Goal: Information Seeking & Learning: Learn about a topic

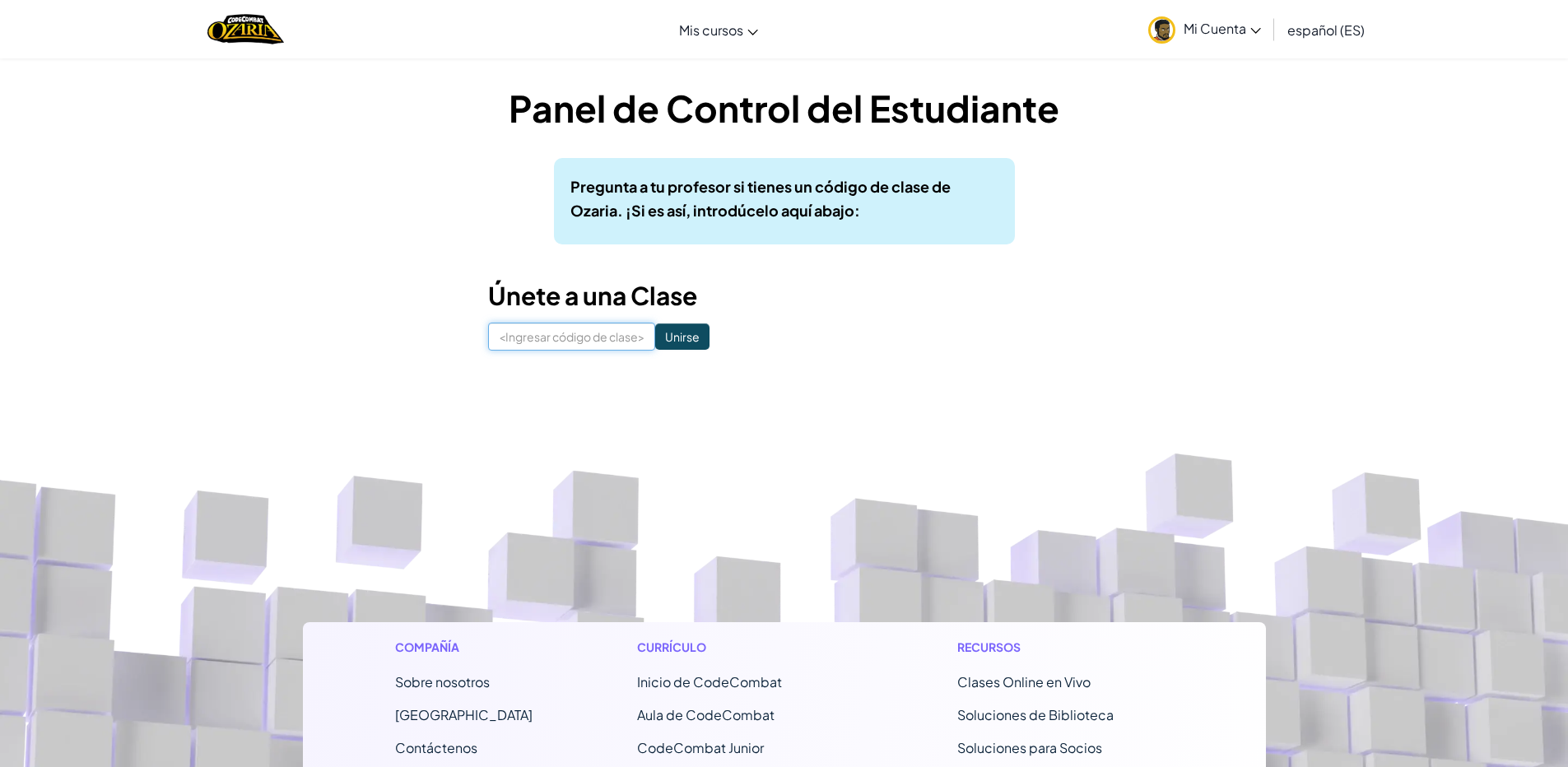
click at [606, 329] on input at bounding box center [571, 337] width 167 height 28
type input "MoonWinNet"
click at [673, 336] on input "Unirse" at bounding box center [682, 337] width 54 height 26
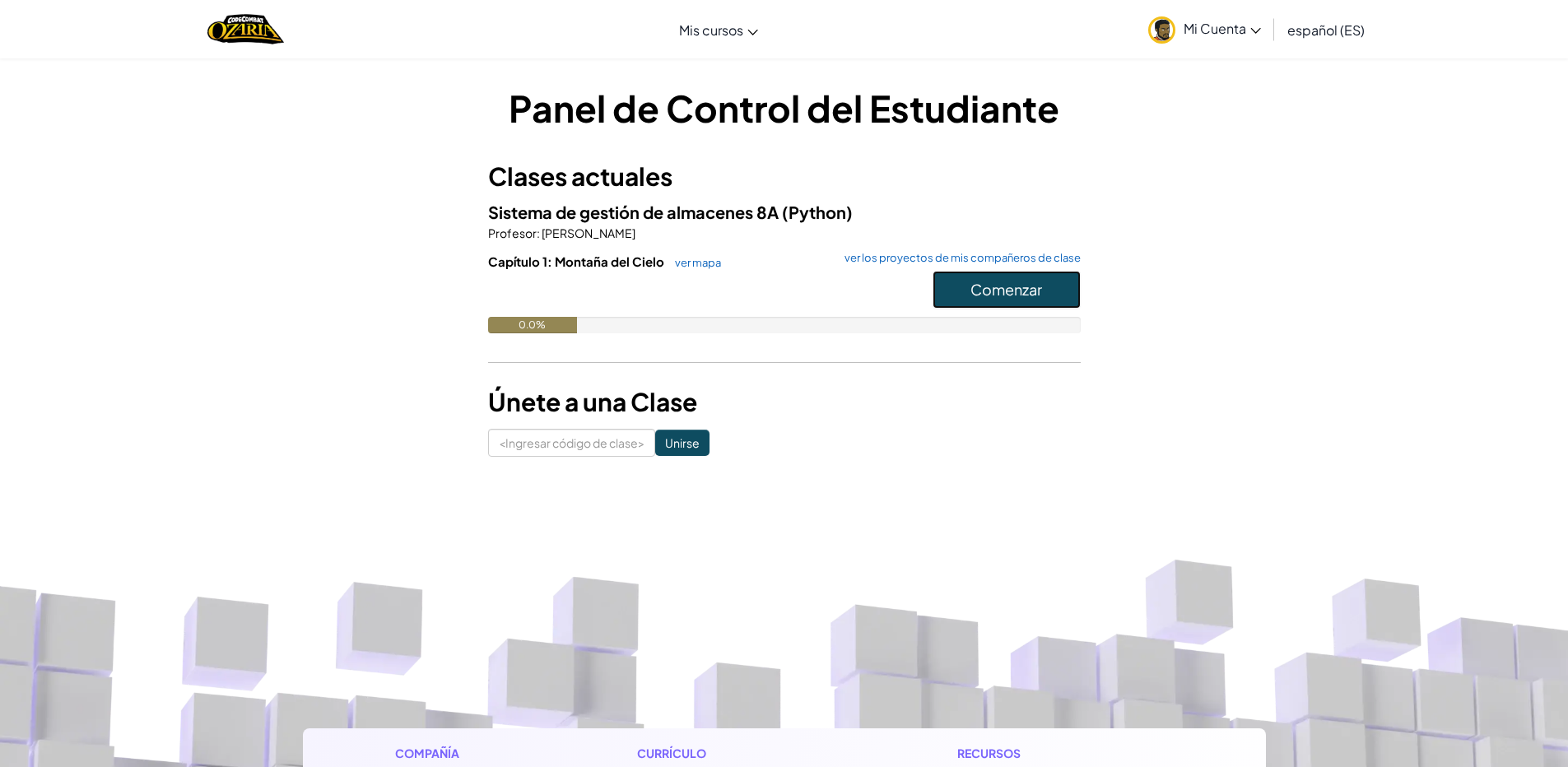
click at [1014, 299] on button "Comenzar" at bounding box center [1006, 290] width 148 height 38
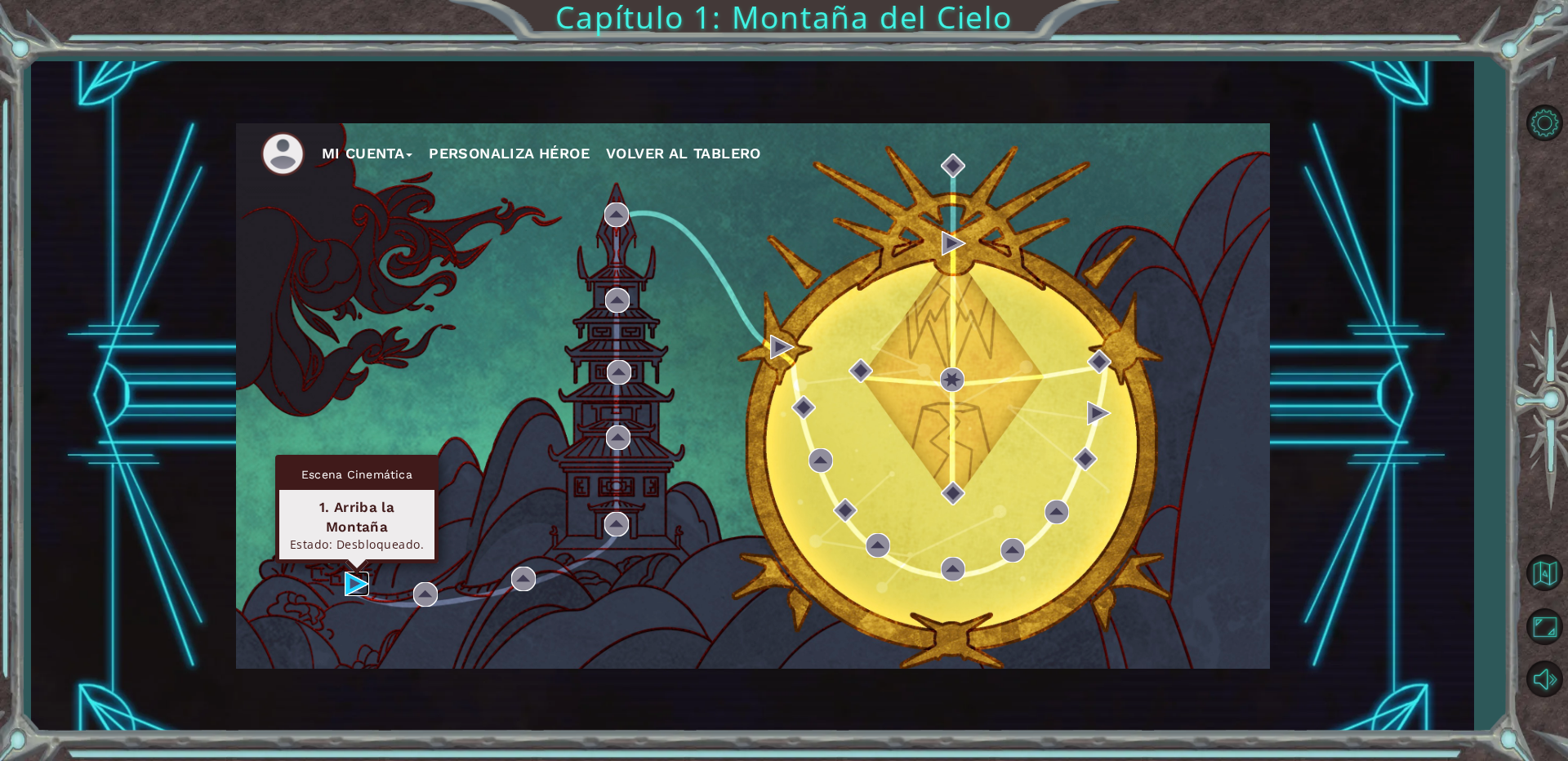
click at [366, 581] on img at bounding box center [357, 584] width 25 height 25
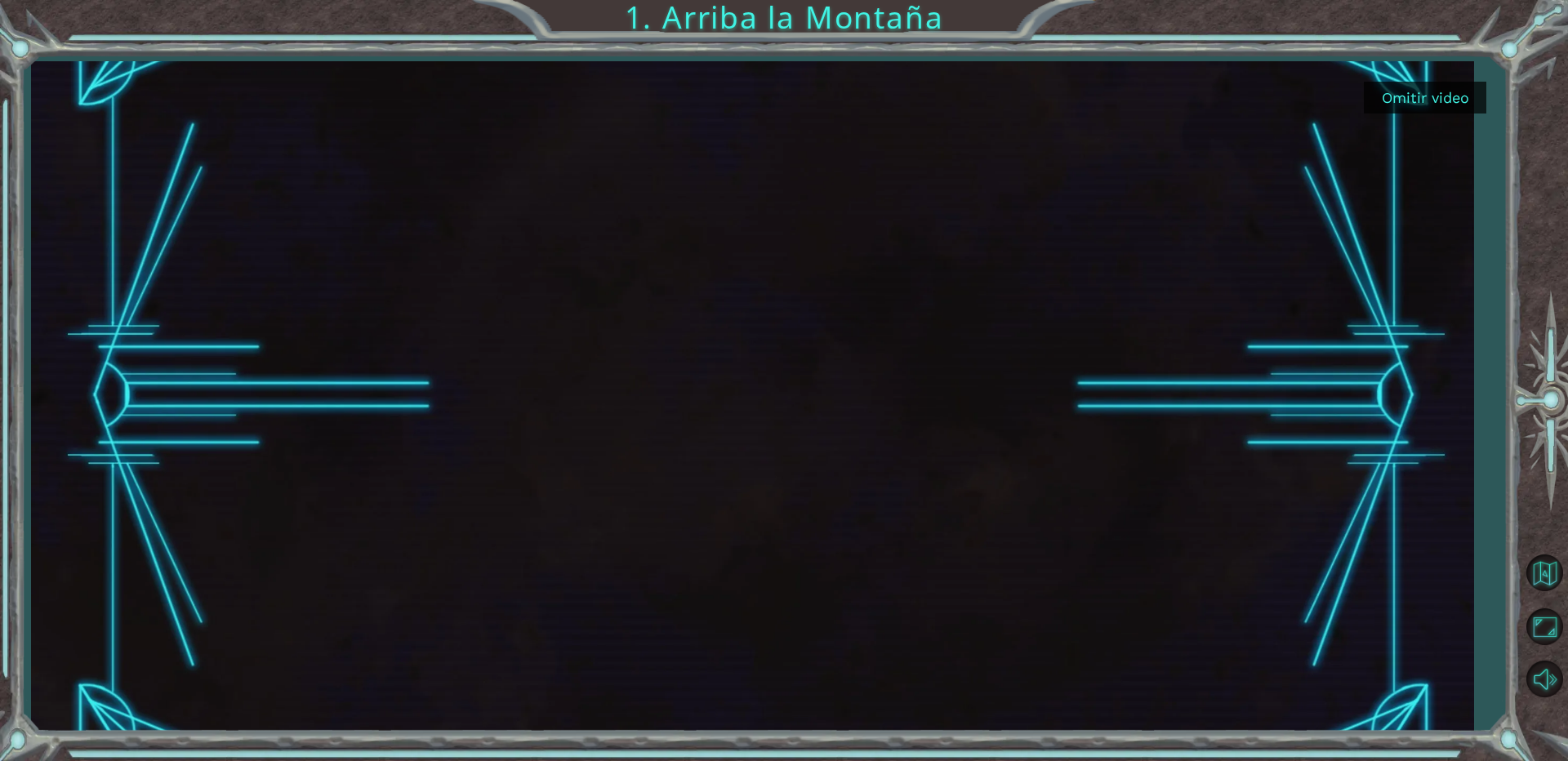
click at [1448, 100] on font "Omitir video" at bounding box center [1425, 97] width 87 height 17
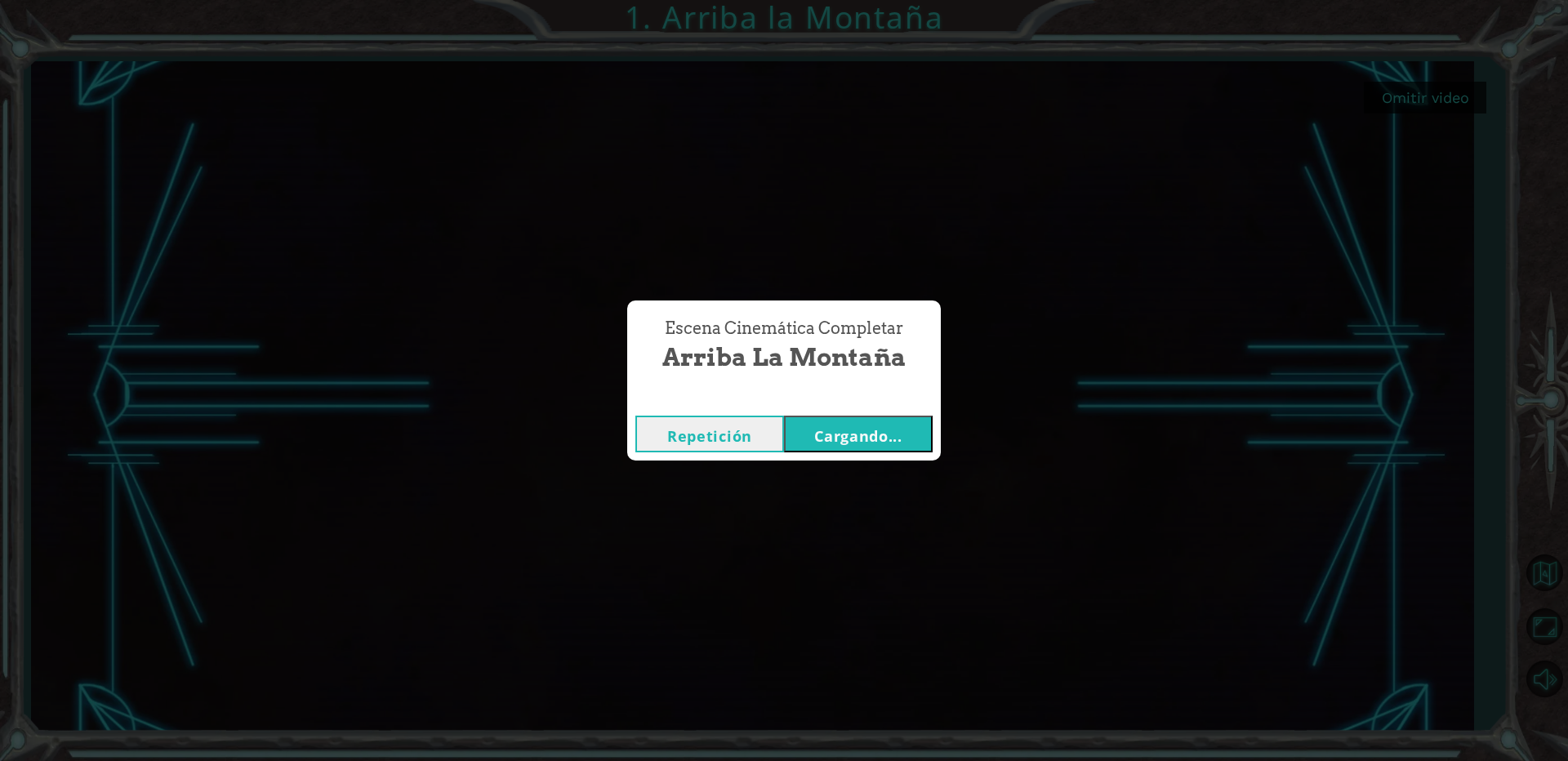
click at [902, 440] on button "Cargando..." at bounding box center [859, 434] width 149 height 37
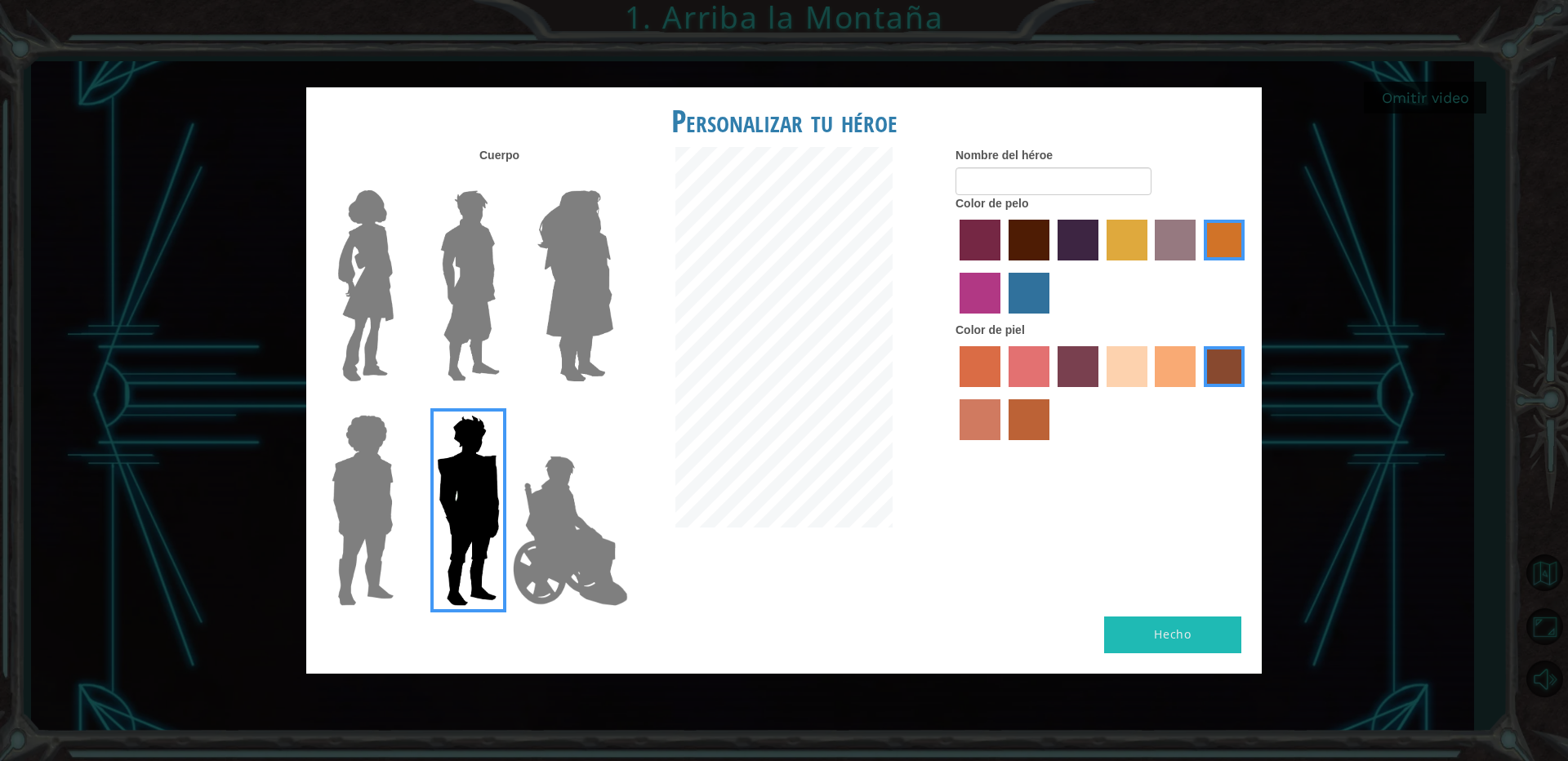
click at [481, 296] on img at bounding box center [470, 286] width 72 height 204
click at [506, 179] on input "El héroe Lars" at bounding box center [506, 179] width 0 height 0
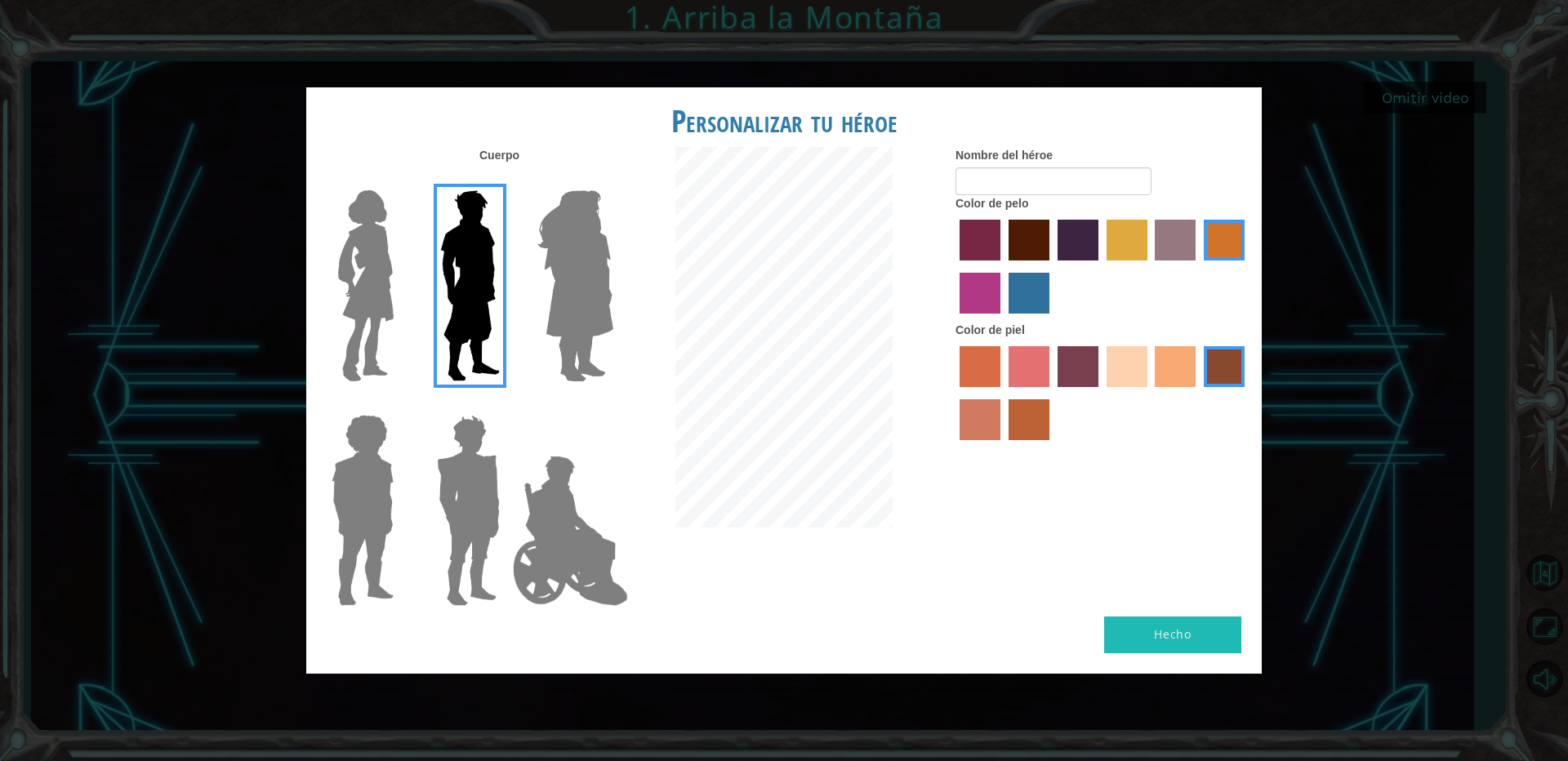
click at [370, 313] on img at bounding box center [366, 286] width 68 height 204
click at [400, 179] on input "Héroe Connie" at bounding box center [400, 179] width 0 height 0
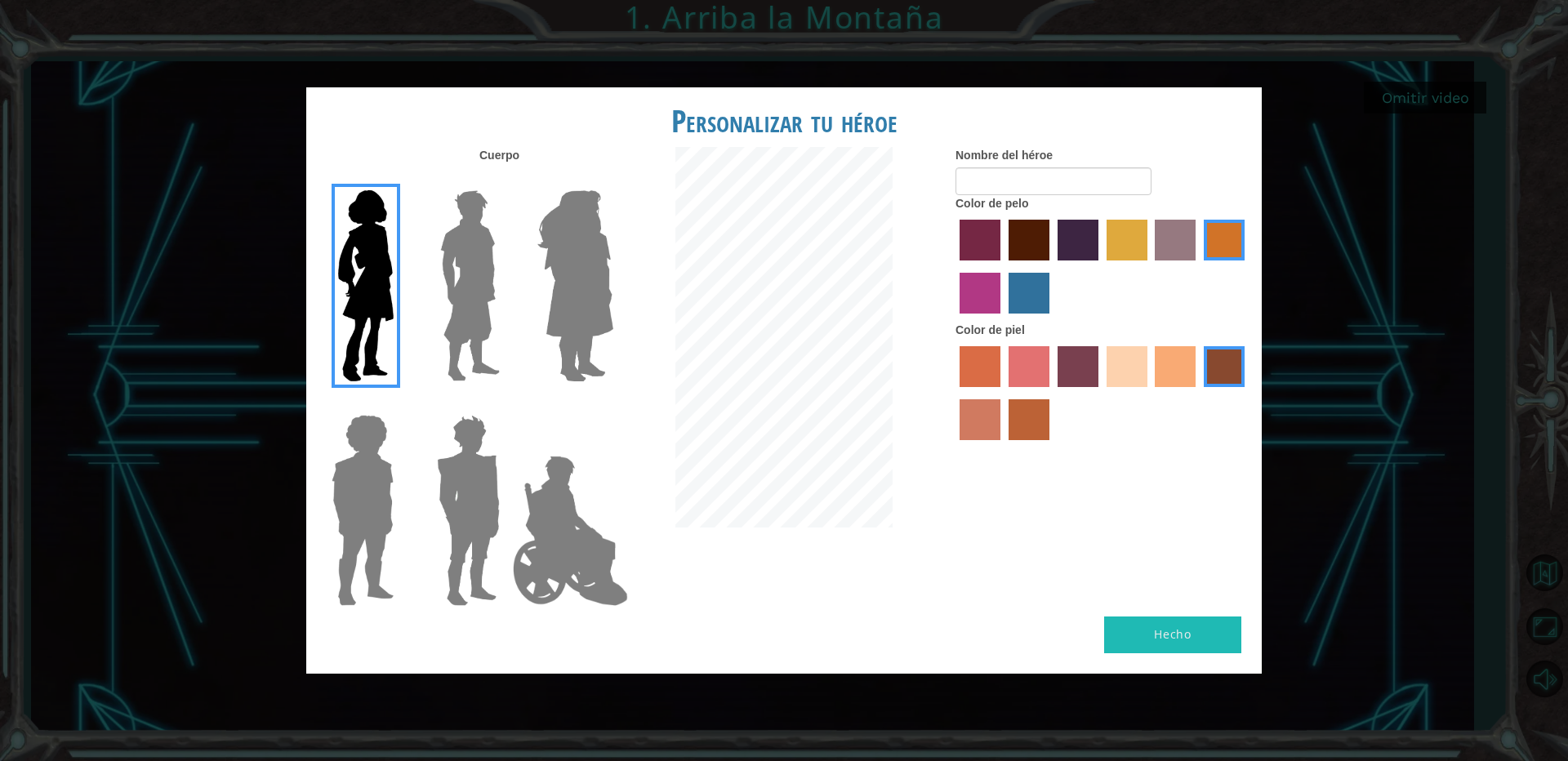
click at [522, 311] on div at bounding box center [572, 279] width 106 height 225
click at [519, 328] on div at bounding box center [572, 279] width 106 height 225
click at [487, 314] on img at bounding box center [470, 286] width 72 height 204
click at [506, 179] on input "El héroe Lars" at bounding box center [506, 179] width 0 height 0
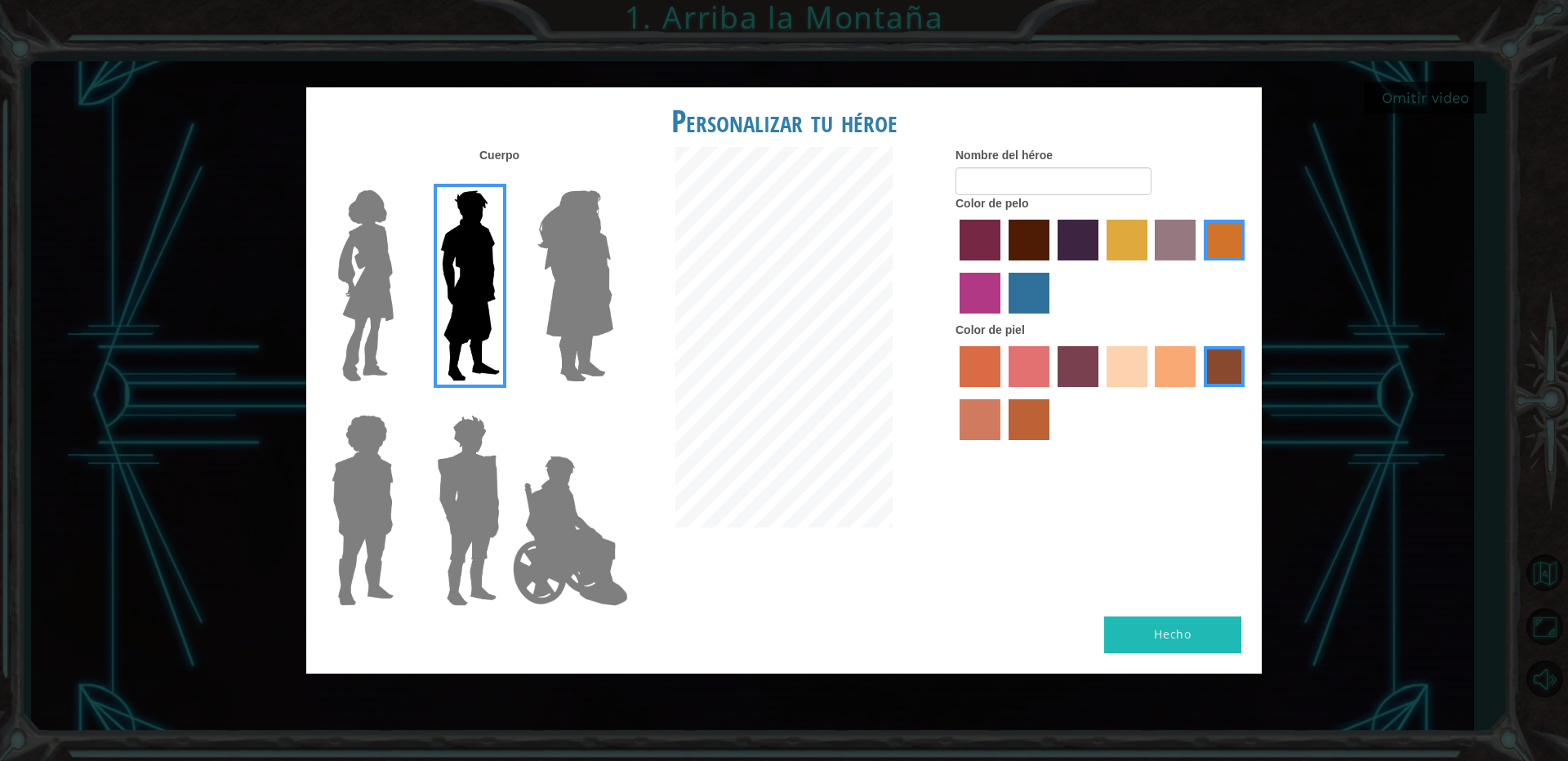
click at [498, 482] on img at bounding box center [469, 510] width 76 height 204
click at [506, 404] on input "Granate héroe" at bounding box center [506, 404] width 0 height 0
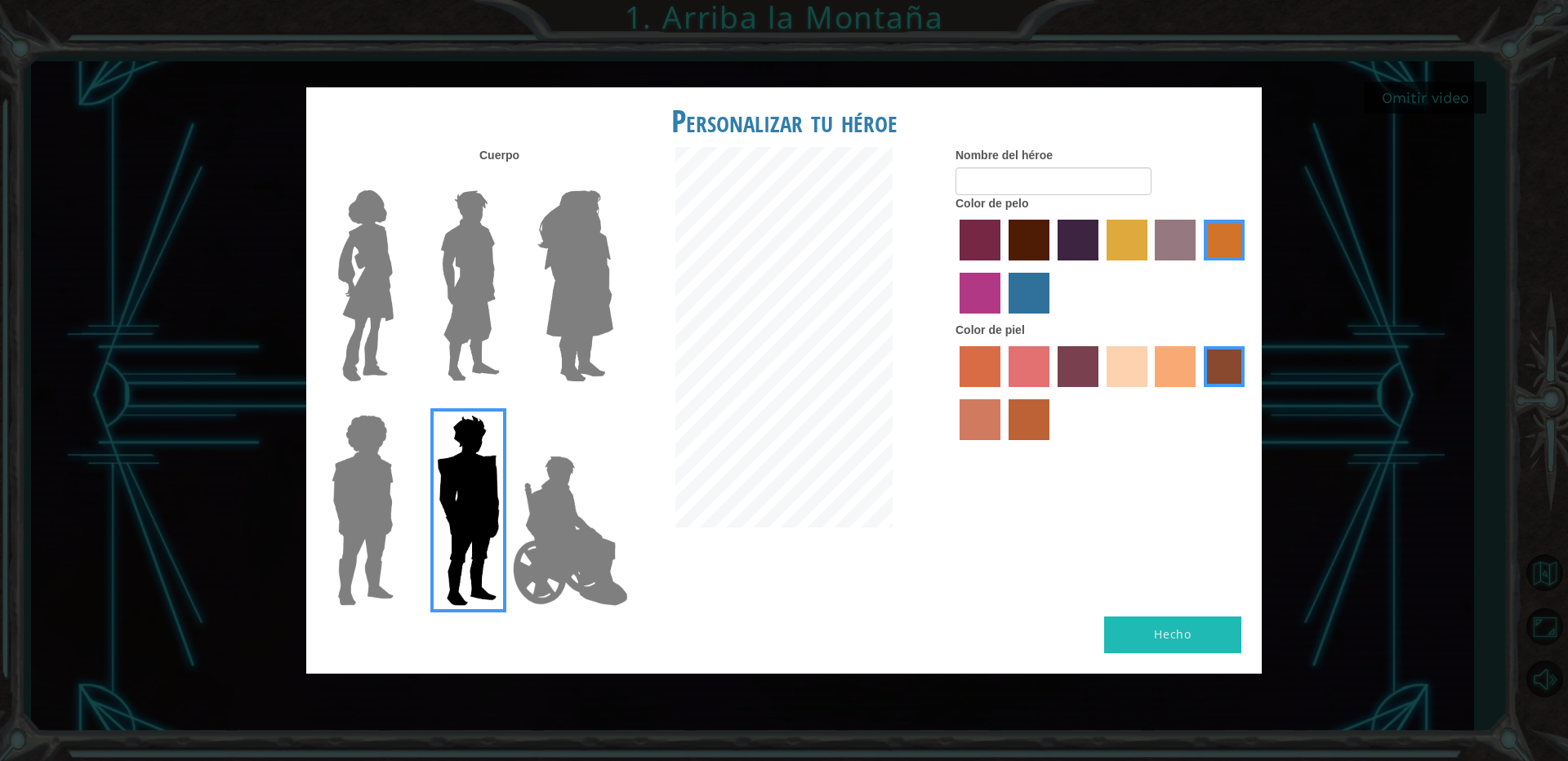
click at [484, 314] on img at bounding box center [470, 286] width 72 height 204
click at [506, 179] on input "El héroe Lars" at bounding box center [506, 179] width 0 height 0
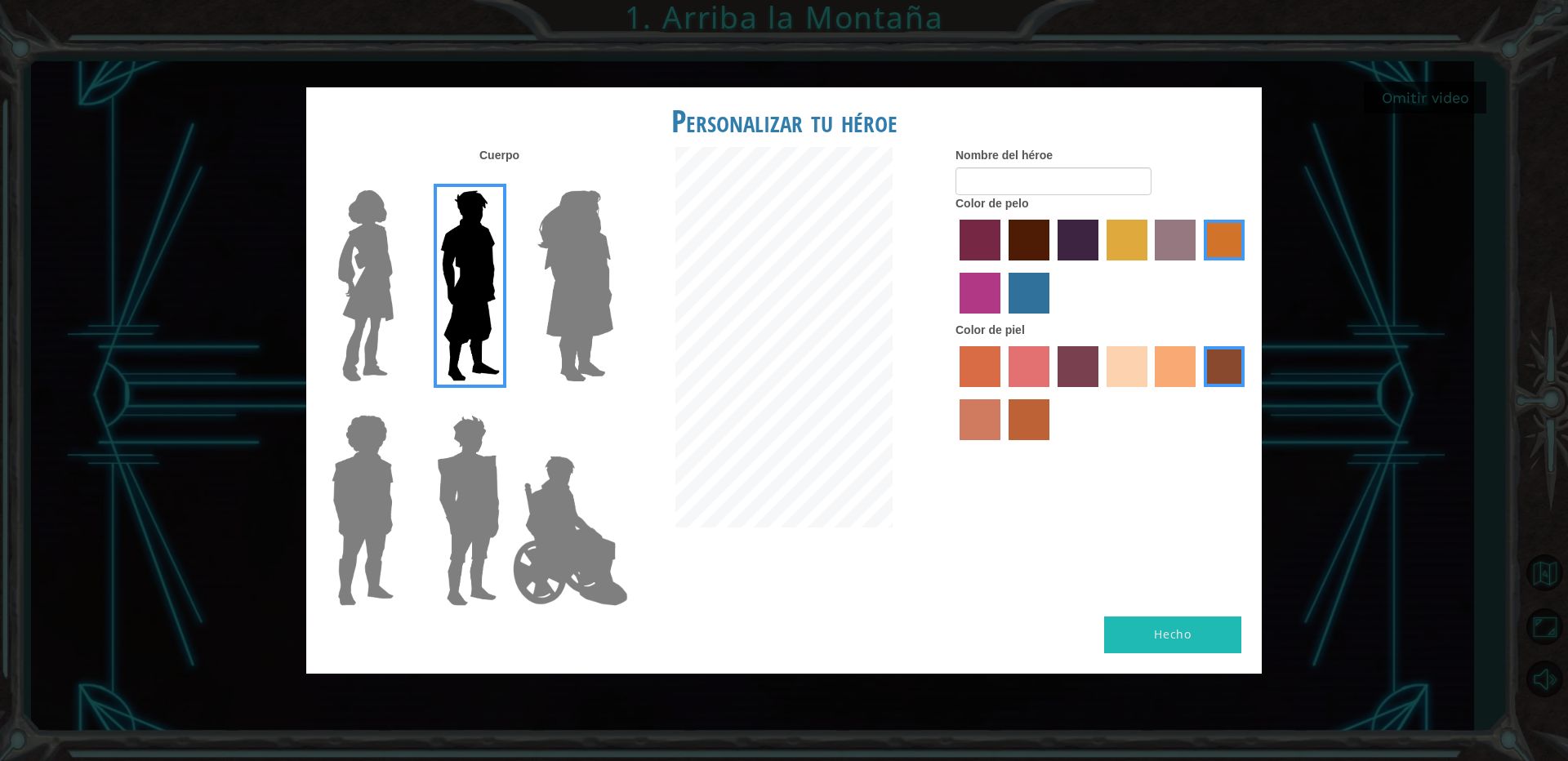
click at [1127, 357] on label "color de piel de playa de arena" at bounding box center [1126, 367] width 41 height 41
click at [1101, 393] on input "color de piel de playa de arena" at bounding box center [1101, 393] width 0 height 0
click at [1073, 250] on label "color de pelo morado intenso" at bounding box center [1078, 240] width 41 height 41
click at [1052, 267] on input "color de pelo morado intenso" at bounding box center [1052, 267] width 0 height 0
click at [1163, 625] on button "Hecho" at bounding box center [1173, 635] width 138 height 37
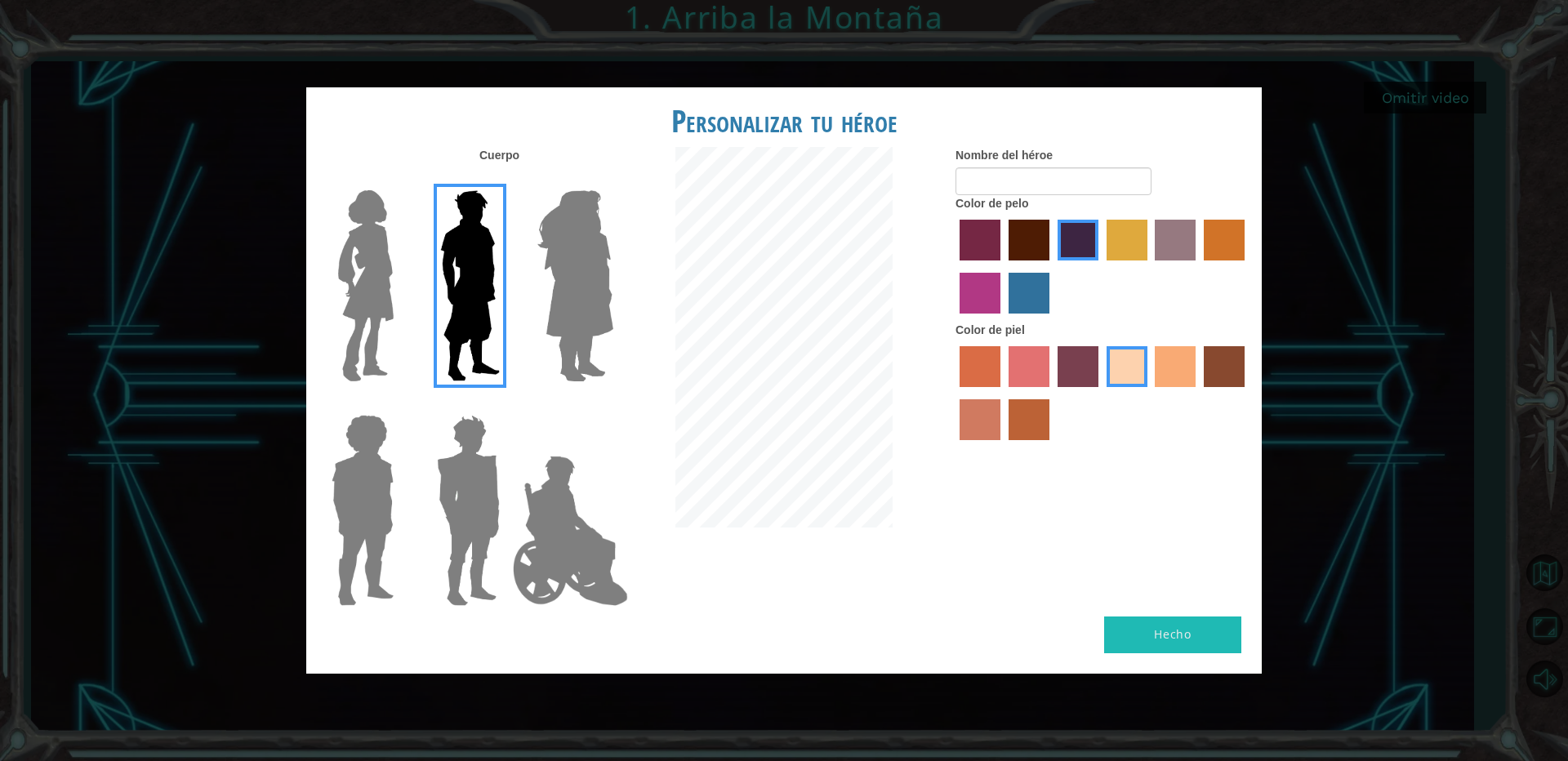
click at [573, 557] on img at bounding box center [570, 531] width 128 height 163
click at [612, 404] on input "El héroe Jamie" at bounding box center [612, 404] width 0 height 0
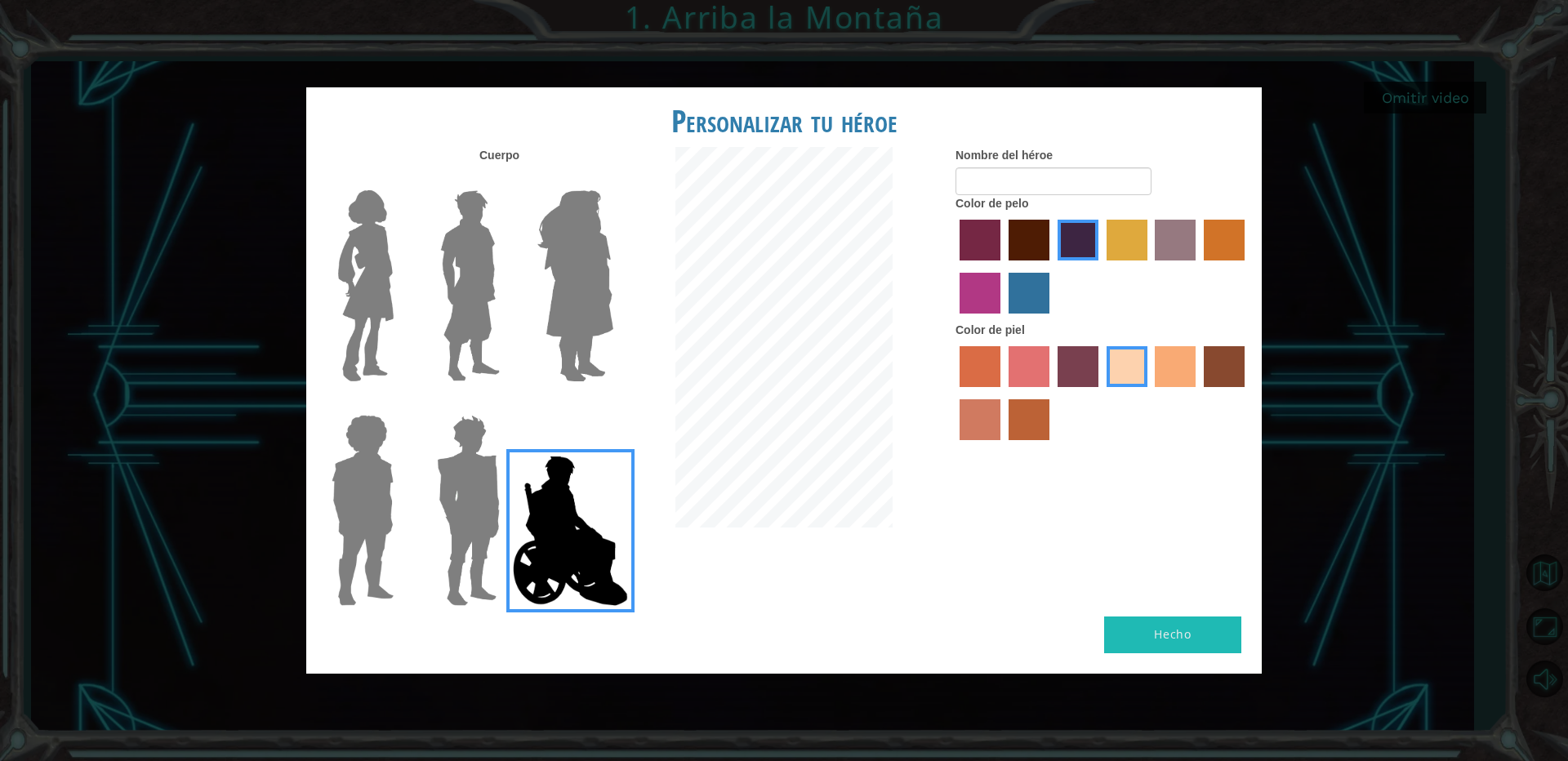
click at [447, 489] on img at bounding box center [469, 510] width 76 height 204
click at [506, 404] on input "Granate héroe" at bounding box center [506, 404] width 0 height 0
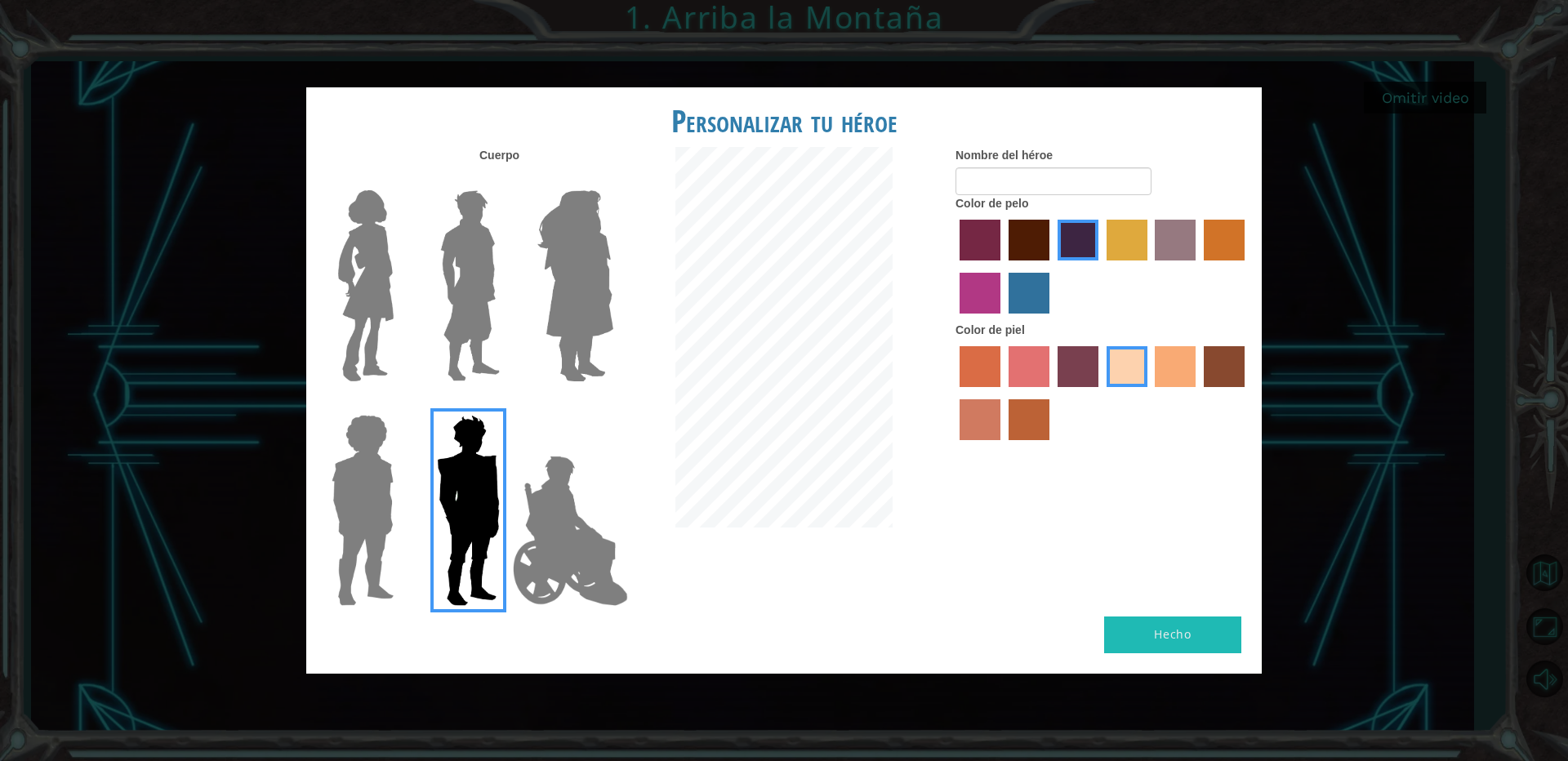
click at [433, 314] on label at bounding box center [466, 286] width 81 height 204
click at [506, 179] on input "El héroe Lars" at bounding box center [506, 179] width 0 height 0
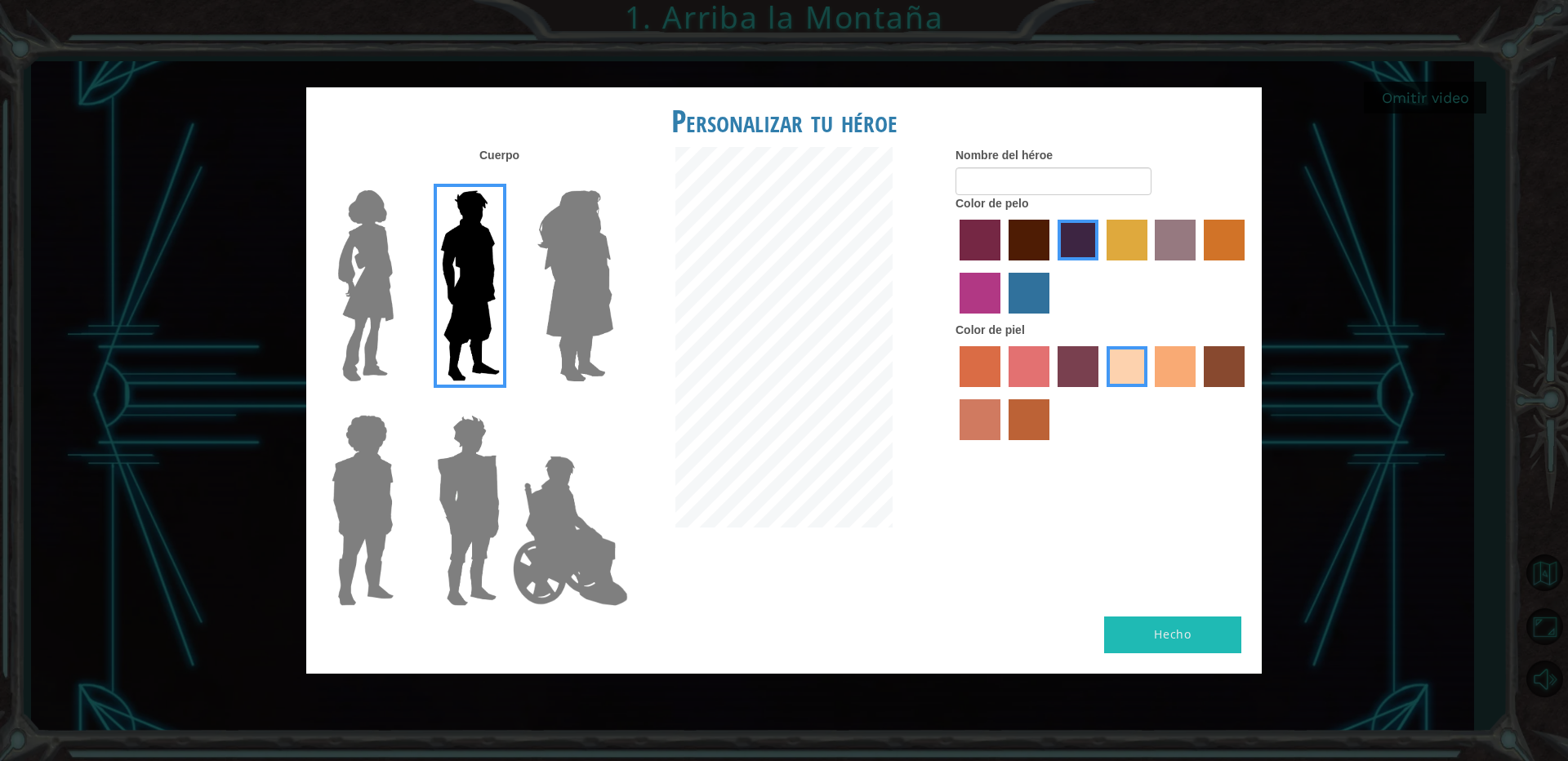
click at [545, 571] on img at bounding box center [570, 531] width 128 height 163
click at [612, 404] on input "El héroe Jamie" at bounding box center [612, 404] width 0 height 0
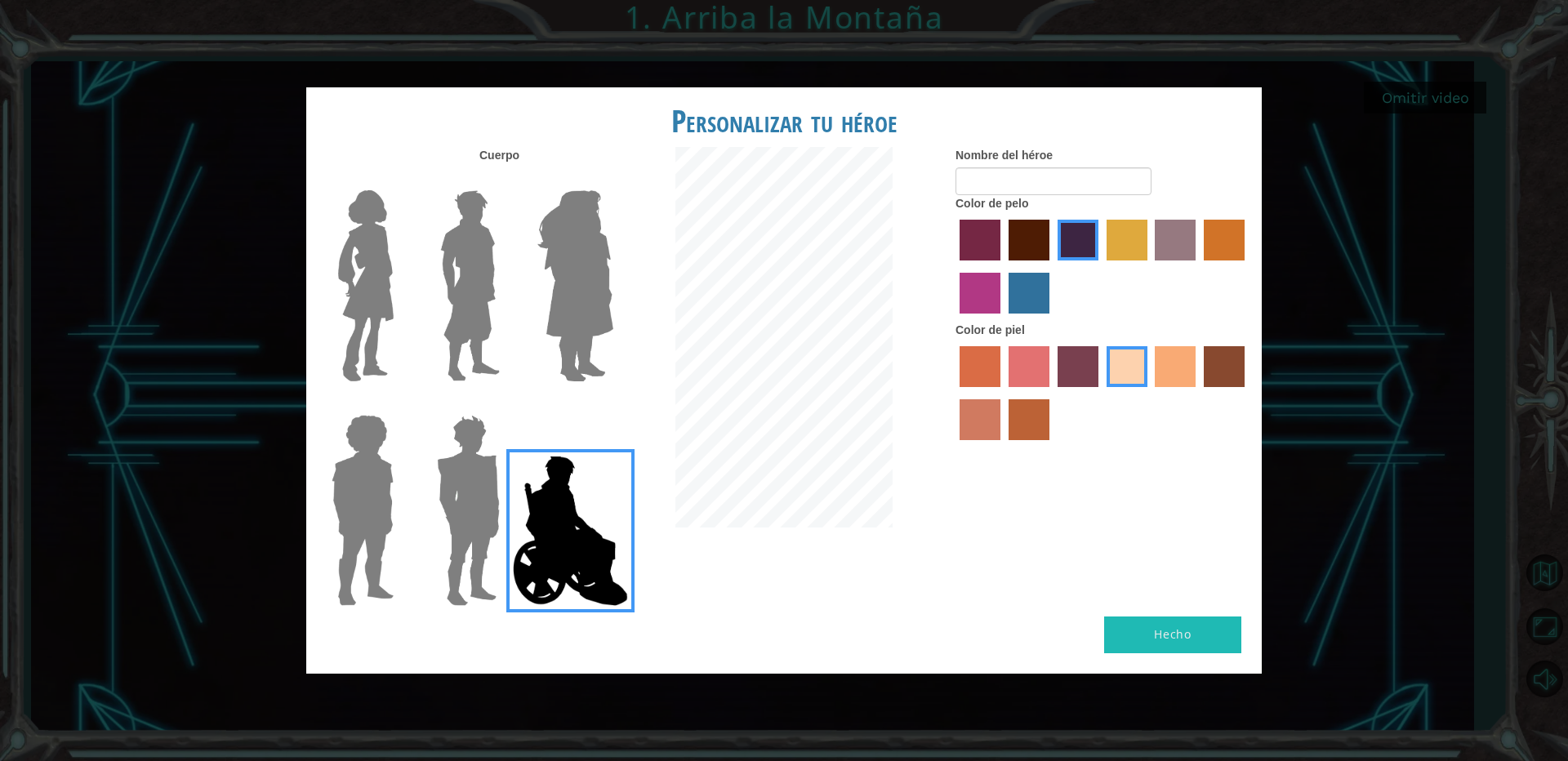
click at [466, 272] on img at bounding box center [470, 286] width 72 height 204
click at [506, 179] on input "El héroe Lars" at bounding box center [506, 179] width 0 height 0
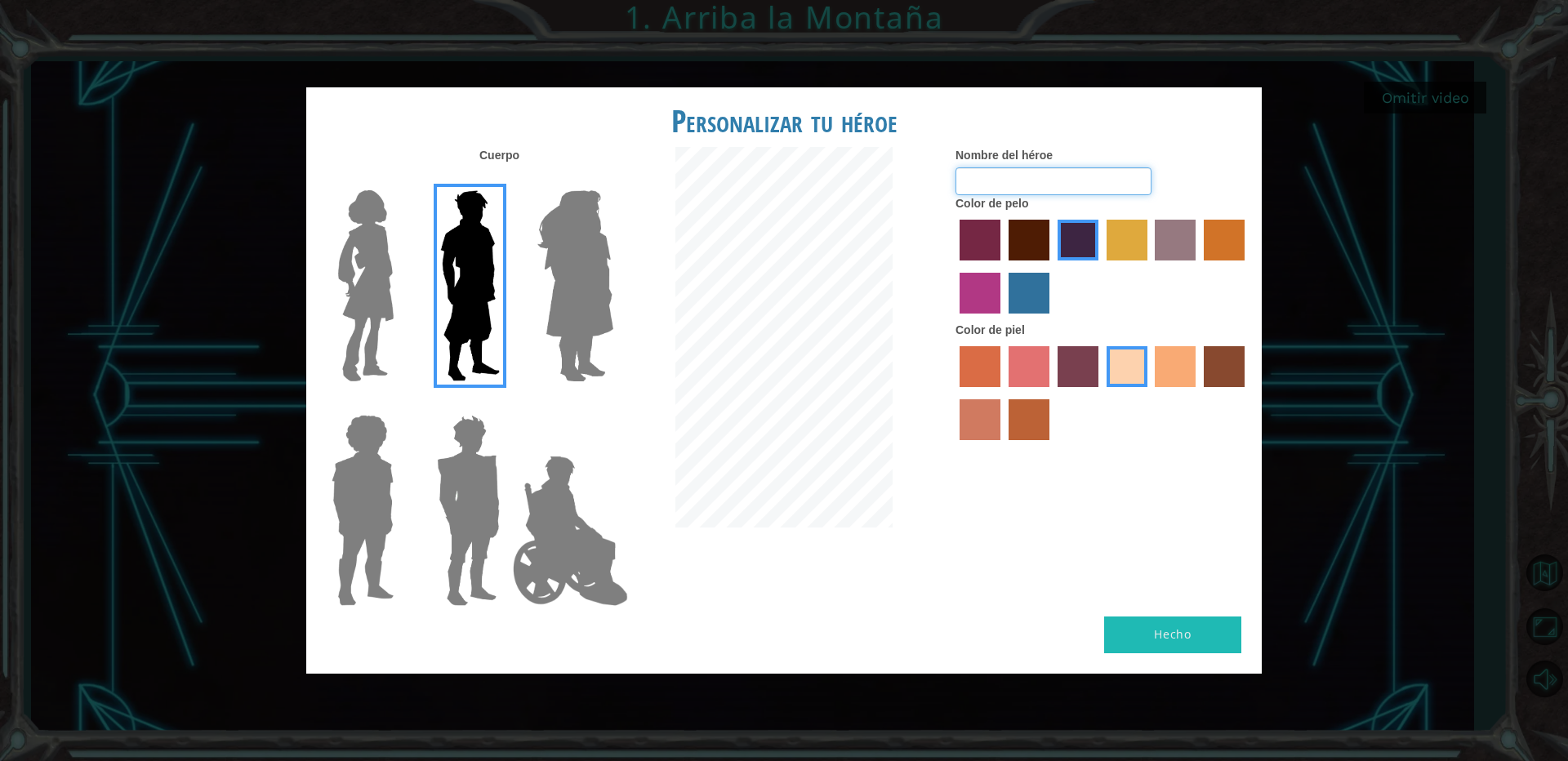
click at [1123, 174] on input "Nombre del héroe" at bounding box center [1054, 181] width 196 height 28
type input "Corredor"
drag, startPoint x: 1089, startPoint y: 661, endPoint x: 1092, endPoint y: 651, distance: 10.4
click at [1092, 651] on div "Hecho" at bounding box center [784, 646] width 956 height 57
drag, startPoint x: 1129, startPoint y: 614, endPoint x: 1114, endPoint y: 630, distance: 21.9
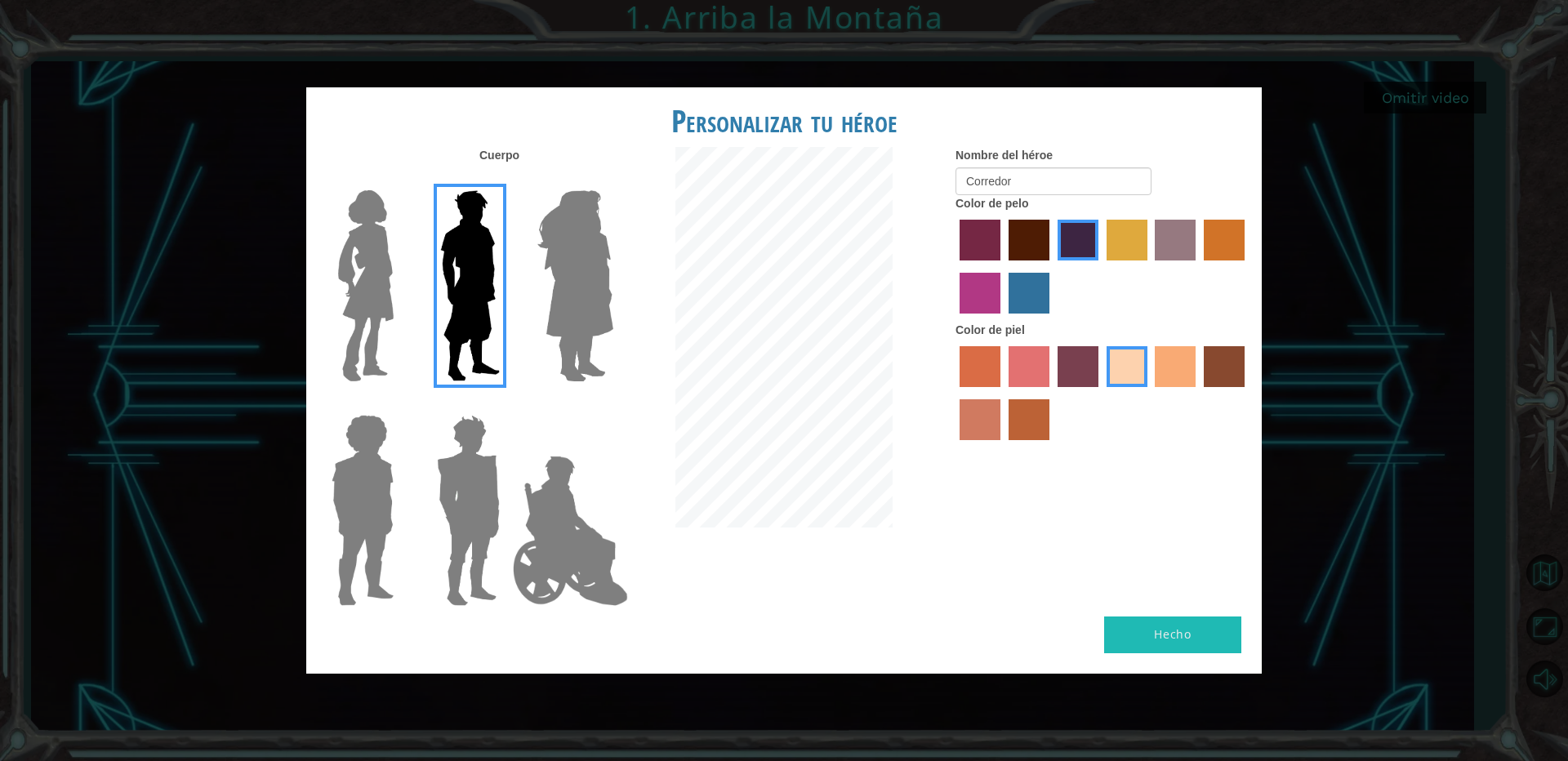
click at [1120, 622] on div "Personalizar tu héroe Cuerpo Nombre del héroe Corredor Color de pelo Color de p…" at bounding box center [784, 380] width 956 height 586
click at [1112, 631] on button "Hecho" at bounding box center [1173, 635] width 138 height 37
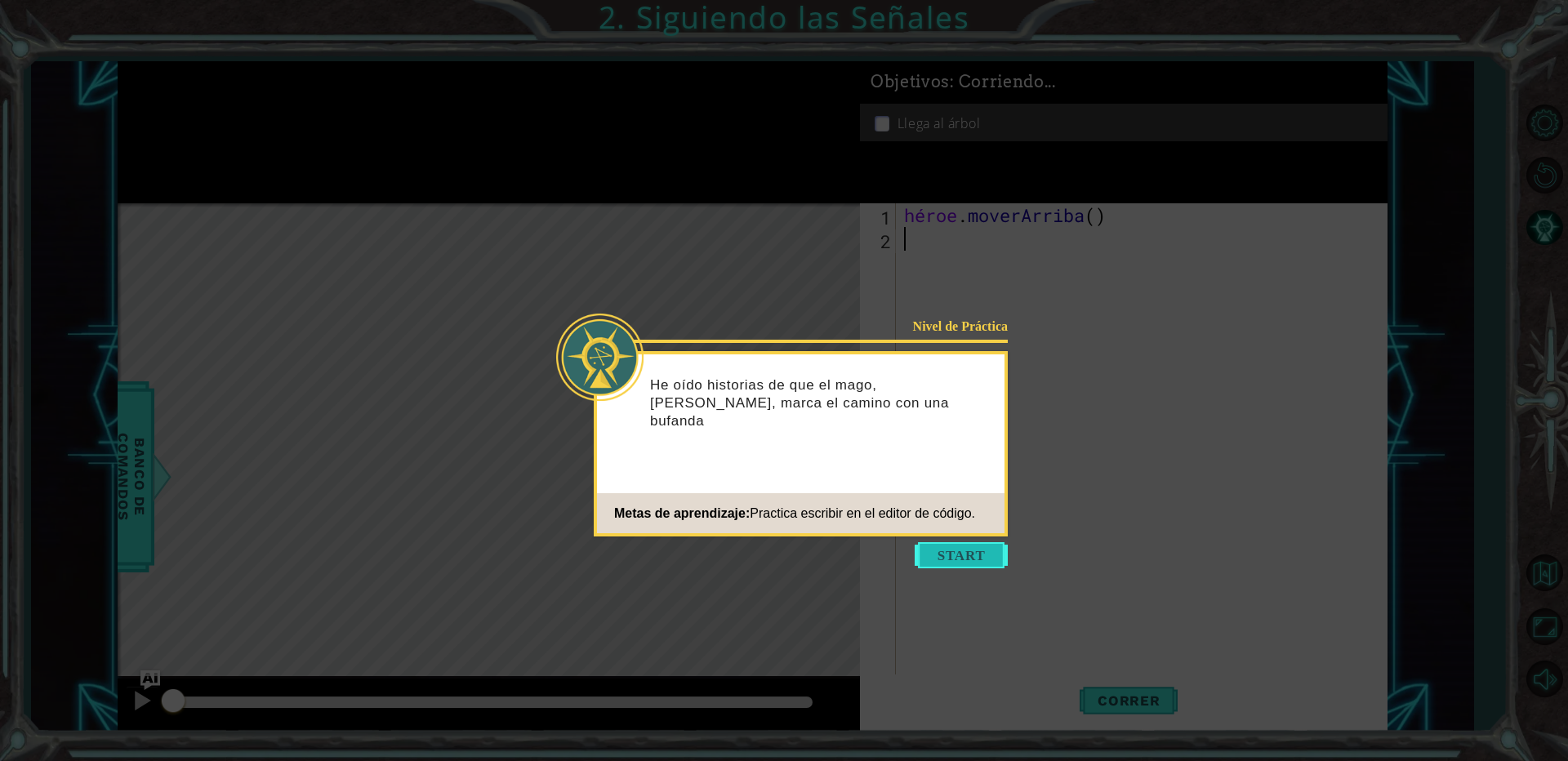
click at [947, 557] on button "Comenzar" at bounding box center [962, 556] width 93 height 26
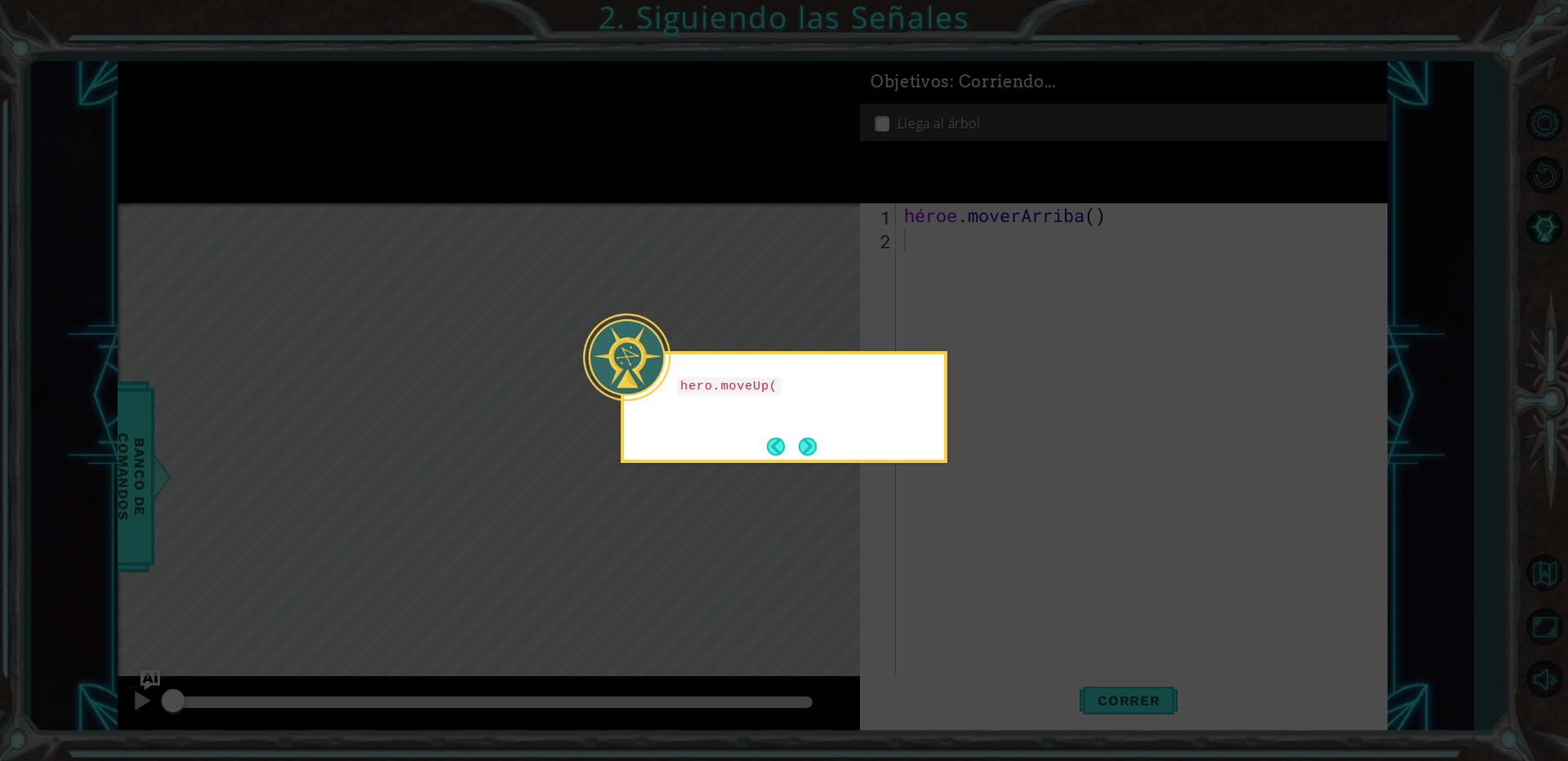
click at [836, 371] on div "hero.moveUp(" at bounding box center [784, 393] width 320 height 65
click at [819, 433] on div "hero.moveUp() me llevará arriba por el camino." at bounding box center [784, 399] width 320 height 90
click at [817, 442] on button "Próximo" at bounding box center [807, 447] width 18 height 18
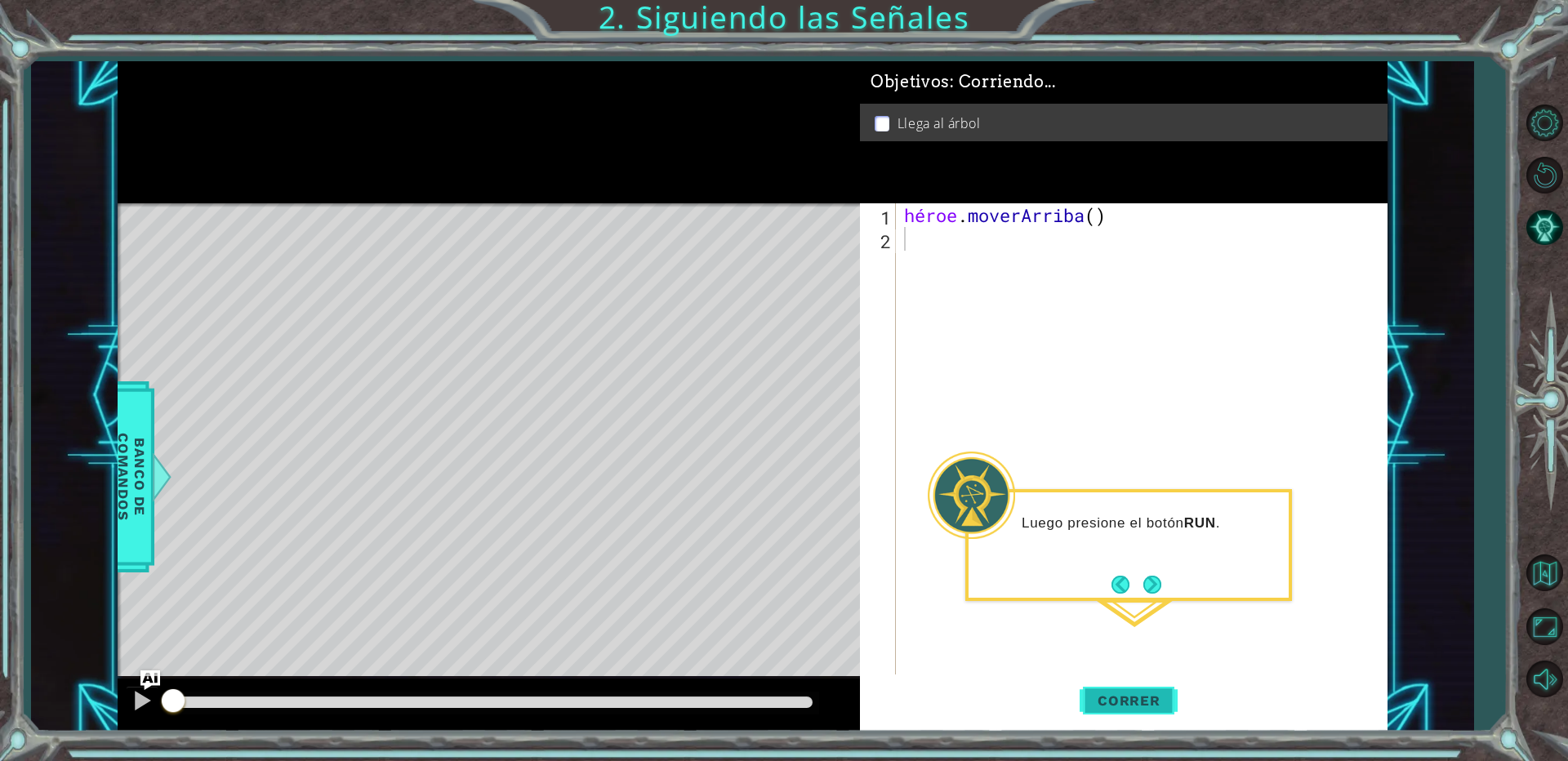
click at [1142, 706] on font "Correr" at bounding box center [1128, 701] width 62 height 16
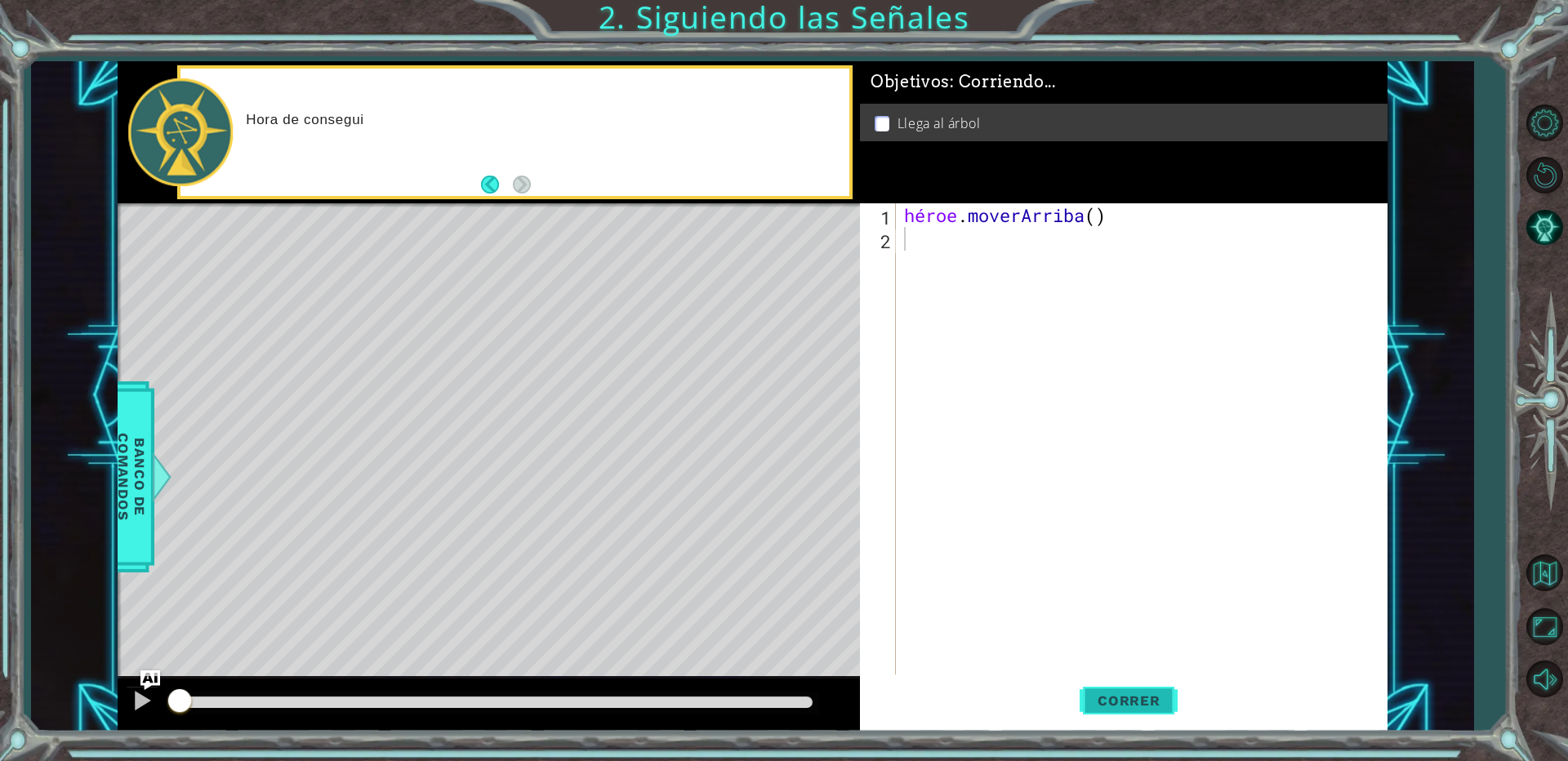
click at [1142, 706] on font "Correr" at bounding box center [1128, 701] width 62 height 16
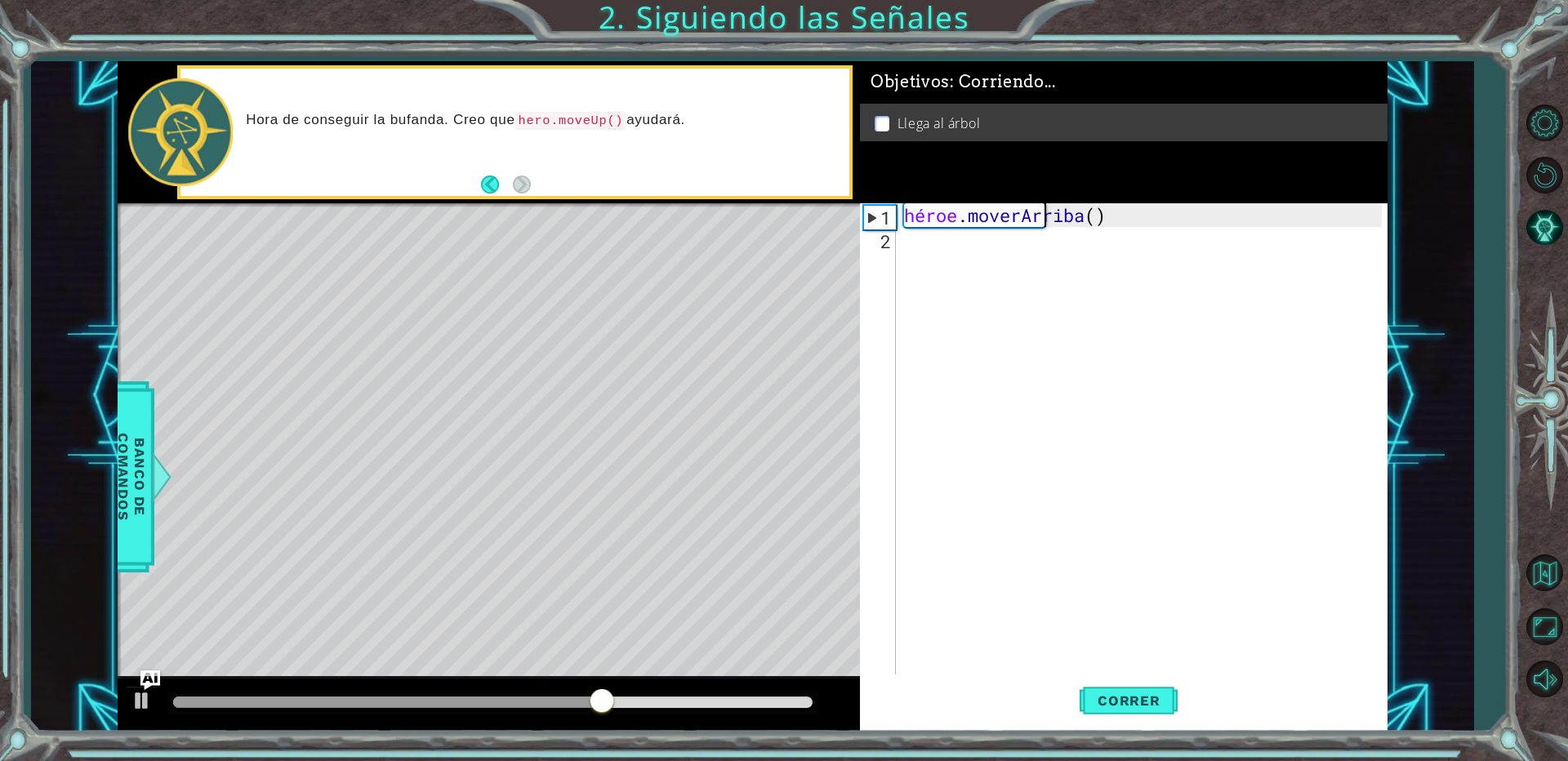
click at [1145, 219] on div "héroe . moverArriba ( )" at bounding box center [1145, 464] width 489 height 521
click at [1131, 221] on div "héroe . moverArriba ( )" at bounding box center [1145, 464] width 489 height 521
click at [1130, 221] on div "héroe . moverArriba ( )" at bounding box center [1145, 464] width 489 height 521
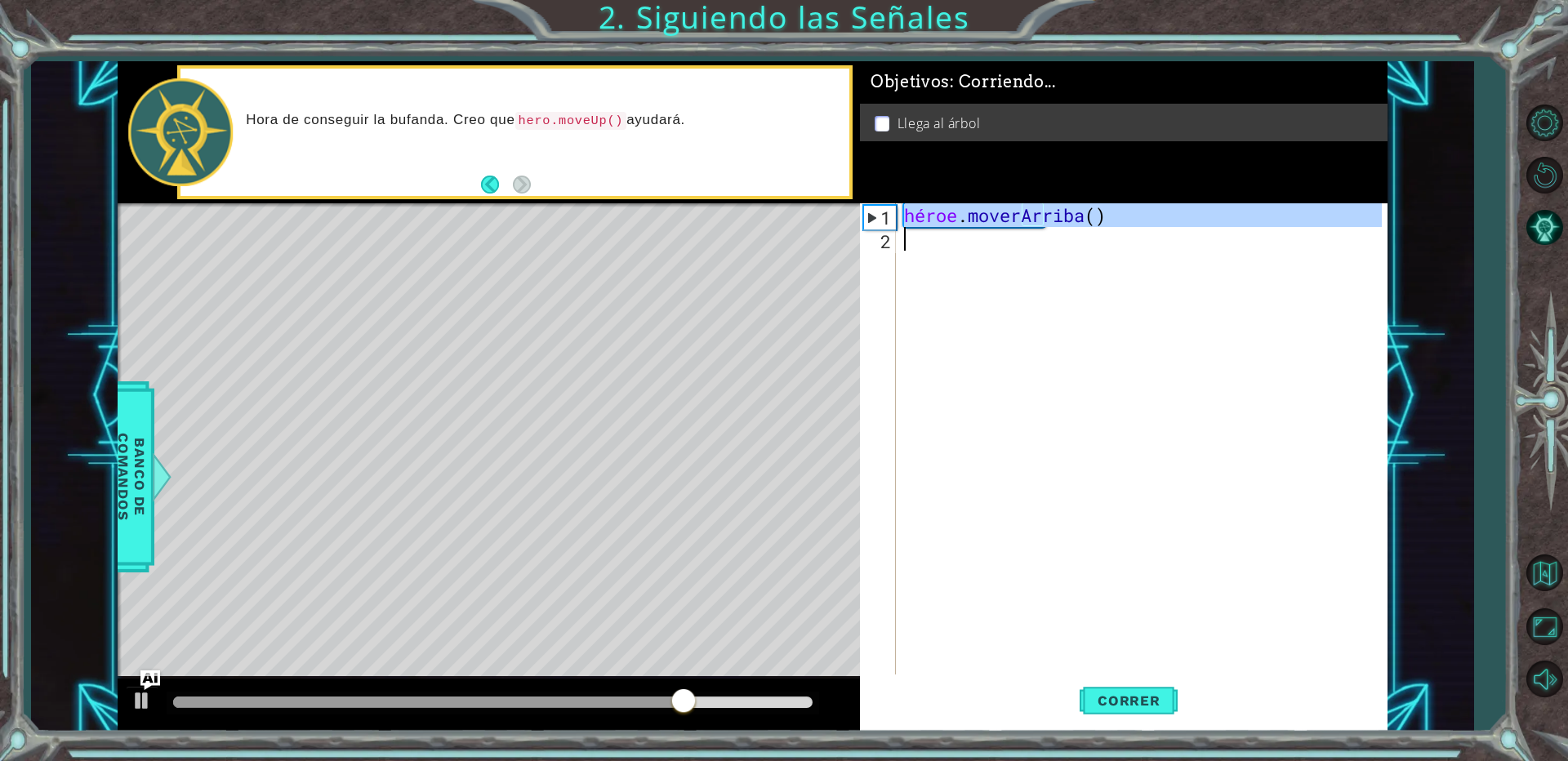
click at [1130, 221] on div "héroe . moverArriba ( )" at bounding box center [1145, 464] width 489 height 521
click at [1130, 221] on div "héroe . moverArriba ( )" at bounding box center [1141, 440] width 481 height 474
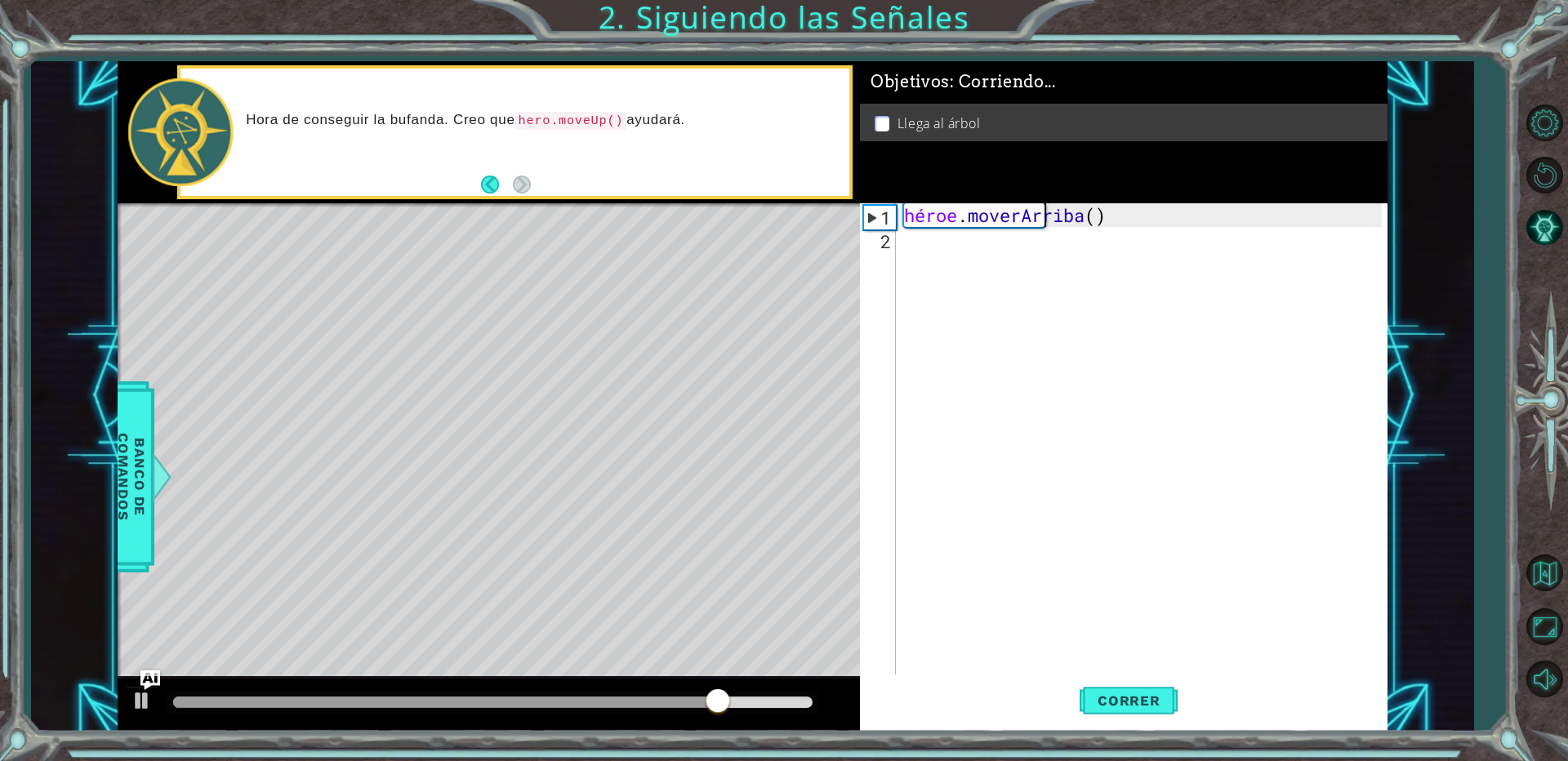
type textarea "hero.moveUp()"
click at [1142, 268] on div "héroe . moverArriba ( )" at bounding box center [1145, 464] width 489 height 521
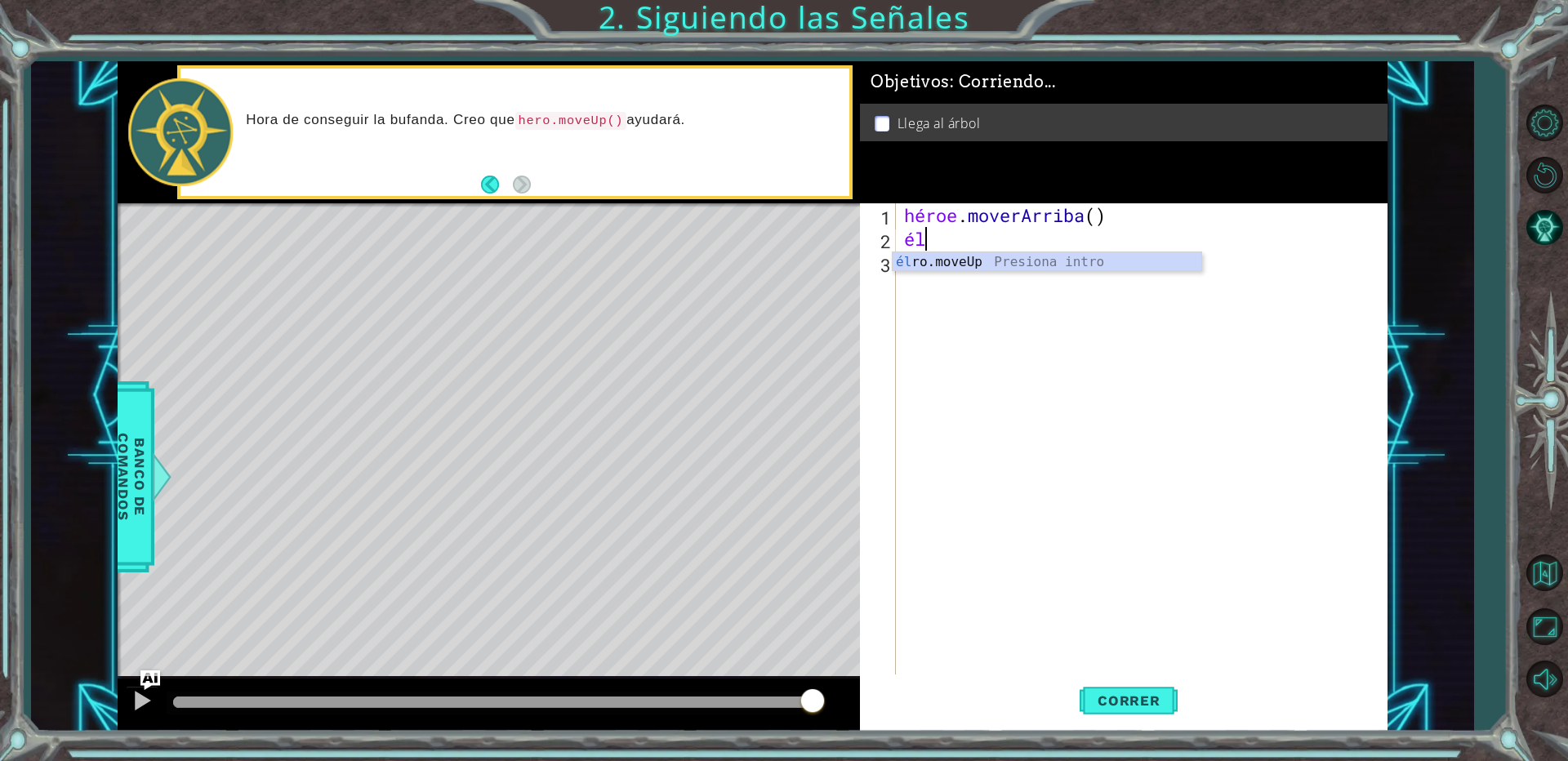
type textarea "her"
click at [1038, 261] on div "su introducción a o.moveUp Presiona" at bounding box center [1047, 281] width 309 height 58
click at [1130, 693] on font "Correr" at bounding box center [1128, 701] width 62 height 16
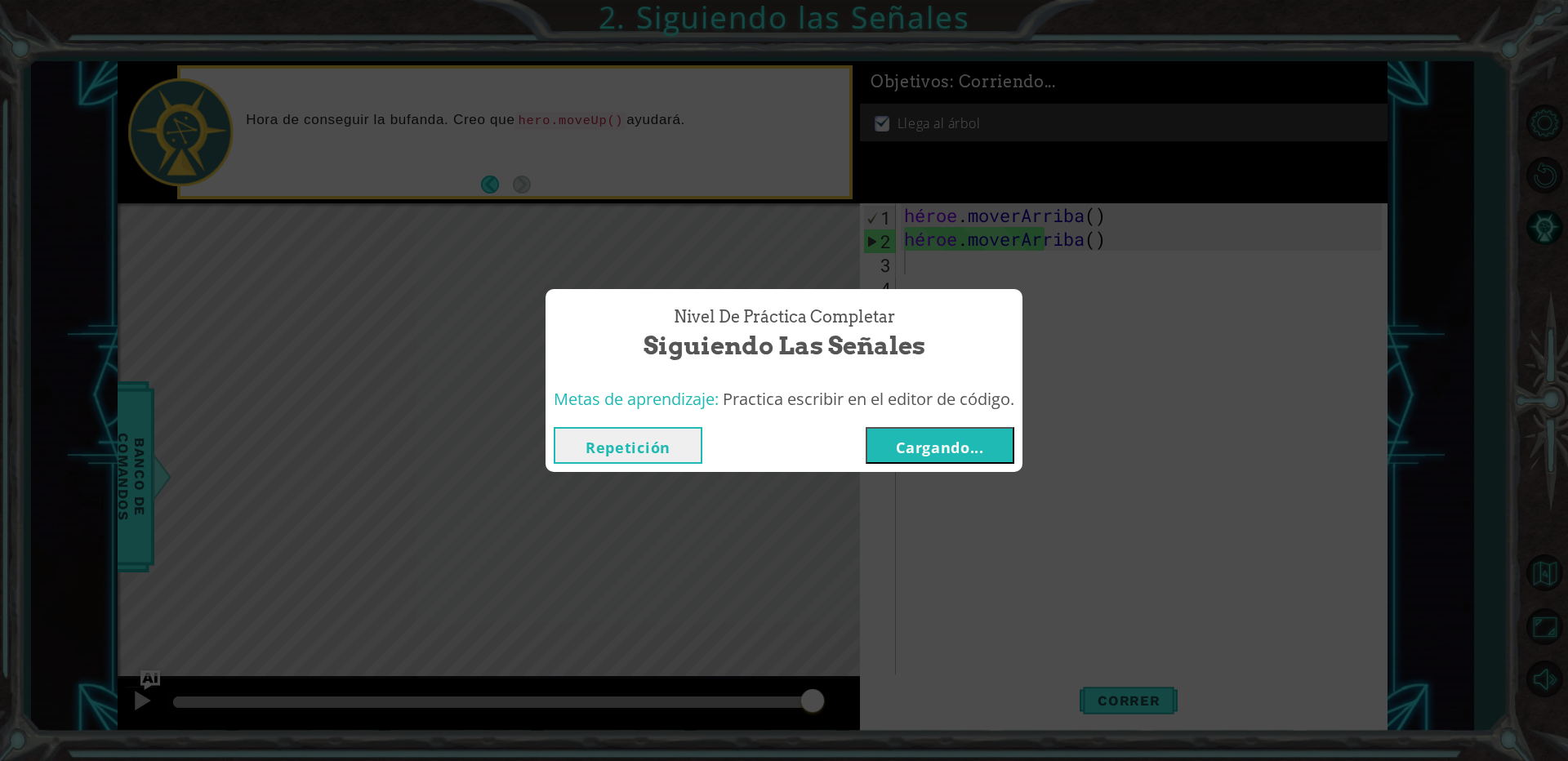
click at [919, 442] on font "Cargando..." at bounding box center [940, 448] width 88 height 20
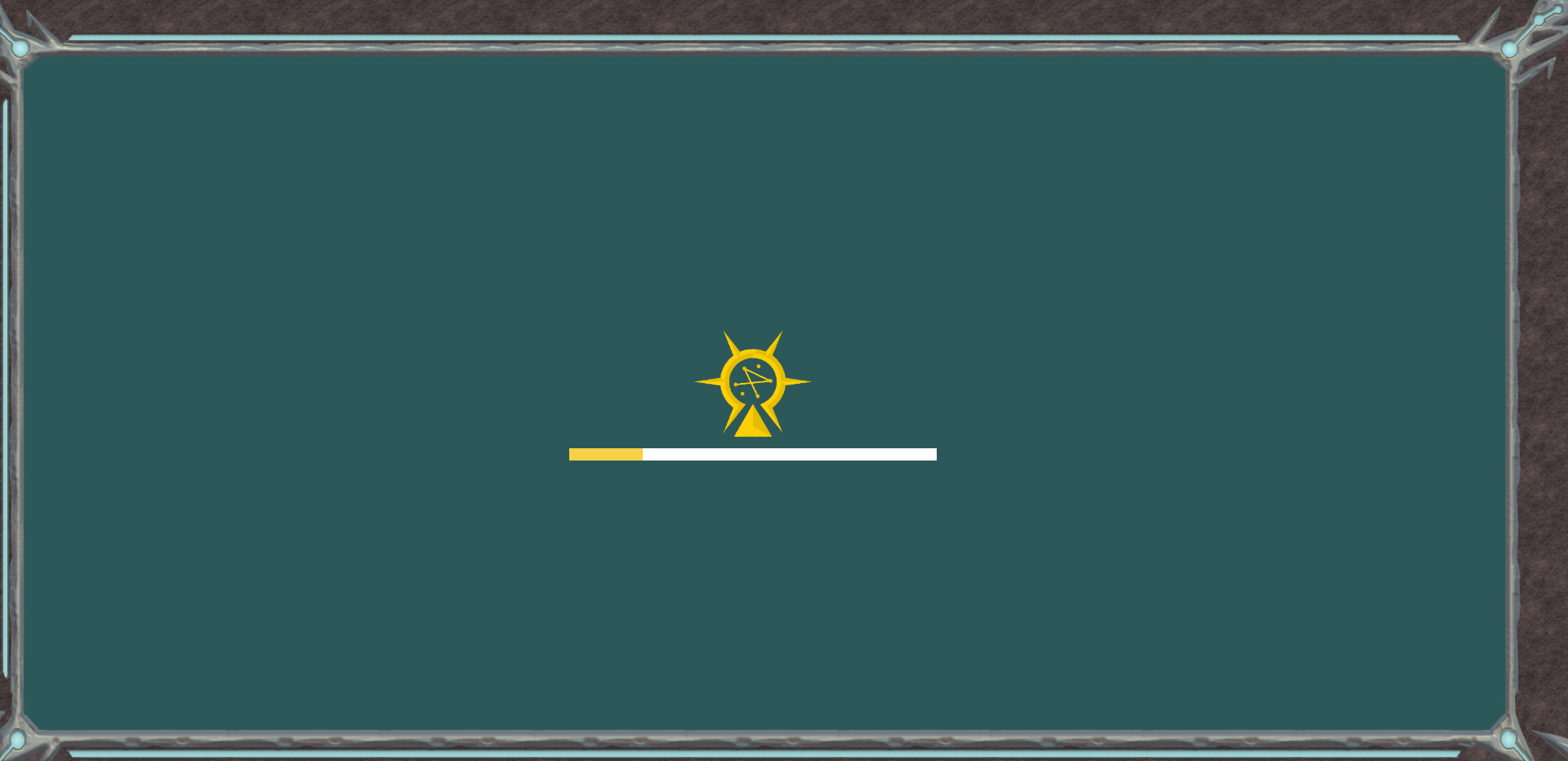
click at [1344, 50] on div "Objetivos Error al cargar desde el servidor. Intenta refrescar la página. Neces…" at bounding box center [784, 380] width 1568 height 761
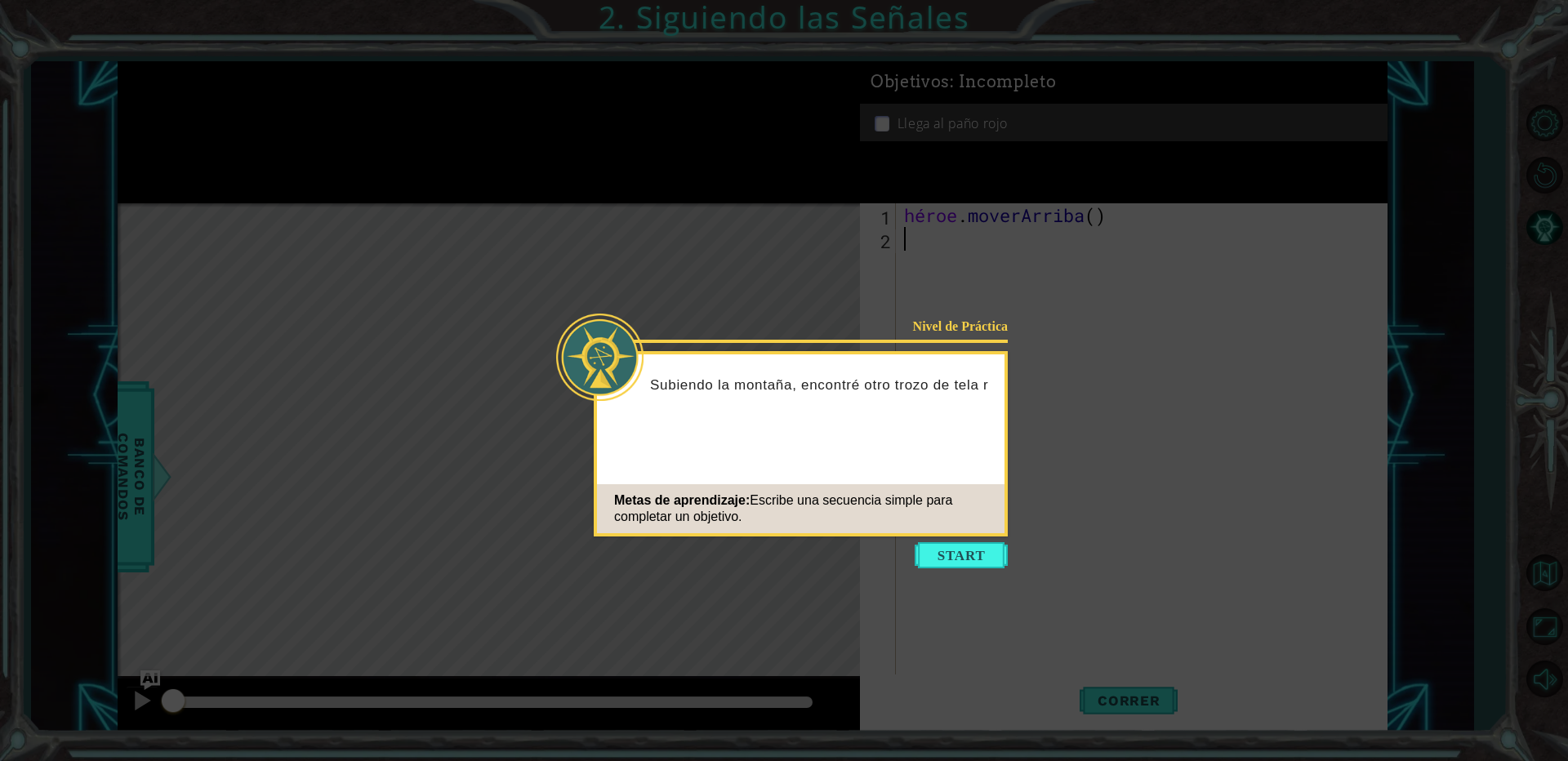
click at [997, 566] on button "Comenzar" at bounding box center [962, 556] width 93 height 26
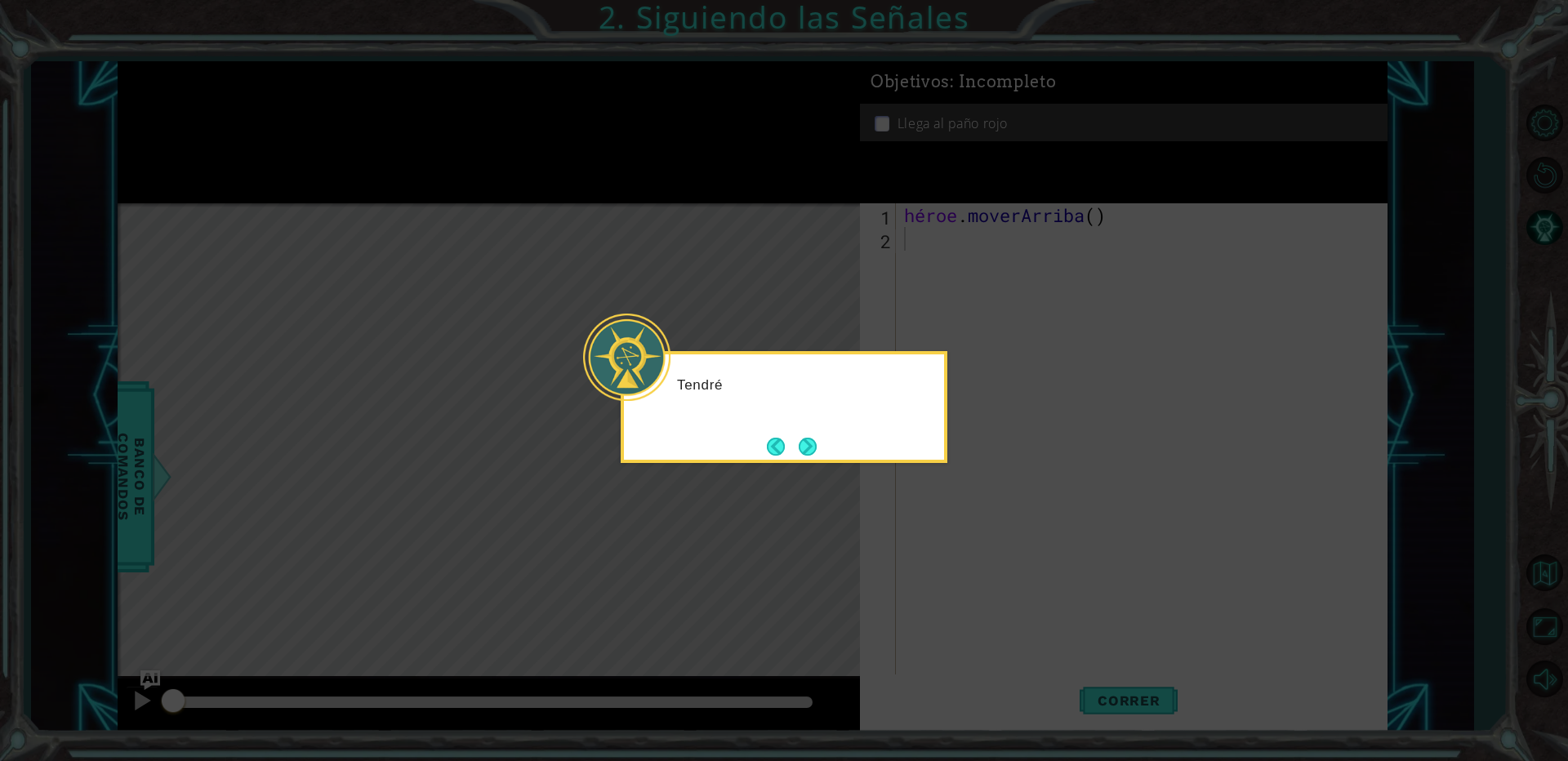
click at [883, 427] on div "Tendré" at bounding box center [784, 407] width 327 height 112
click at [827, 478] on icon at bounding box center [784, 380] width 1568 height 761
click at [805, 438] on button "Próximo" at bounding box center [807, 447] width 18 height 18
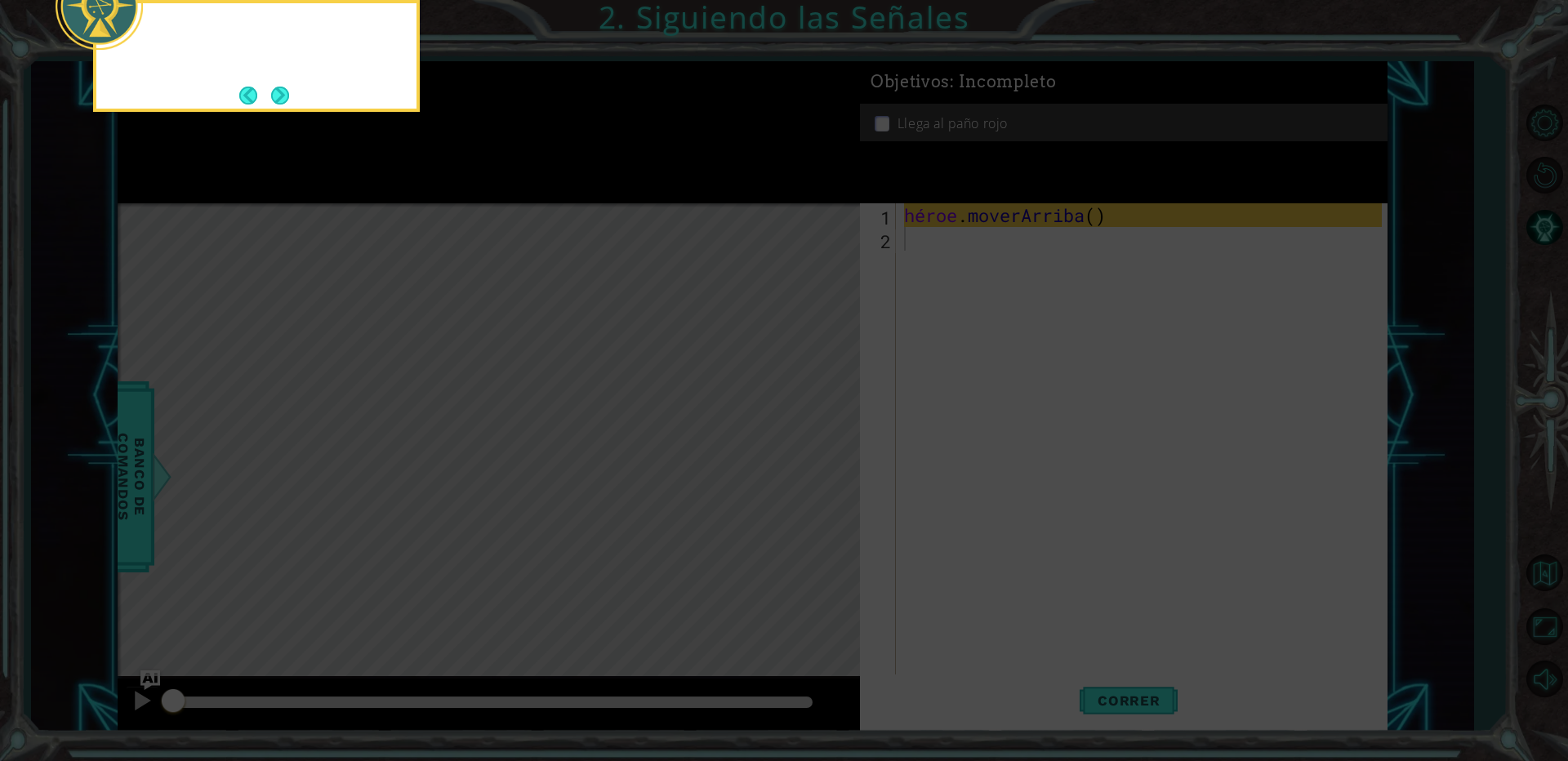
click at [805, 438] on icon at bounding box center [784, 114] width 1568 height 1295
click at [269, 96] on button "Atrás" at bounding box center [256, 95] width 32 height 18
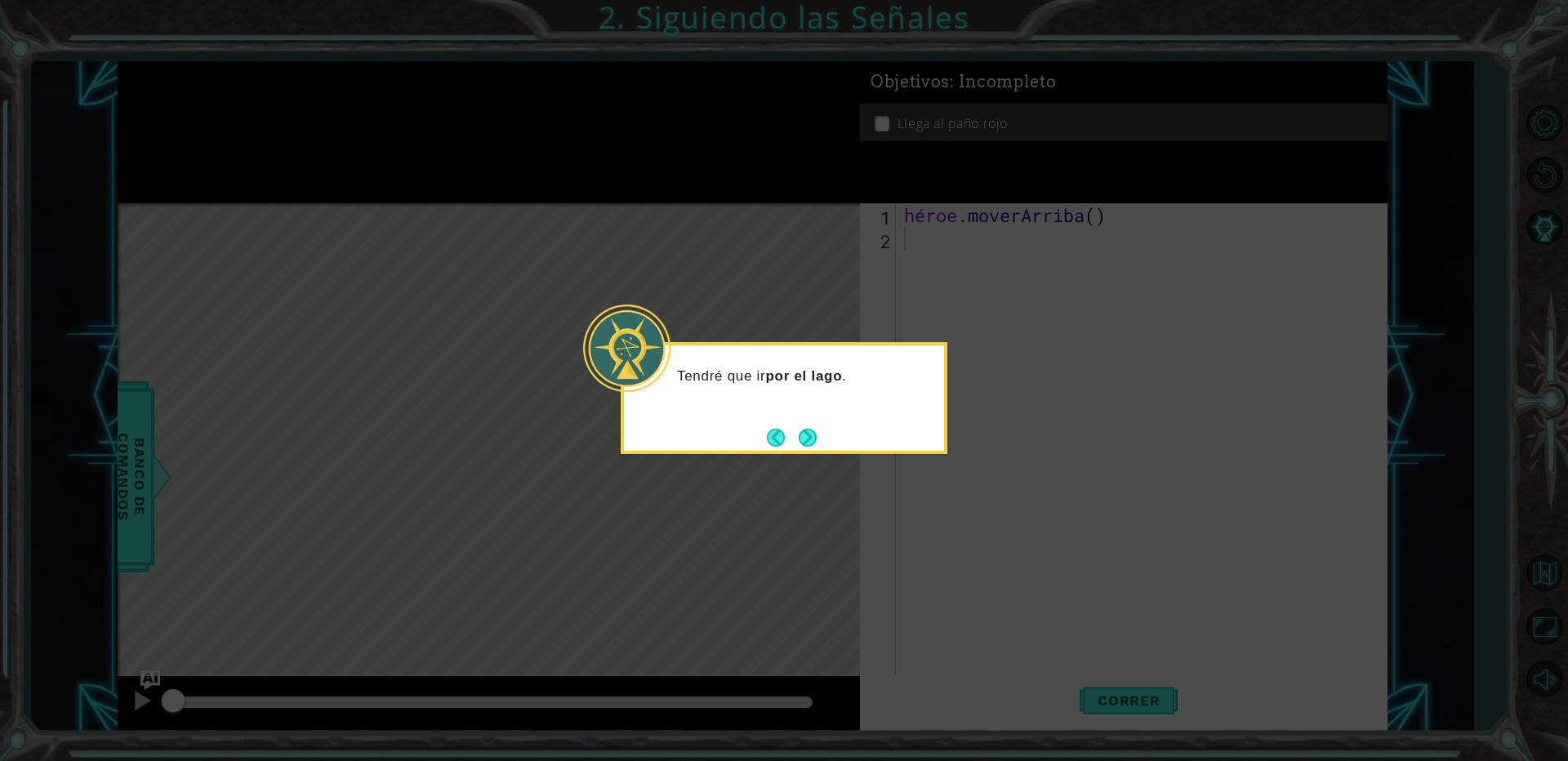
click at [834, 436] on div "Tendré que ir por el lago ." at bounding box center [784, 397] width 327 height 112
click at [817, 429] on button "Próximo" at bounding box center [807, 437] width 19 height 19
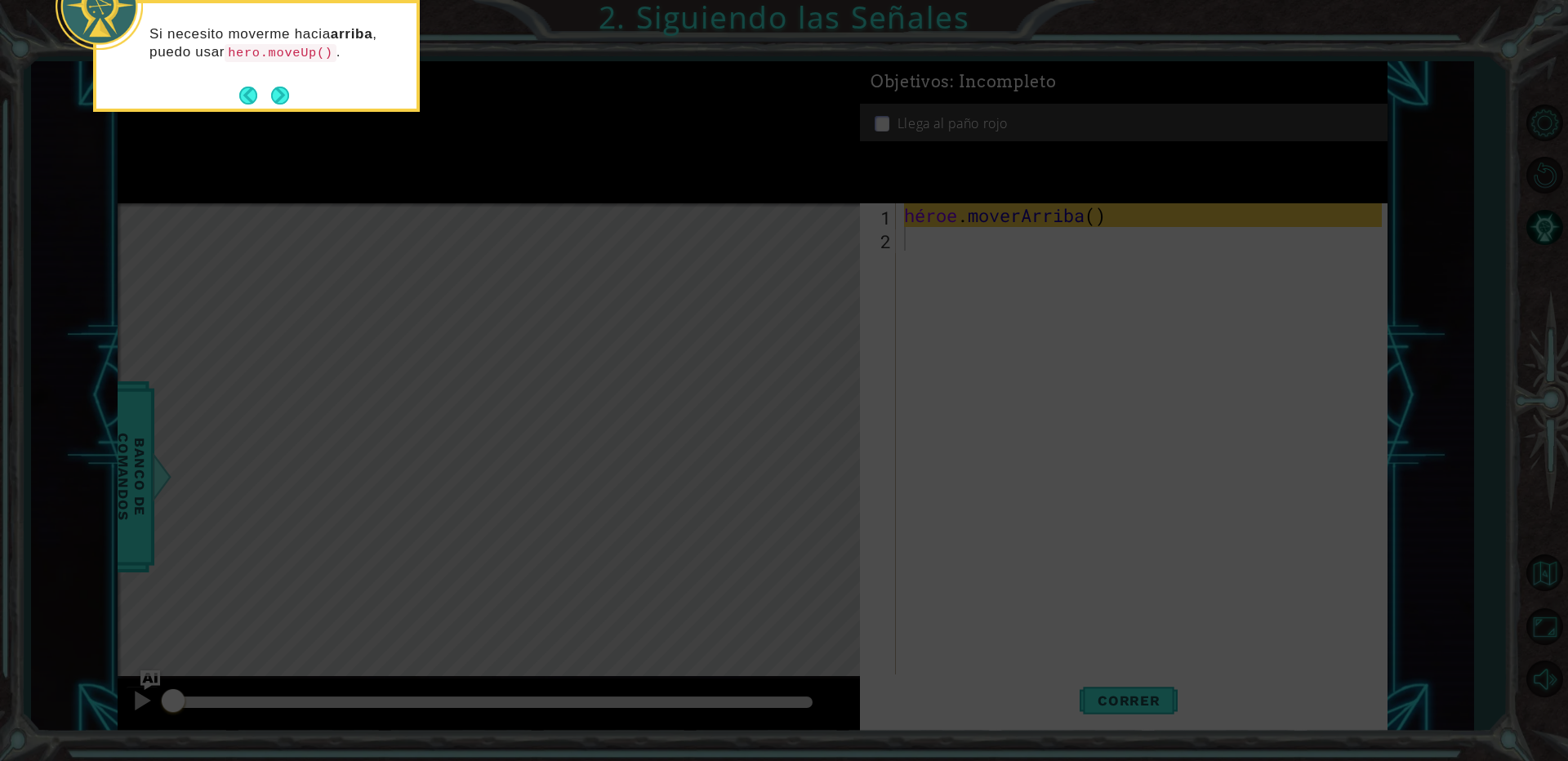
click at [339, 165] on icon at bounding box center [784, 114] width 1568 height 1295
click at [271, 97] on button "Próximo" at bounding box center [280, 95] width 18 height 18
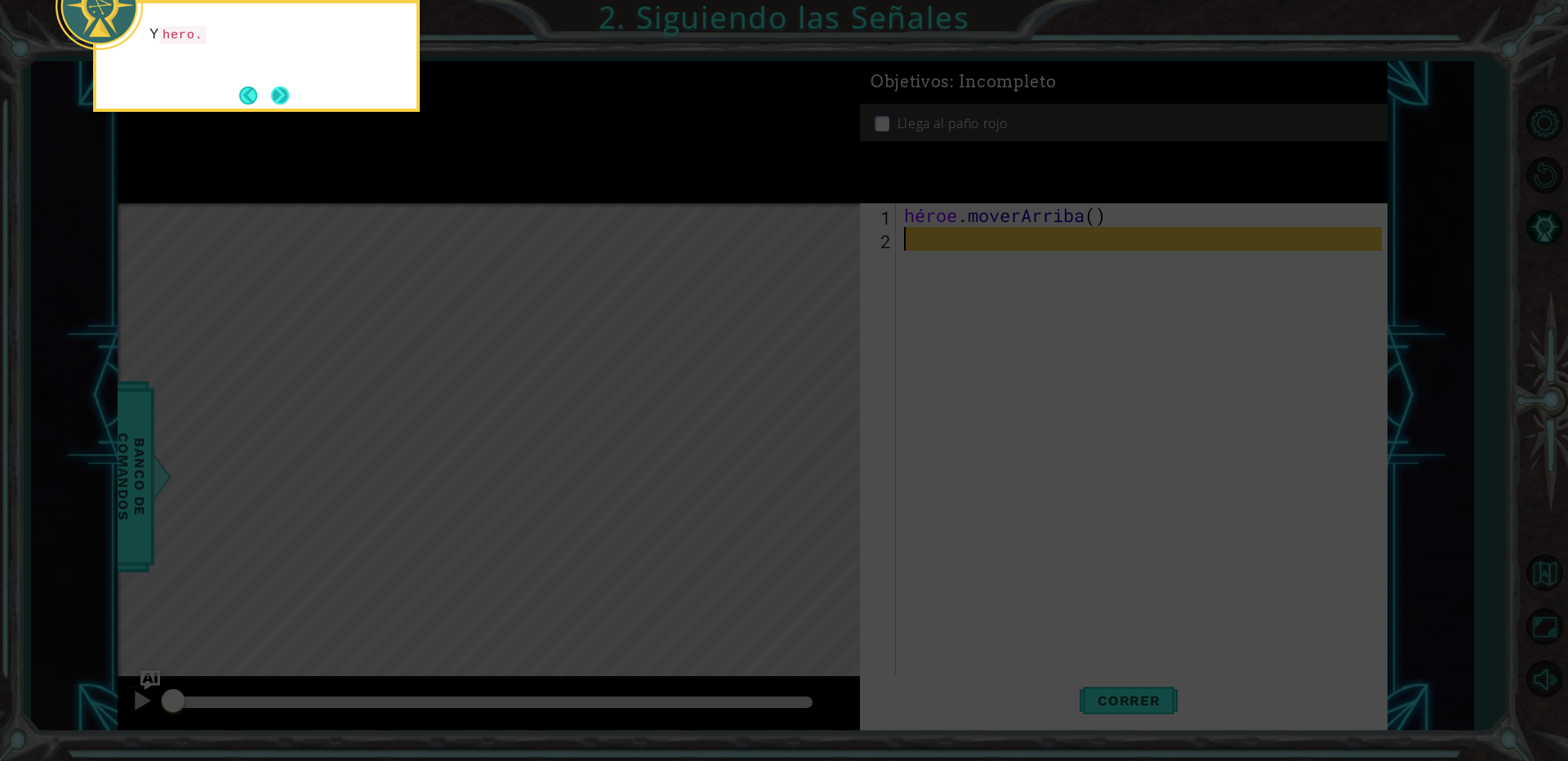
click at [279, 93] on button "Próximo" at bounding box center [280, 95] width 18 height 18
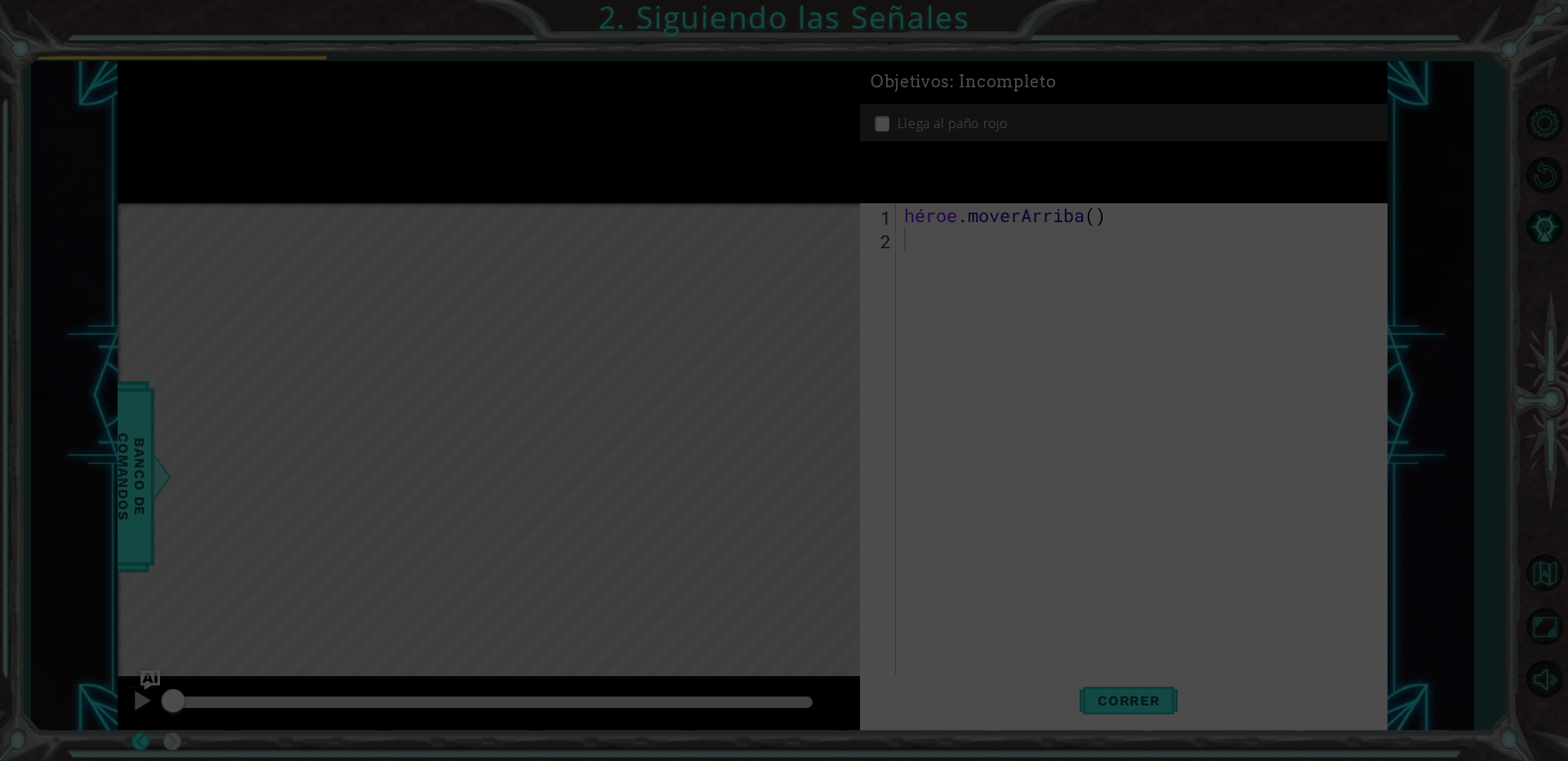
click at [196, 56] on div at bounding box center [163, 30] width 64 height 54
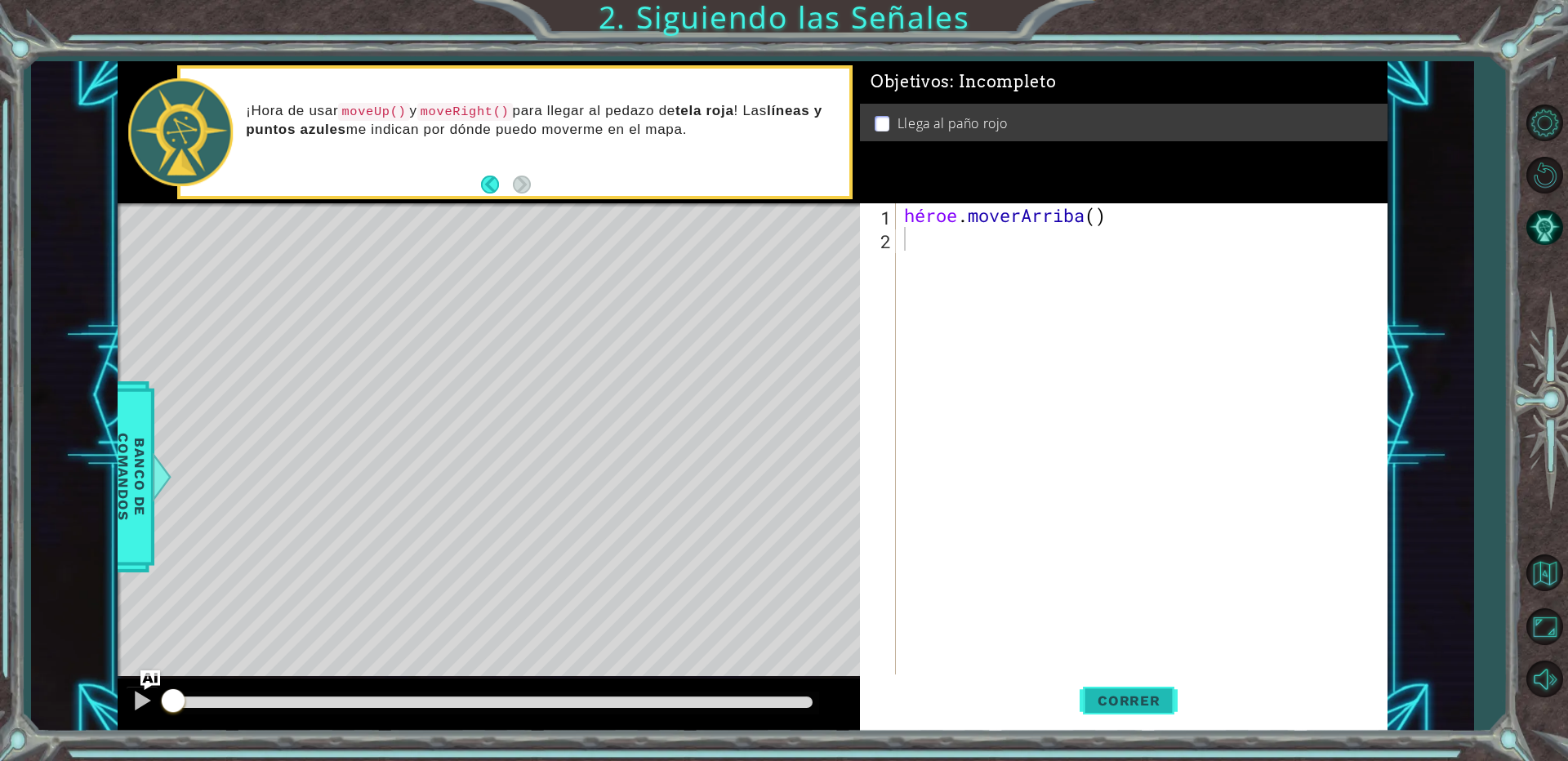
click at [1110, 714] on button "Correr" at bounding box center [1128, 702] width 98 height 54
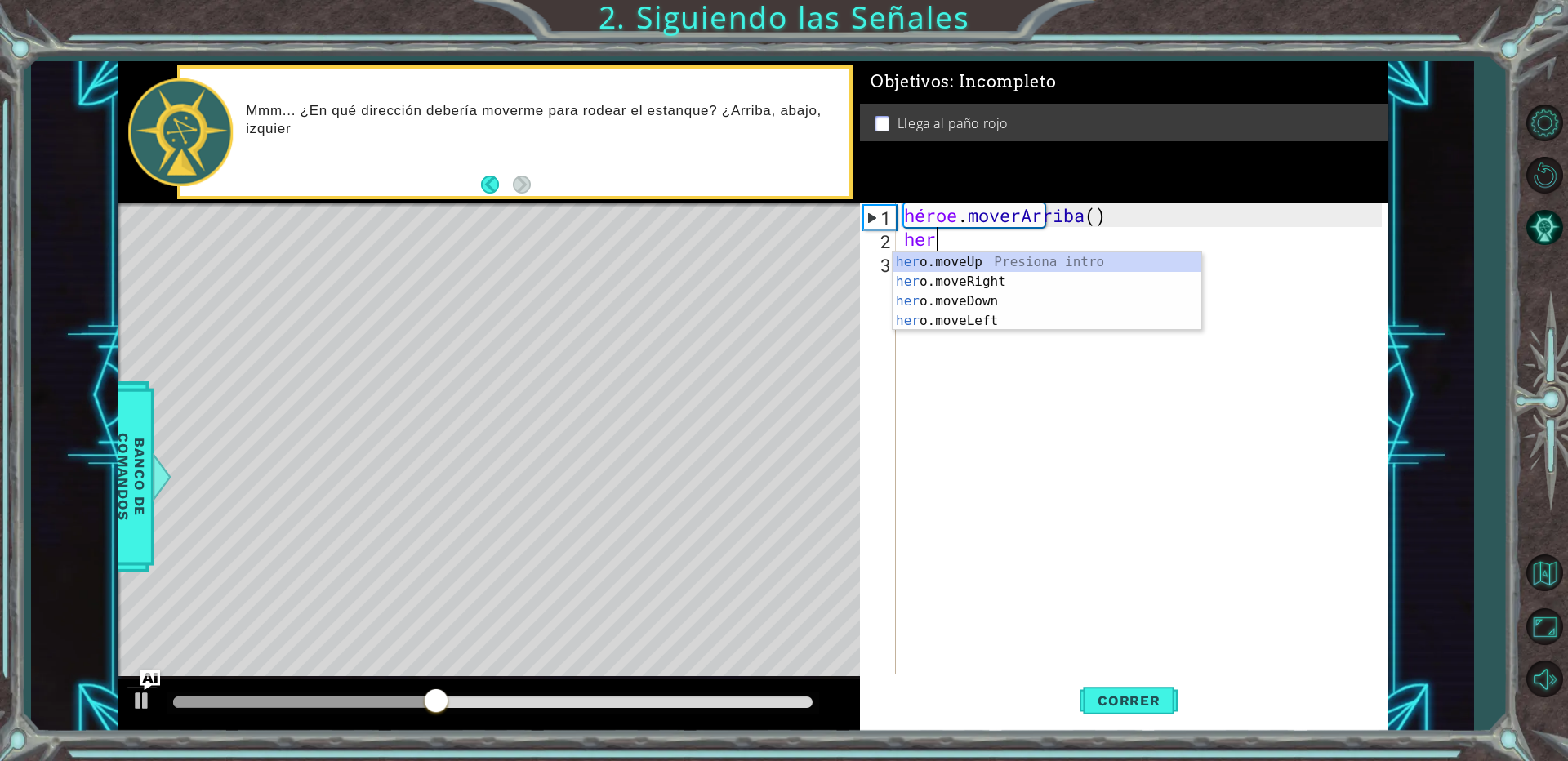
type textarea "her"
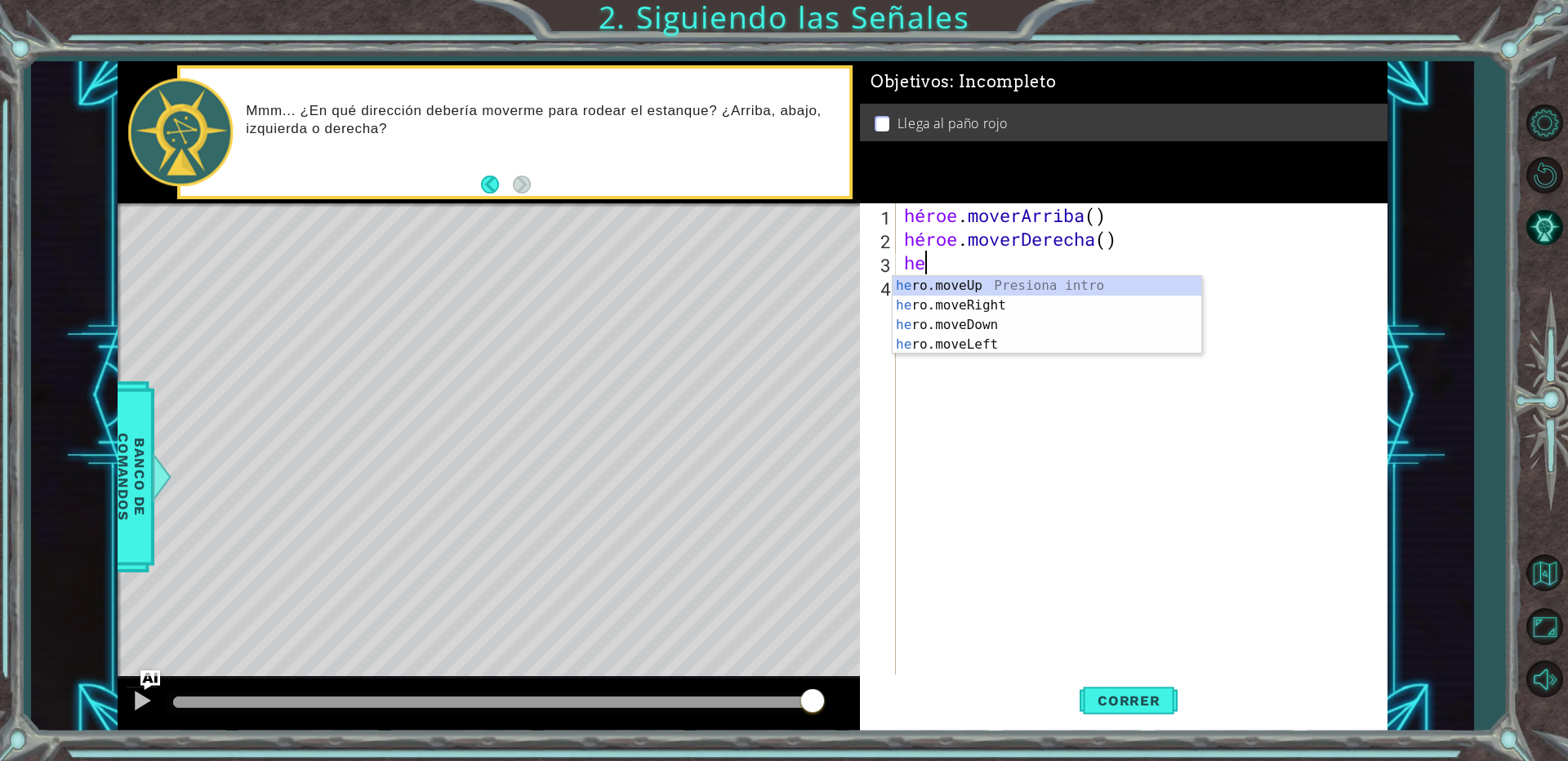
type textarea "h"
click at [1018, 286] on div "Introducción de h ero.moveUp Presiona héroe.movimientoDerecha ​ Introducción a …" at bounding box center [1047, 345] width 309 height 138
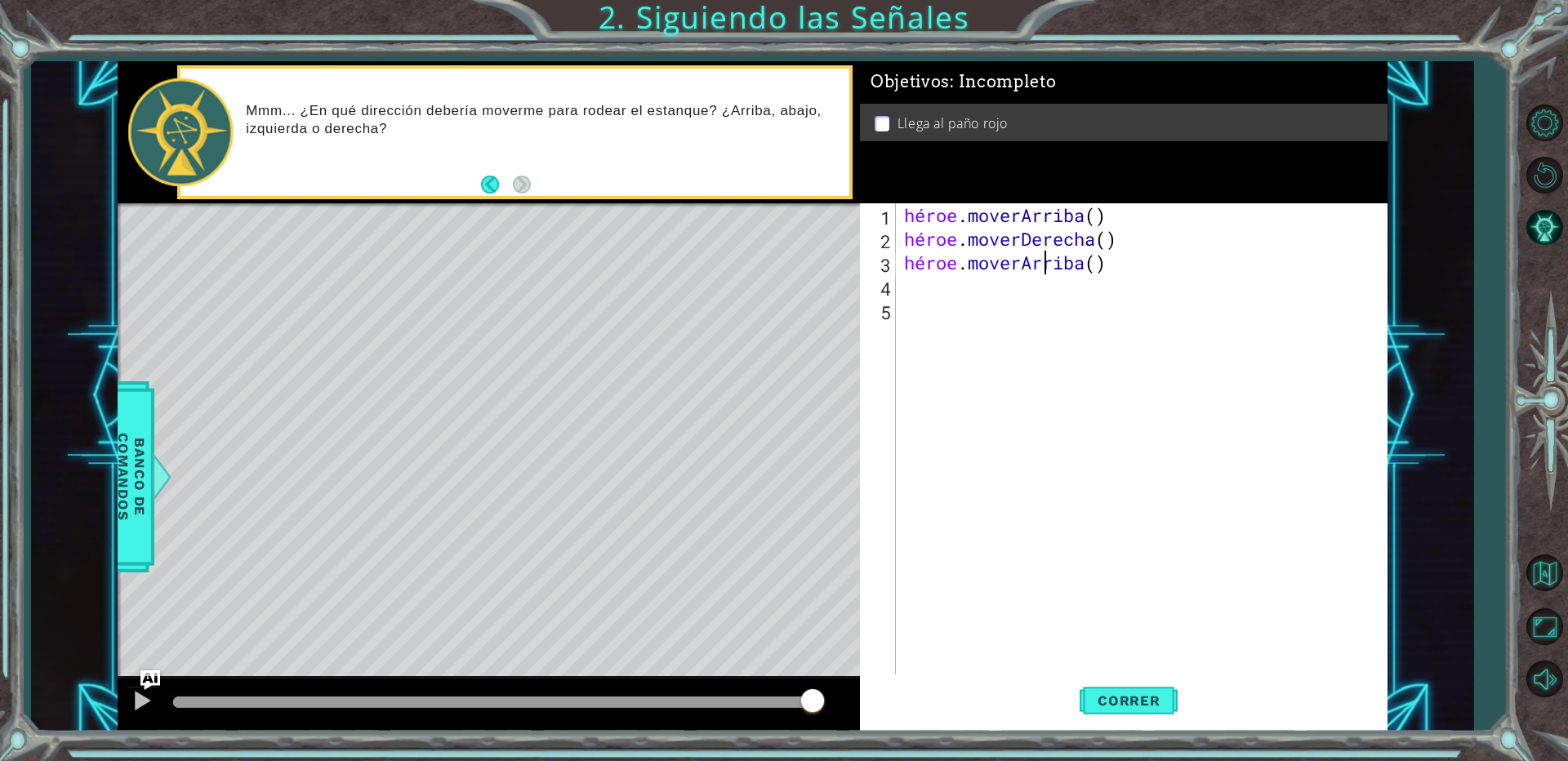
click at [1133, 262] on div "héroe . moverArriba ( ) héroe . moverDerecha ( ) héroe . moverArriba ( )" at bounding box center [1145, 464] width 489 height 521
click at [1136, 266] on div "héroe . moverArriba ( ) héroe . moverDerecha ( ) héroe . moverArriba ( )" at bounding box center [1145, 464] width 489 height 521
type textarea "hero.moveUp()"
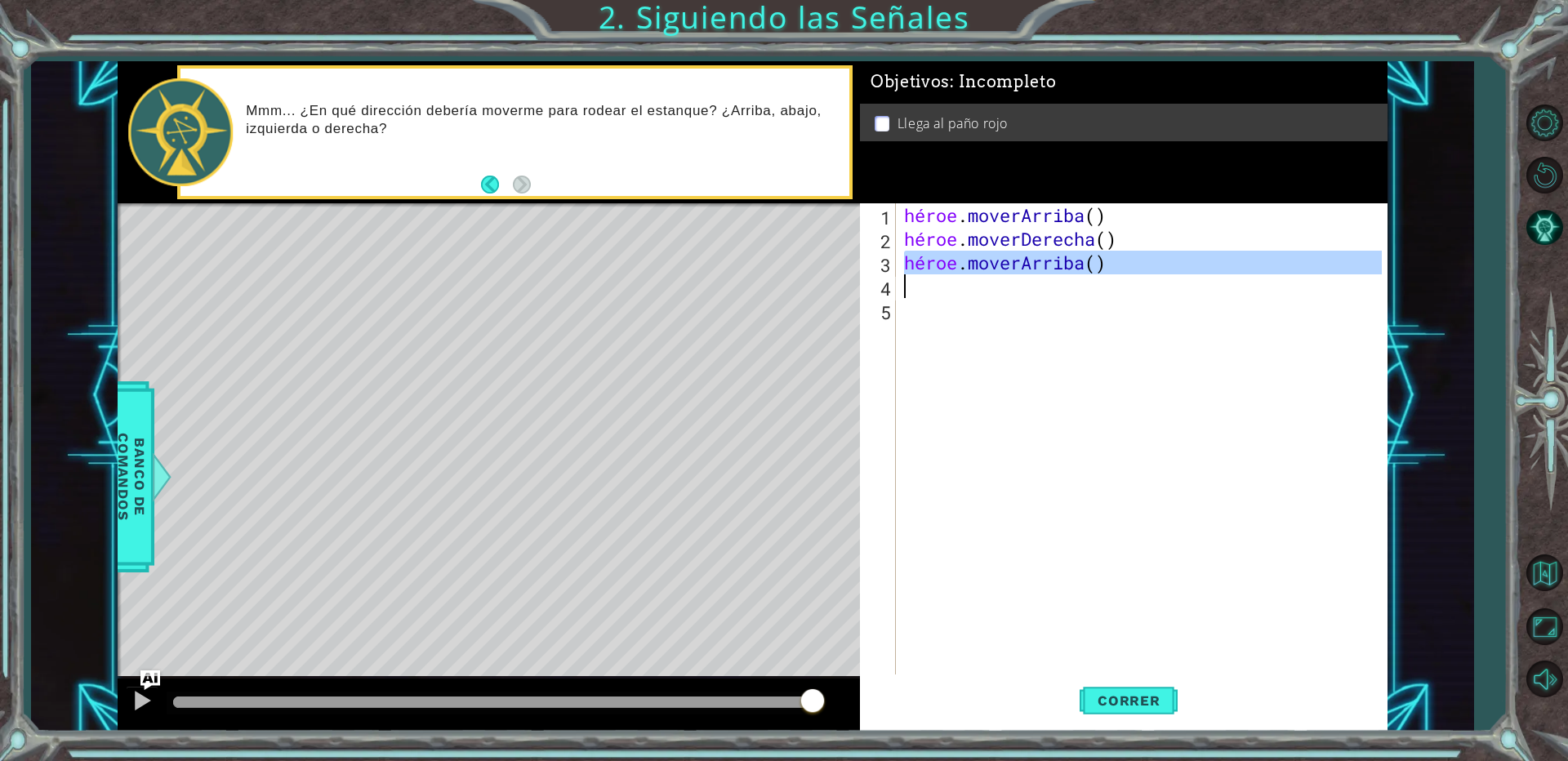
click at [1053, 369] on div "héroe . moverArriba ( ) héroe . moverDerecha ( ) héroe . moverArriba ( )" at bounding box center [1145, 464] width 489 height 521
click at [912, 272] on div "héroe . moverArriba ( ) héroe . moverDerecha ( ) héroe . moverArriba ( )" at bounding box center [1145, 464] width 489 height 521
type textarea "hero.moveUp()"
click at [911, 293] on div "héroe . moverArriba ( ) héroe . moverDerecha ( ) héroe . moverArriba ( )" at bounding box center [1145, 464] width 489 height 521
drag, startPoint x: 907, startPoint y: 264, endPoint x: 1129, endPoint y: 272, distance: 222.1
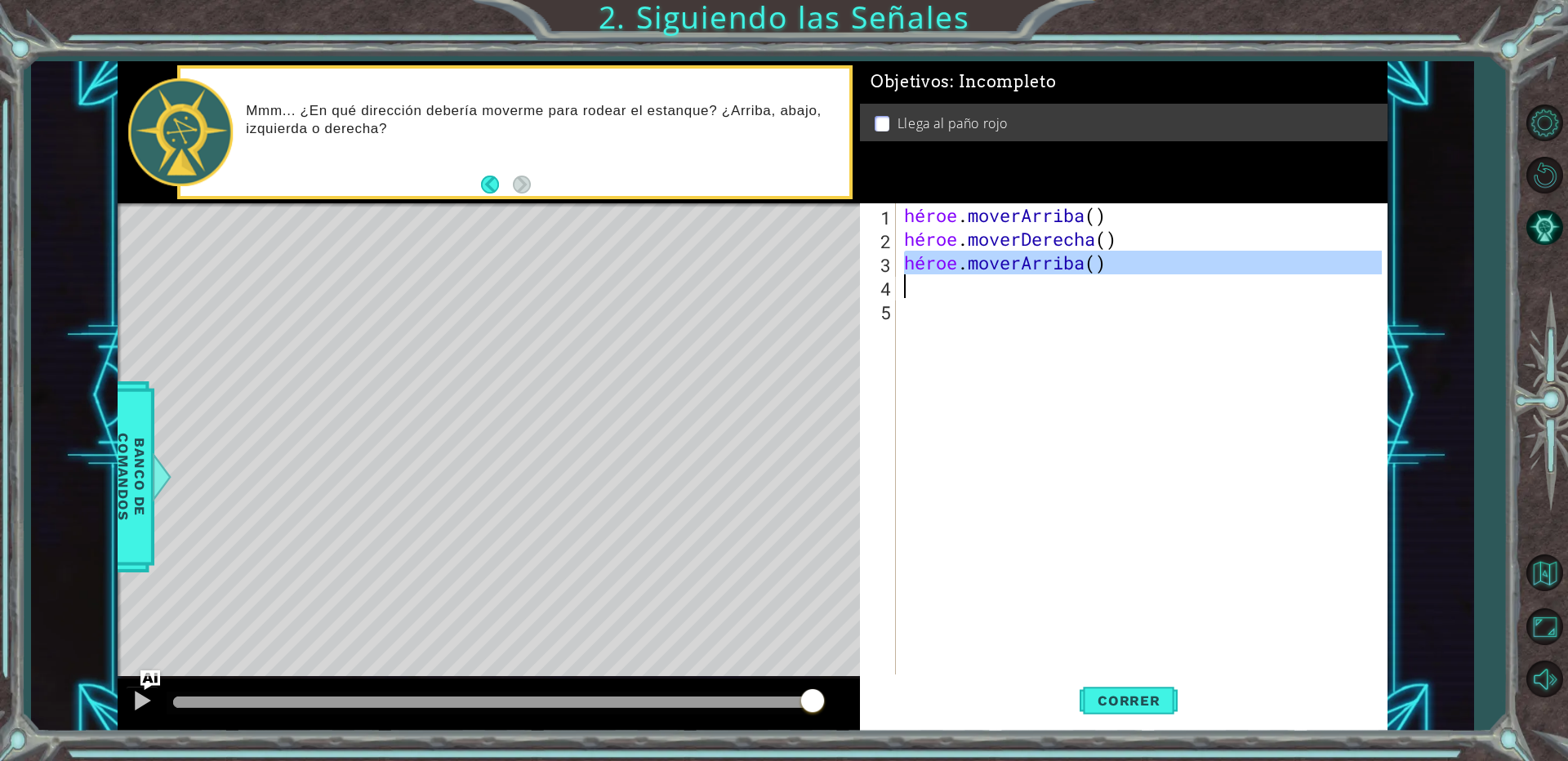
click at [1129, 272] on div "héroe . moverArriba ( ) héroe . moverDerecha ( ) héroe . moverArriba ( )" at bounding box center [1145, 464] width 489 height 521
drag, startPoint x: 1200, startPoint y: 264, endPoint x: 1188, endPoint y: 264, distance: 12.0
click at [1198, 264] on div "héroe . moverArriba ( ) héroe . moverDerecha ( ) héroe . moverArriba ( )" at bounding box center [1141, 440] width 481 height 474
drag, startPoint x: 1184, startPoint y: 261, endPoint x: 933, endPoint y: 268, distance: 251.1
click at [933, 268] on div "héroe . moverArriba ( ) héroe . moverDerecha ( ) héroe . moverArriba ( )" at bounding box center [1145, 464] width 489 height 521
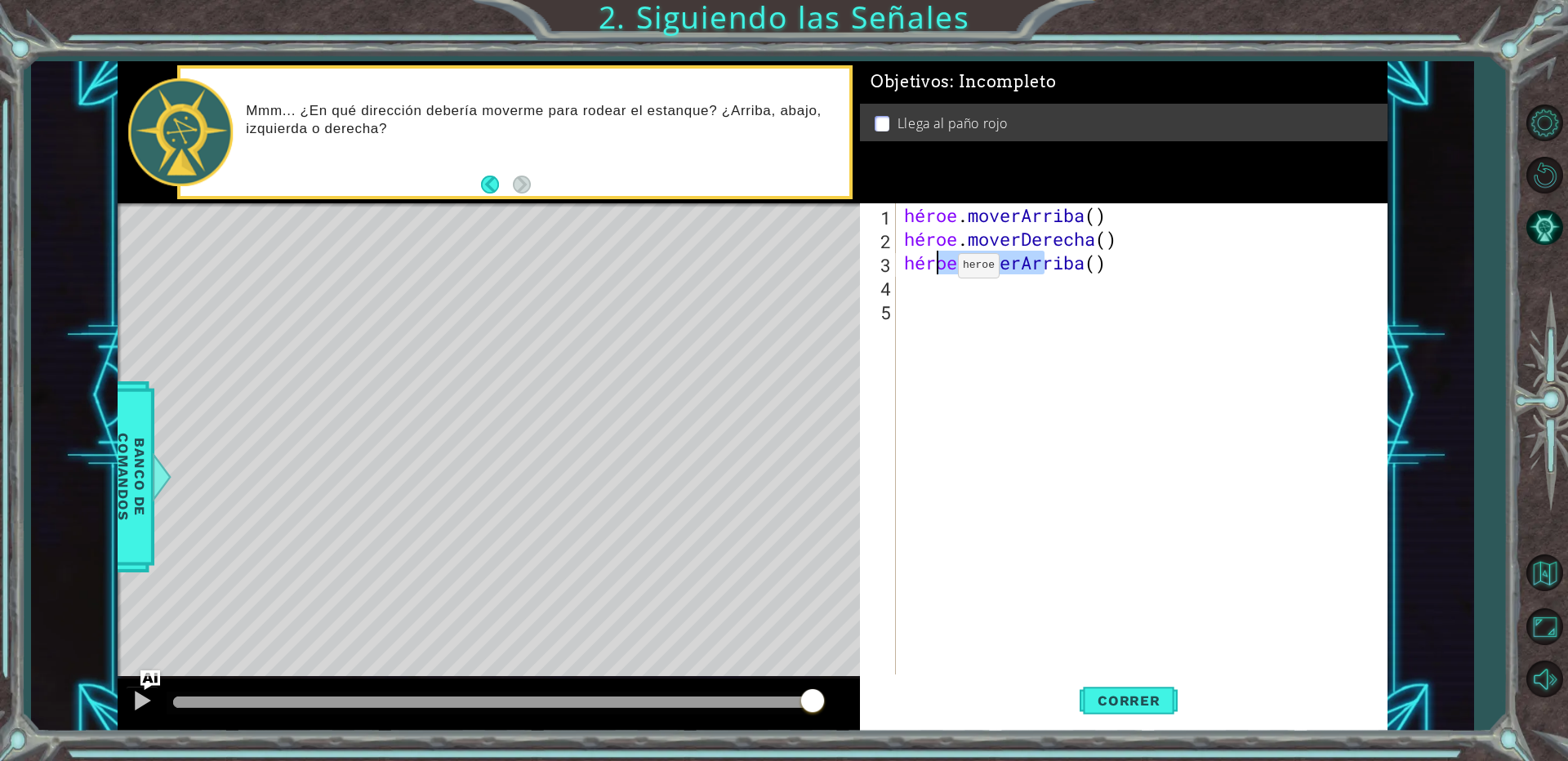
click at [932, 271] on div "héroe . moverArriba ( ) héroe . moverDerecha ( ) héroe . moverArriba ( )" at bounding box center [1141, 440] width 481 height 474
click at [923, 262] on div "héroe . moverArriba ( ) héroe . moverDerecha ( ) héroe . moverArriba ( )" at bounding box center [1145, 464] width 489 height 521
click at [889, 254] on font "3" at bounding box center [886, 266] width 11 height 24
drag, startPoint x: 935, startPoint y: 268, endPoint x: 1079, endPoint y: 263, distance: 144.1
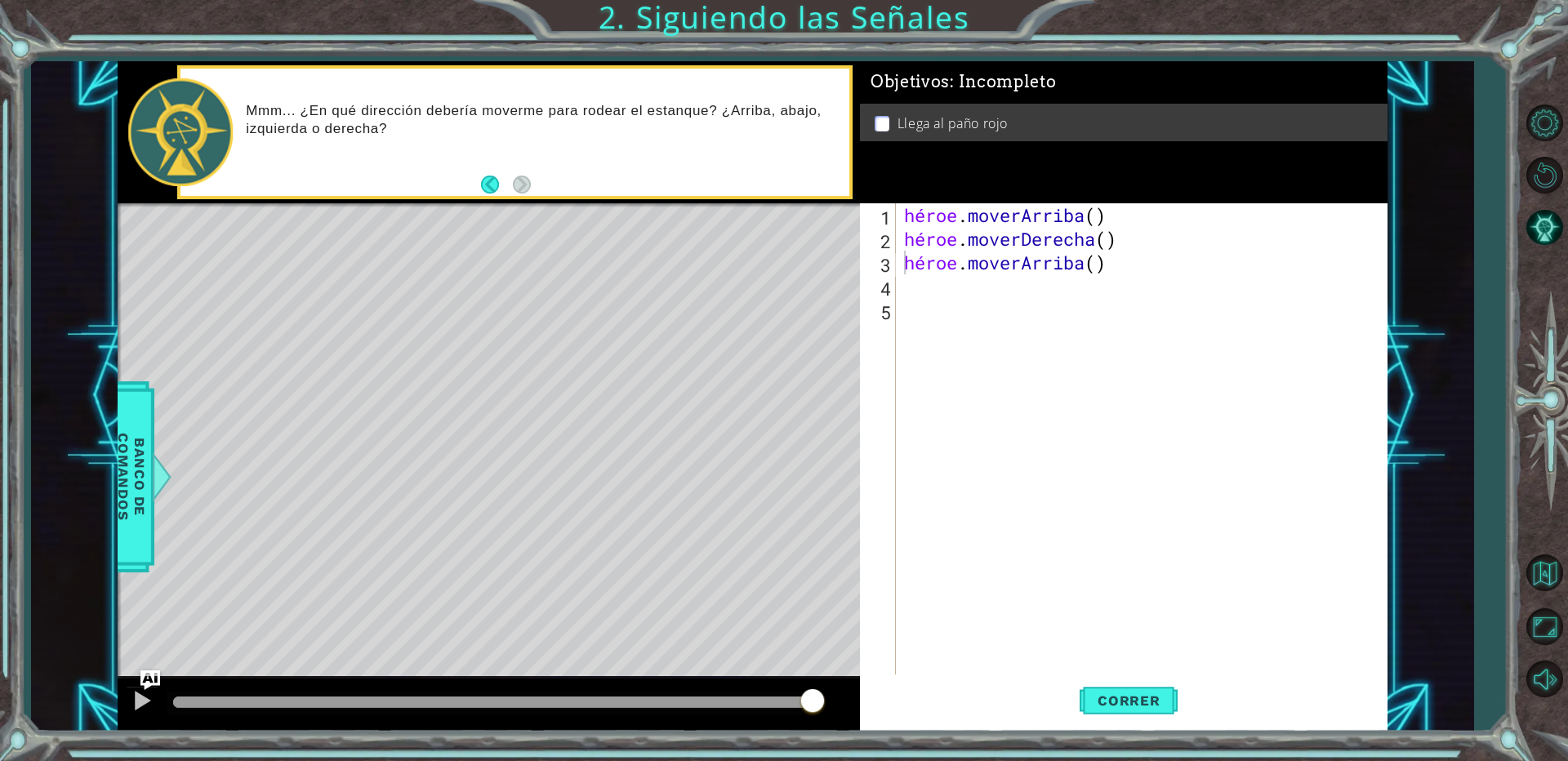
click at [1079, 263] on div "hero.moveUp() 1 2 3 4 5 héroe . moverArriba ( ) héroe . moverDerecha ( ) héroe …" at bounding box center [1120, 440] width 522 height 474
drag, startPoint x: 900, startPoint y: 261, endPoint x: 1187, endPoint y: 292, distance: 288.7
click at [1187, 292] on div "héroe . moverArriba ( ) héroe . moverDerecha ( ) héroe . moverArriba ( )" at bounding box center [1145, 464] width 489 height 521
type textarea "hero.moveUp()"
click at [916, 296] on div "héroe . moverArriba ( ) héroe . moverDerecha ( ) héroe . moverArriba ( )" at bounding box center [1141, 440] width 481 height 474
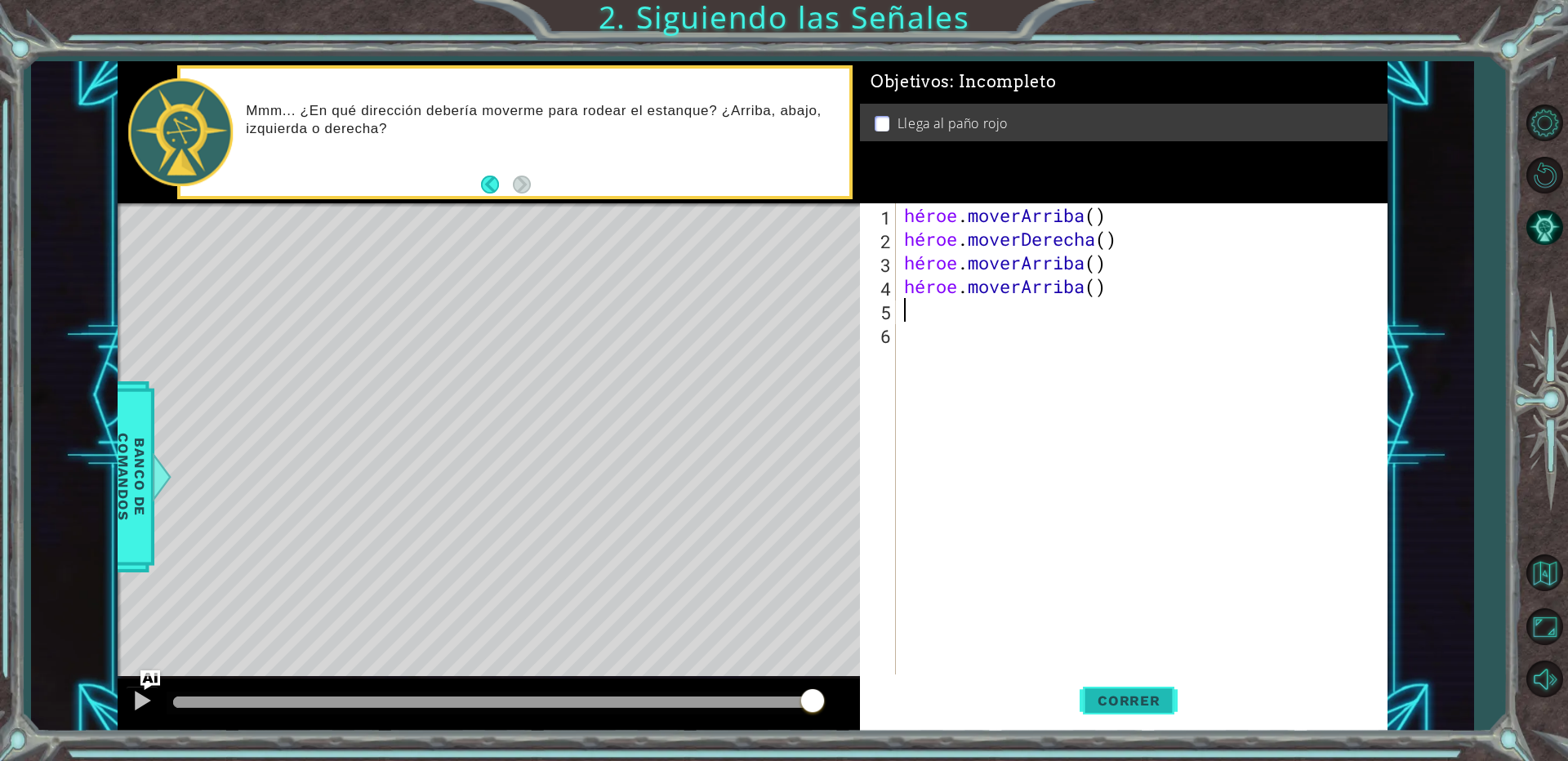
click at [1132, 700] on font "Correr" at bounding box center [1128, 701] width 62 height 16
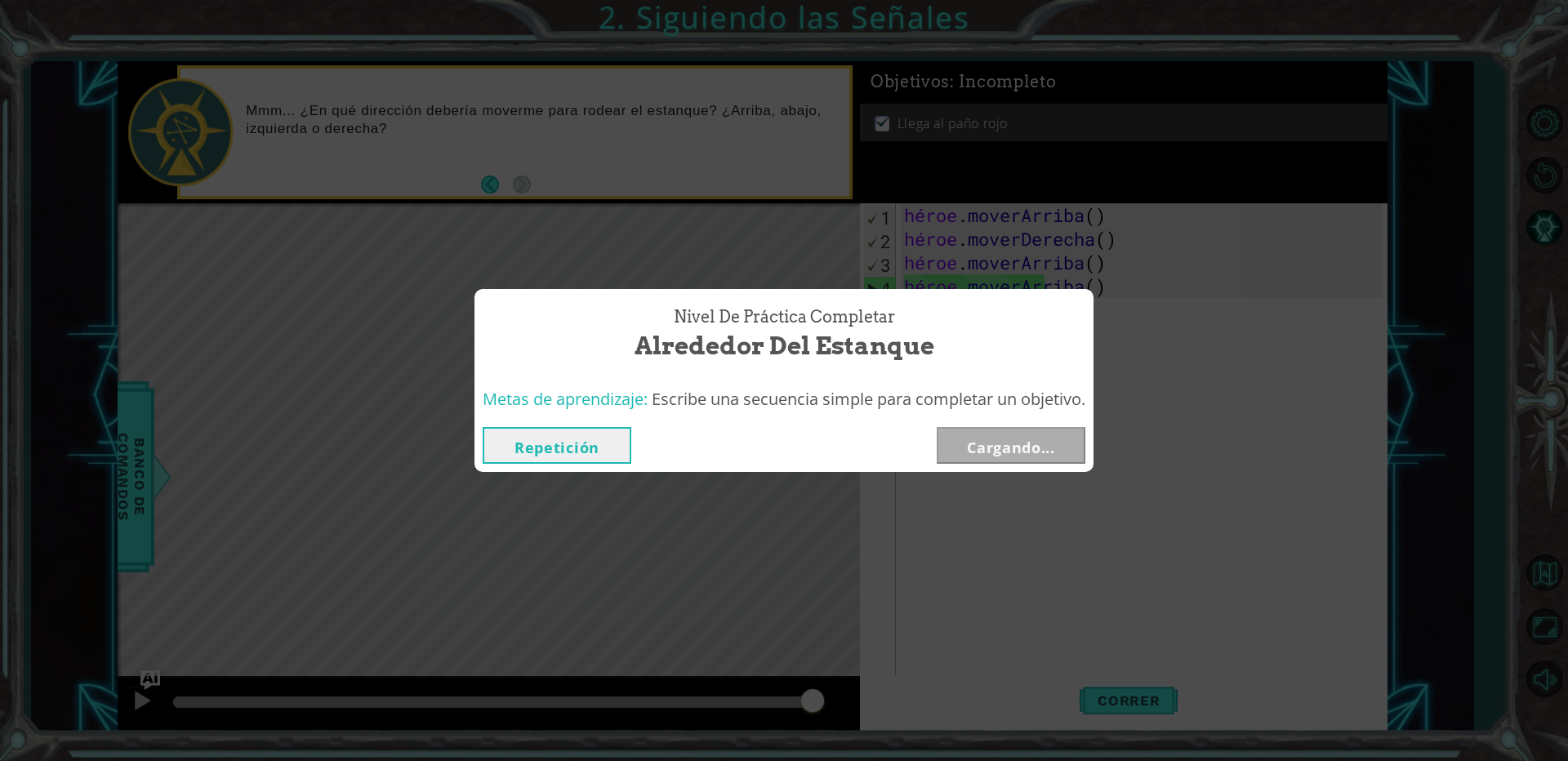
click at [1016, 417] on div "Metas de aprendizaje: Escribe una secuencia simple para completar un objetivo." at bounding box center [784, 399] width 619 height 40
click at [1016, 448] on font "Cargando..." at bounding box center [1010, 448] width 88 height 20
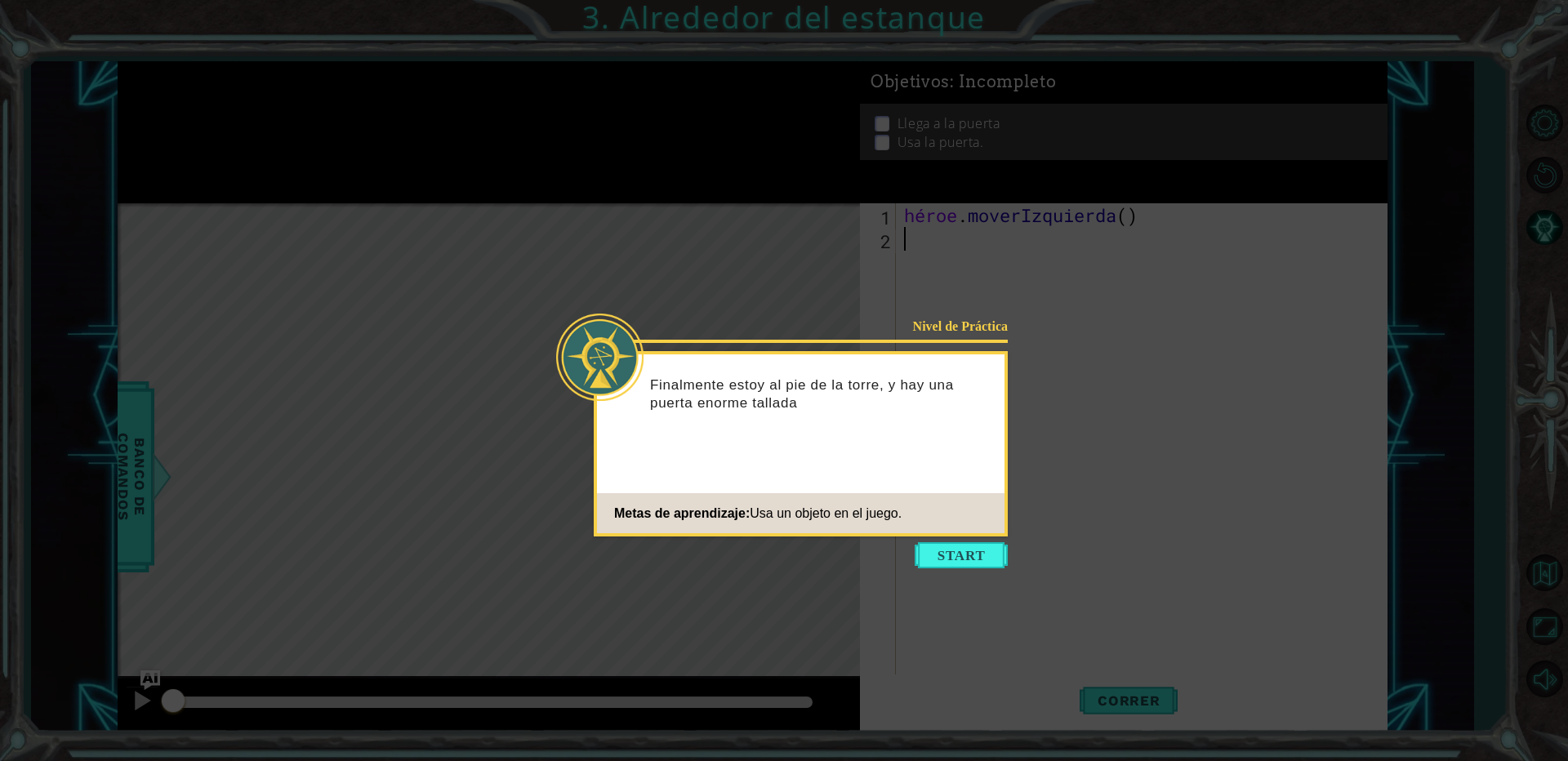
click at [967, 575] on icon at bounding box center [784, 380] width 1568 height 761
click at [960, 564] on button "Comenzar" at bounding box center [962, 556] width 93 height 26
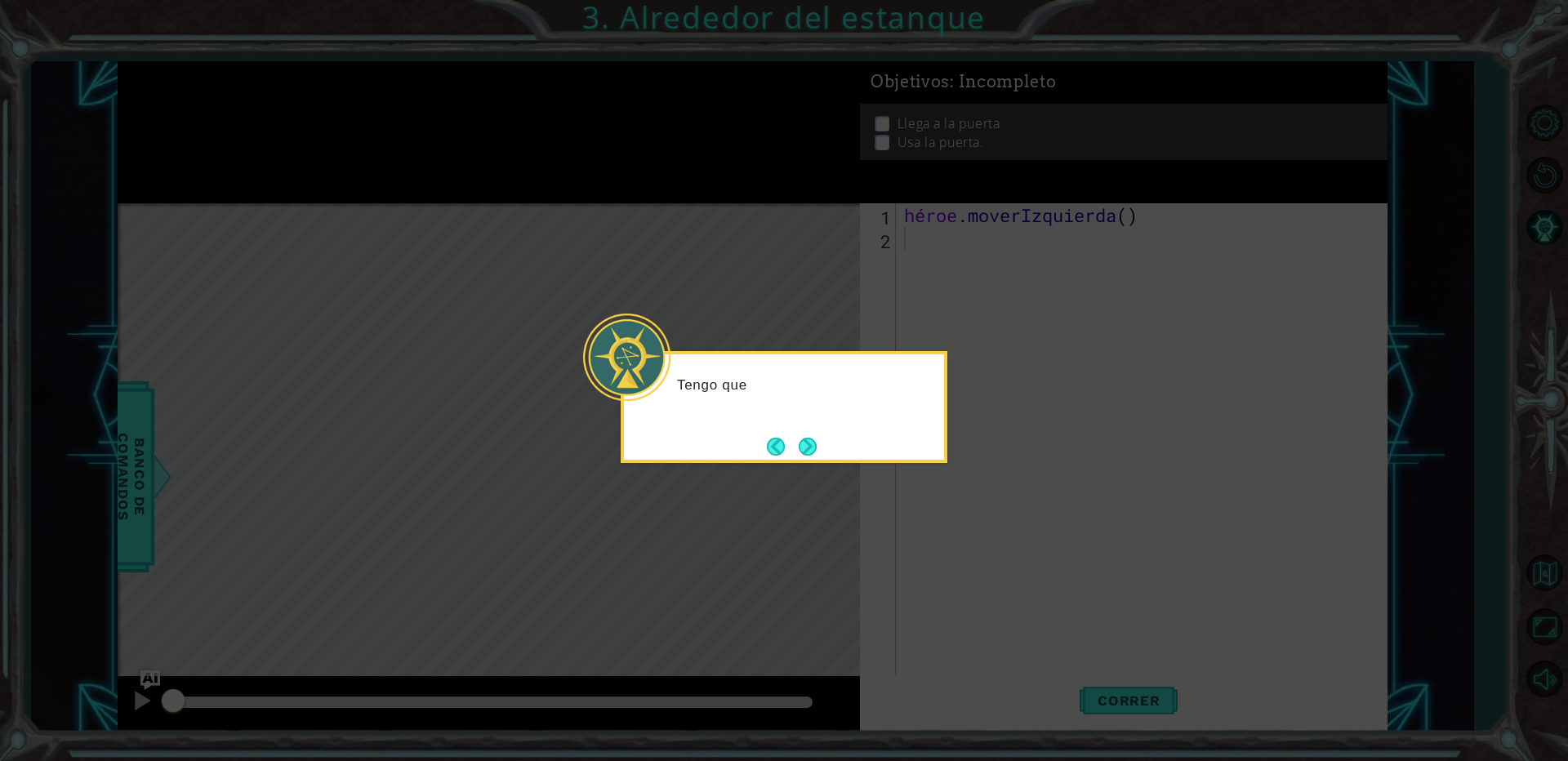
drag, startPoint x: 919, startPoint y: 463, endPoint x: 836, endPoint y: 433, distance: 88.3
click at [916, 462] on div "Tengo que" at bounding box center [784, 407] width 327 height 112
click at [801, 442] on button "Próximo" at bounding box center [807, 447] width 18 height 18
click at [801, 442] on button "Next" at bounding box center [807, 447] width 18 height 18
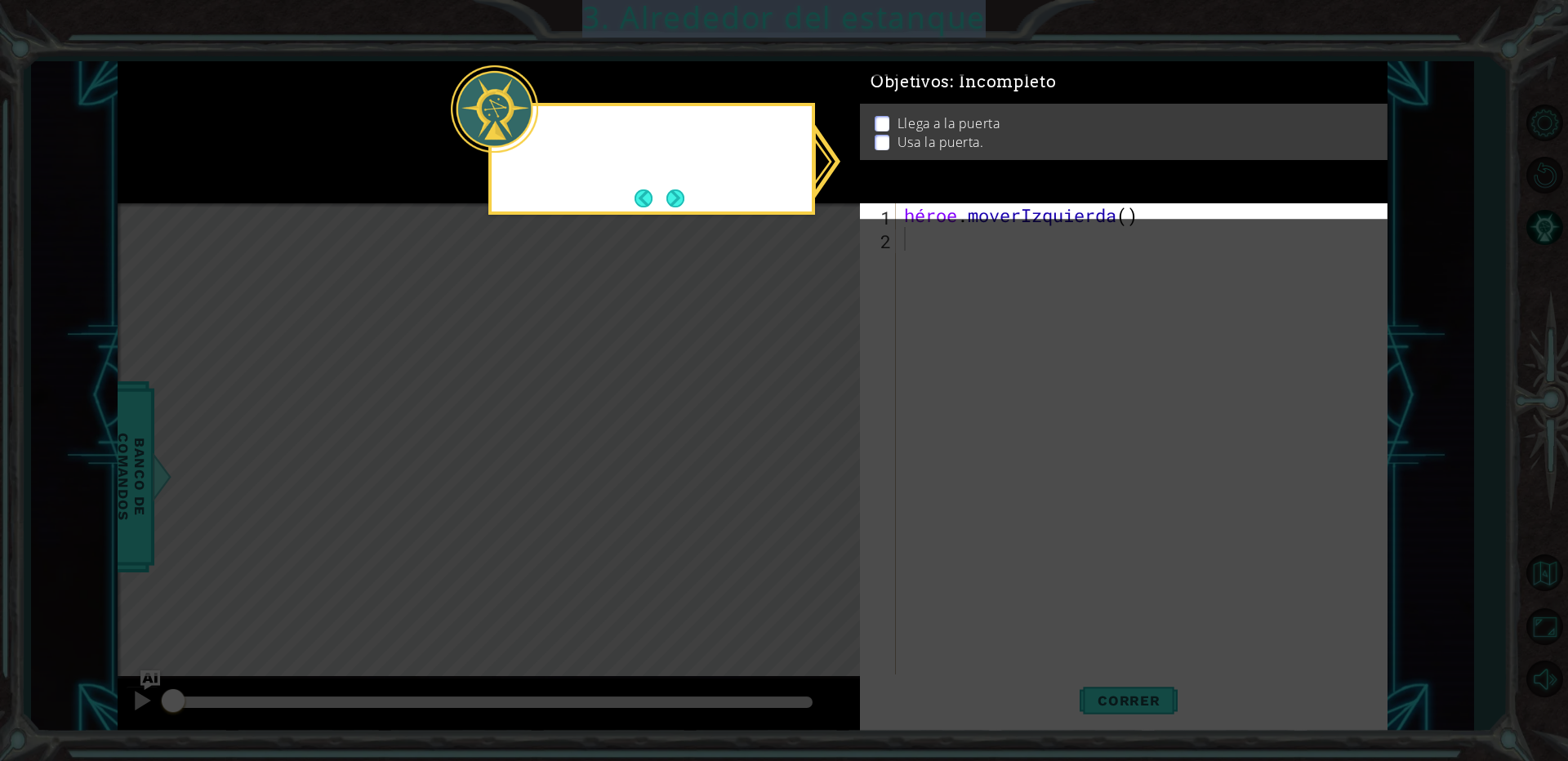
click at [801, 442] on icon at bounding box center [784, 380] width 1568 height 761
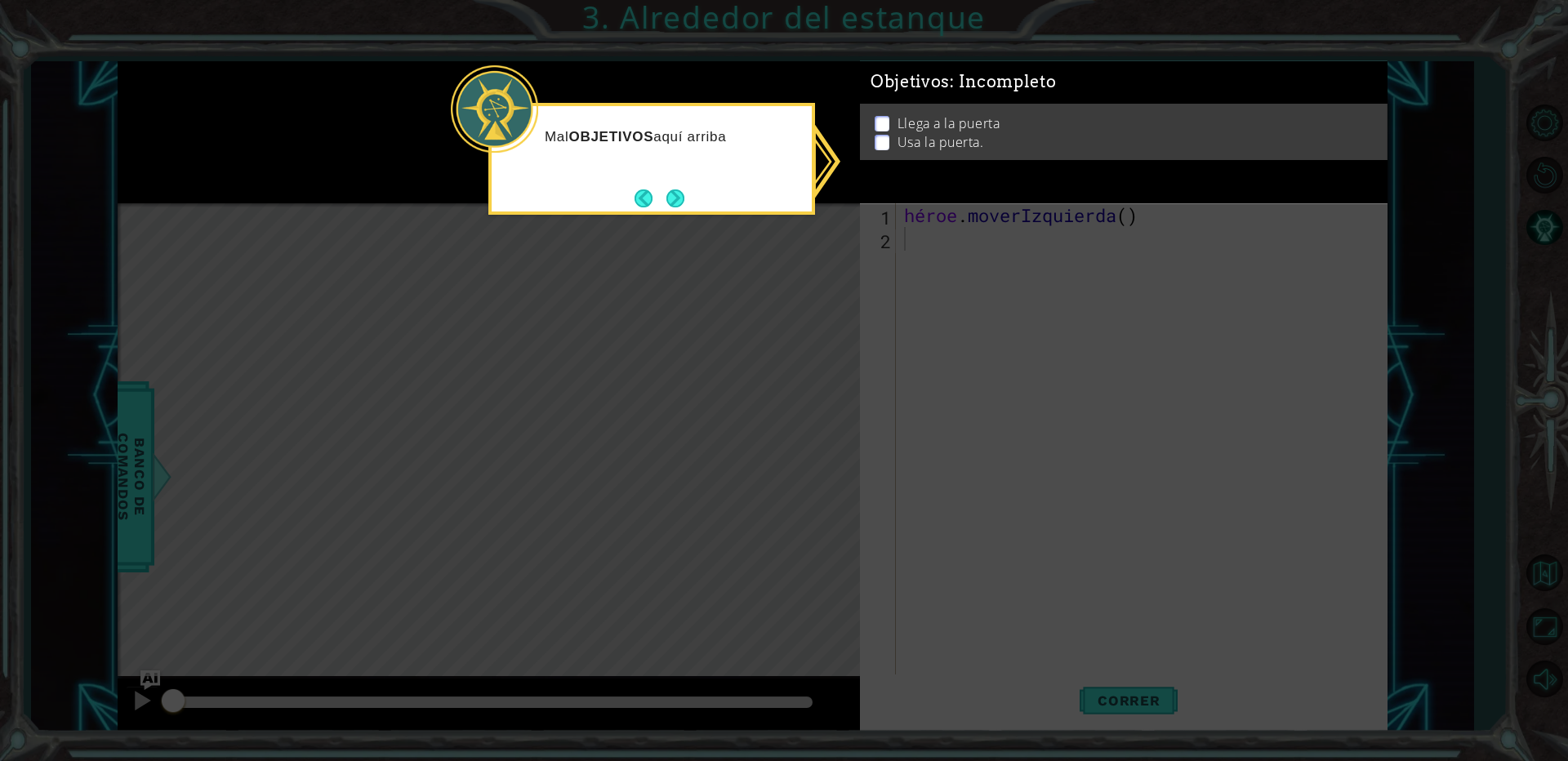
click at [995, 295] on icon at bounding box center [784, 380] width 1568 height 761
click at [668, 193] on button "Próximo" at bounding box center [676, 198] width 18 height 18
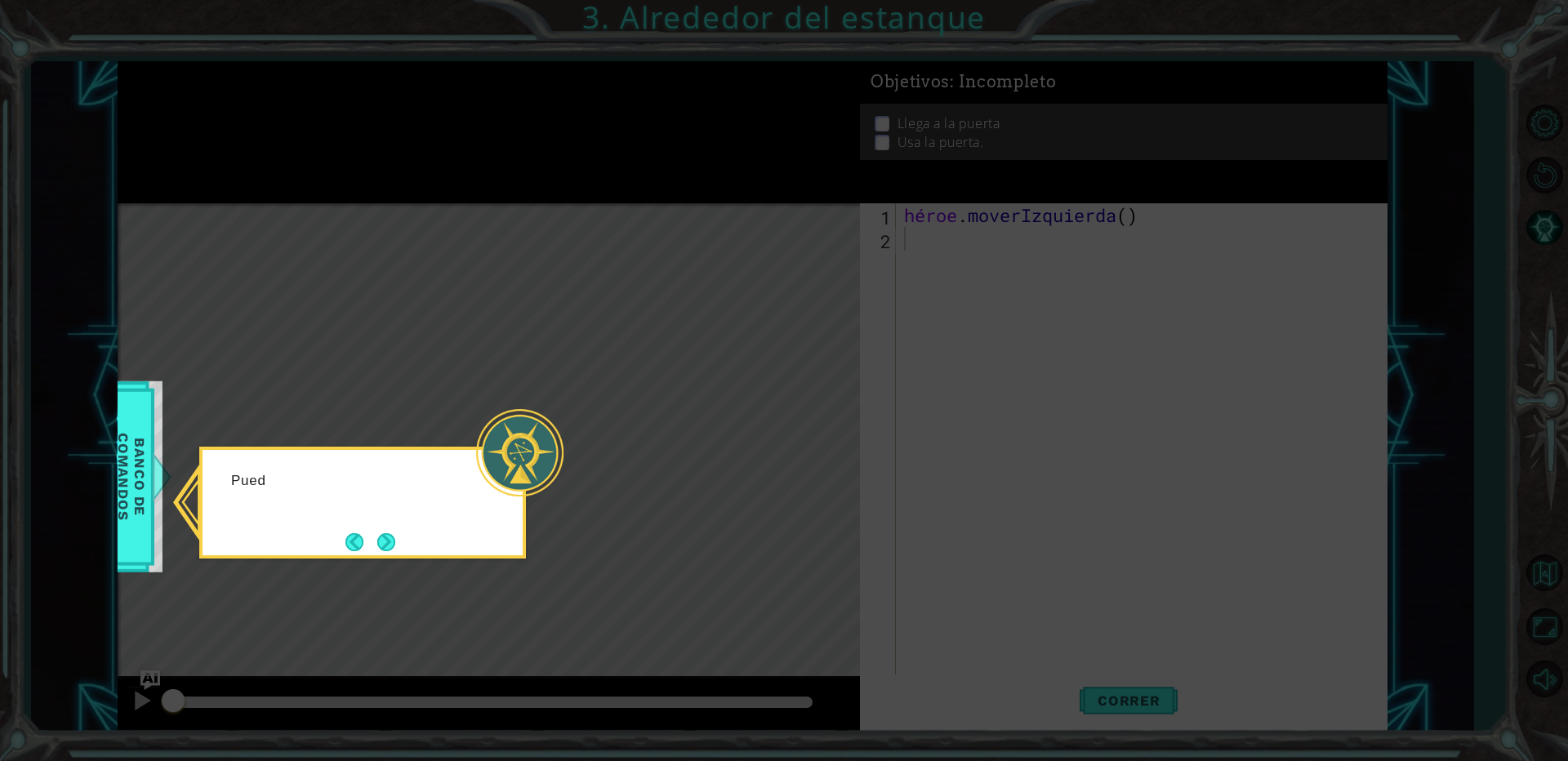
click at [650, 327] on icon at bounding box center [784, 380] width 1568 height 761
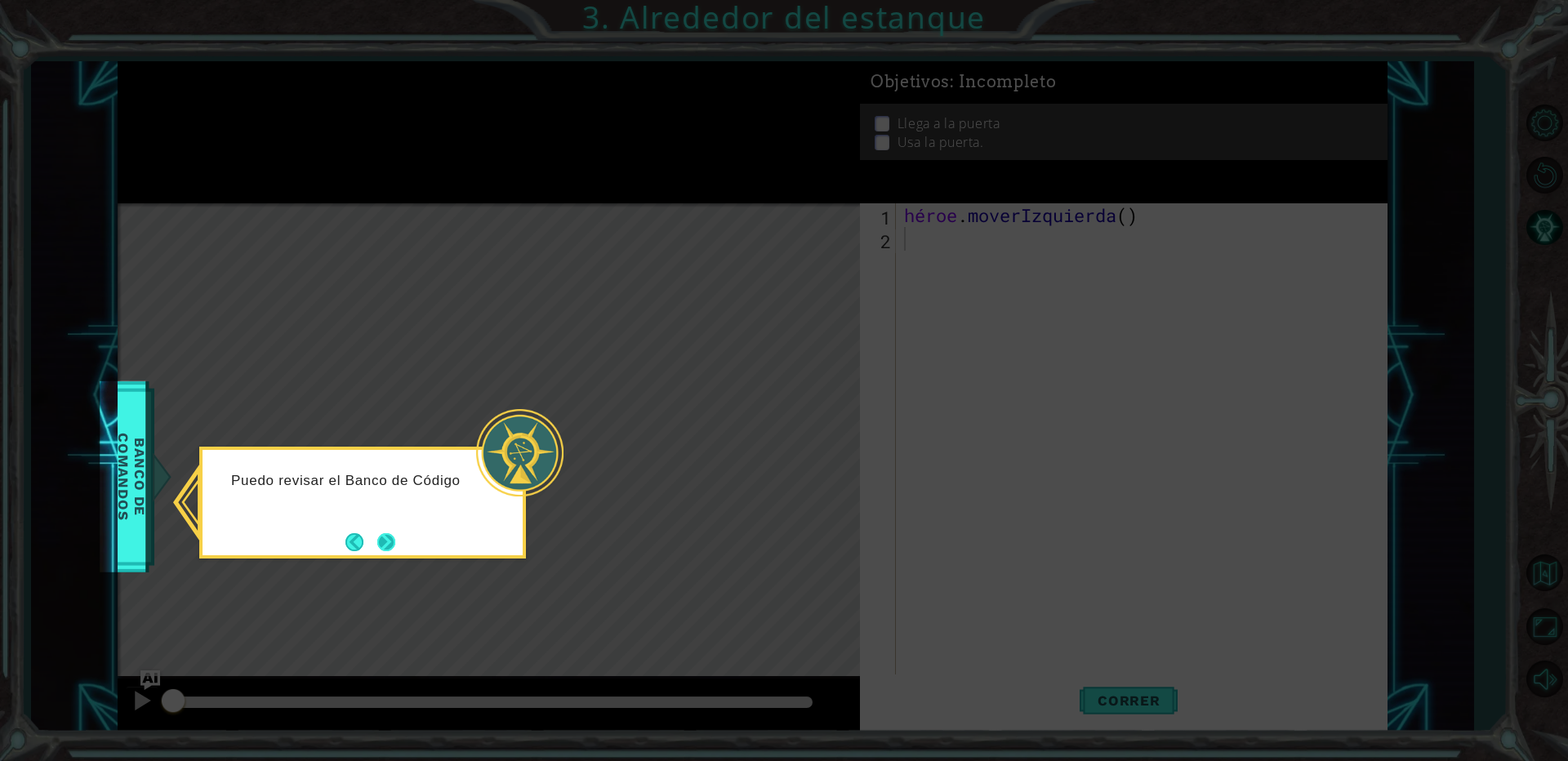
click at [383, 538] on button "Próximo" at bounding box center [386, 542] width 18 height 18
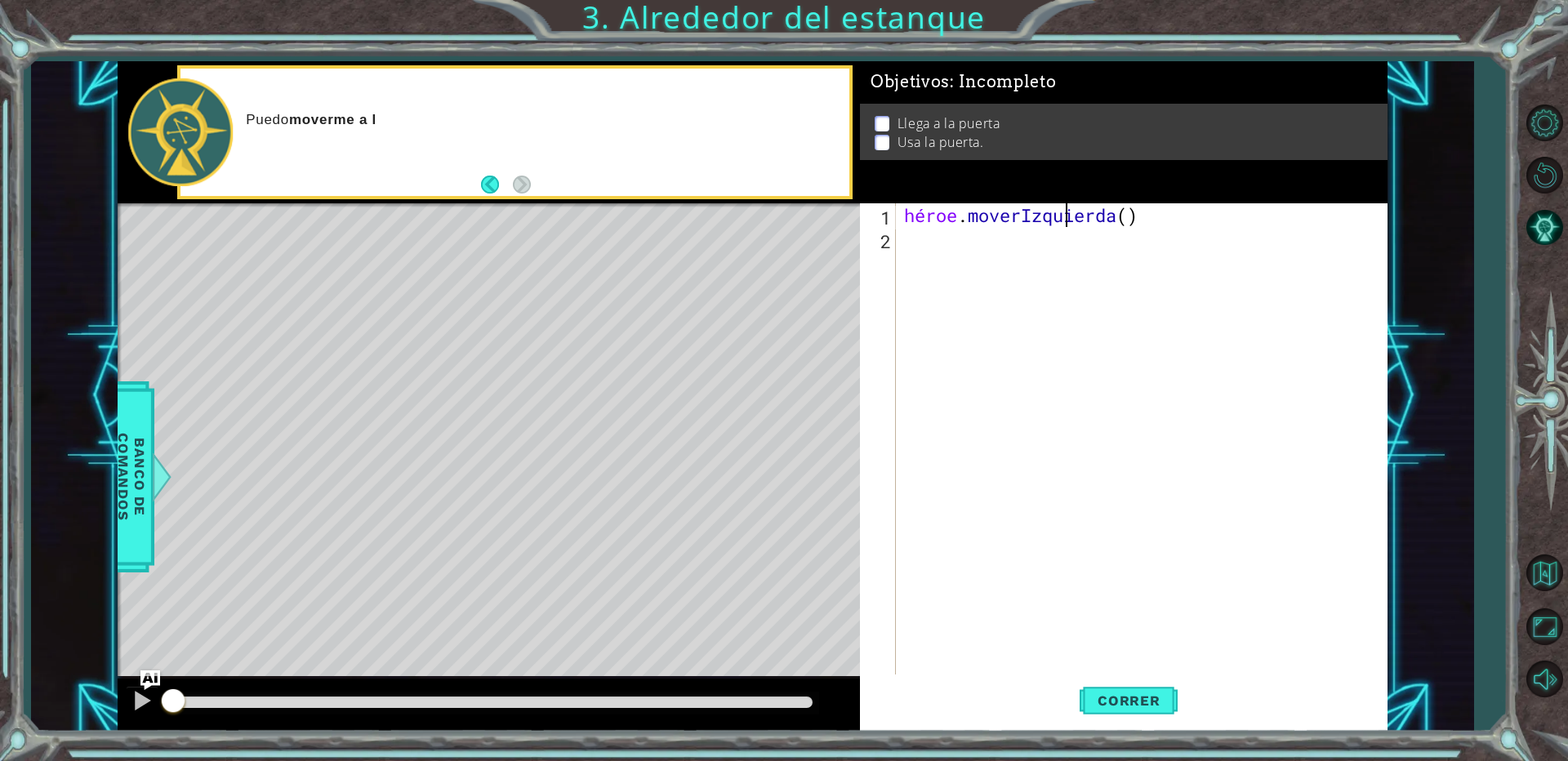
click at [1179, 212] on div "héroe . moverIzquierda ( )" at bounding box center [1145, 464] width 489 height 521
click at [1167, 209] on div "héroe . moverIzquierda ( )" at bounding box center [1145, 464] width 489 height 521
click at [1166, 209] on div "héroe . moverIzquierda ( )" at bounding box center [1145, 464] width 489 height 521
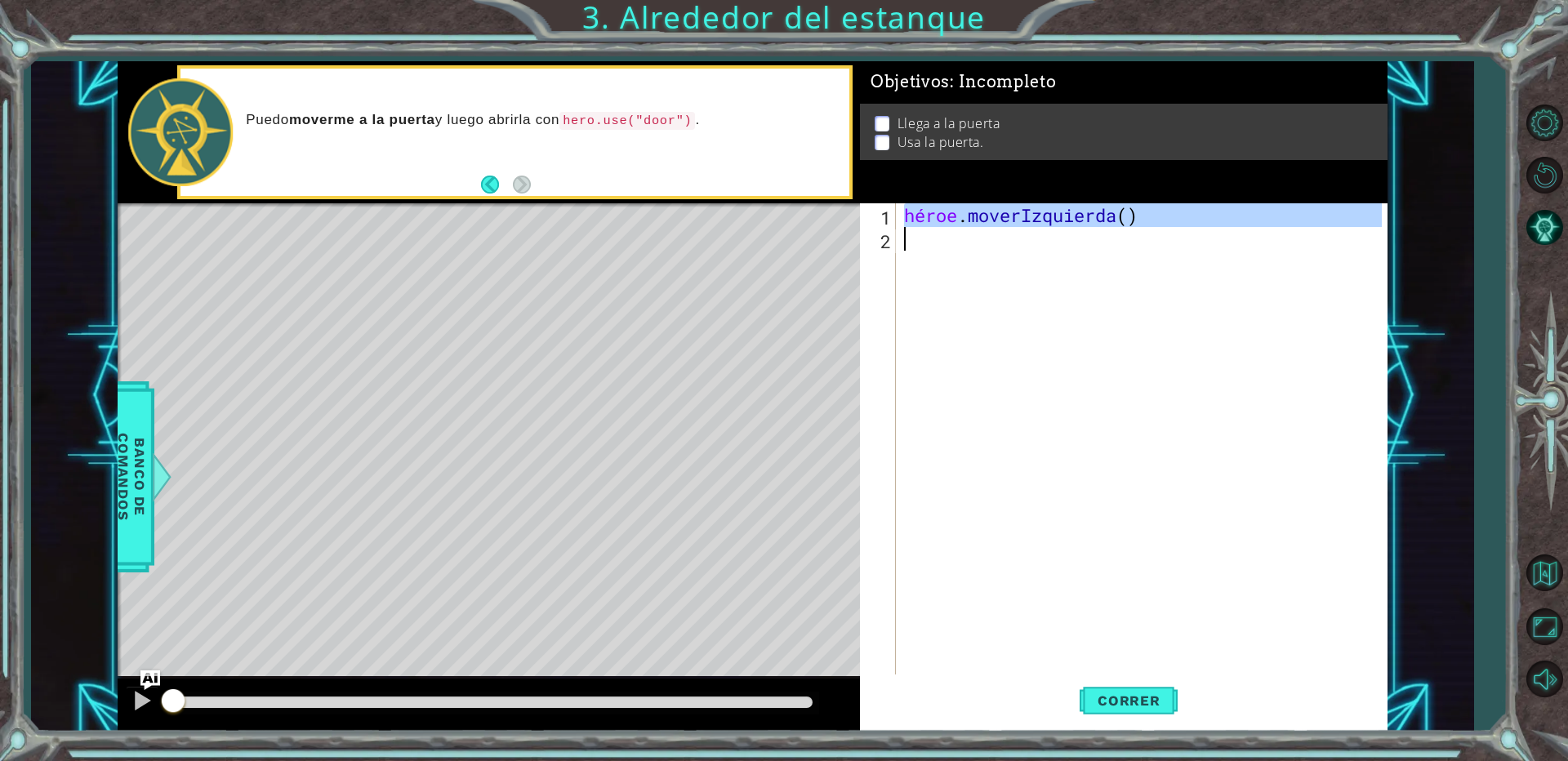
click at [1122, 223] on div "héroe . moverIzquierda ( )" at bounding box center [1141, 440] width 481 height 474
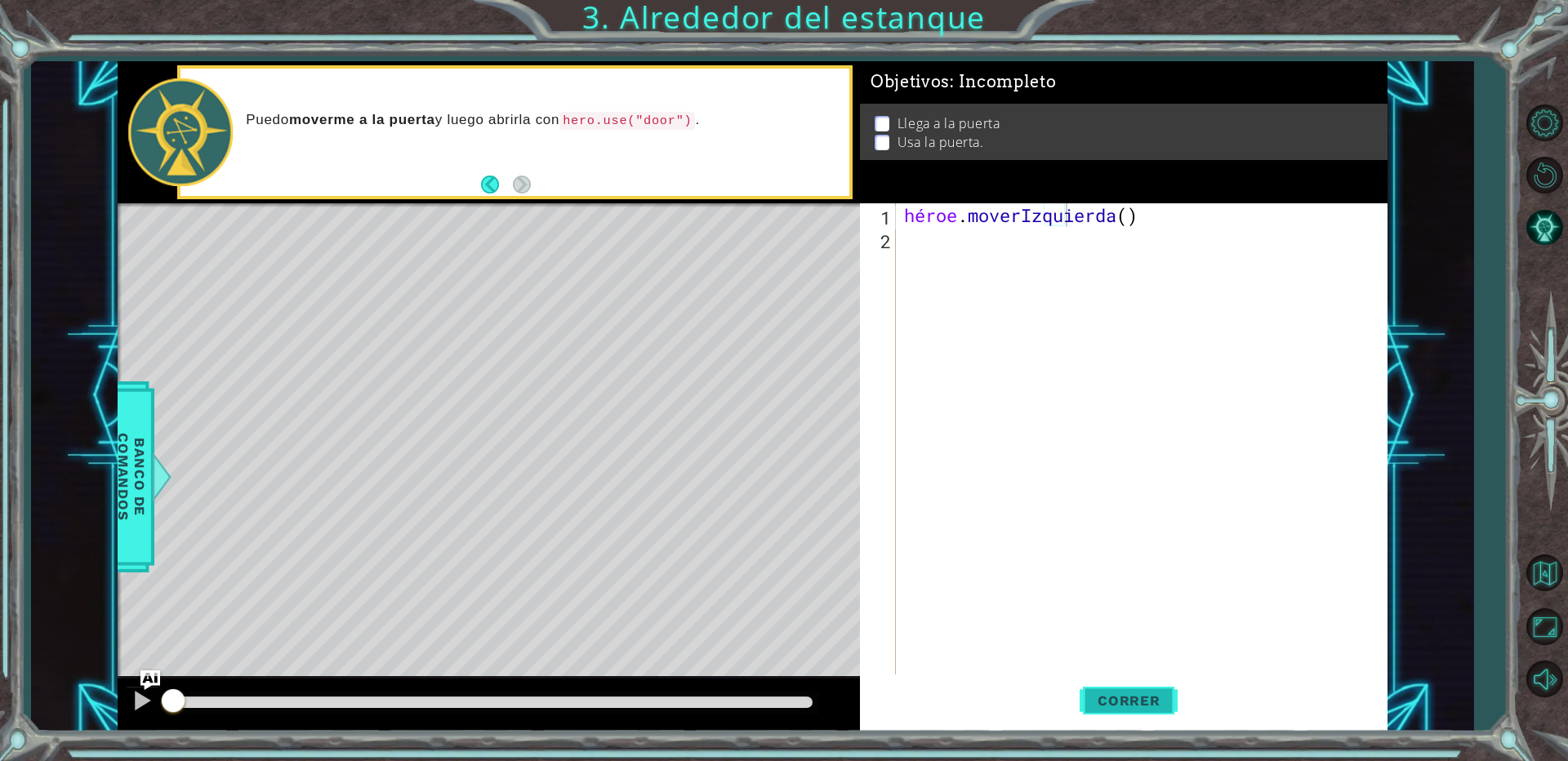
click at [1136, 708] on font "Correr" at bounding box center [1128, 701] width 62 height 16
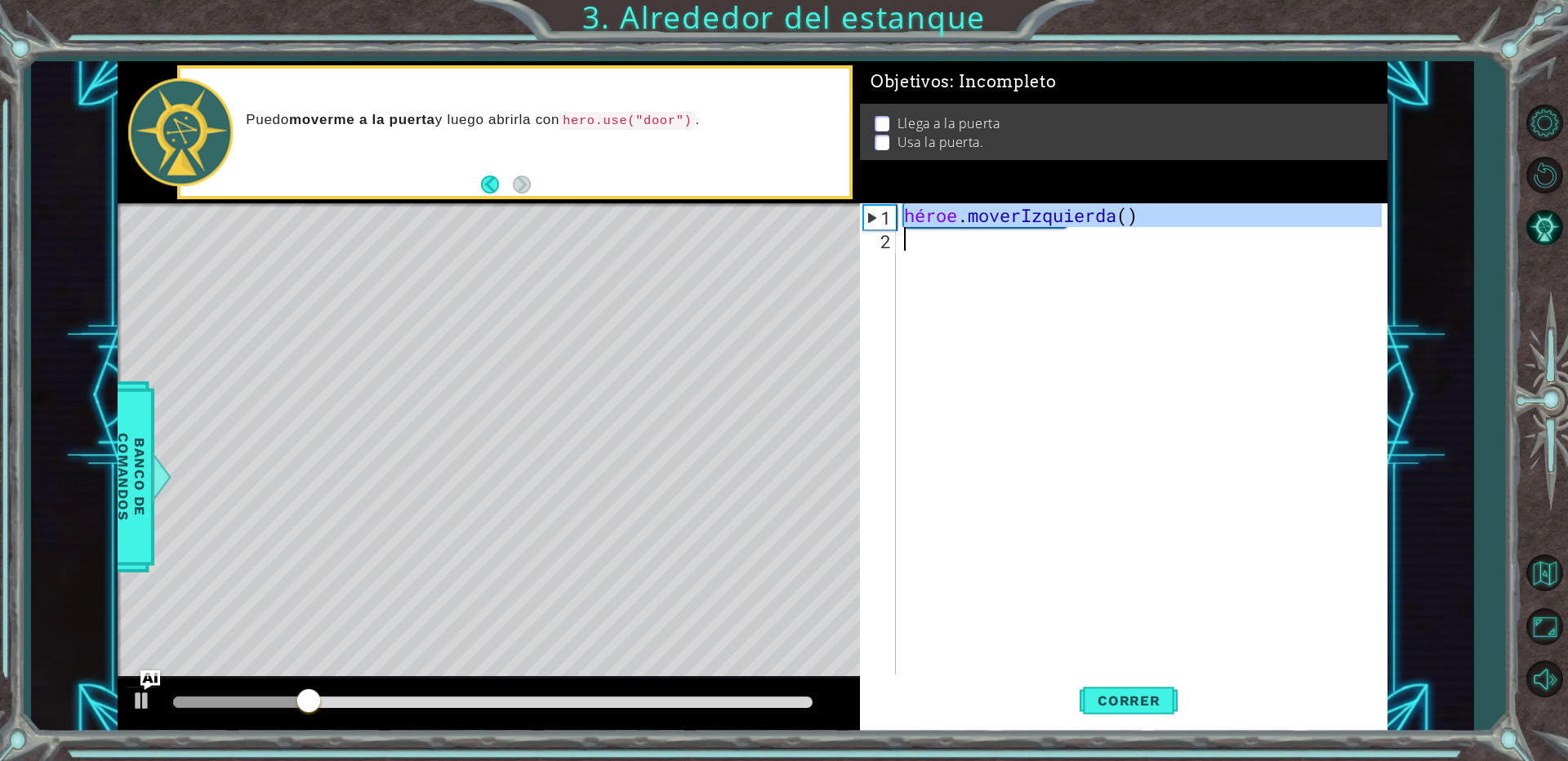
drag, startPoint x: 905, startPoint y: 220, endPoint x: 1103, endPoint y: 239, distance: 198.9
click at [1103, 239] on div "héroe . moverIzquierda ( )" at bounding box center [1145, 464] width 489 height 521
type textarea "hero.moveLeft()"
paste textarea "Área de código"
drag, startPoint x: 909, startPoint y: 212, endPoint x: 1365, endPoint y: 235, distance: 456.6
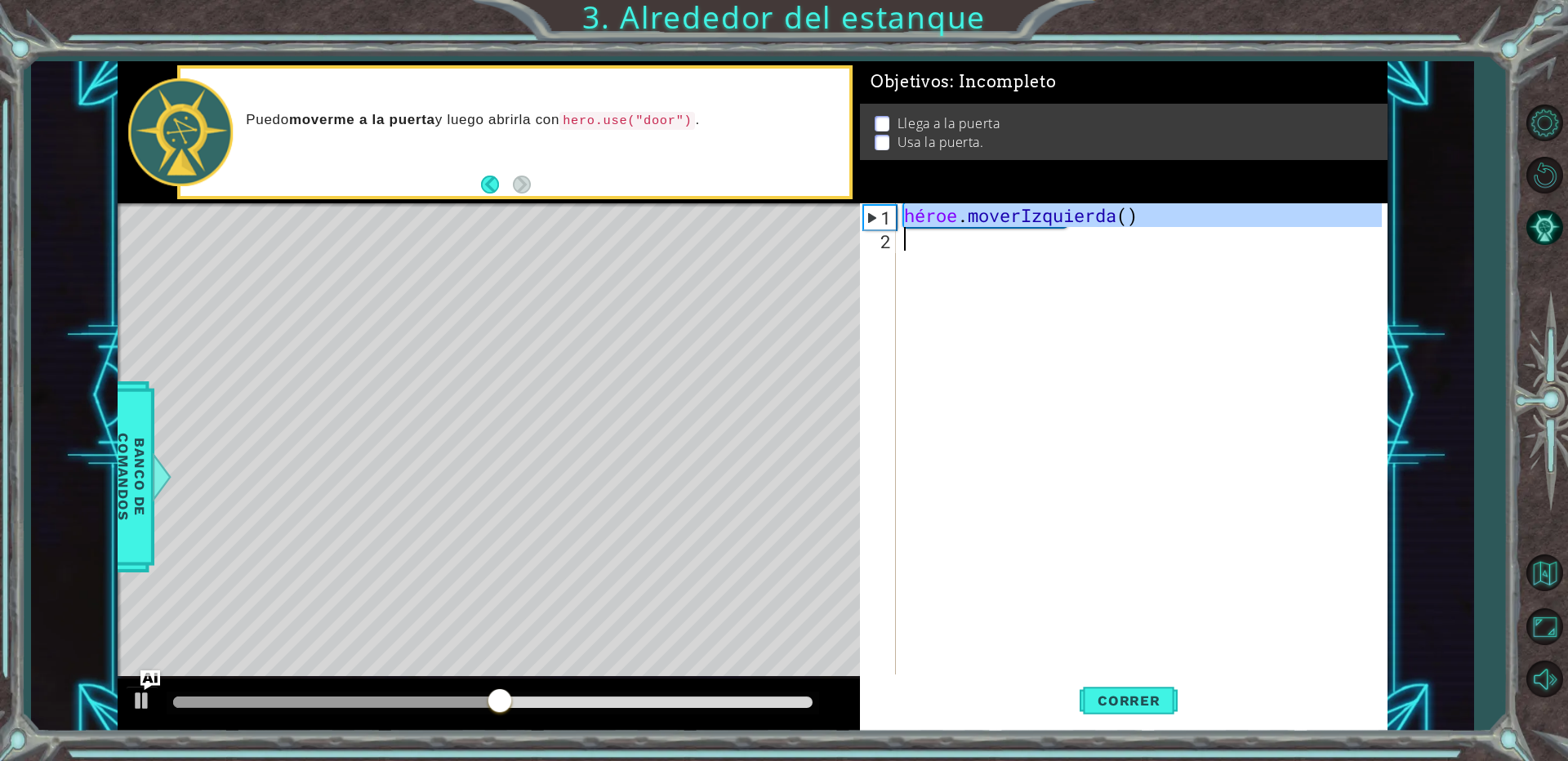
click at [1365, 235] on div "héroe . moverIzquierda ( )" at bounding box center [1145, 464] width 489 height 521
type textarea "hero.moveLeft()"
click at [923, 247] on div "héroe . moverIzquierda ( )" at bounding box center [1141, 440] width 481 height 474
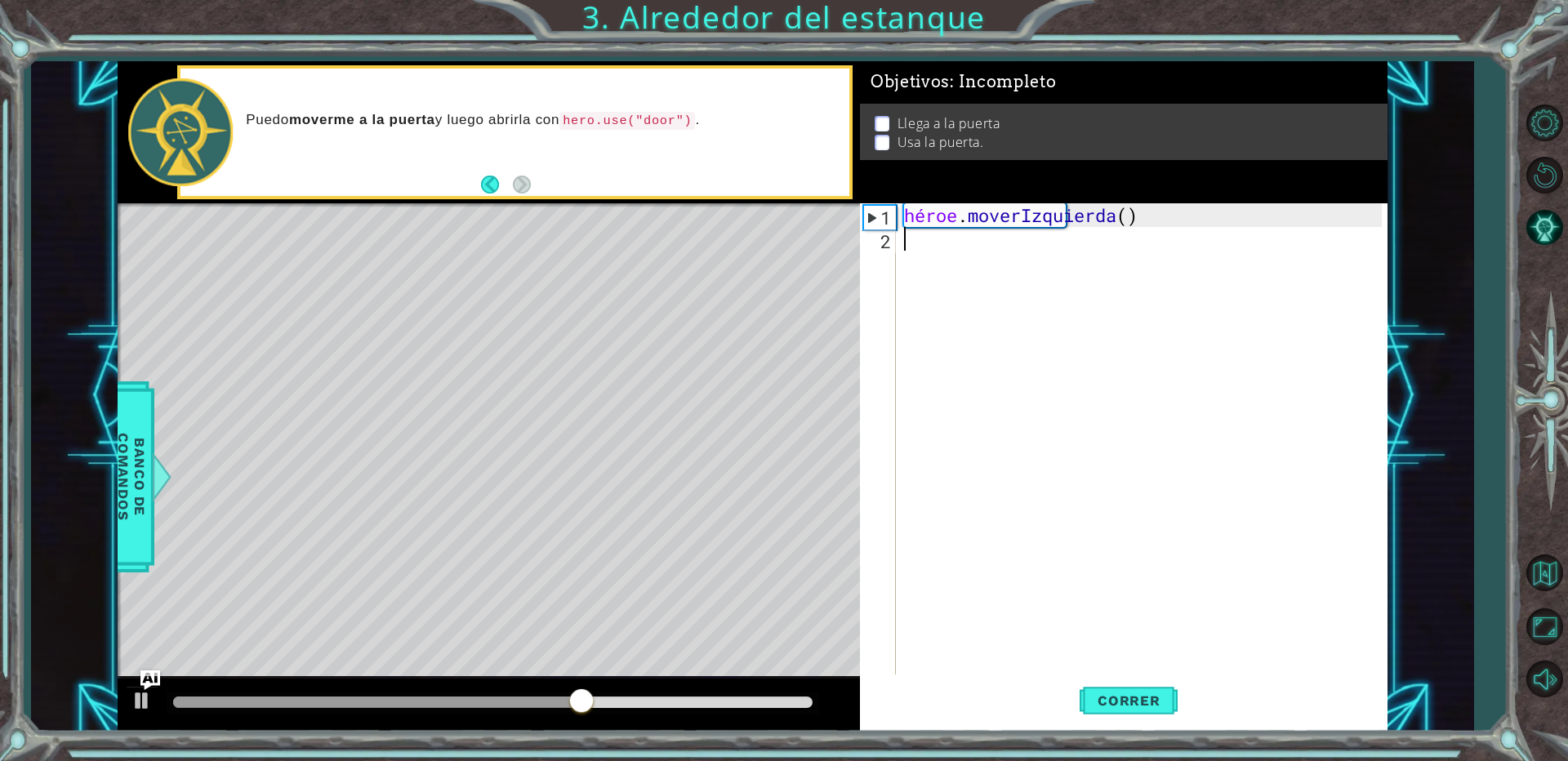
click at [906, 237] on div "héroe . moverIzquierda ( )" at bounding box center [1145, 464] width 489 height 521
paste textarea "h"
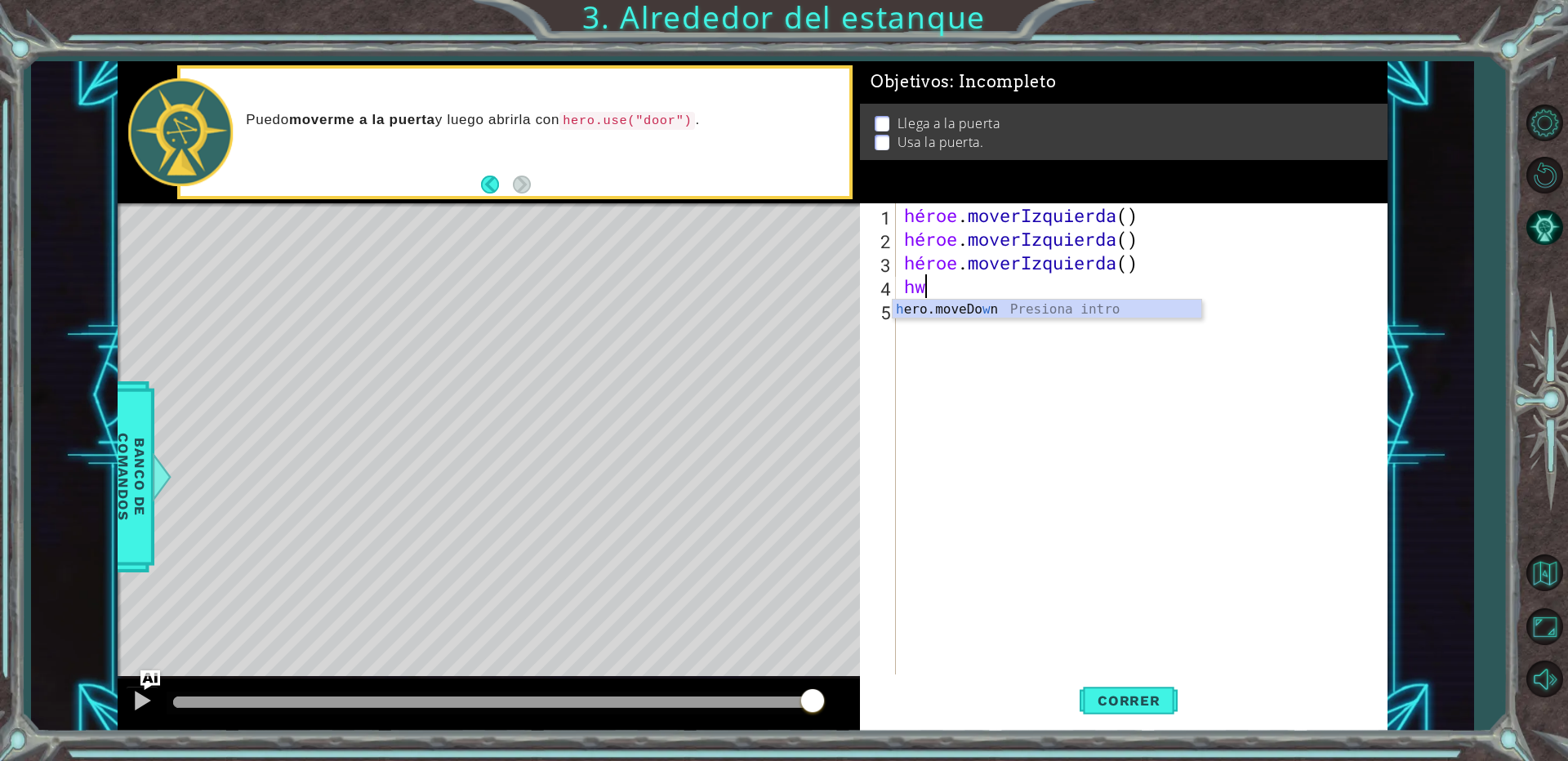
type textarea "h"
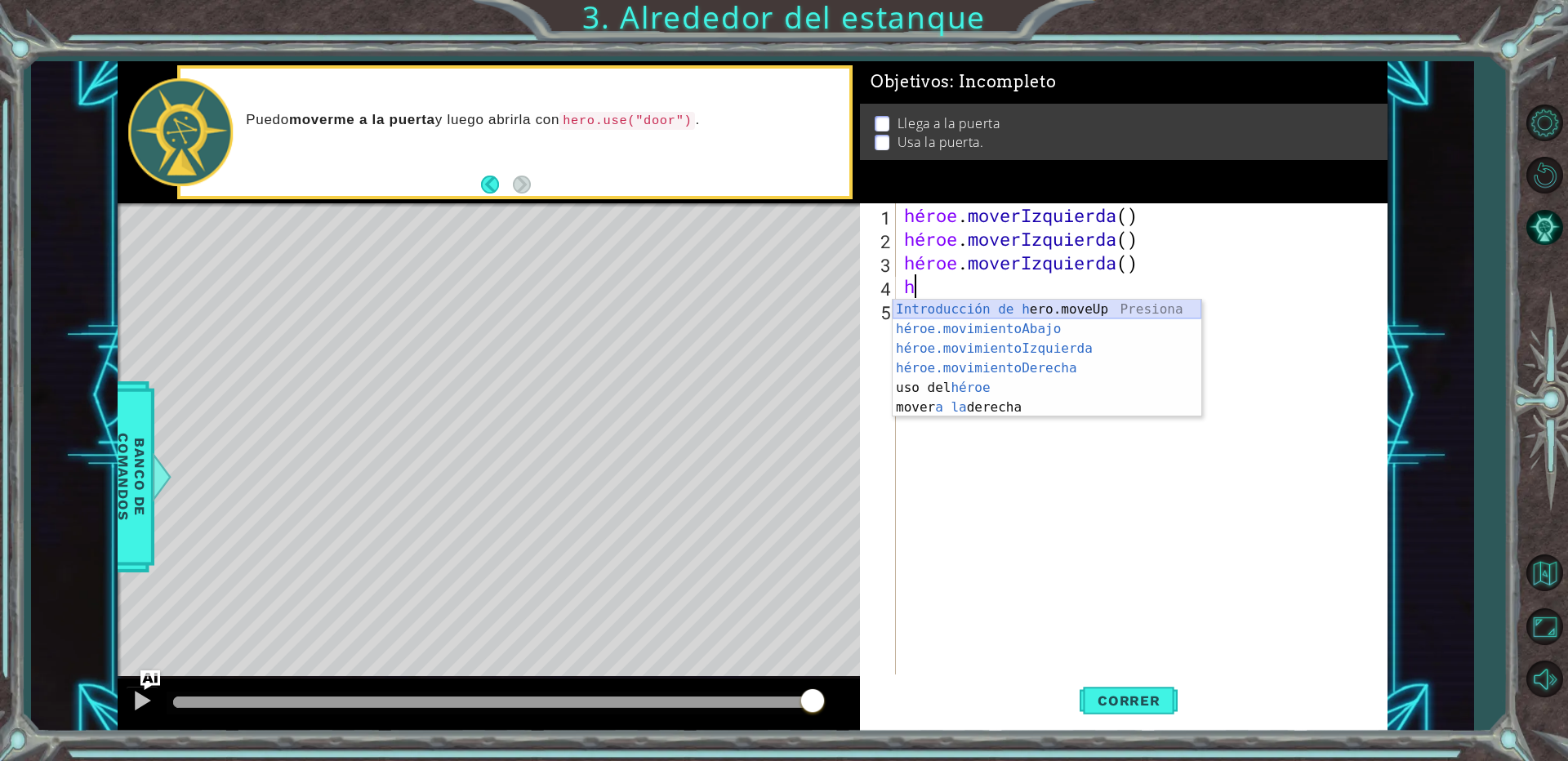
click at [1014, 315] on div "Introducción de h ero.moveUp Presiona héroe.movimientoAbajo ​ Introducción a la…" at bounding box center [1047, 379] width 309 height 157
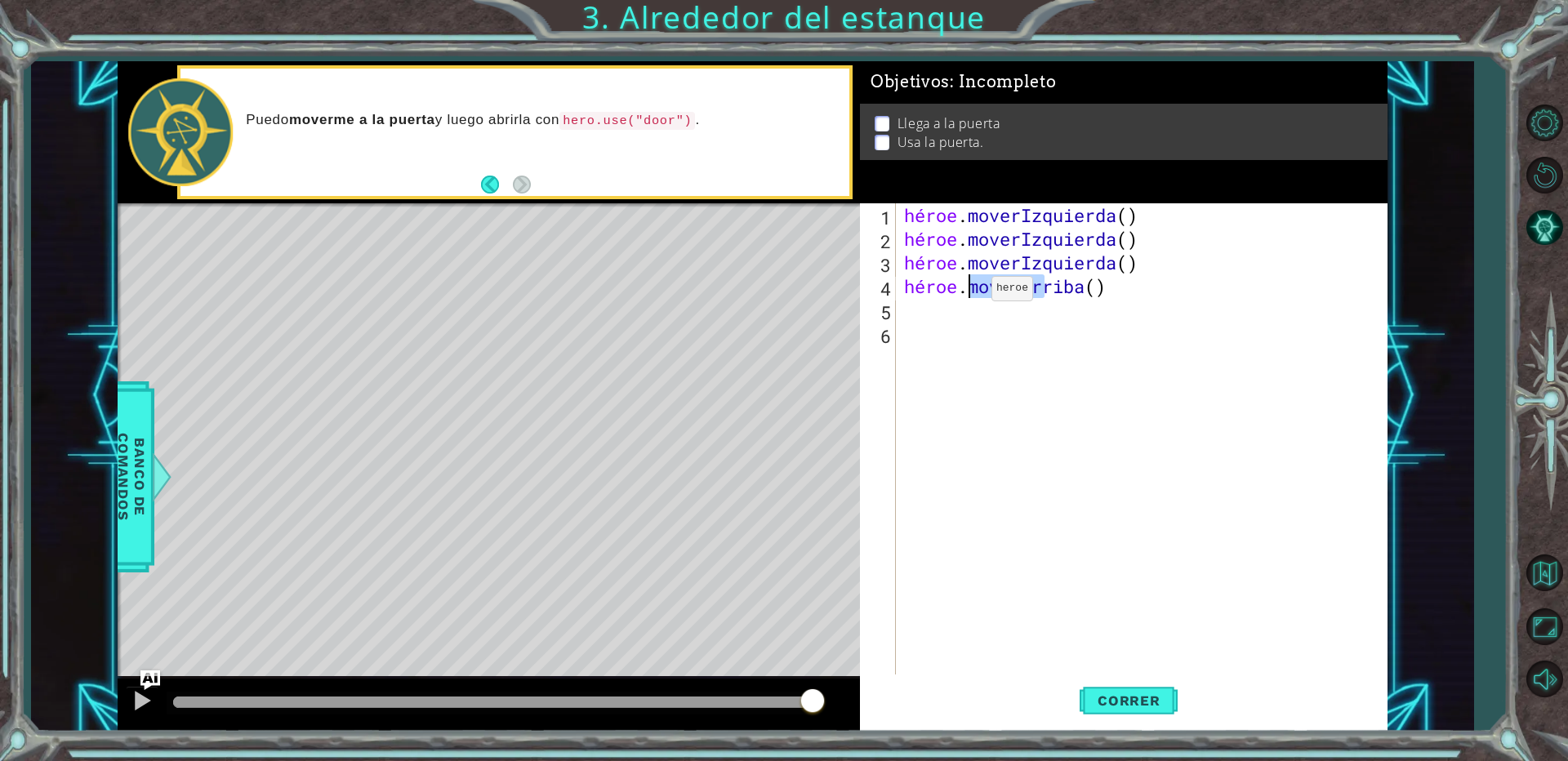
drag, startPoint x: 1153, startPoint y: 286, endPoint x: 967, endPoint y: 292, distance: 186.1
click at [967, 292] on div "héroe . moverIzquierda ( ) héroe . moverIzquierda ( ) héroe . moverIzquierda ( …" at bounding box center [1145, 464] width 489 height 521
type textarea "hero.moveUp()"
click at [976, 317] on div "héroe . moverIzquierda ( ) héroe . moverIzquierda ( ) héroe . moverIzquierda ( …" at bounding box center [1145, 464] width 489 height 521
drag, startPoint x: 1166, startPoint y: 286, endPoint x: 935, endPoint y: 299, distance: 231.4
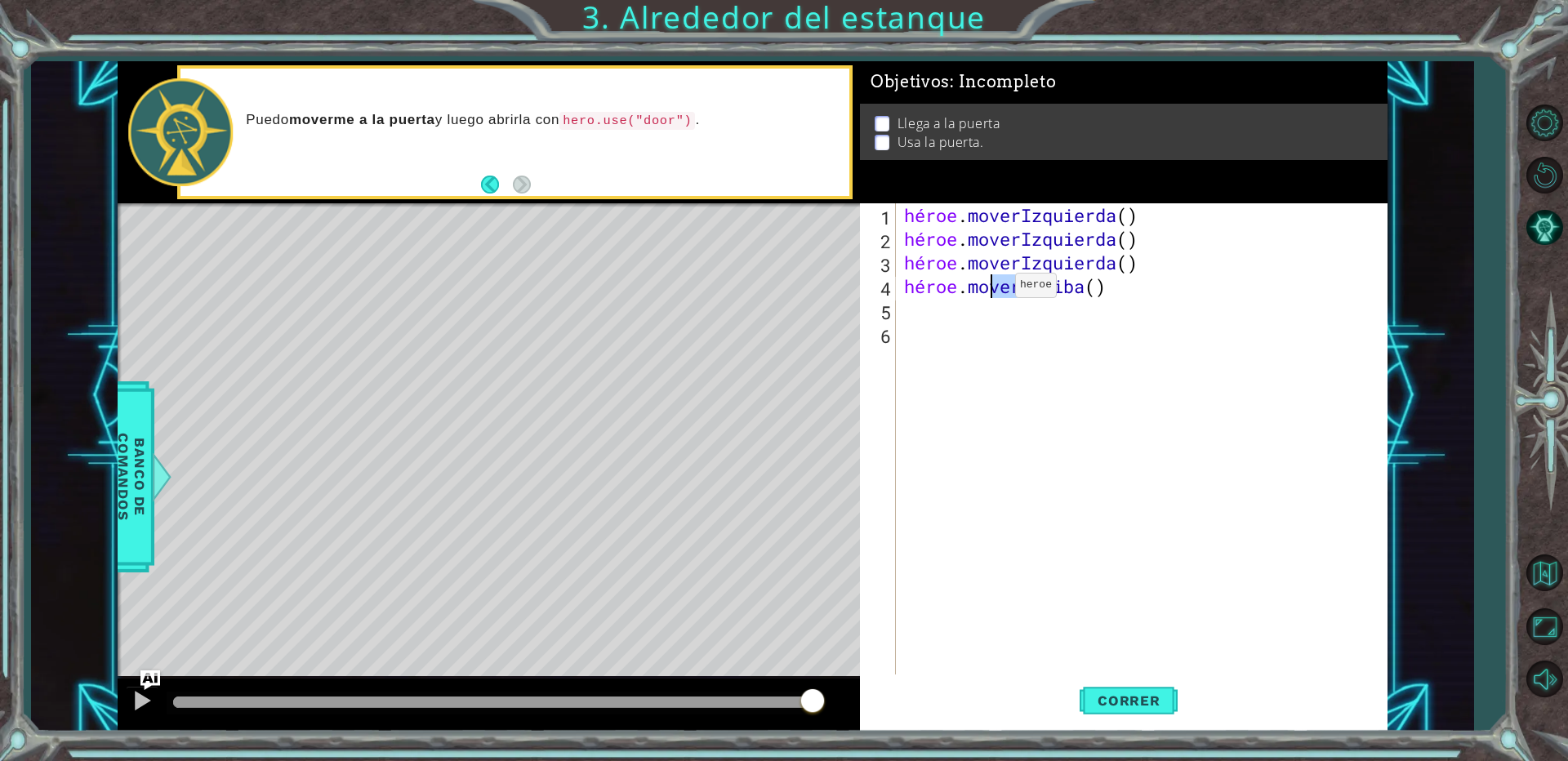
click at [972, 295] on div "héroe . moverIzquierda ( ) héroe . moverIzquierda ( ) héroe . moverIzquierda ( …" at bounding box center [1145, 464] width 489 height 521
type textarea "hero.moveUp()"
click at [911, 303] on div "héroe . moverIzquierda ( ) héroe . moverIzquierda ( ) héroe . moverIzquierda ( …" at bounding box center [1145, 464] width 489 height 521
drag, startPoint x: 902, startPoint y: 277, endPoint x: 1152, endPoint y: 283, distance: 250.1
click at [1152, 283] on div "héroe . moverIzquierda ( ) héroe . moverIzquierda ( ) héroe . moverIzquierda ( …" at bounding box center [1145, 464] width 489 height 521
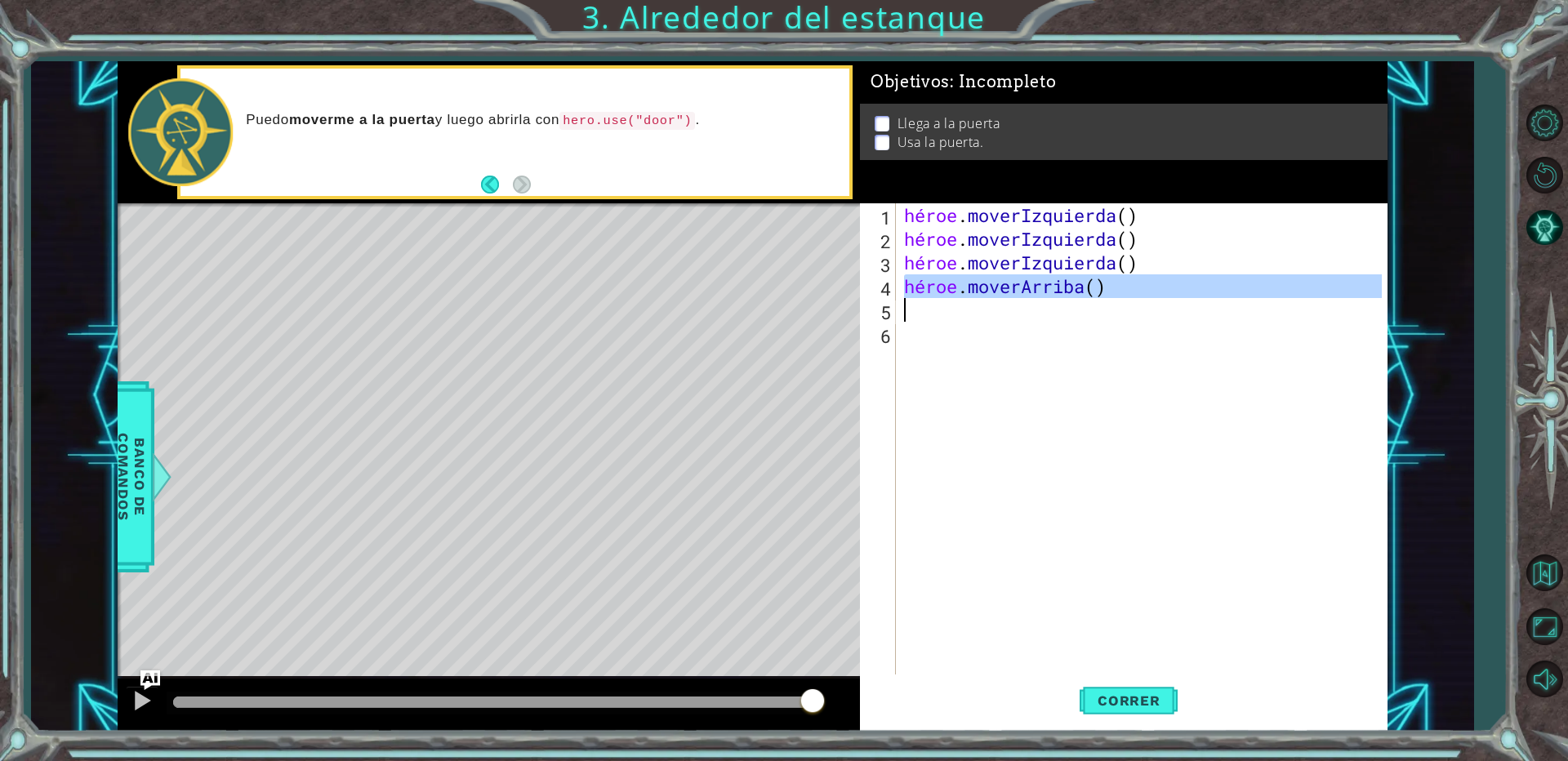
drag, startPoint x: 902, startPoint y: 286, endPoint x: 1178, endPoint y: 302, distance: 276.5
click at [1178, 302] on div "héroe . moverIzquierda ( ) héroe . moverIzquierda ( ) héroe . moverIzquierda ( …" at bounding box center [1145, 464] width 489 height 521
type textarea "hero.moveUp()"
drag, startPoint x: 970, startPoint y: 361, endPoint x: 962, endPoint y: 355, distance: 10.0
click at [968, 360] on div "héroe . moverIzquierda ( ) héroe . moverIzquierda ( ) héroe . moverIzquierda ( …" at bounding box center [1145, 464] width 489 height 521
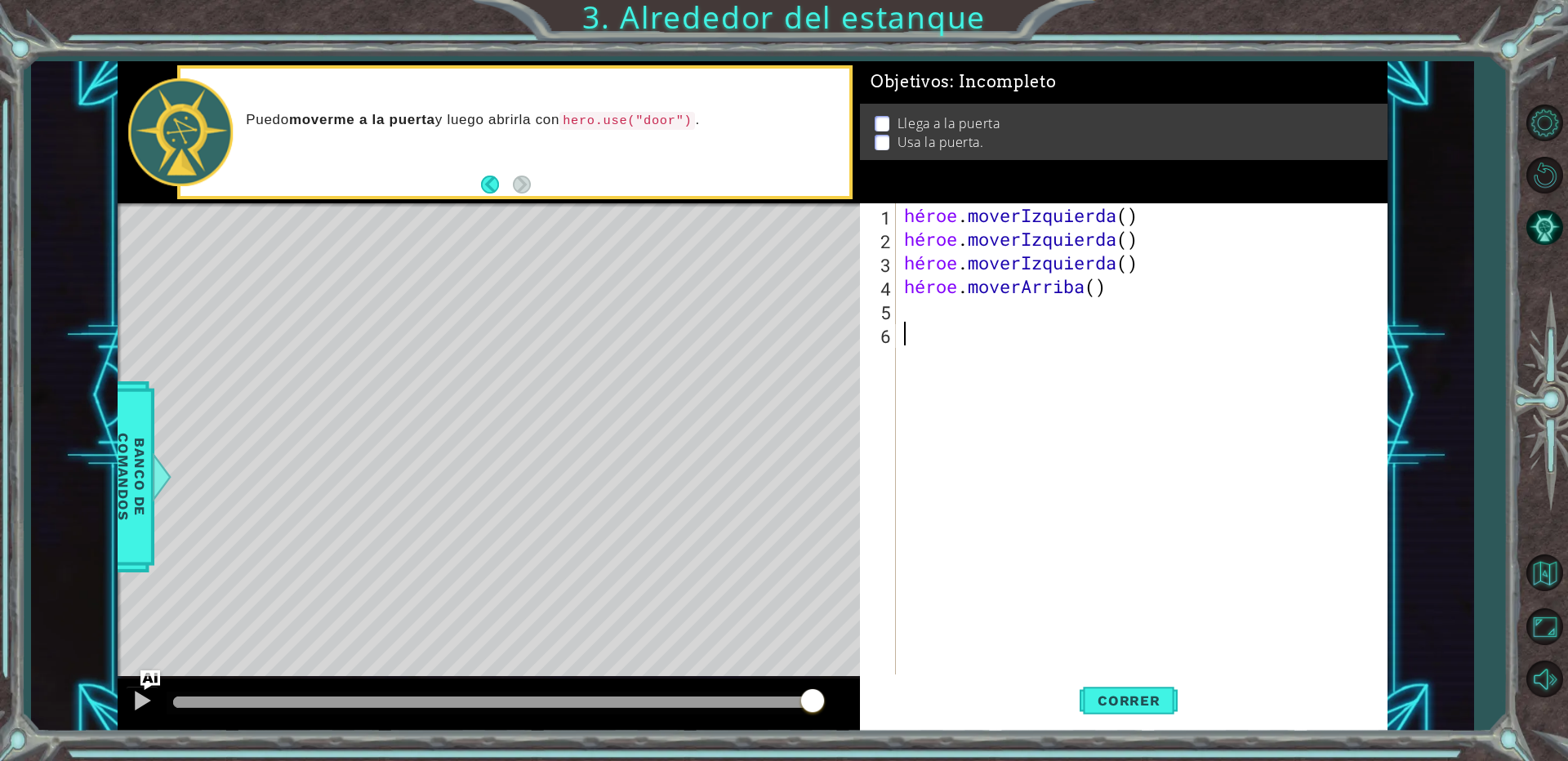
click at [931, 315] on div "héroe . moverIzquierda ( ) héroe . moverIzquierda ( ) héroe . moverIzquierda ( …" at bounding box center [1145, 464] width 489 height 521
click at [1166, 707] on span "Correr" at bounding box center [1129, 701] width 95 height 16
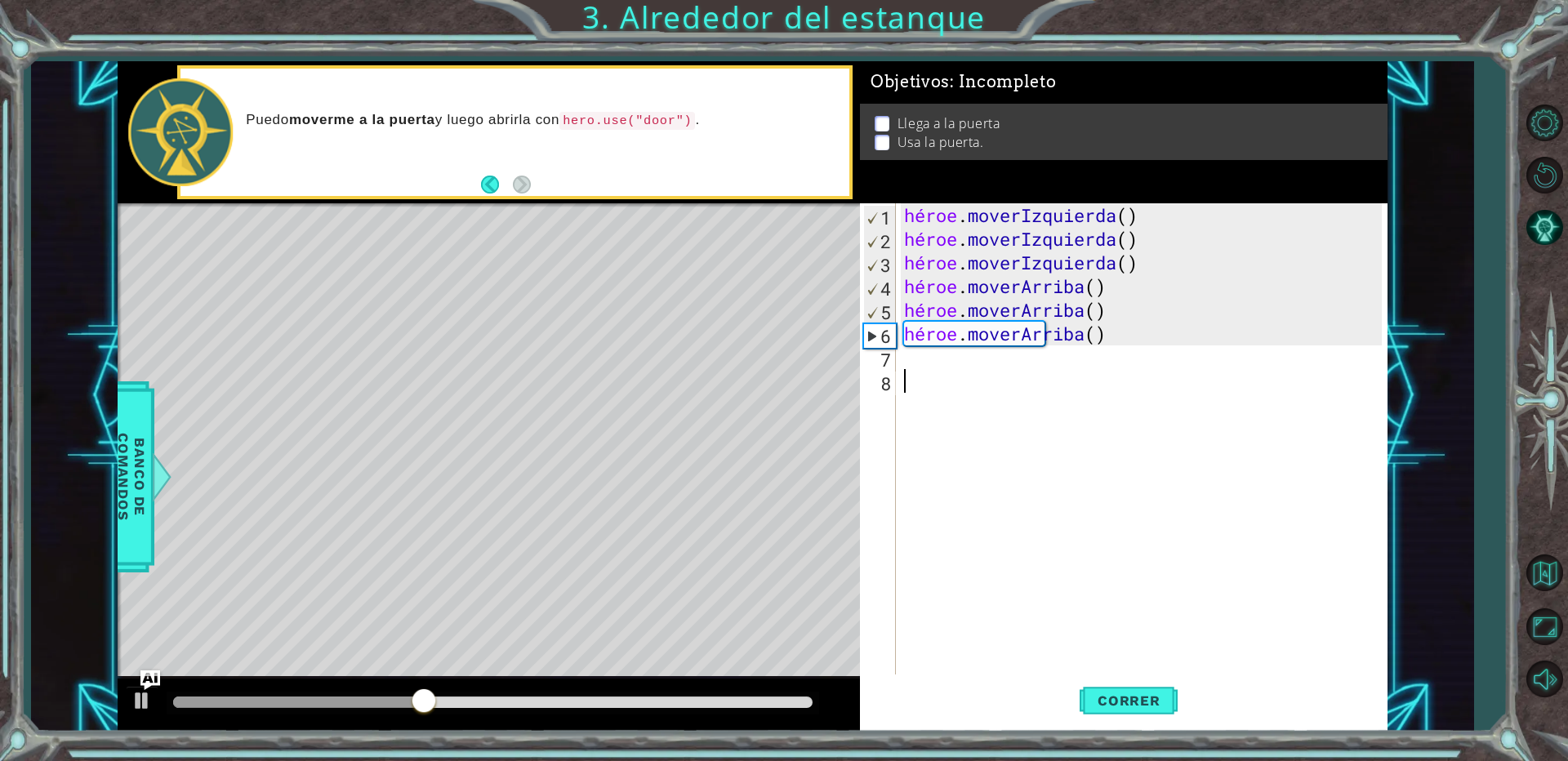
click at [919, 375] on div "héroe . moverIzquierda ( ) héroe . moverIzquierda ( ) héroe . moverIzquierda ( …" at bounding box center [1145, 464] width 489 height 521
type textarea "h"
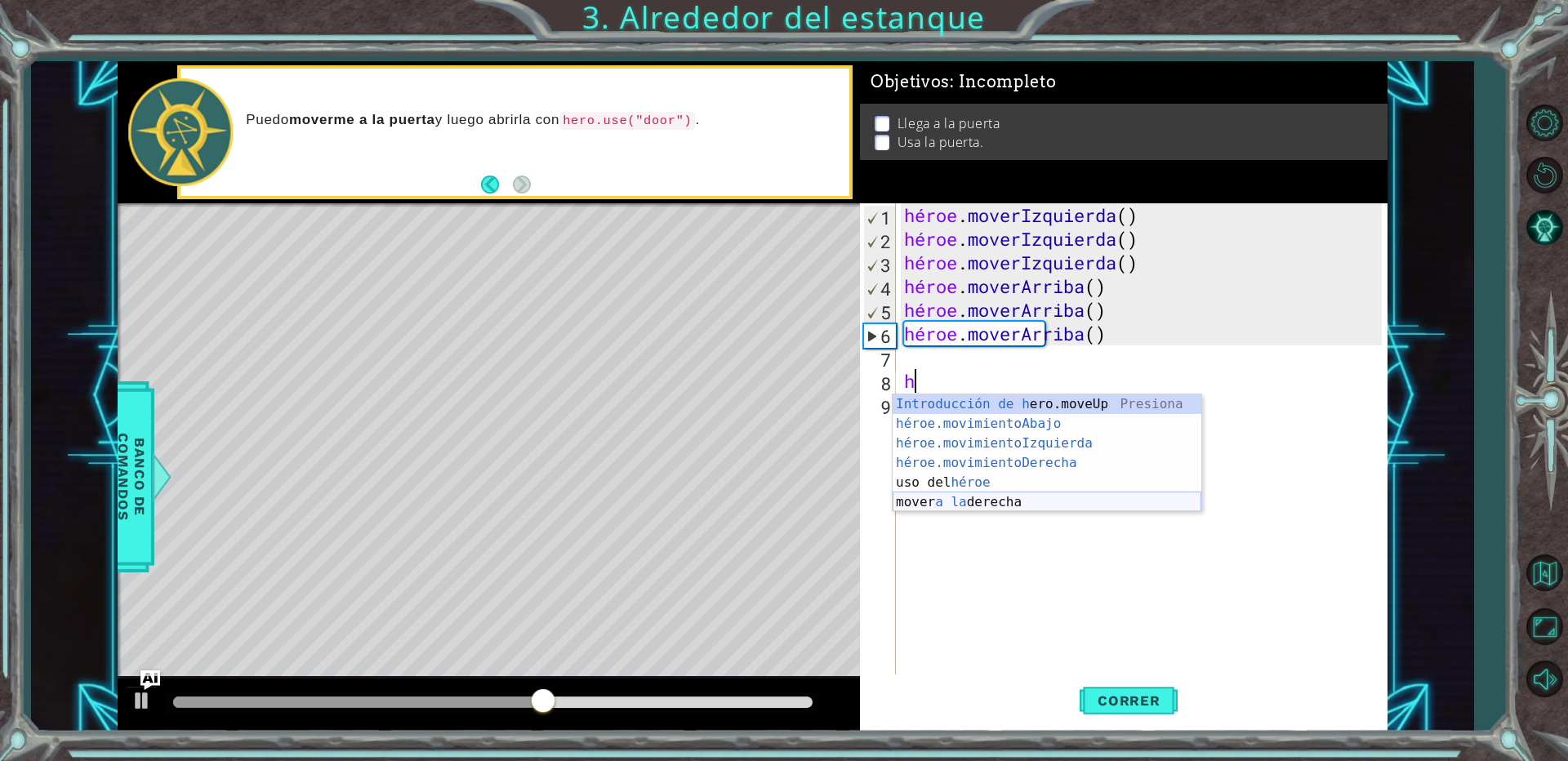
click at [993, 504] on div "Introducción de h ero.moveUp Presiona héroe.movimientoAbajo ​ Introducción a la…" at bounding box center [1047, 473] width 309 height 157
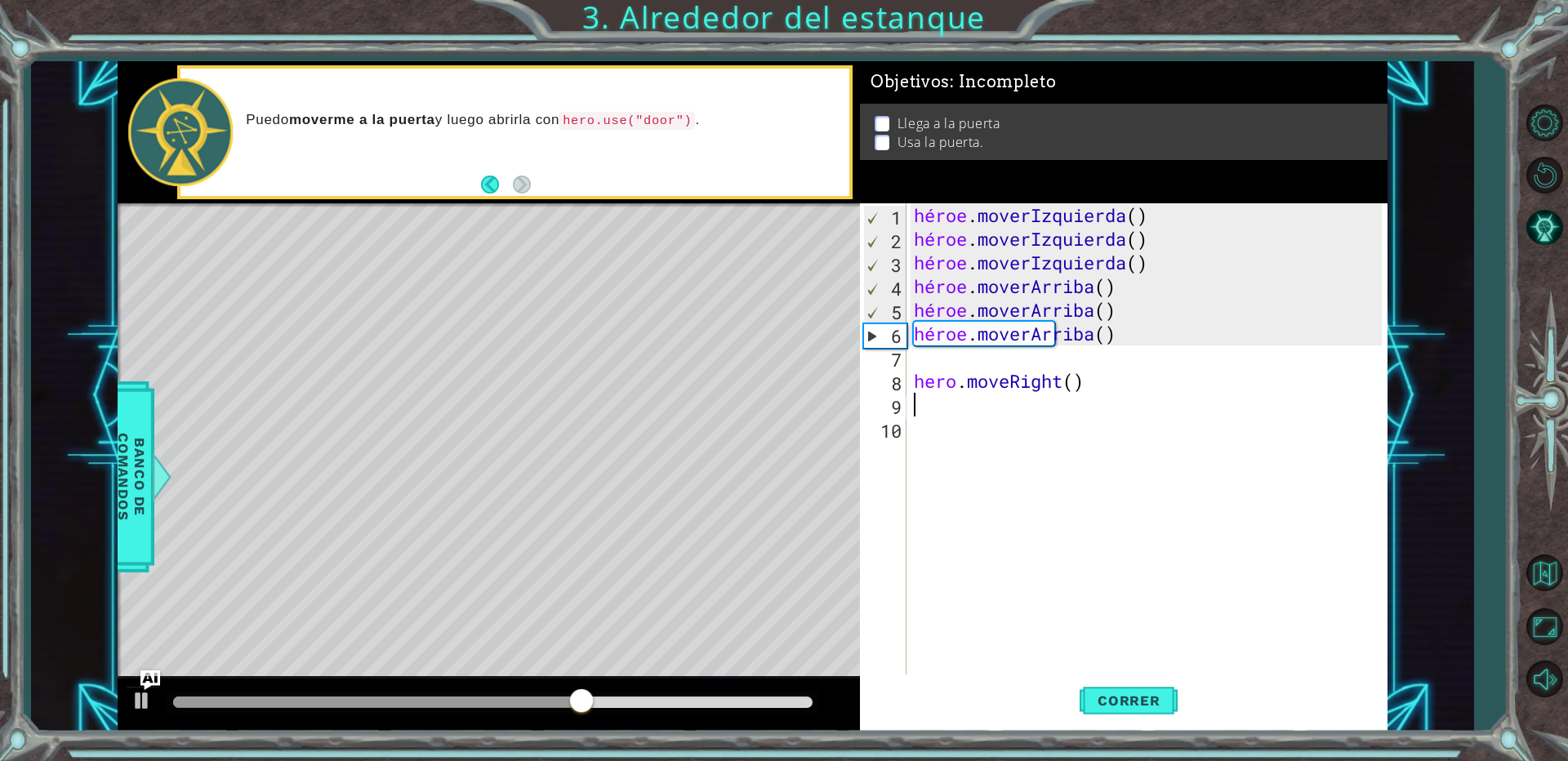
click at [927, 365] on div "héroe . moverIzquierda ( ) héroe . moverIzquierda ( ) héroe . moverIzquierda ( …" at bounding box center [1150, 464] width 479 height 521
type textarea "h"
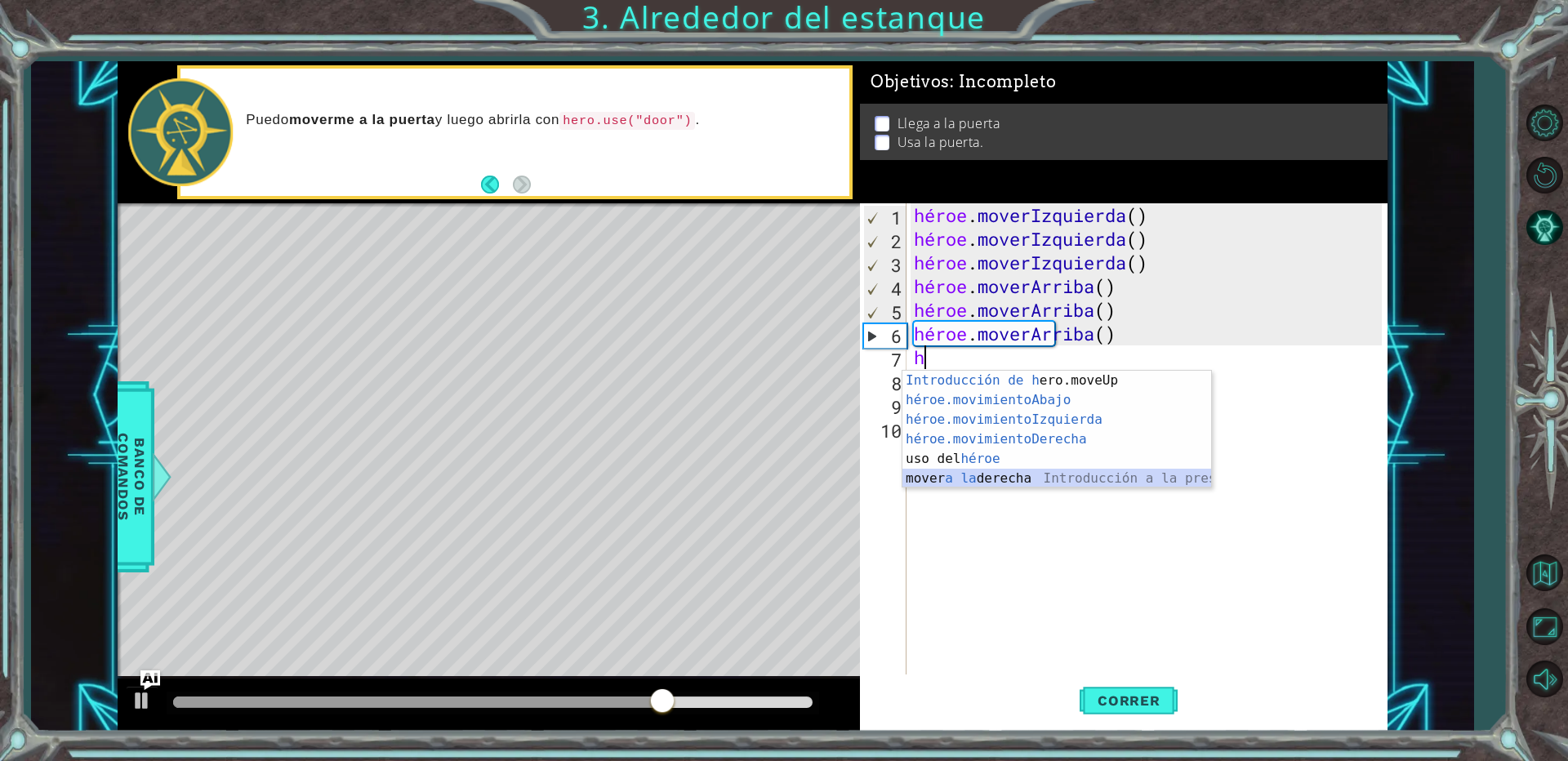
click at [1002, 481] on div "Introducción de h ero.moveUp Presiona héroe.movimientoAbajo ​ Introducción a la…" at bounding box center [1057, 449] width 309 height 157
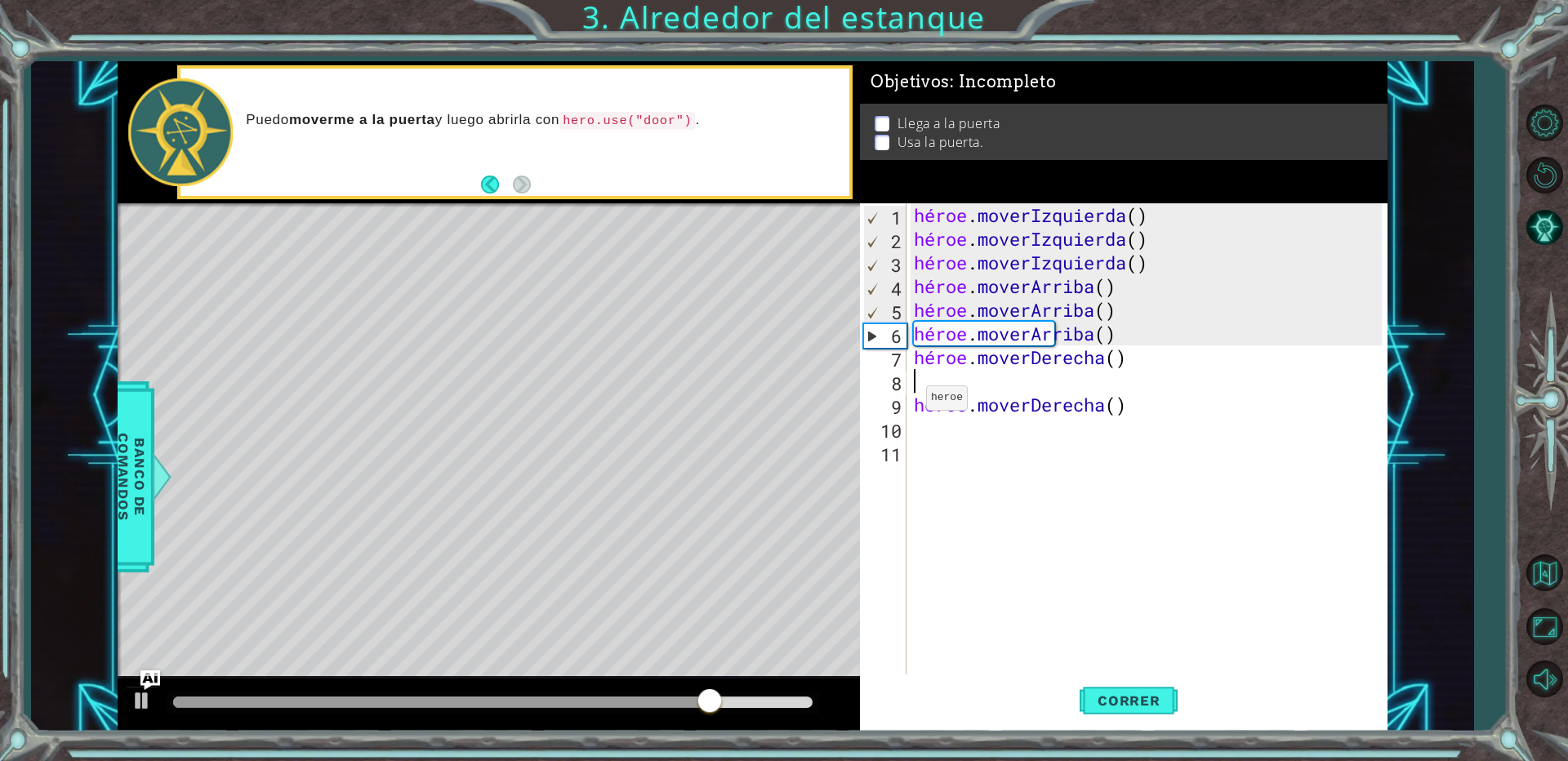
click at [910, 402] on div "héroe . moverIzquierda ( ) héroe . moverIzquierda ( ) héroe . moverIzquierda ( …" at bounding box center [1150, 464] width 479 height 521
type textarea "hero.moveRight()"
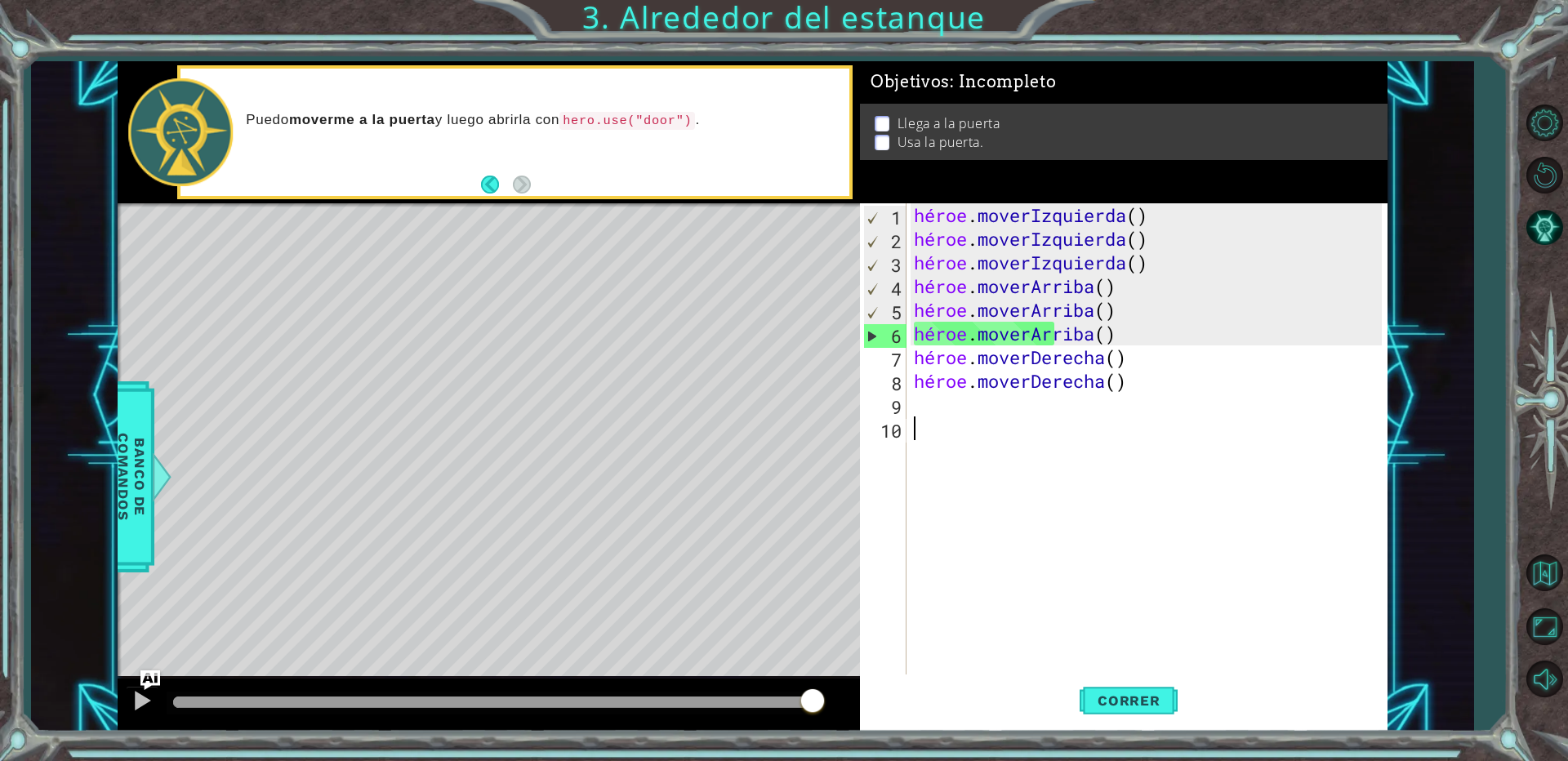
click at [925, 419] on div "héroe . moverIzquierda ( ) héroe . moverIzquierda ( ) héroe . moverIzquierda ( …" at bounding box center [1150, 464] width 479 height 521
click at [924, 408] on div "héroe . moverIzquierda ( ) héroe . moverIzquierda ( ) héroe . moverIzquierda ( …" at bounding box center [1150, 464] width 479 height 521
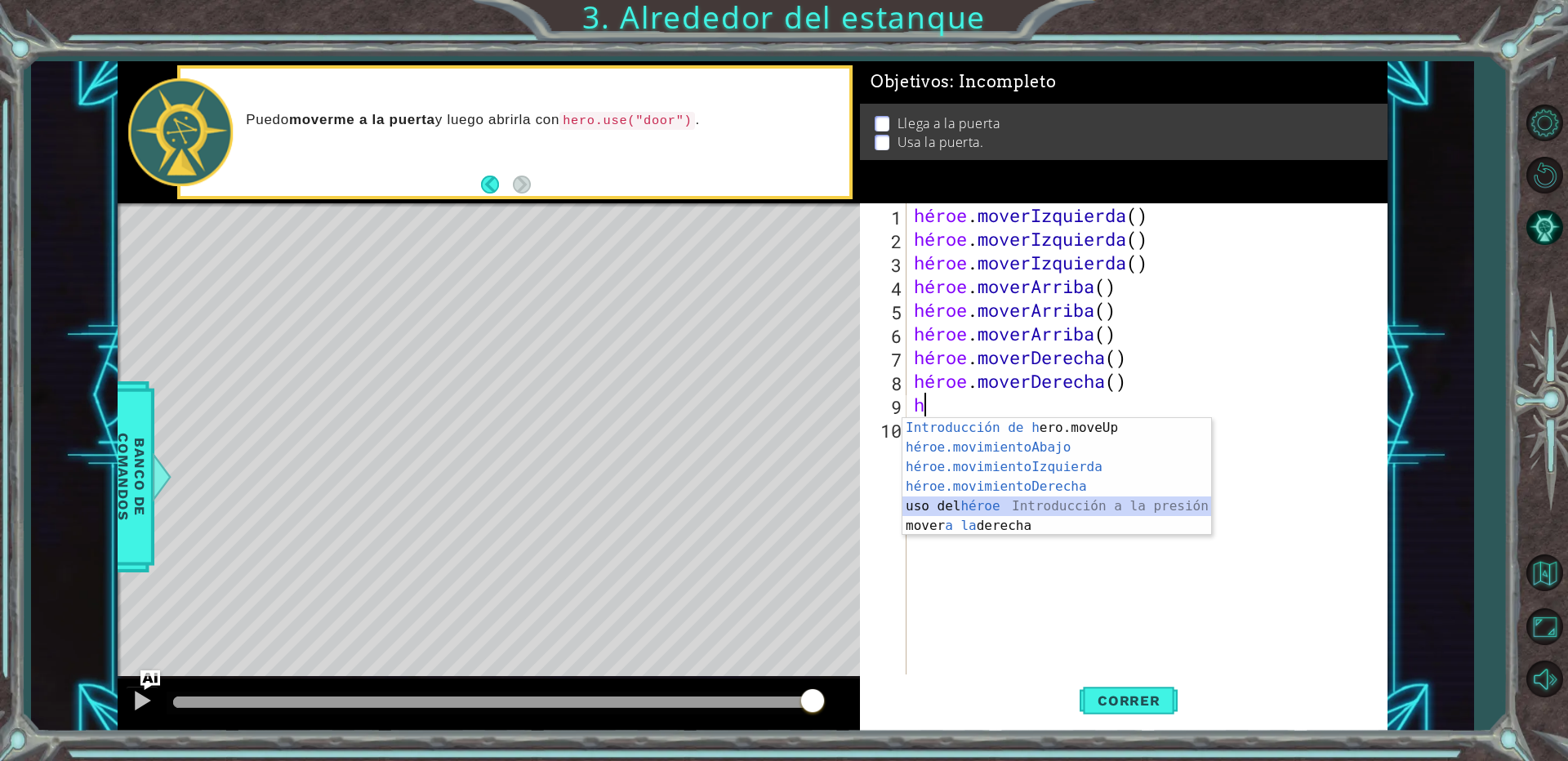
click at [965, 500] on div "Introducción de h ero.moveUp Presiona héroe.movimientoAbajo ​ Introducción a la…" at bounding box center [1057, 496] width 309 height 157
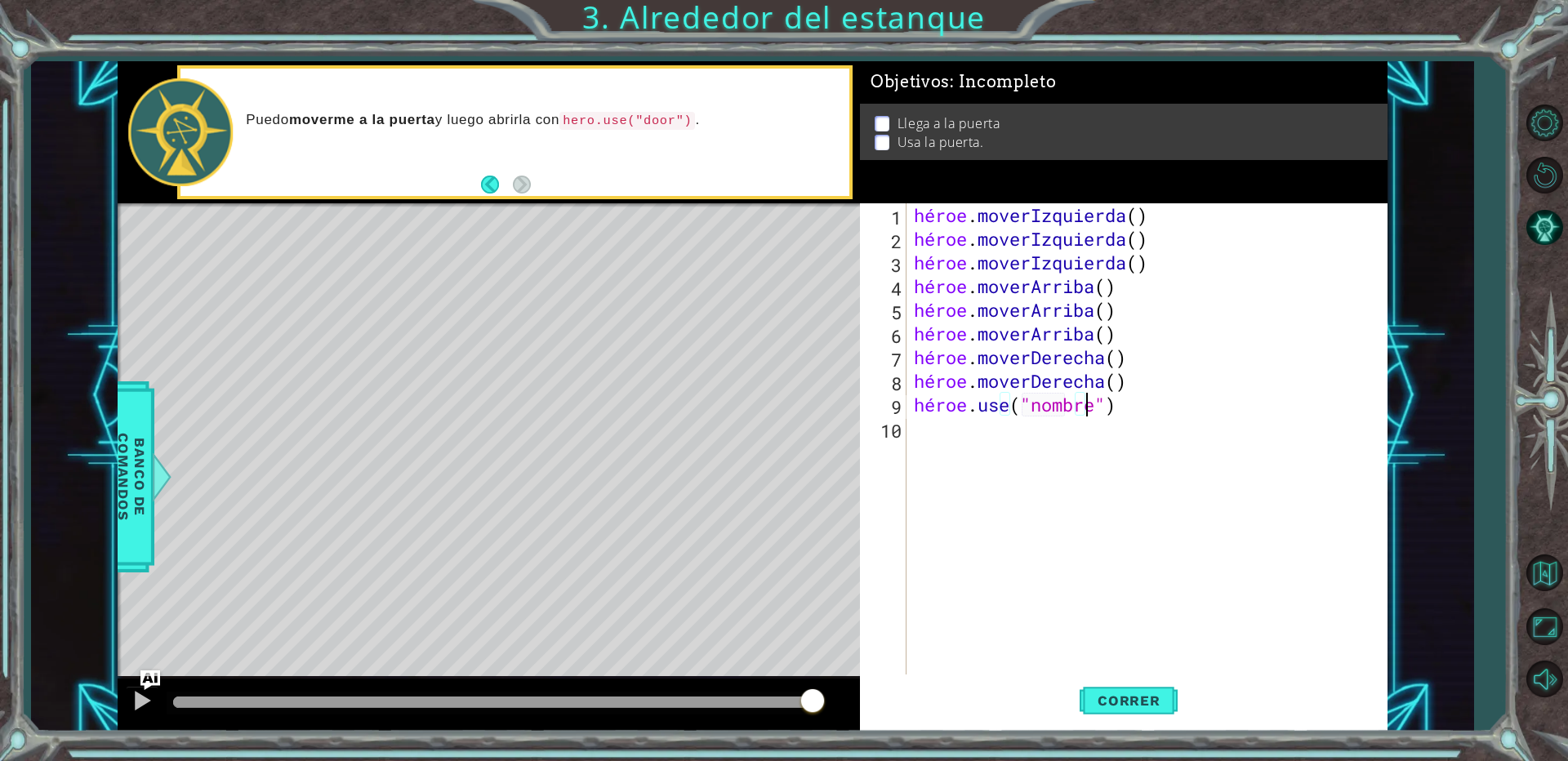
click at [1143, 411] on div "héroe . moverIzquierda ( ) héroe . moverIzquierda ( ) héroe . moverIzquierda ( …" at bounding box center [1150, 464] width 479 height 521
click at [1141, 408] on div "héroe . moverIzquierda ( ) héroe . moverIzquierda ( ) héroe . moverIzquierda ( …" at bounding box center [1150, 464] width 479 height 521
click at [1134, 405] on div "héroe . moverIzquierda ( ) héroe . moverIzquierda ( ) héroe . moverIzquierda ( …" at bounding box center [1146, 440] width 471 height 474
click at [1136, 407] on div "héroe . moverIzquierda ( ) héroe . moverIzquierda ( ) héroe . moverIzquierda ( …" at bounding box center [1150, 464] width 479 height 521
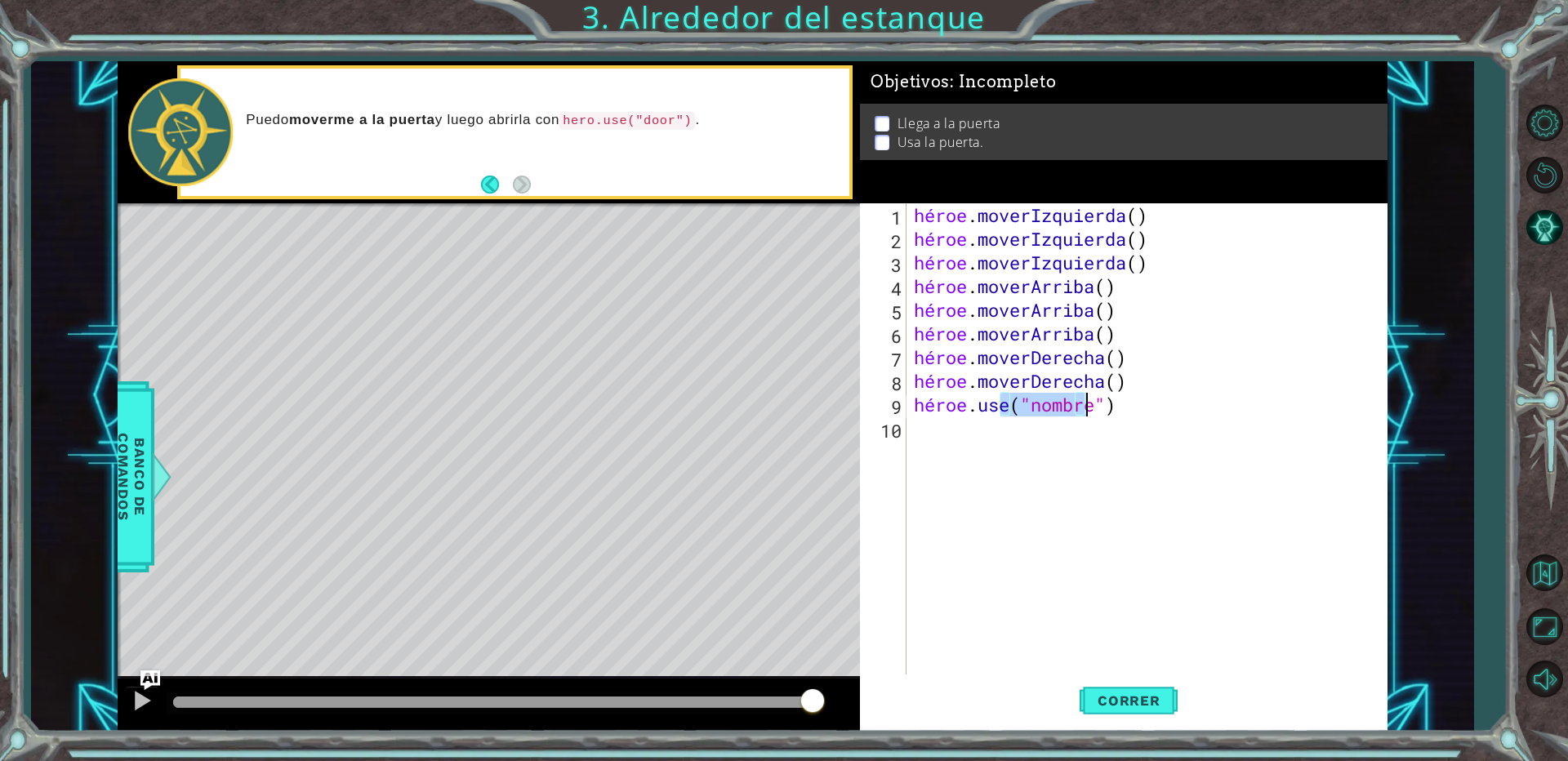
click at [1136, 407] on div "héroe . moverIzquierda ( ) héroe . moverIzquierda ( ) héroe . moverIzquierda ( …" at bounding box center [1150, 464] width 479 height 521
click at [1131, 404] on div "héroe . moverIzquierda ( ) héroe . moverIzquierda ( ) héroe . moverIzquierda ( …" at bounding box center [1146, 440] width 471 height 474
type textarea "hero.use("name")"
click at [1137, 407] on div "héroe . moverIzquierda ( ) héroe . moverIzquierda ( ) héroe . moverIzquierda ( …" at bounding box center [1150, 464] width 479 height 521
click at [1138, 408] on div "héroe . moverIzquierda ( ) héroe . moverIzquierda ( ) héroe . moverIzquierda ( …" at bounding box center [1150, 464] width 479 height 521
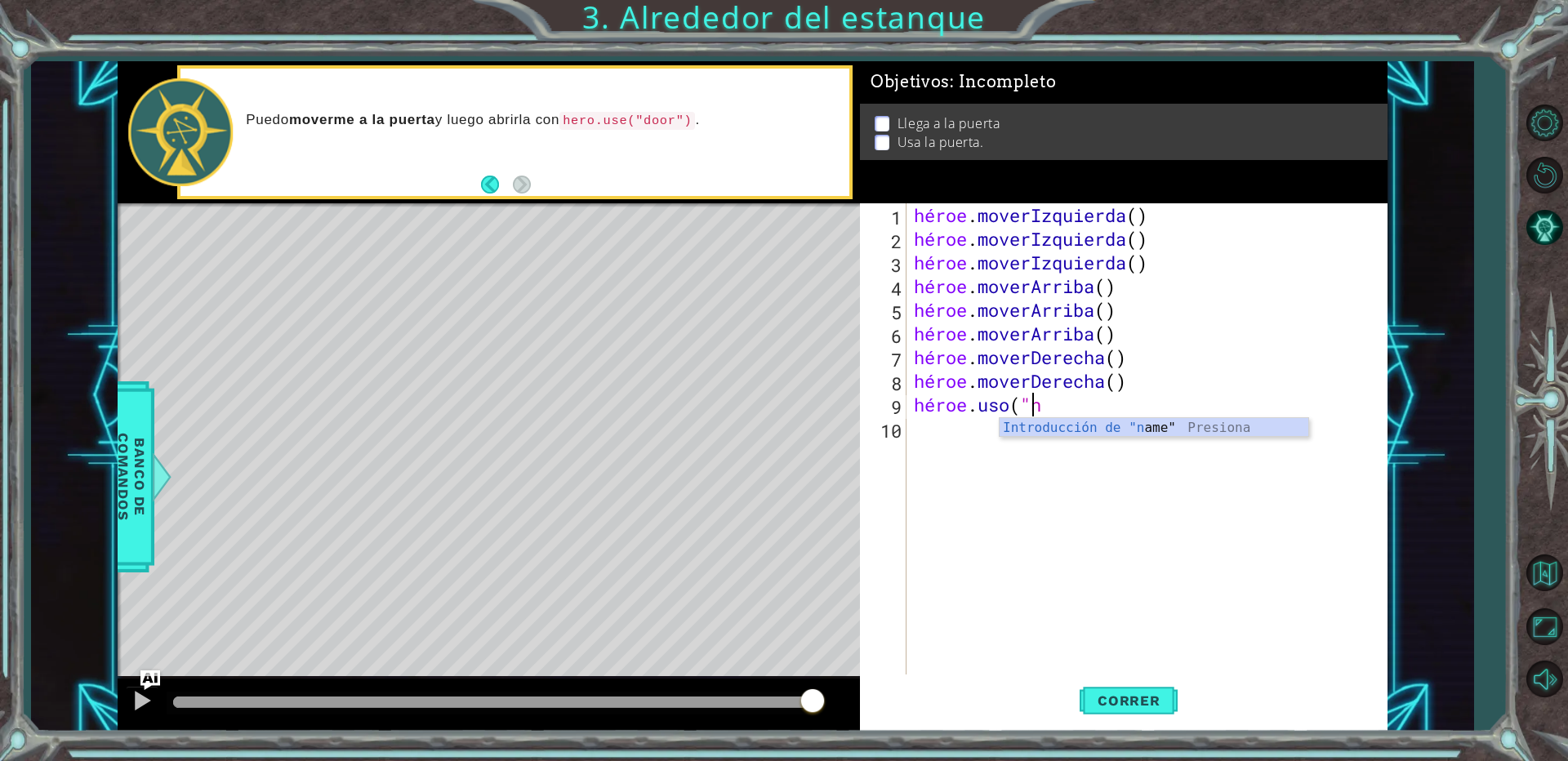
type textarea "hero.use(""
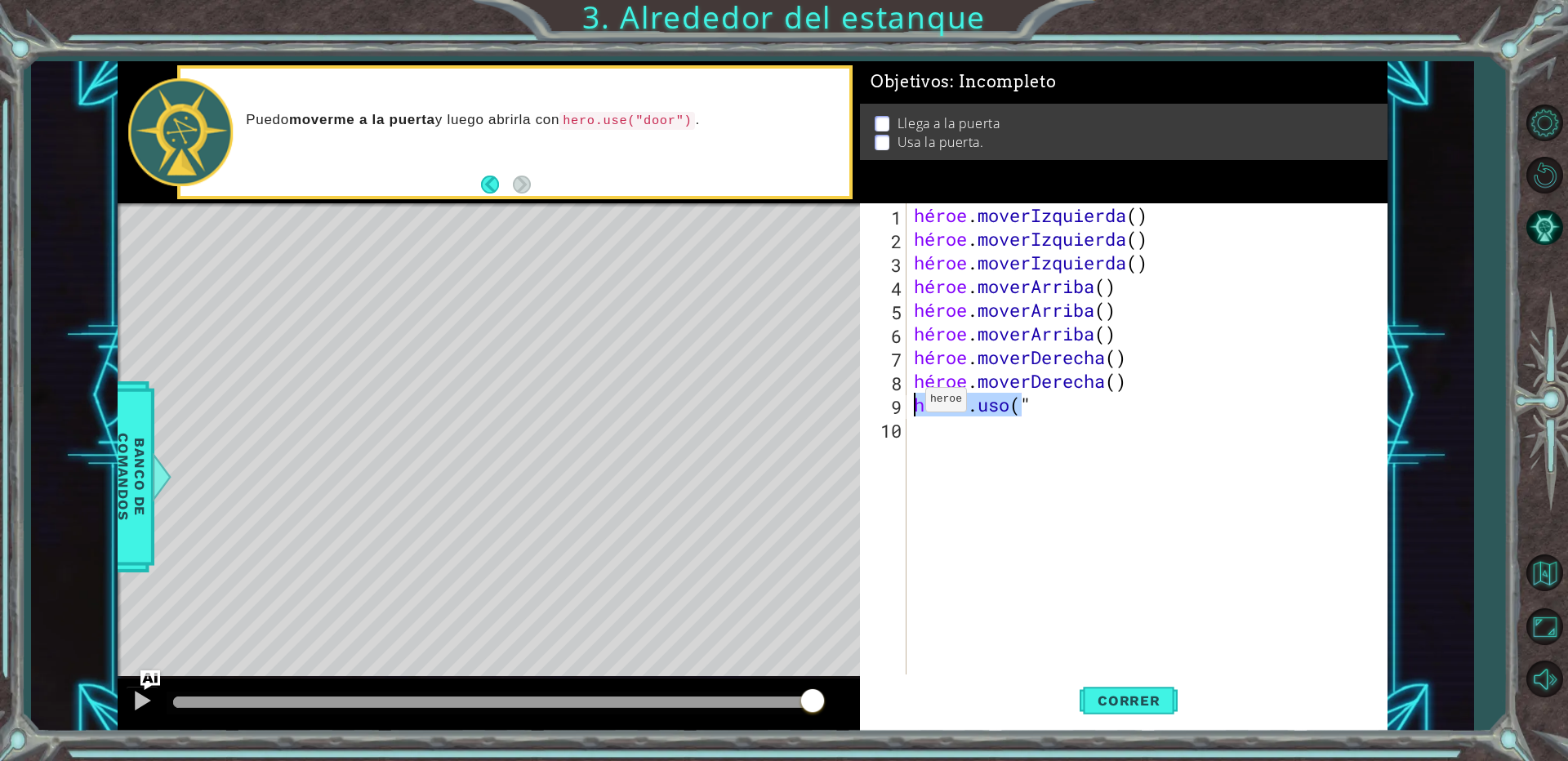
drag, startPoint x: 1073, startPoint y: 405, endPoint x: 926, endPoint y: 420, distance: 147.8
click at [910, 407] on div "hero.use(" 1 2 3 4 5 6 7 8 9 10 héroe . moverIzquierda ( ) héroe . moverIzquier…" at bounding box center [1120, 440] width 522 height 474
click at [1082, 412] on div "héroe . moverIzquierda ( ) héroe . moverIzquierda ( ) héroe . moverIzquierda ( …" at bounding box center [1150, 464] width 479 height 521
drag, startPoint x: 1158, startPoint y: 462, endPoint x: 1274, endPoint y: 488, distance: 118.9
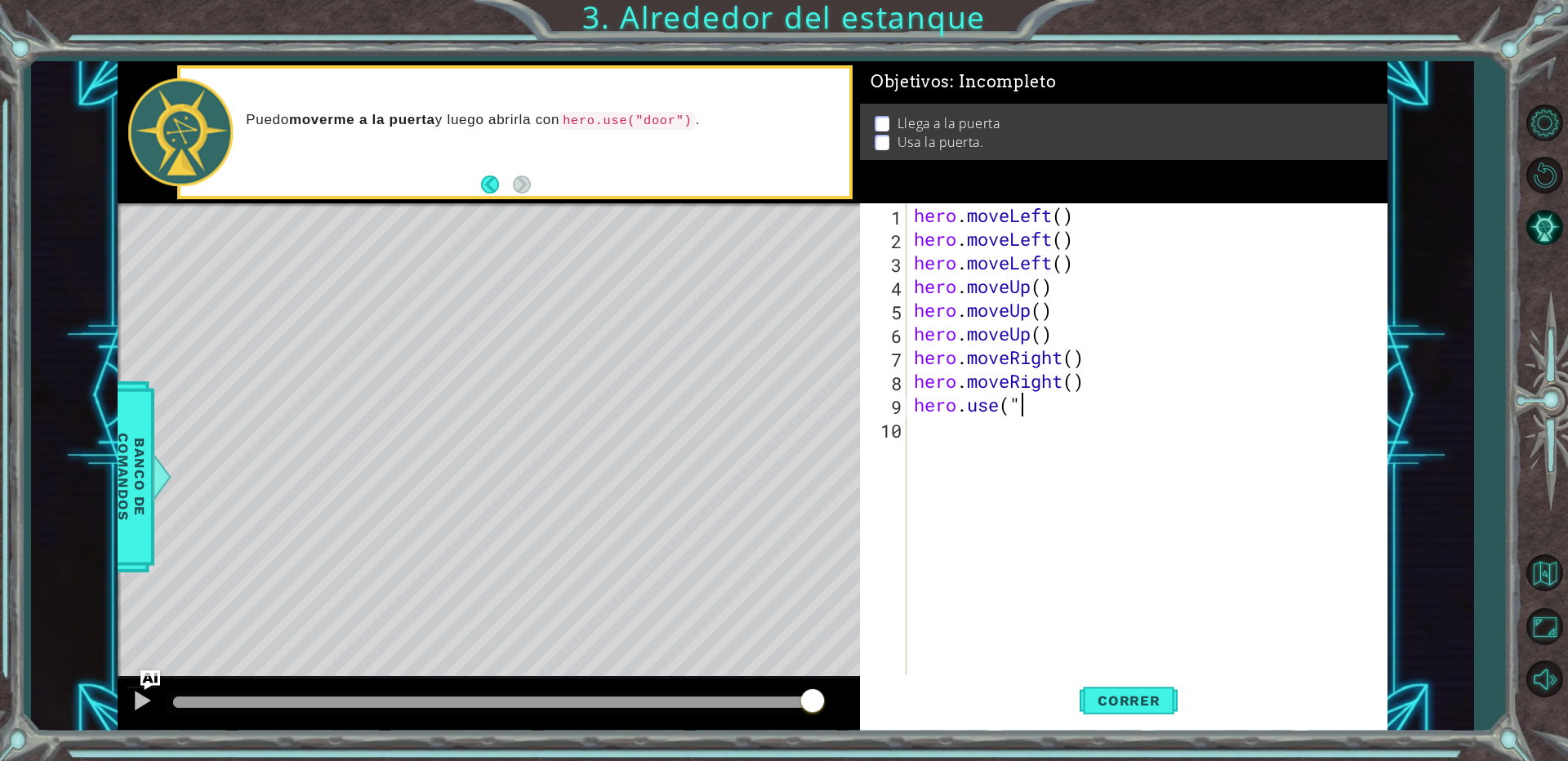
click at [1028, 407] on div "hero . moveLeft ( ) hero . moveLeft ( ) hero . moveLeft ( ) hero . moveUp ( ) h…" at bounding box center [1150, 464] width 479 height 521
type textarea "h"
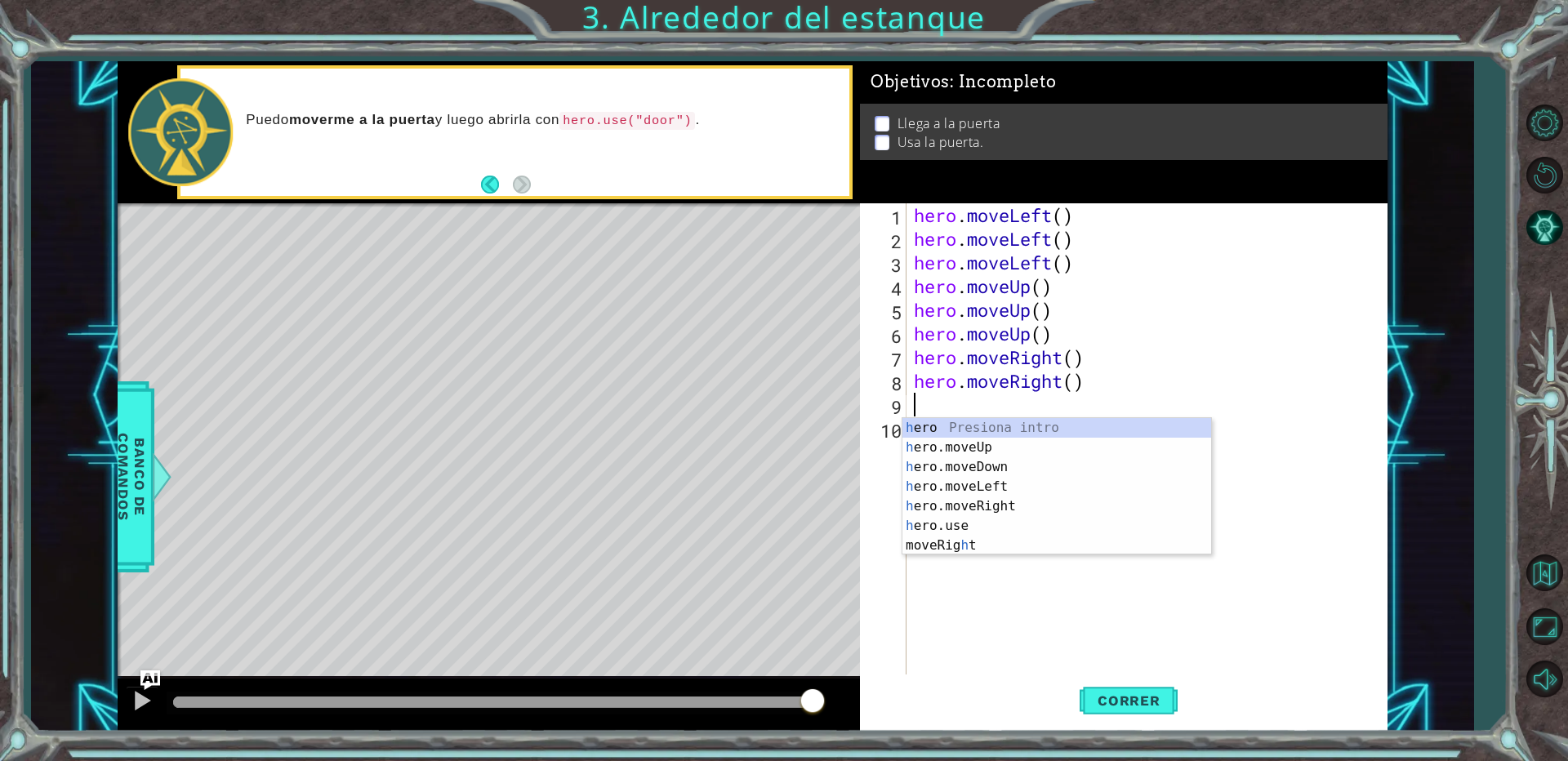
type textarea "hero.moveRight()"
click at [997, 529] on div "h ero Presiona intro h ero.moveUp Presiona intro h ero.moveDown Presiona intro …" at bounding box center [1057, 506] width 309 height 176
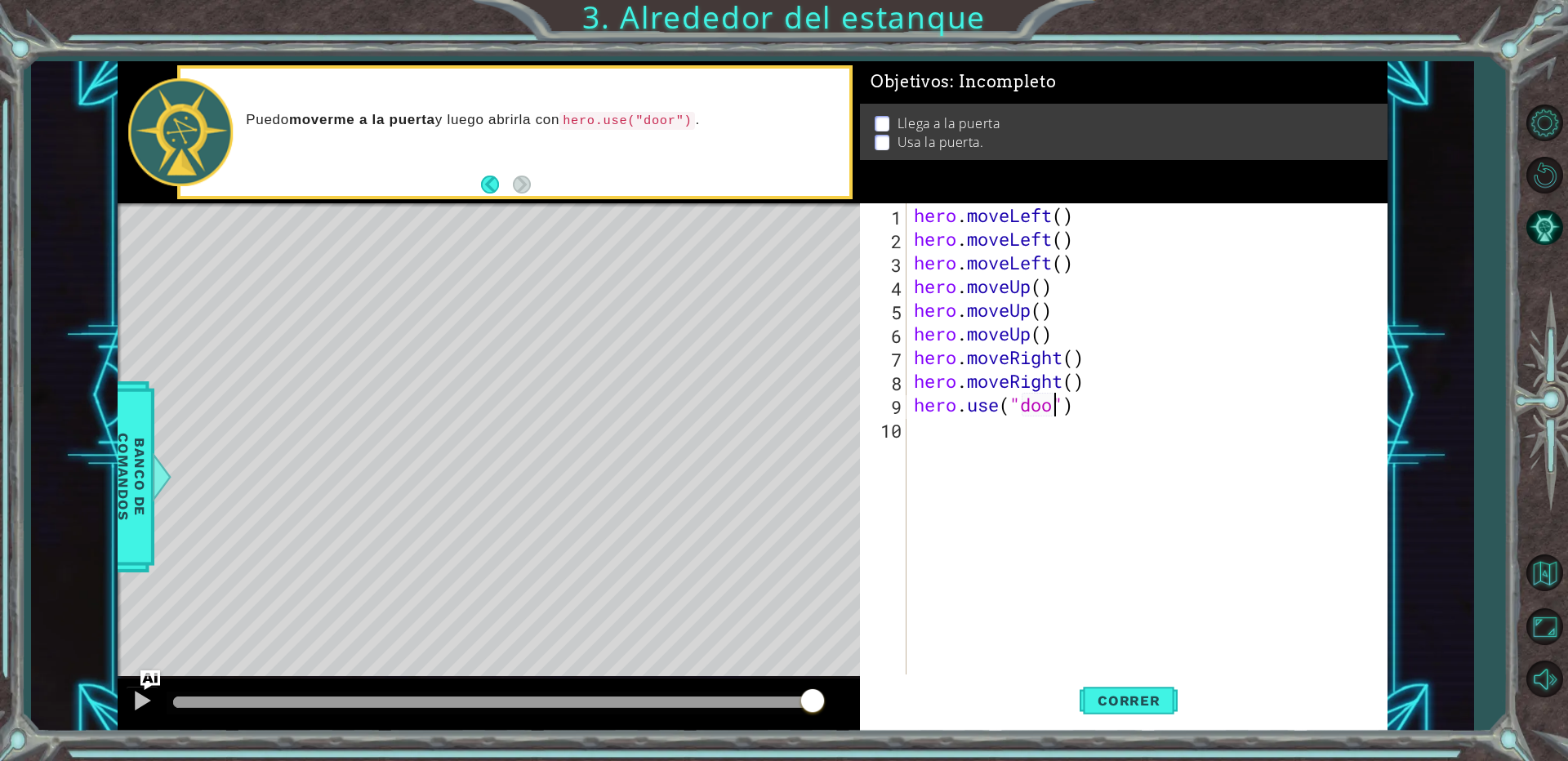
scroll to position [0, 7]
type textarea "hero.use("door")"
click at [1126, 709] on span "Correr" at bounding box center [1129, 701] width 95 height 16
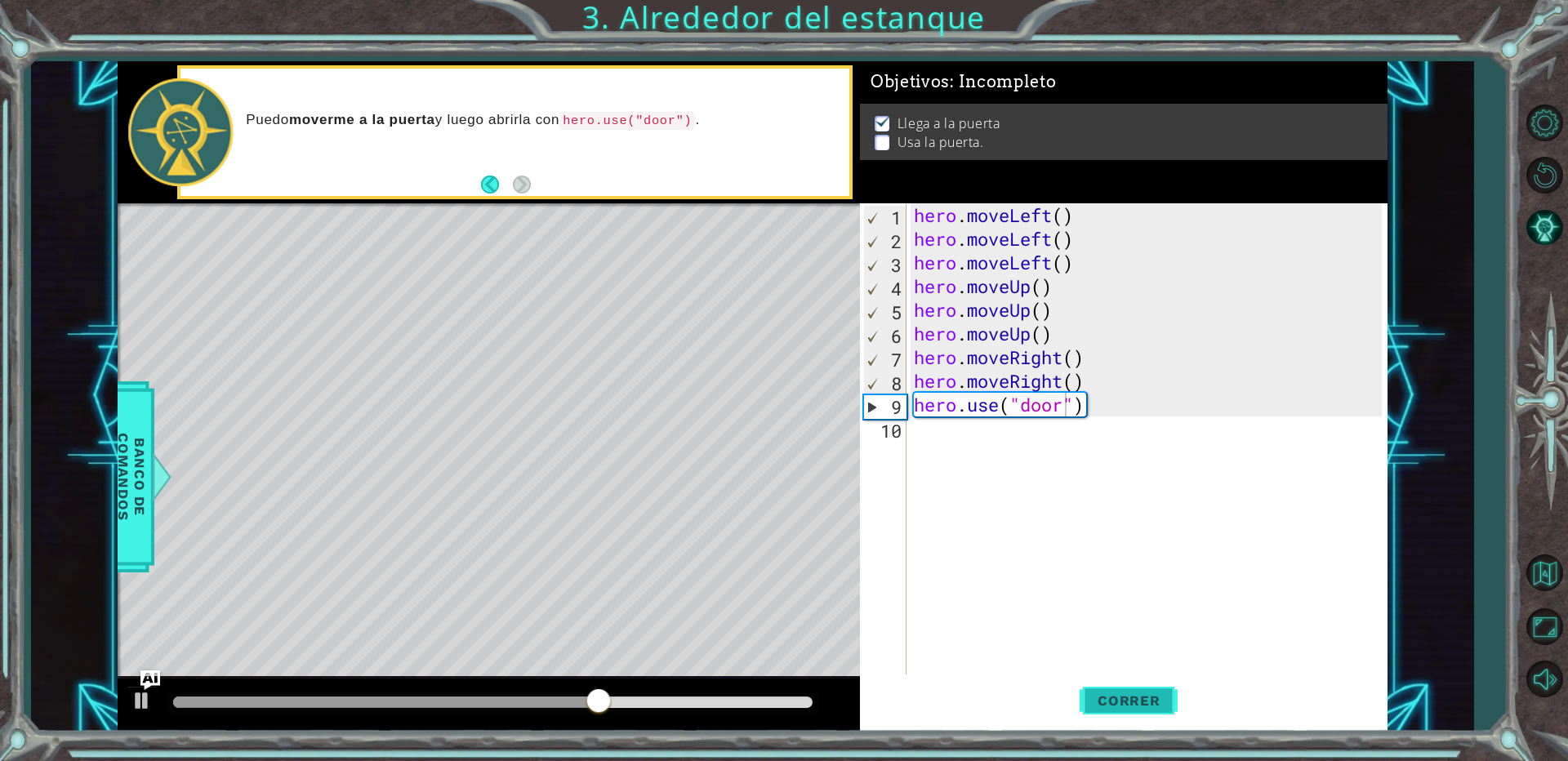
click at [1108, 689] on button "Correr" at bounding box center [1128, 702] width 98 height 54
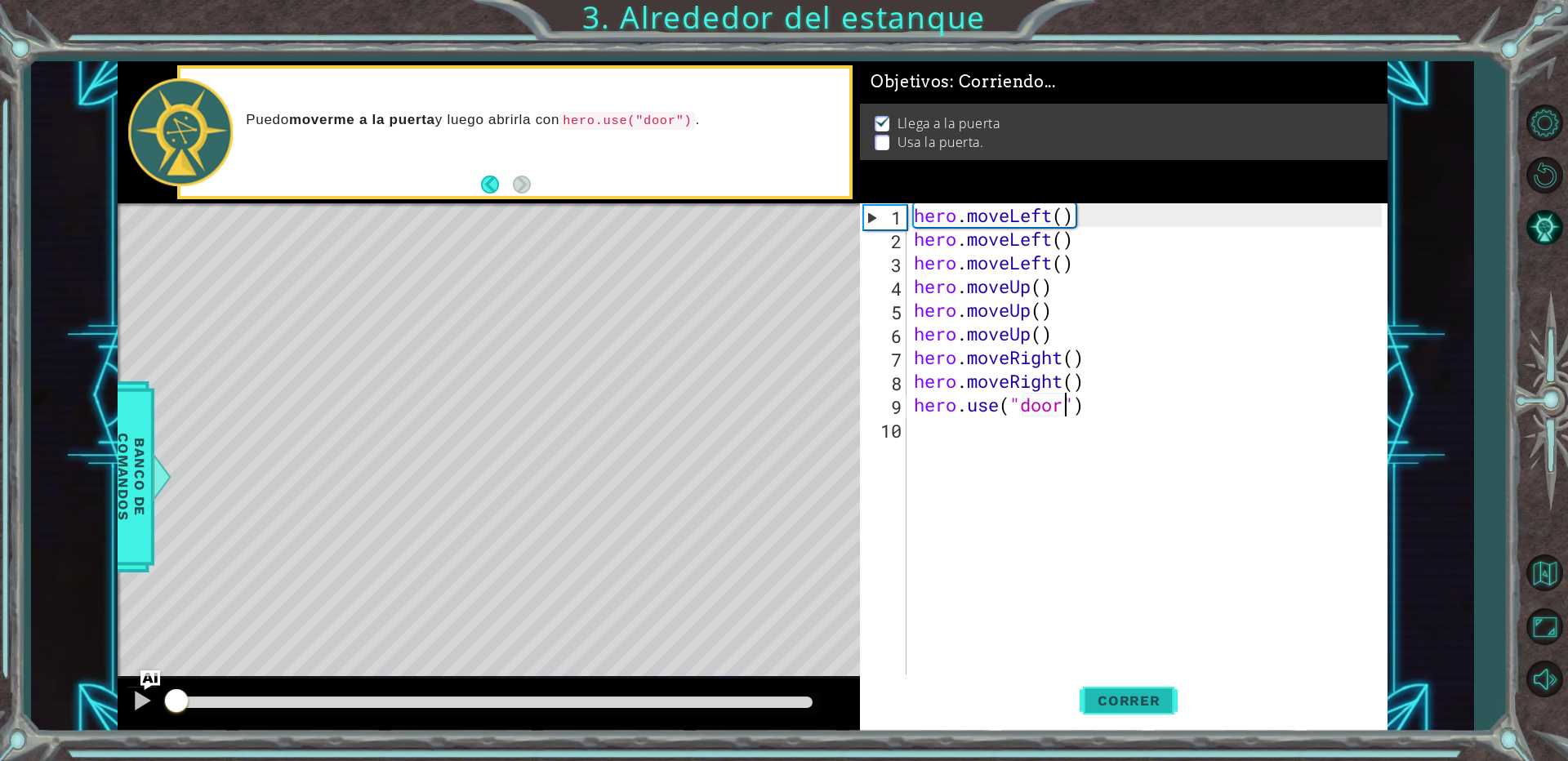
click at [1108, 689] on button "Correr" at bounding box center [1128, 702] width 98 height 54
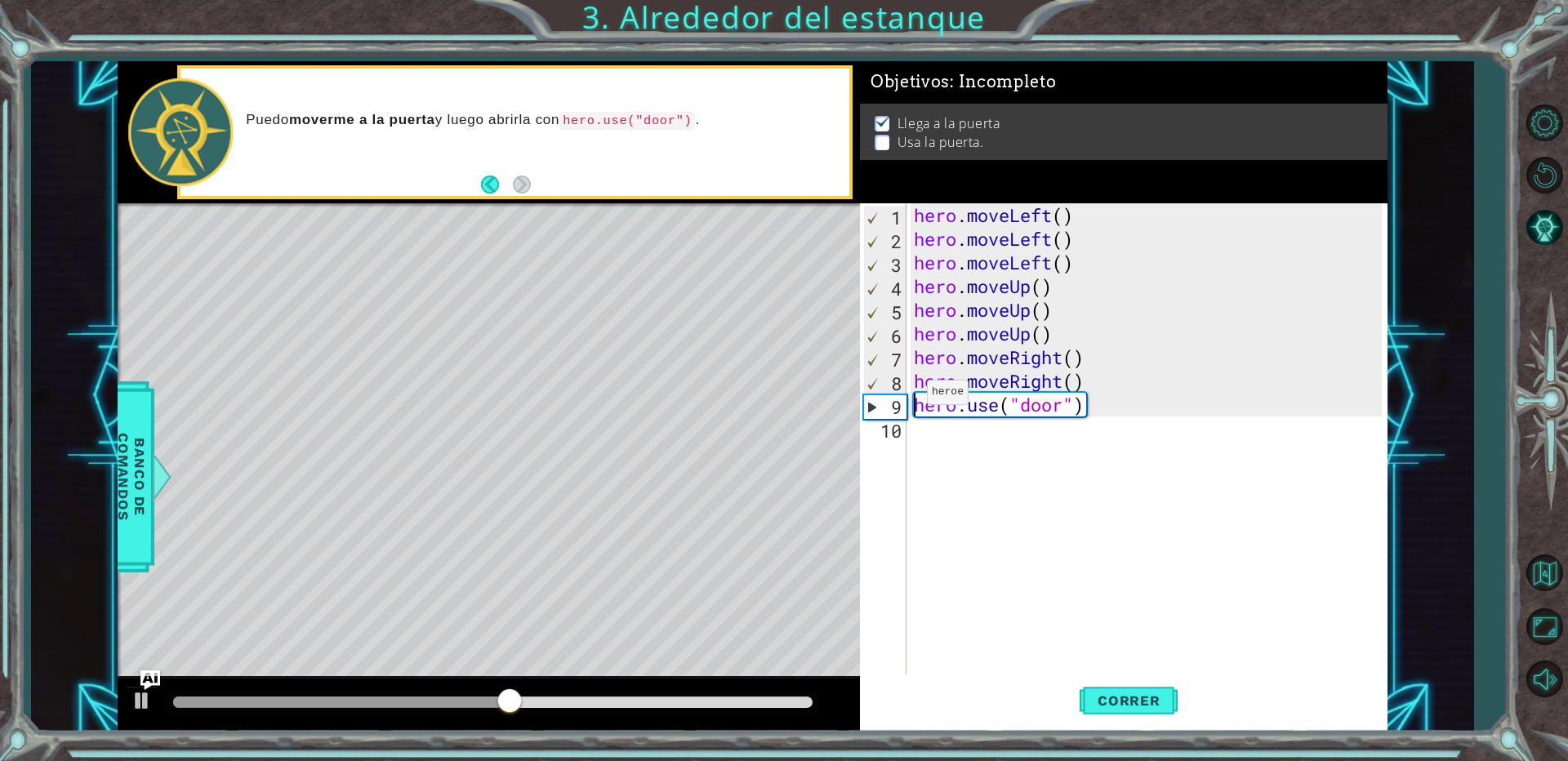
click at [912, 396] on div "hero . moveLeft ( ) hero . moveLeft ( ) hero . moveLeft ( ) hero . moveUp ( ) h…" at bounding box center [1150, 464] width 479 height 521
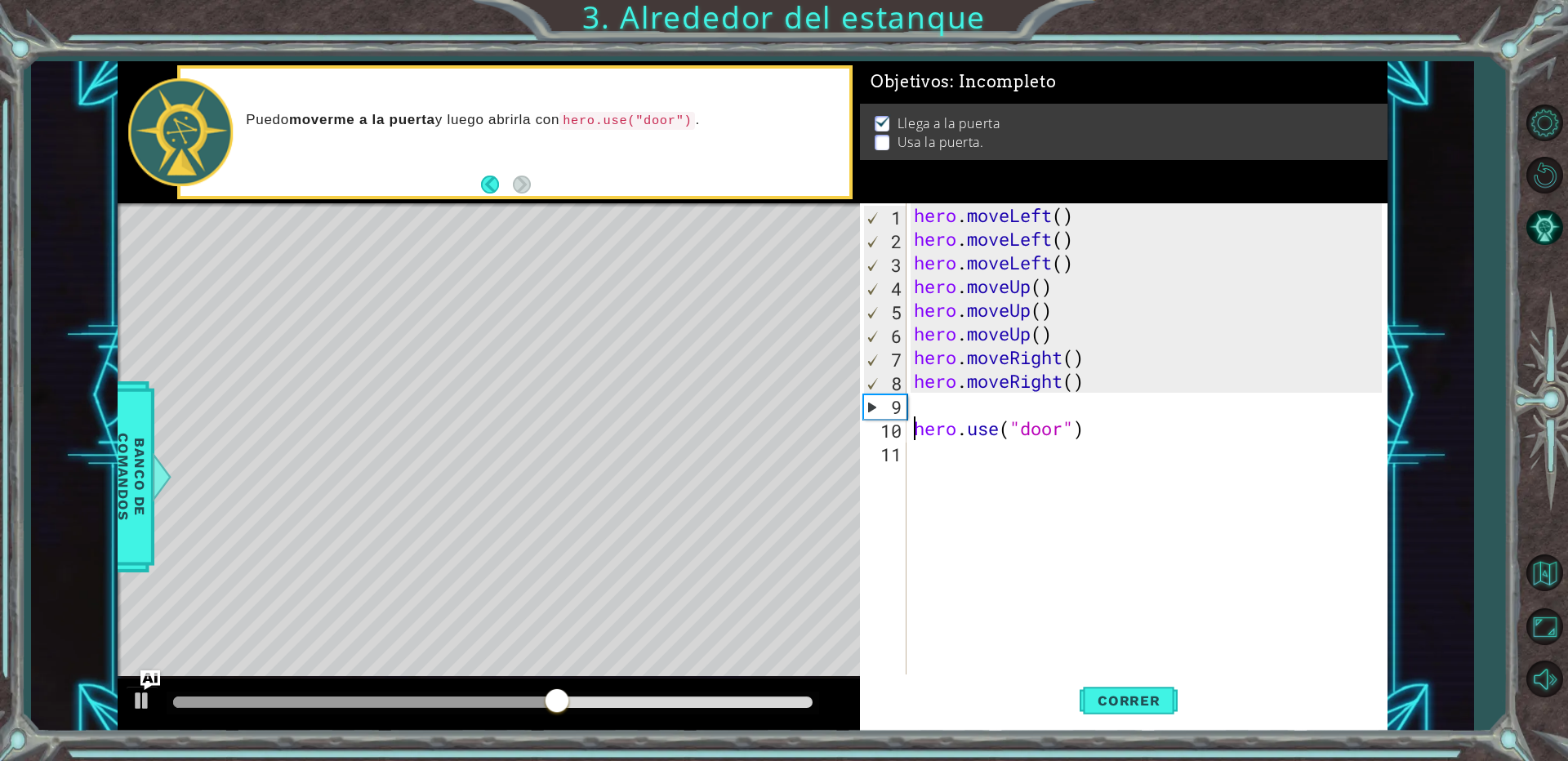
click at [934, 407] on div "hero . moveLeft ( ) hero . moveLeft ( ) hero . moveLeft ( ) hero . moveUp ( ) h…" at bounding box center [1150, 464] width 479 height 521
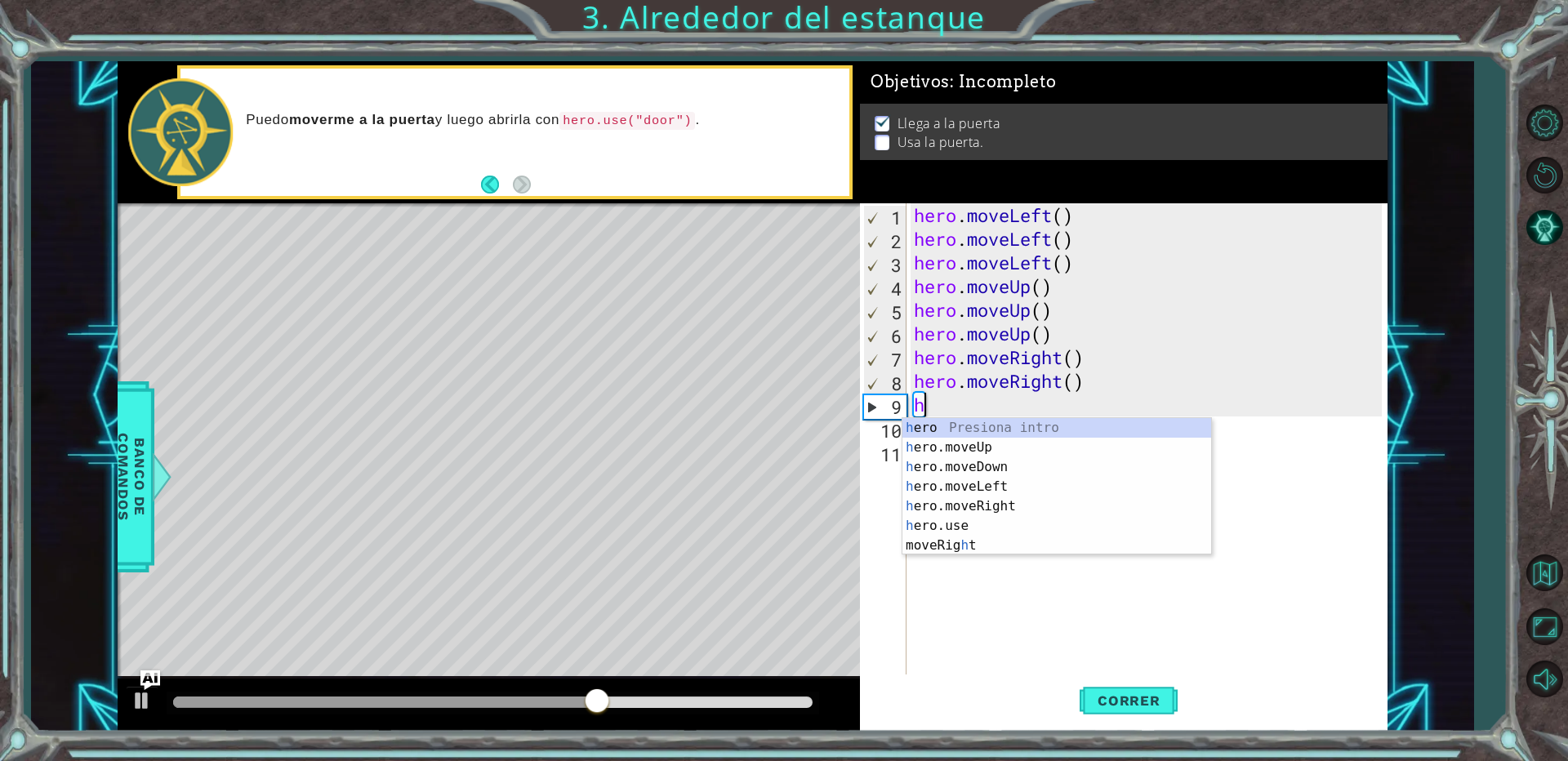
type textarea "he"
click at [976, 499] on div "he ro Presiona intro he ro.moveUp Presiona intro he ro.moveDown Presiona intro …" at bounding box center [1057, 496] width 309 height 157
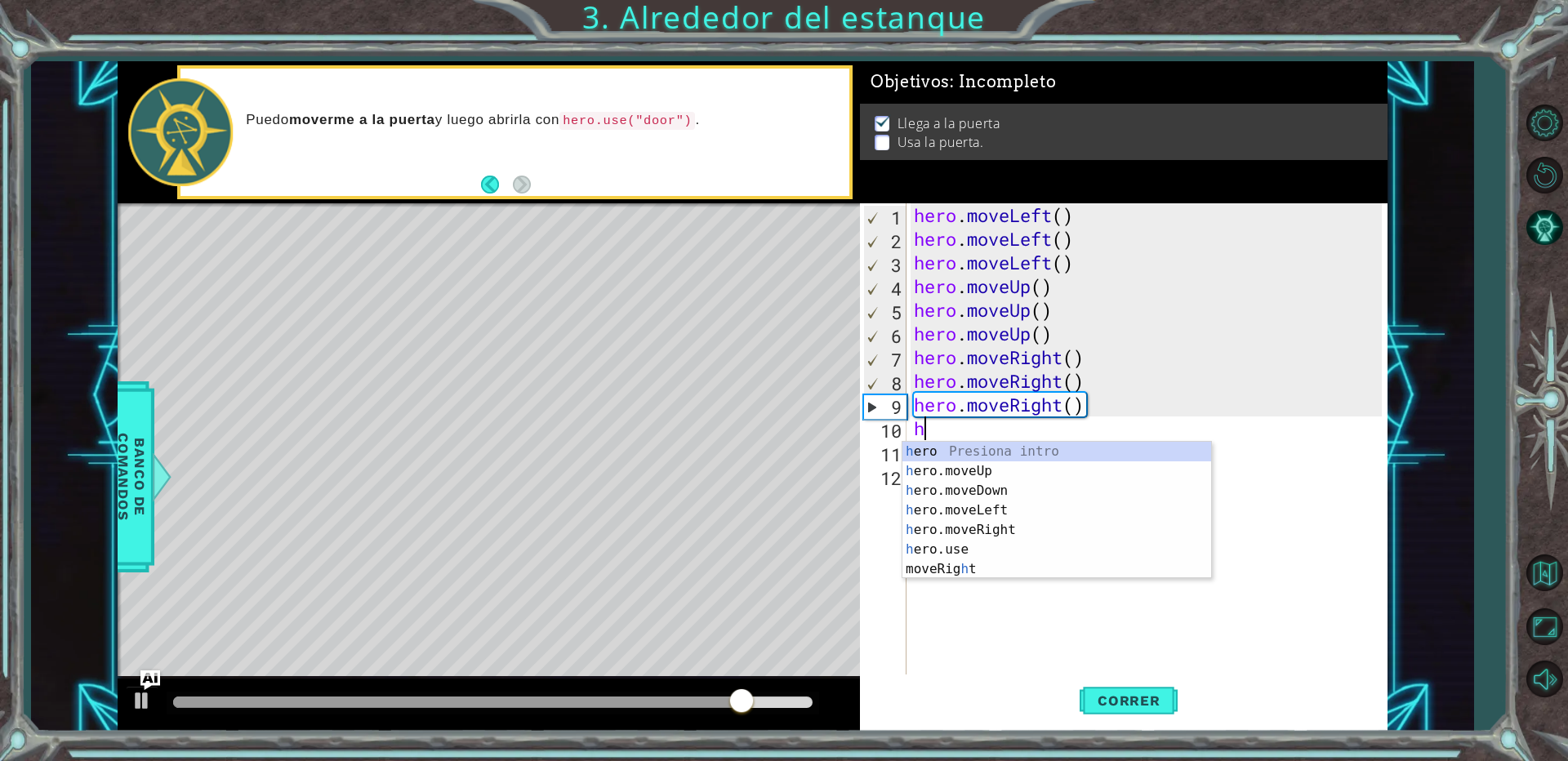
type textarea "h"
click at [956, 473] on div "h ero Presiona intro h ero.moveUp Presiona intro h ero.moveDown Presiona intro …" at bounding box center [1057, 530] width 309 height 176
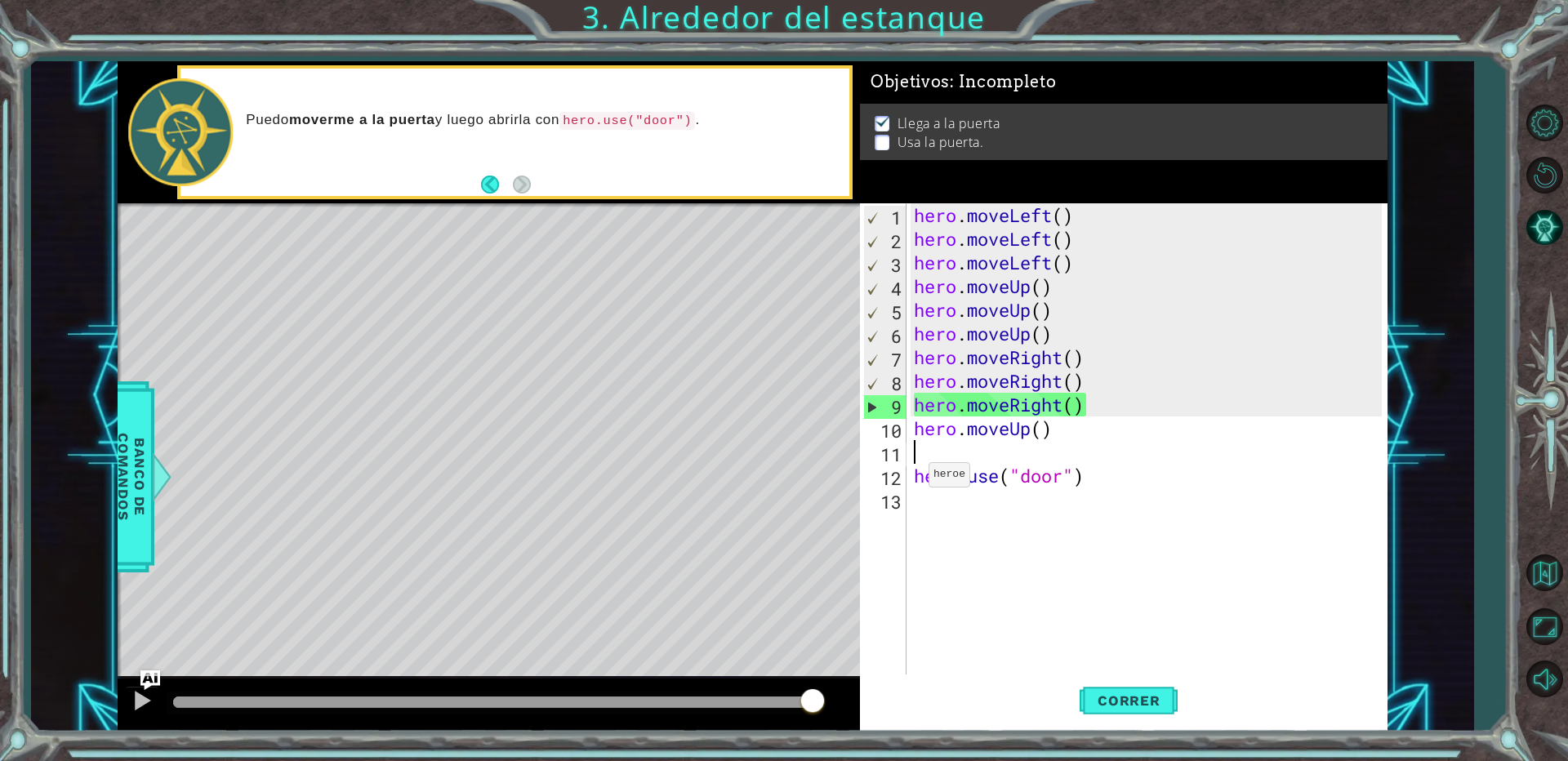
click at [914, 479] on div "hero . moveLeft ( ) hero . moveLeft ( ) hero . moveLeft ( ) hero . moveUp ( ) h…" at bounding box center [1150, 464] width 479 height 521
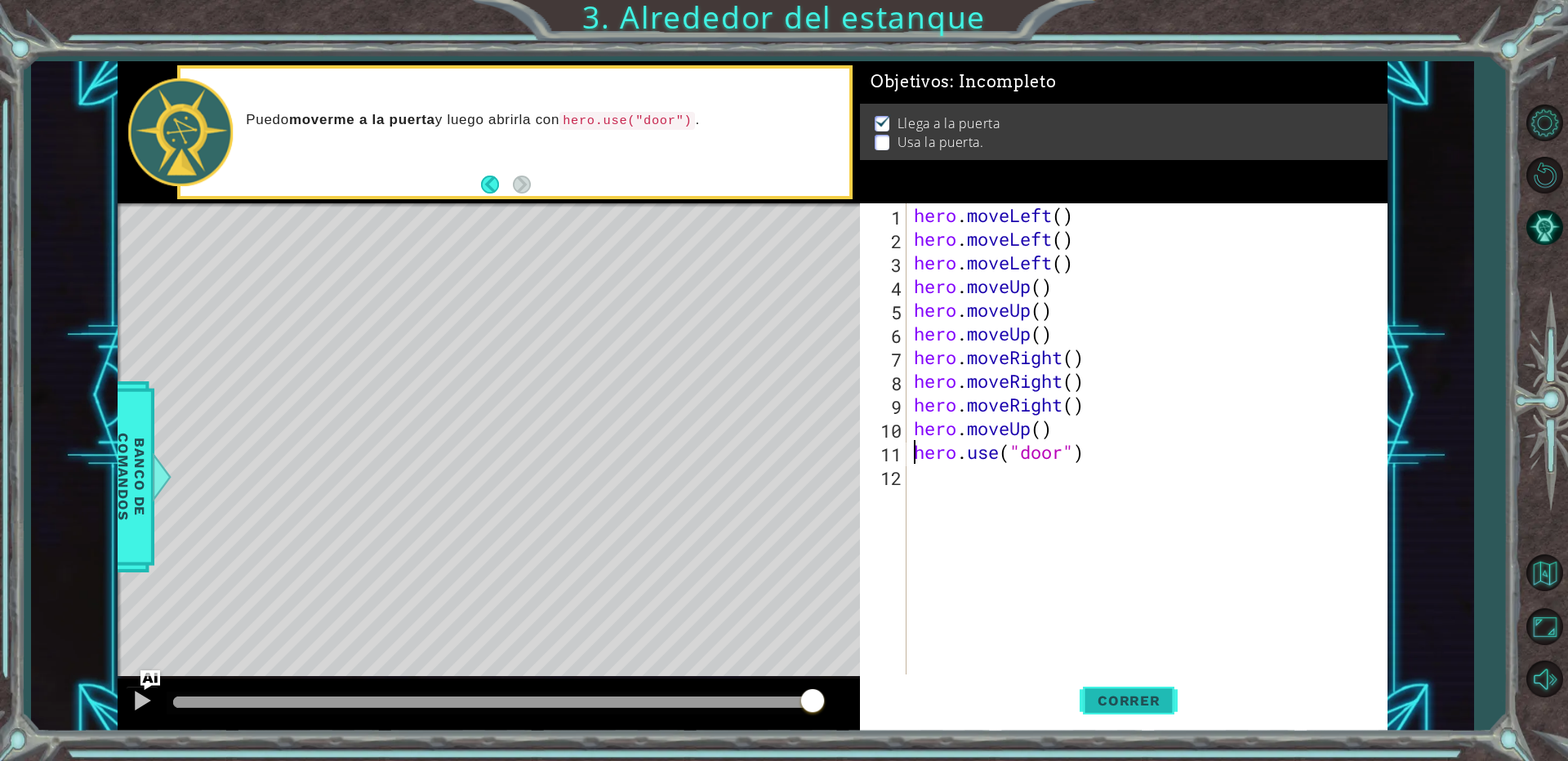
click at [1148, 699] on span "Correr" at bounding box center [1129, 701] width 95 height 16
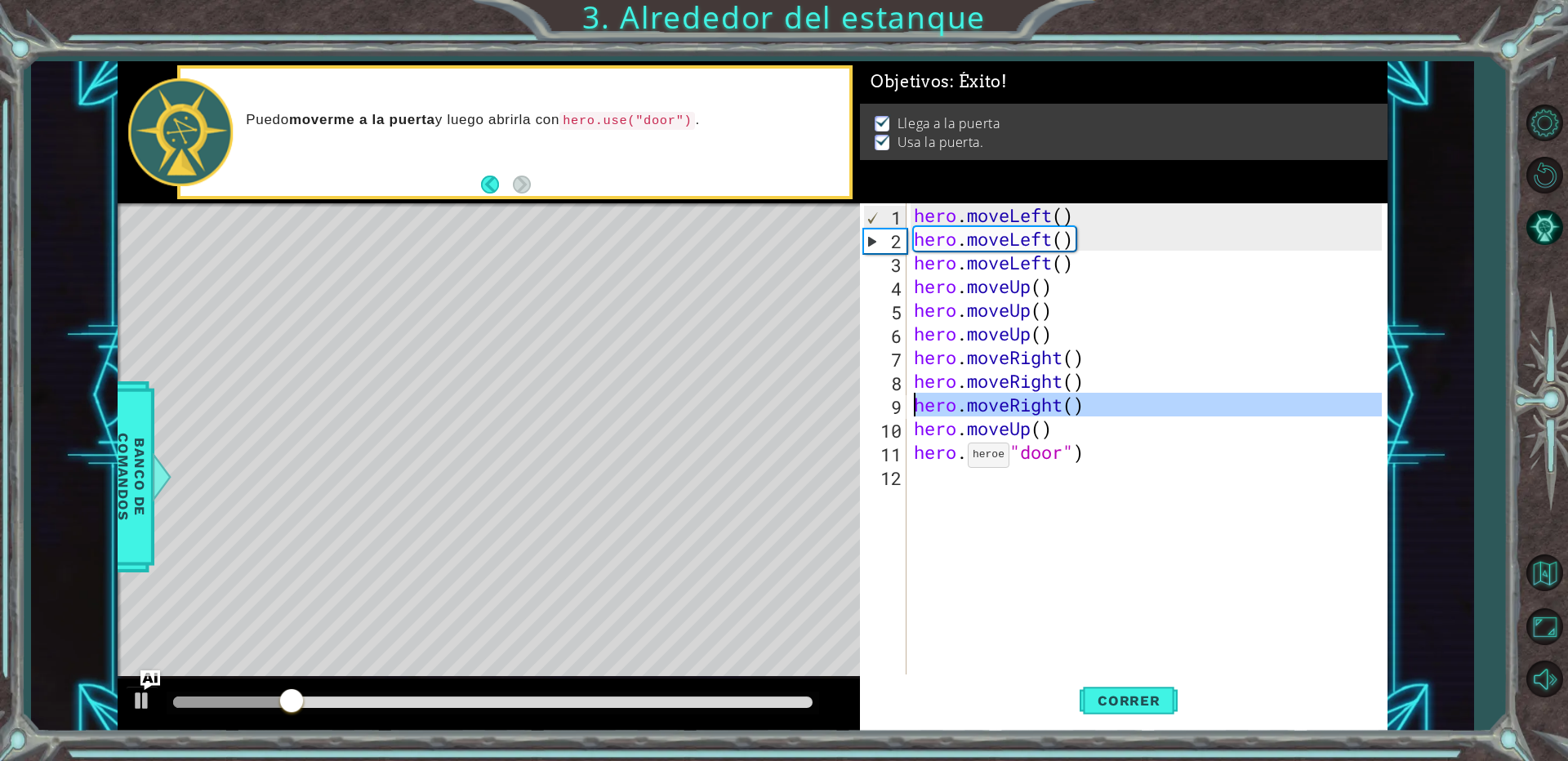
click at [887, 416] on div "9" at bounding box center [886, 407] width 44 height 24
type textarea "hero.moveRight()"
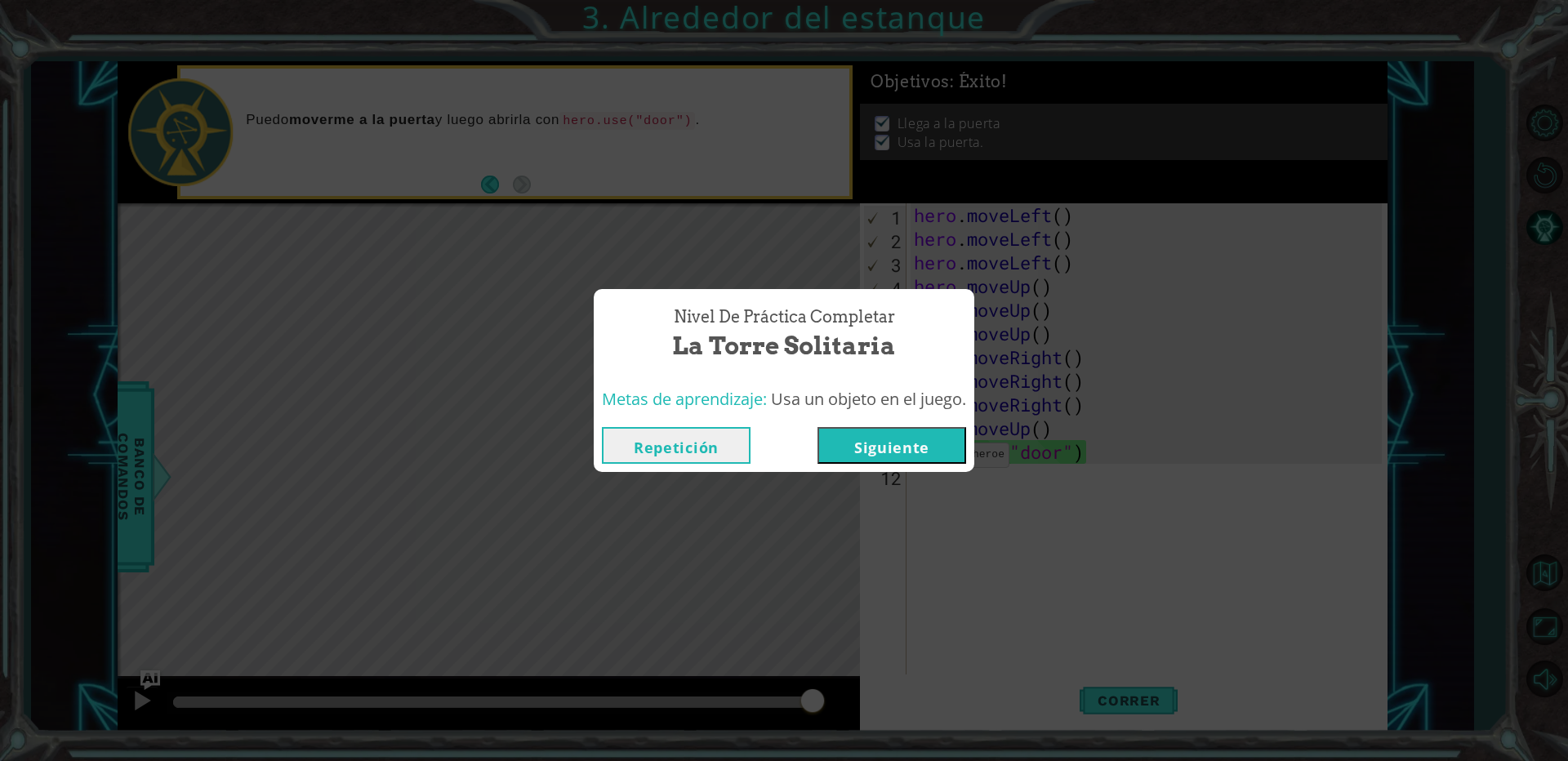
click at [902, 447] on button "Siguiente" at bounding box center [891, 445] width 149 height 37
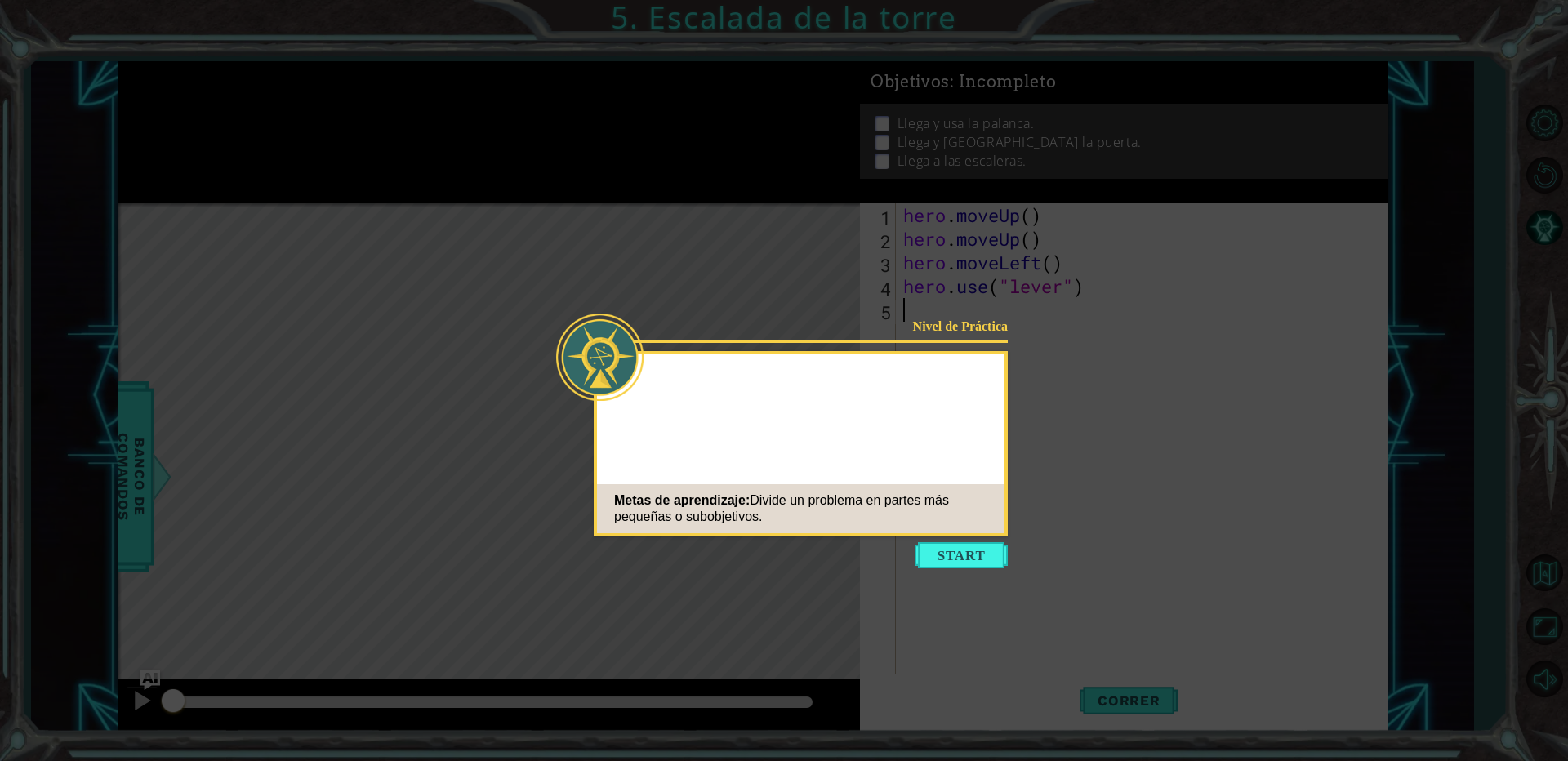
click at [972, 556] on button "Start" at bounding box center [962, 556] width 93 height 26
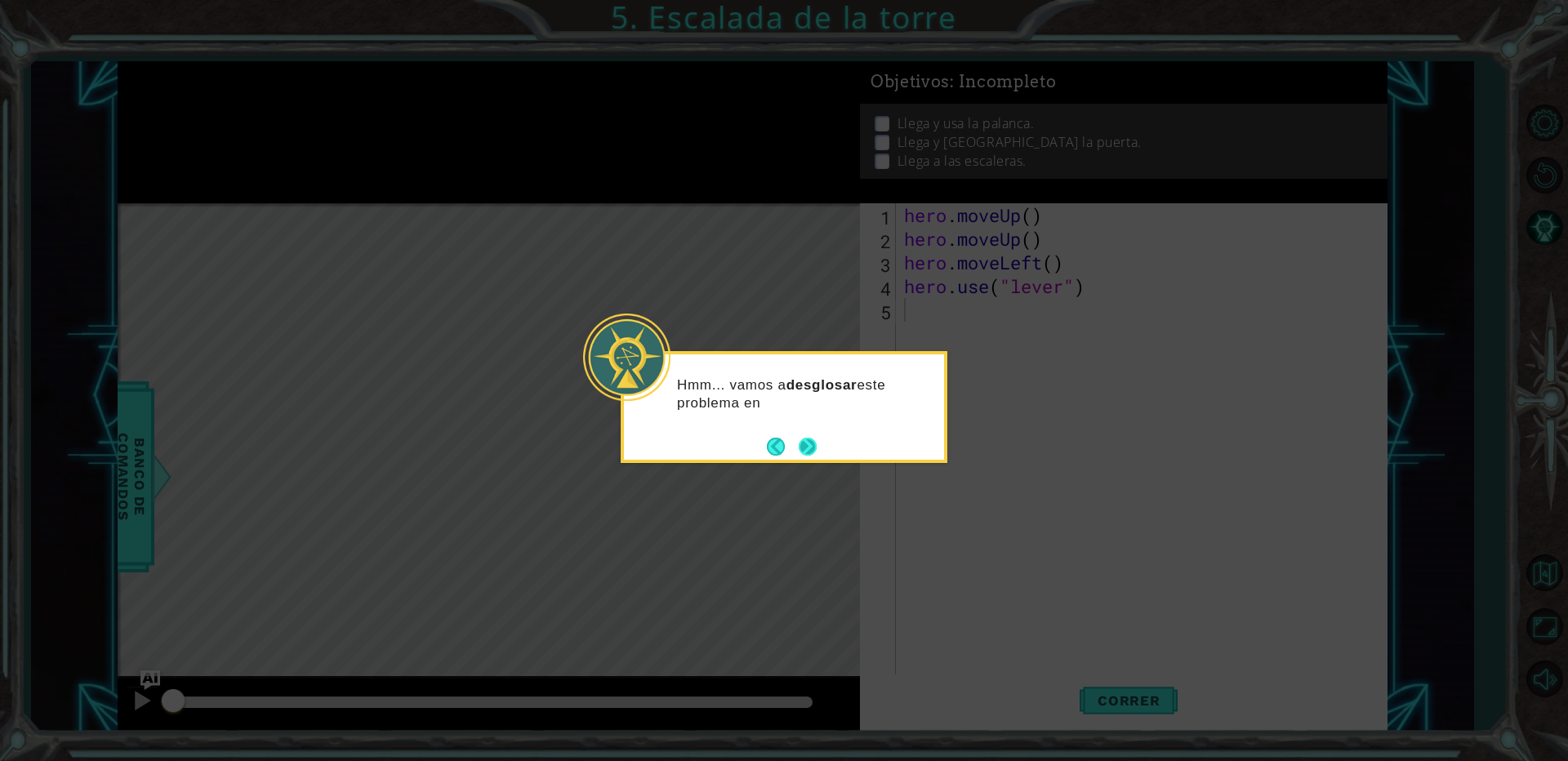
click at [804, 442] on button "Next" at bounding box center [808, 446] width 22 height 22
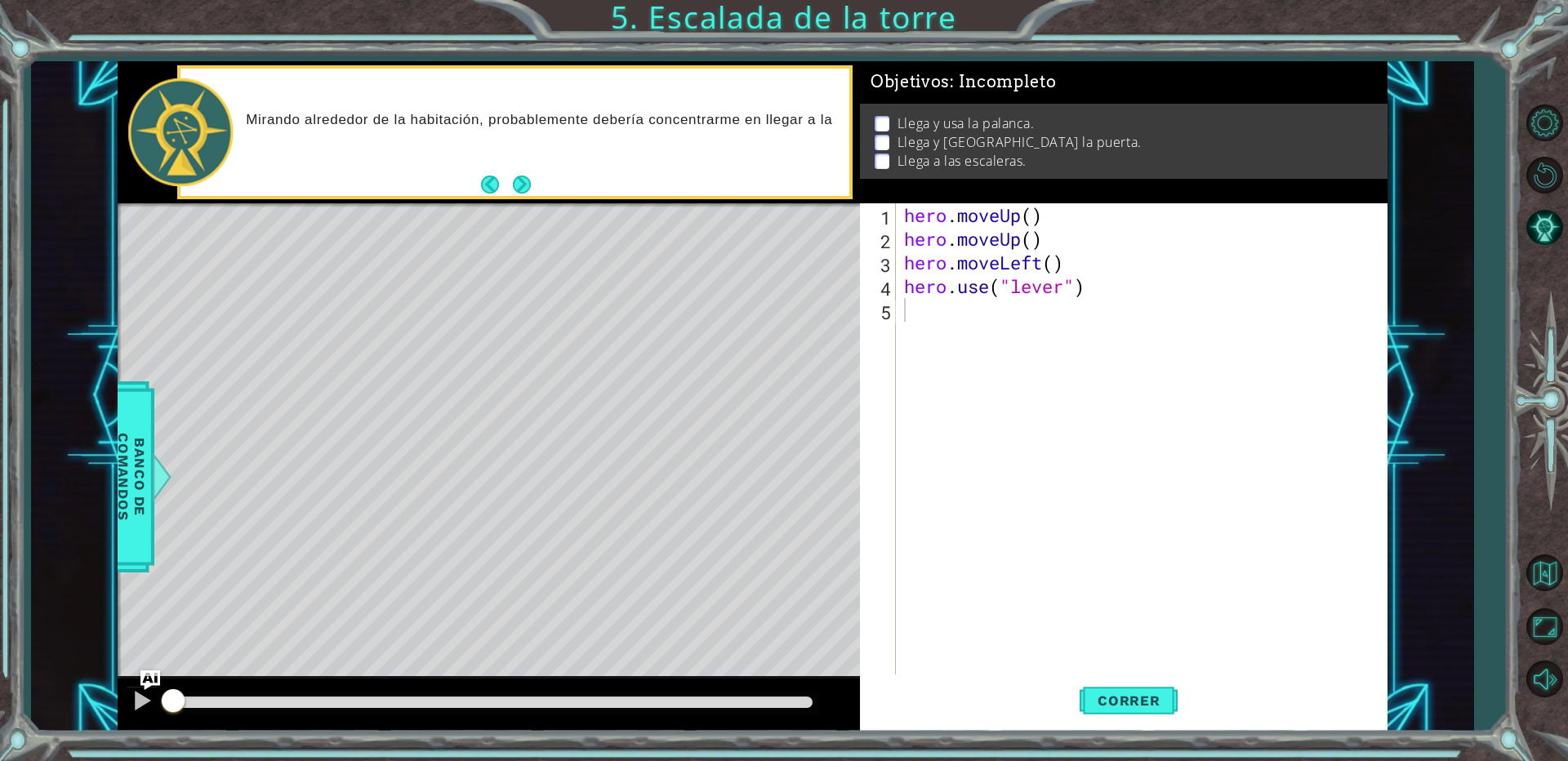
click at [521, 170] on div "Mirando alrededor de la habitación, probablemente debería concentrarme en llega…" at bounding box center [514, 132] width 669 height 128
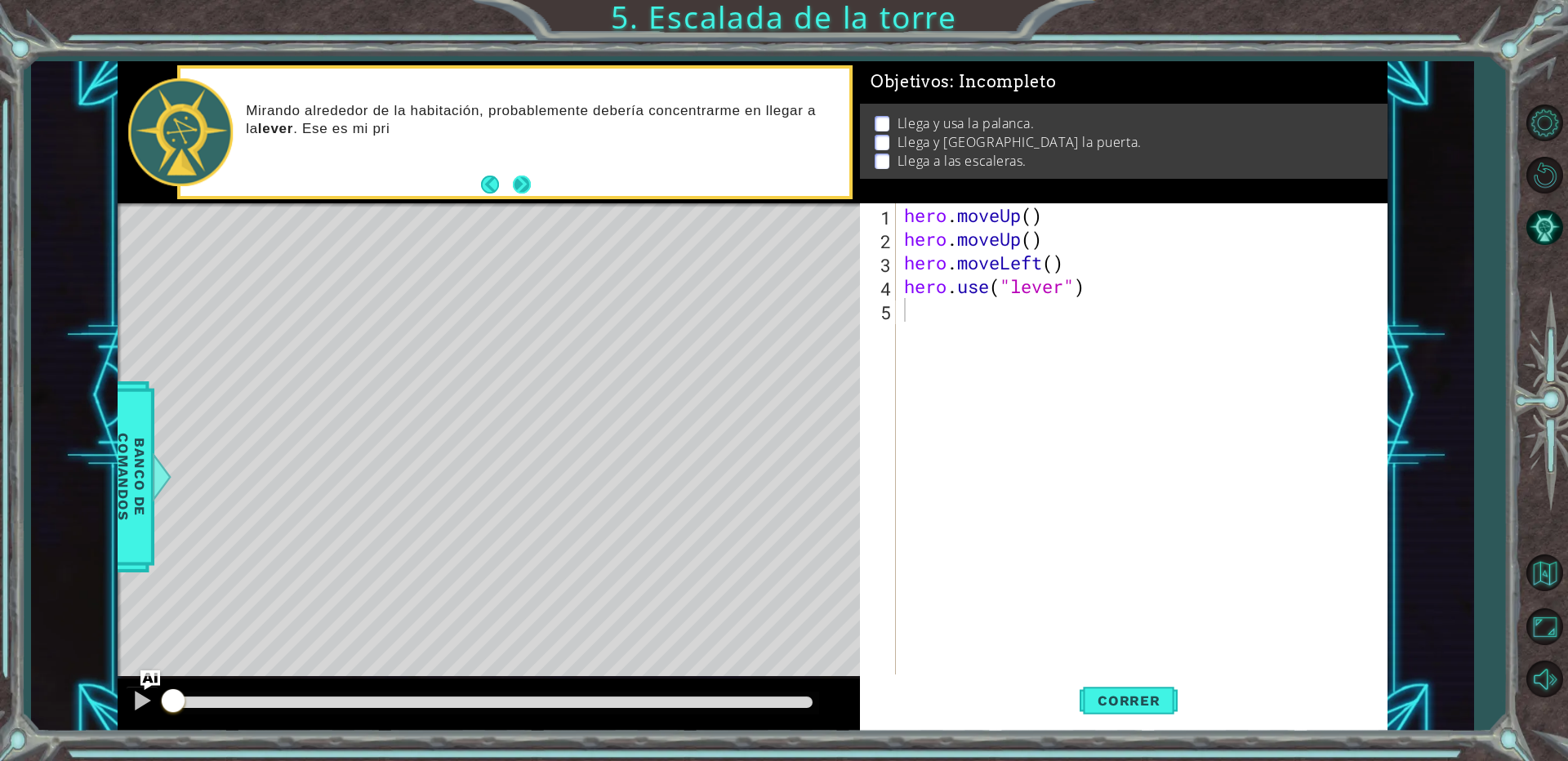
click at [520, 177] on button "Next" at bounding box center [522, 183] width 18 height 18
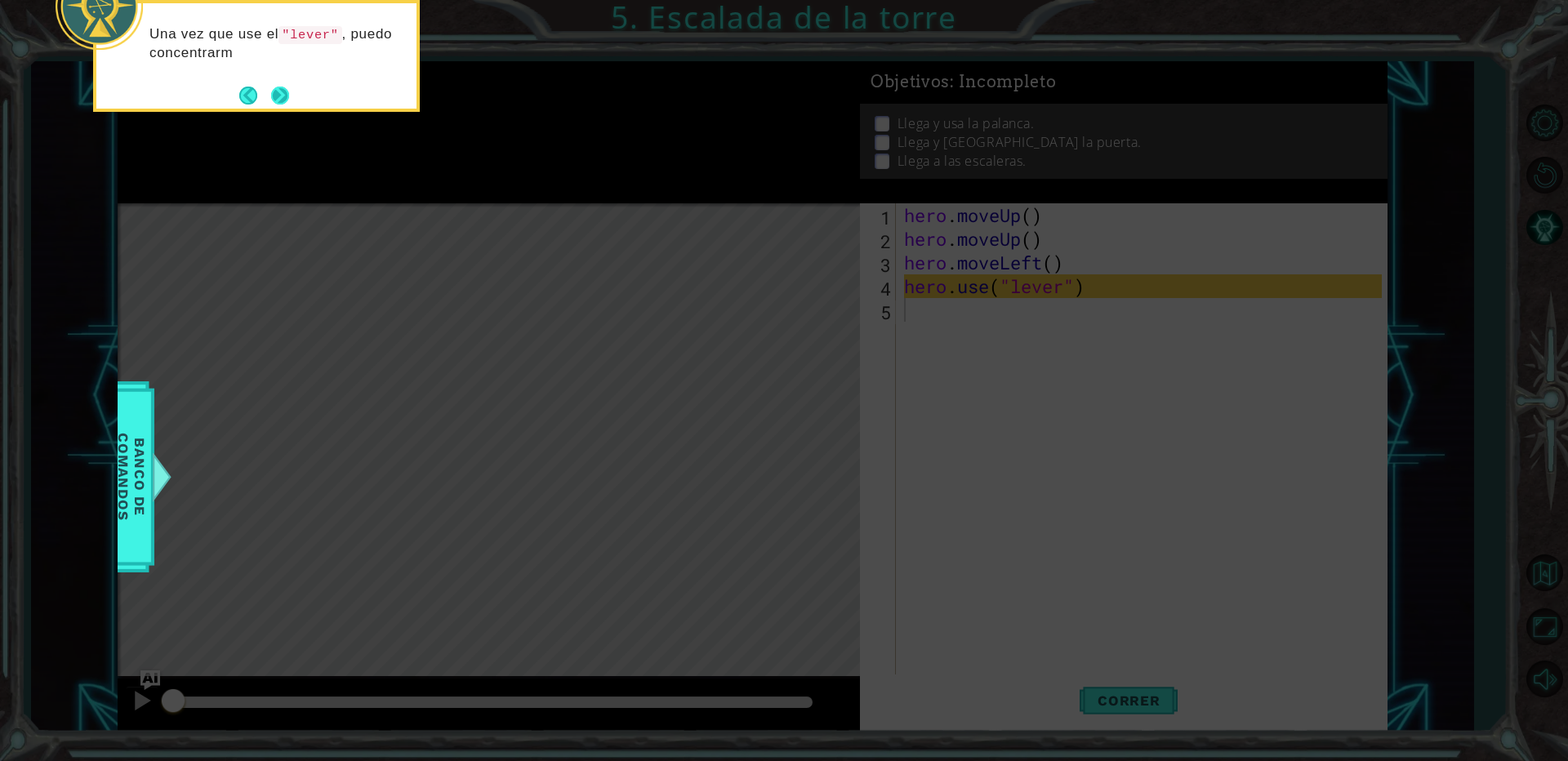
click at [285, 89] on button "Next" at bounding box center [280, 96] width 20 height 20
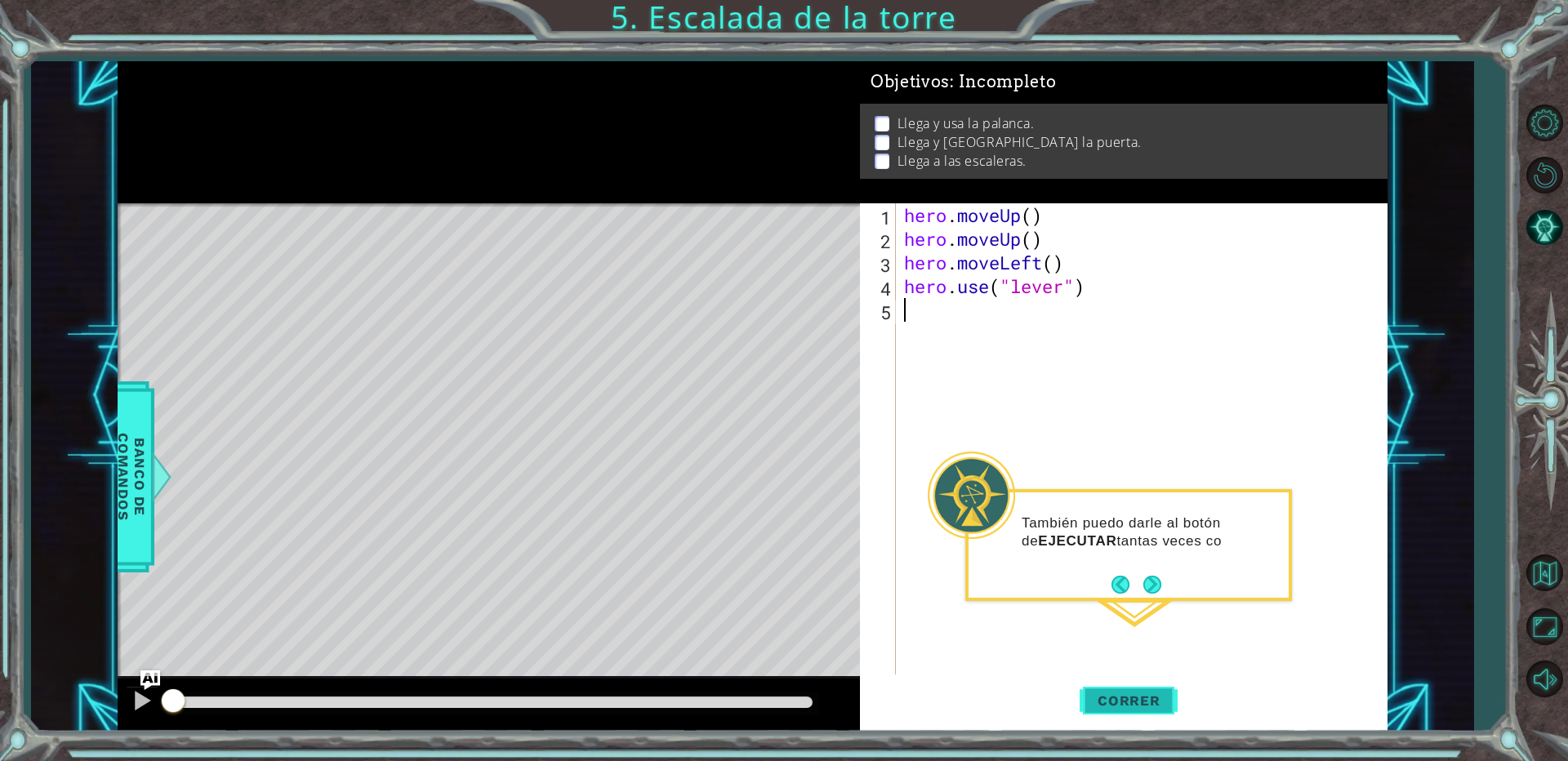
click at [1110, 706] on span "Correr" at bounding box center [1129, 701] width 95 height 16
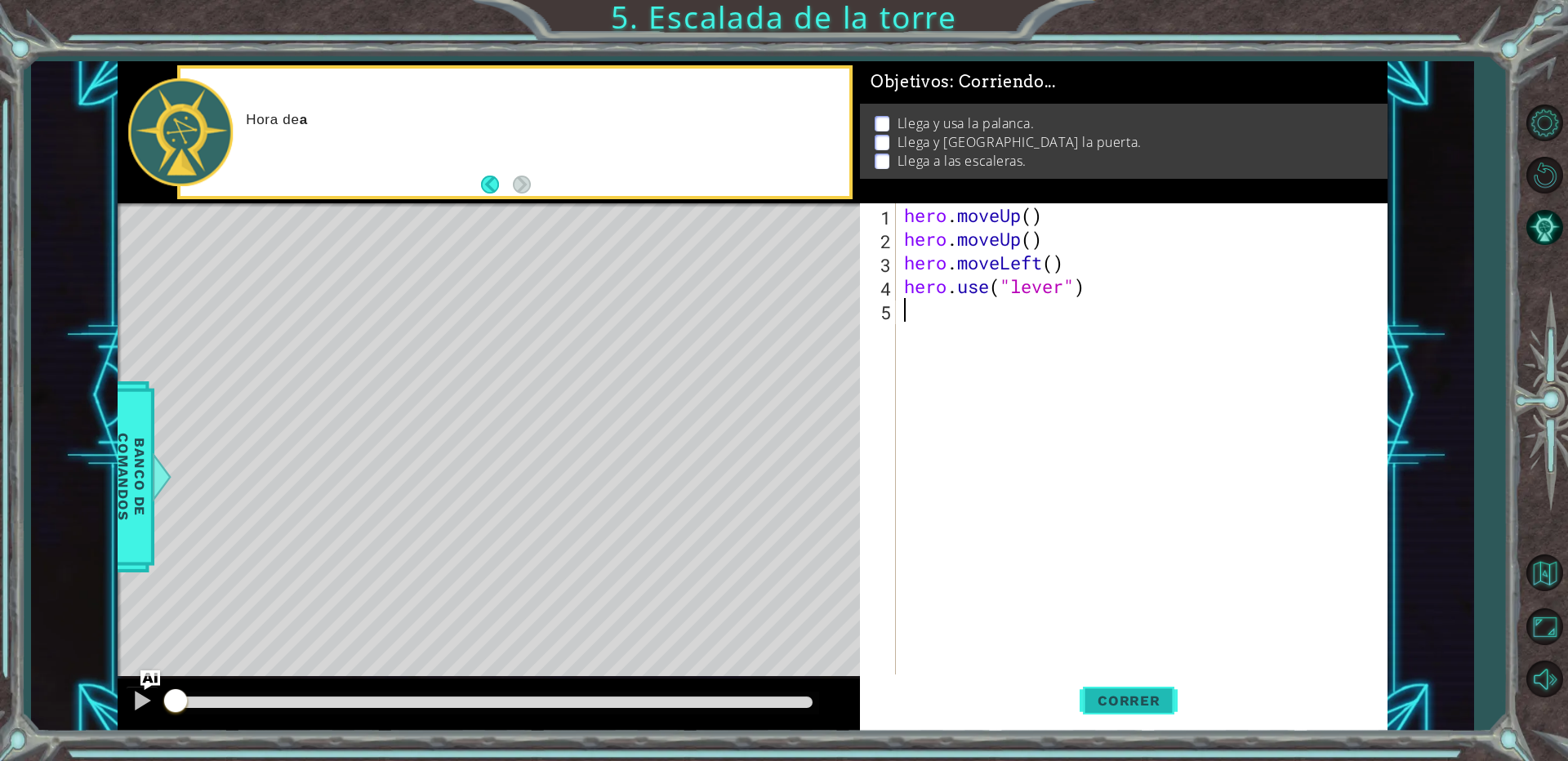
click at [1106, 706] on span "Correr" at bounding box center [1129, 701] width 95 height 16
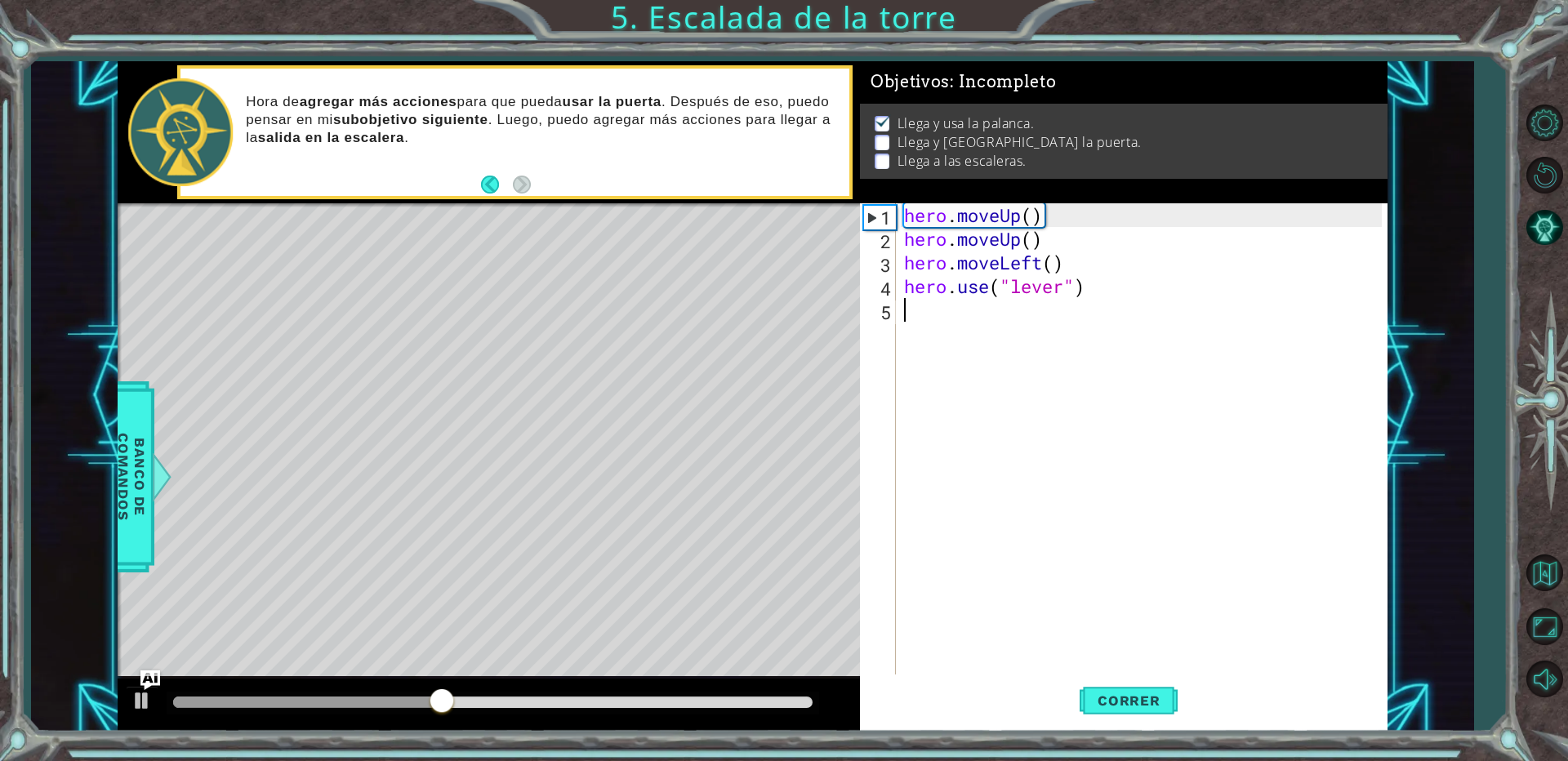
type textarea "h"
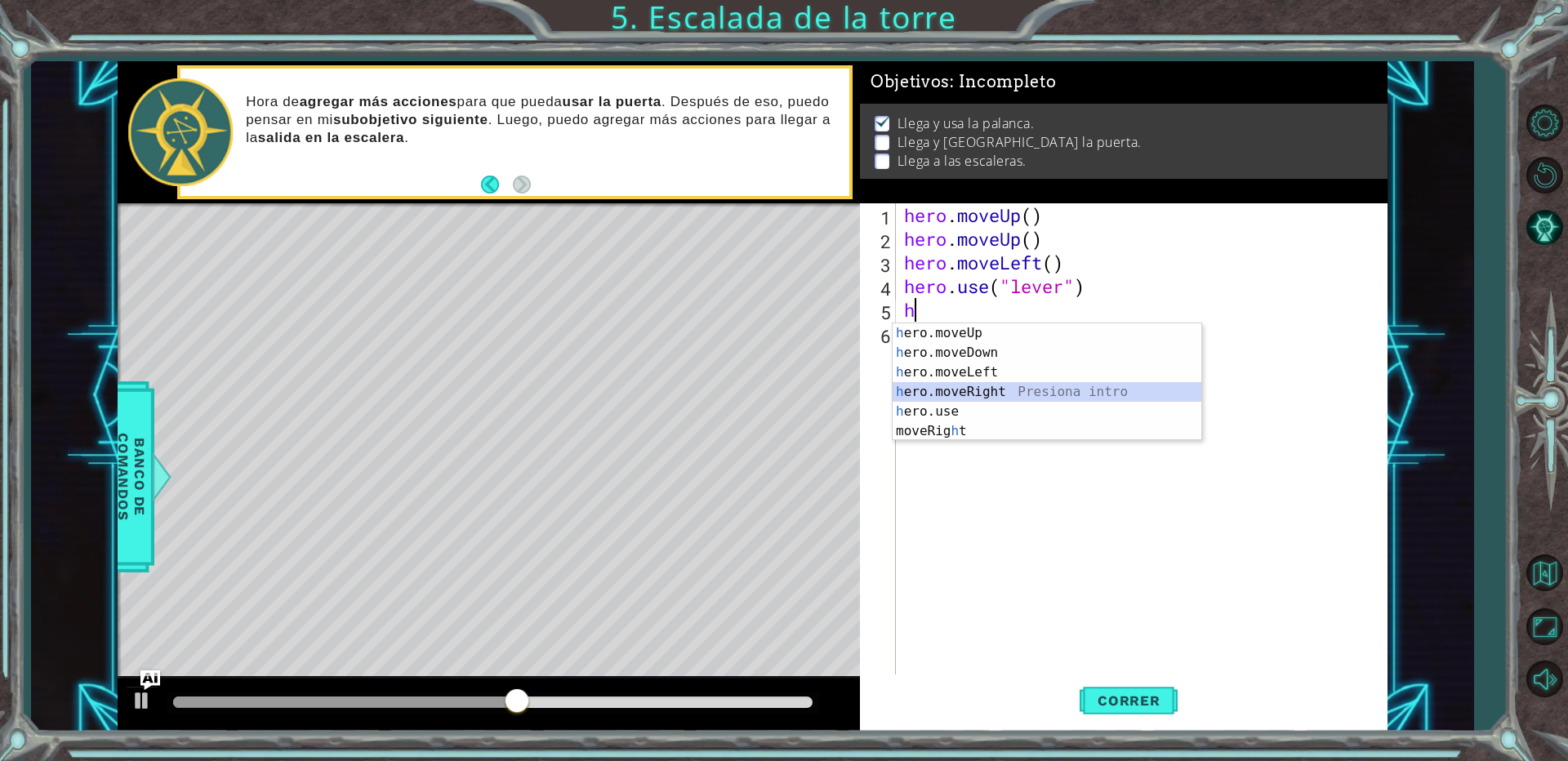
click at [987, 388] on div "h ero.moveUp Presiona intro h ero.moveDown Presiona intro h ero.moveLeft Presio…" at bounding box center [1047, 402] width 309 height 157
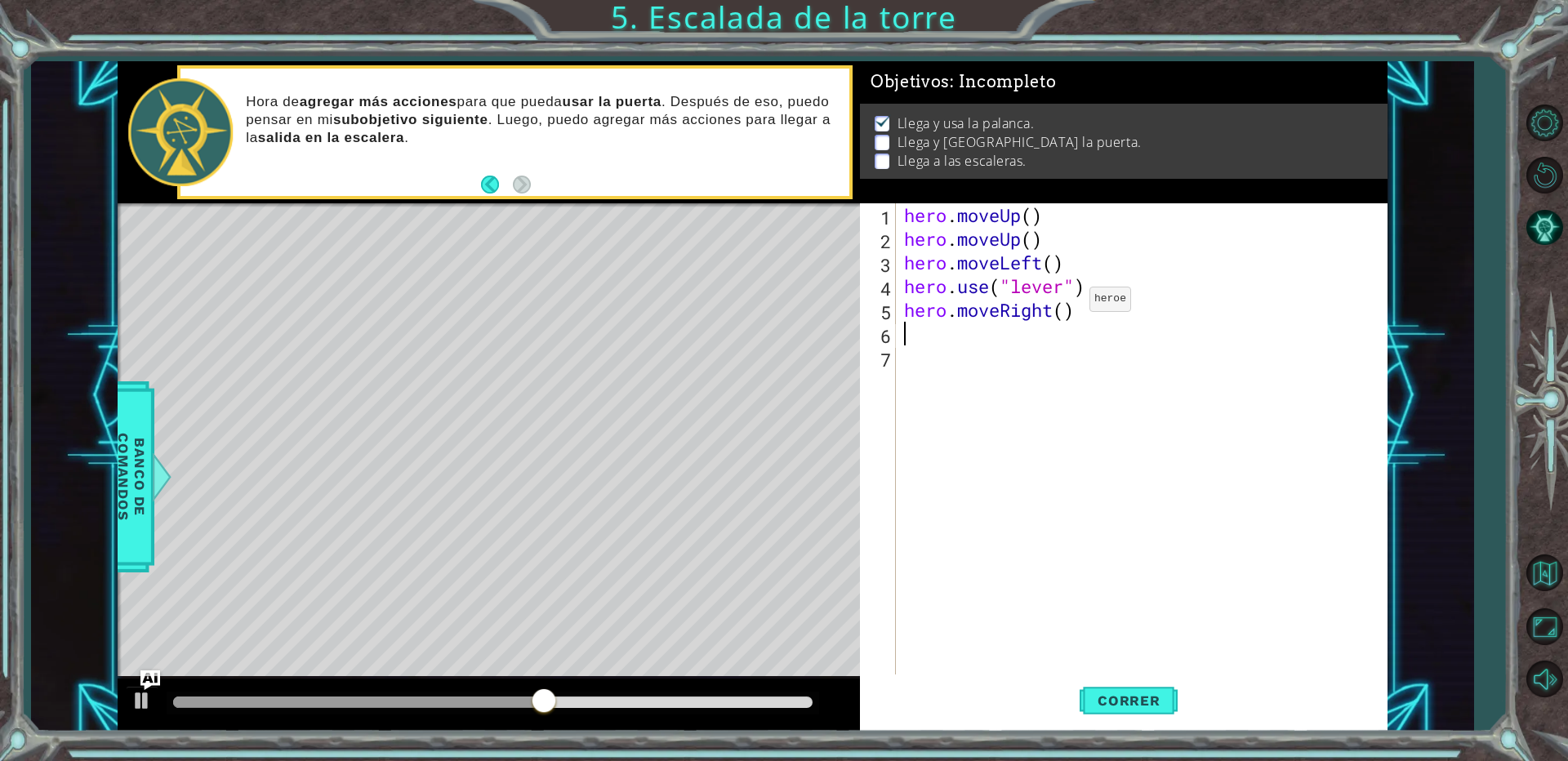
click at [1065, 303] on div "hero . moveUp ( ) hero . moveUp ( ) hero . moveLeft ( ) hero . use ( "lever" ) …" at bounding box center [1145, 464] width 489 height 521
type textarea "hero.moveRight(3)"
click at [909, 351] on div "hero . moveUp ( ) hero . moveUp ( ) hero . moveLeft ( ) hero . use ( "lever" ) …" at bounding box center [1145, 464] width 489 height 521
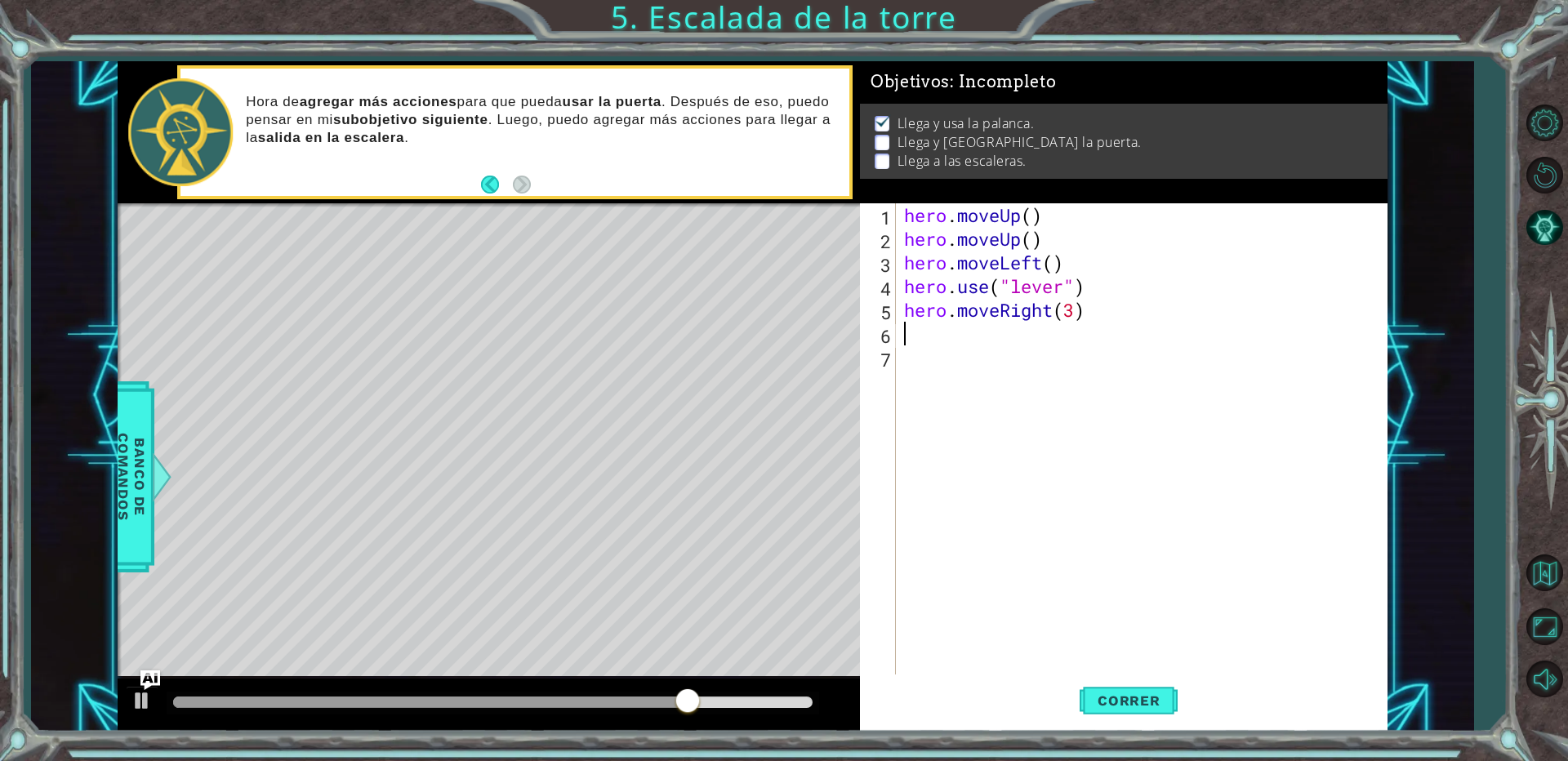
click at [910, 334] on div "hero . moveUp ( ) hero . moveUp ( ) hero . moveLeft ( ) hero . use ( "lever" ) …" at bounding box center [1145, 464] width 489 height 521
type textarea "h"
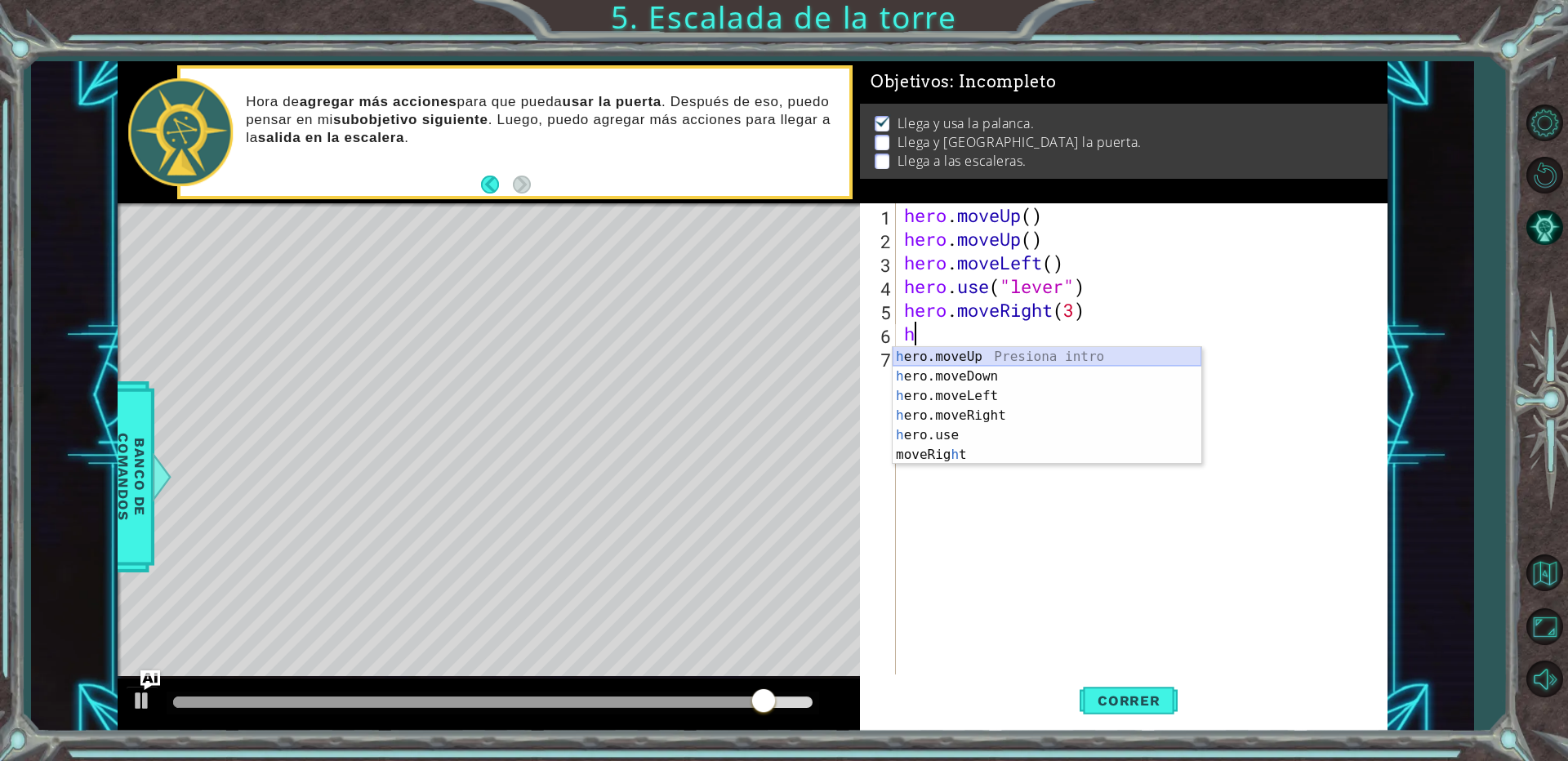
click at [996, 358] on div "h ero.moveUp Presiona intro h ero.moveDown Presiona intro h ero.moveLeft Presio…" at bounding box center [1047, 425] width 309 height 157
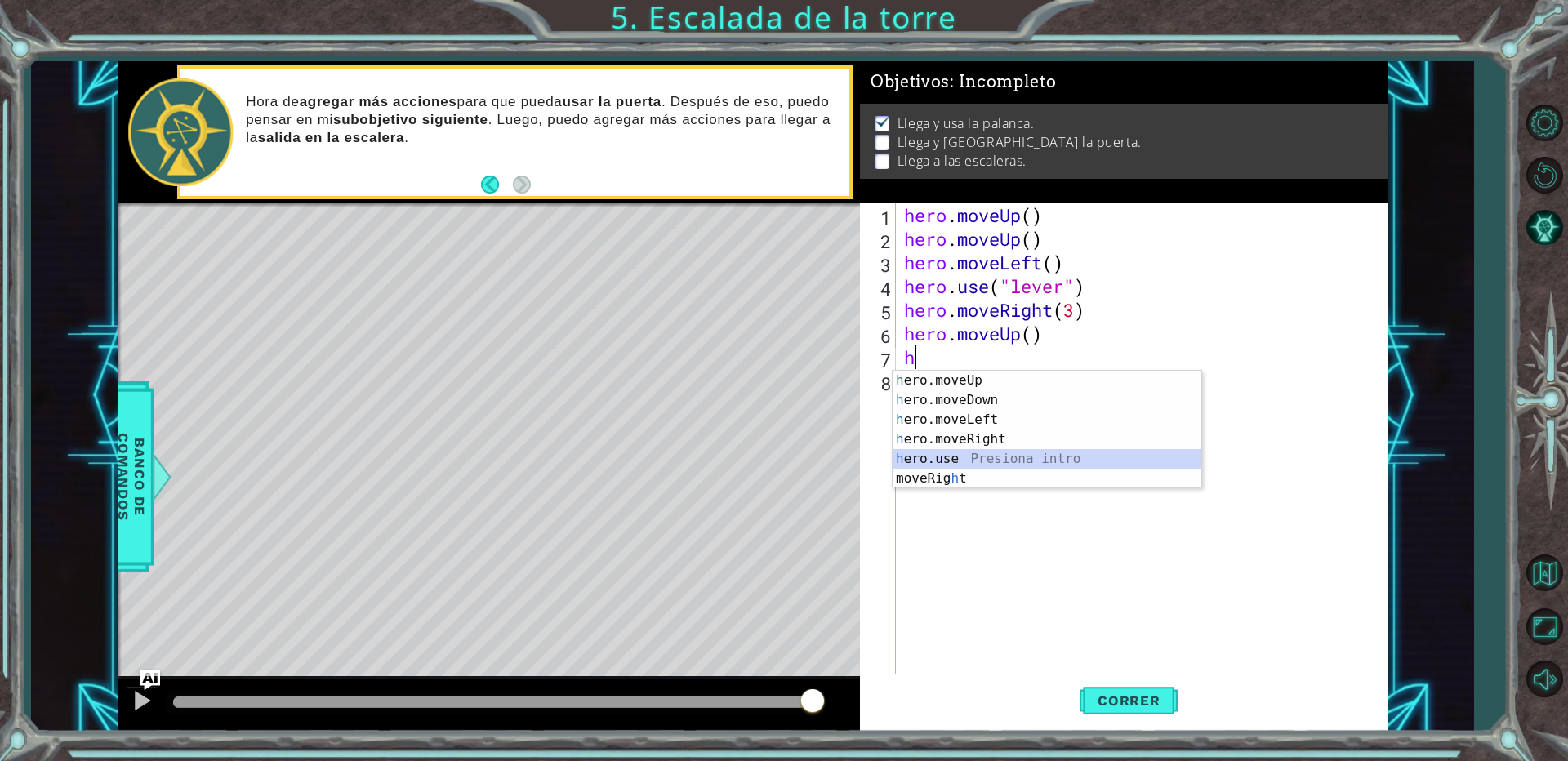
click at [968, 460] on div "h ero.moveUp Presiona intro h ero.moveDown Presiona intro h ero.moveLeft Presio…" at bounding box center [1047, 449] width 309 height 157
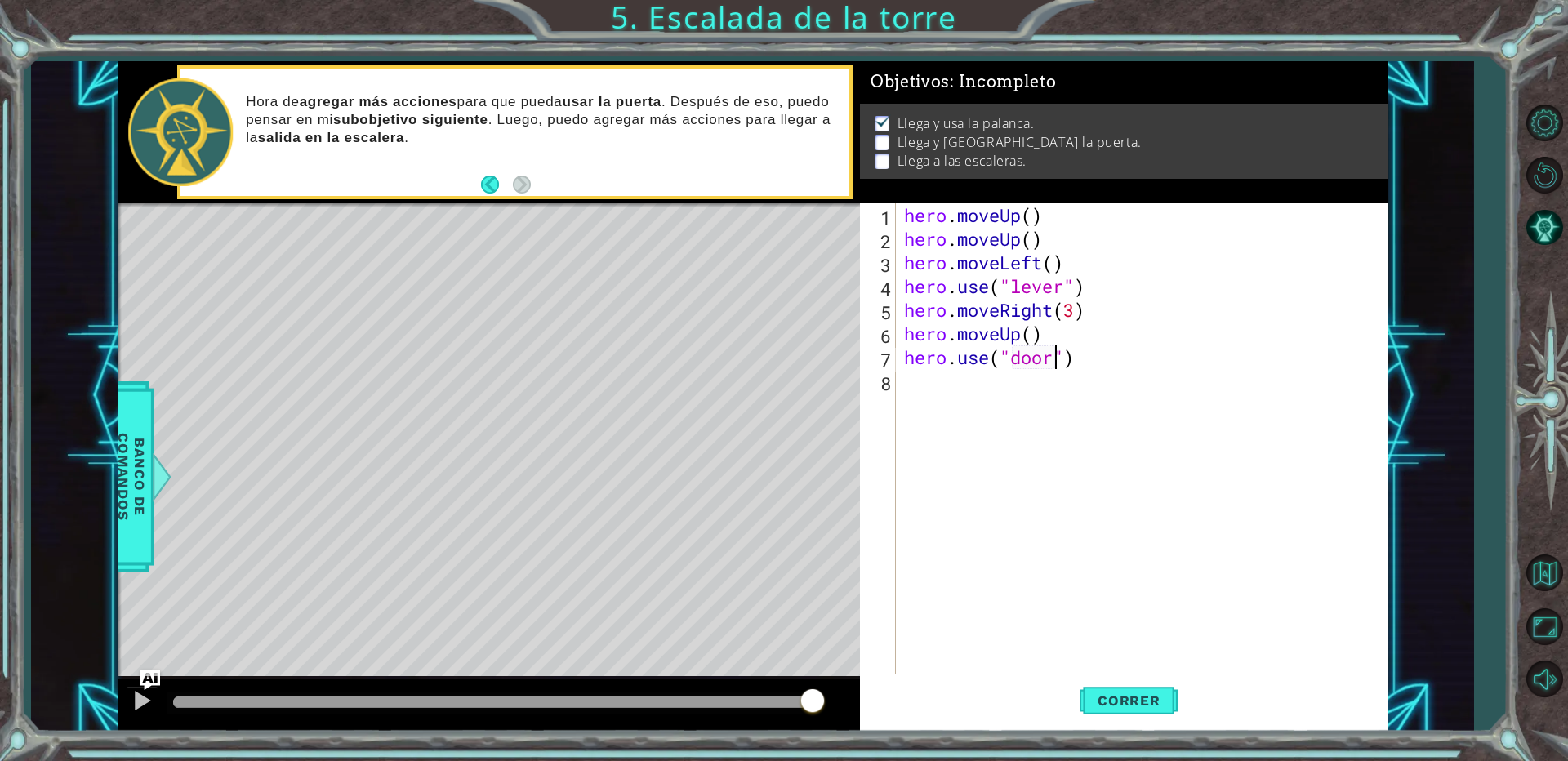
scroll to position [0, 7]
type textarea "hero.use("door")"
click at [1153, 690] on button "Correr" at bounding box center [1128, 702] width 98 height 54
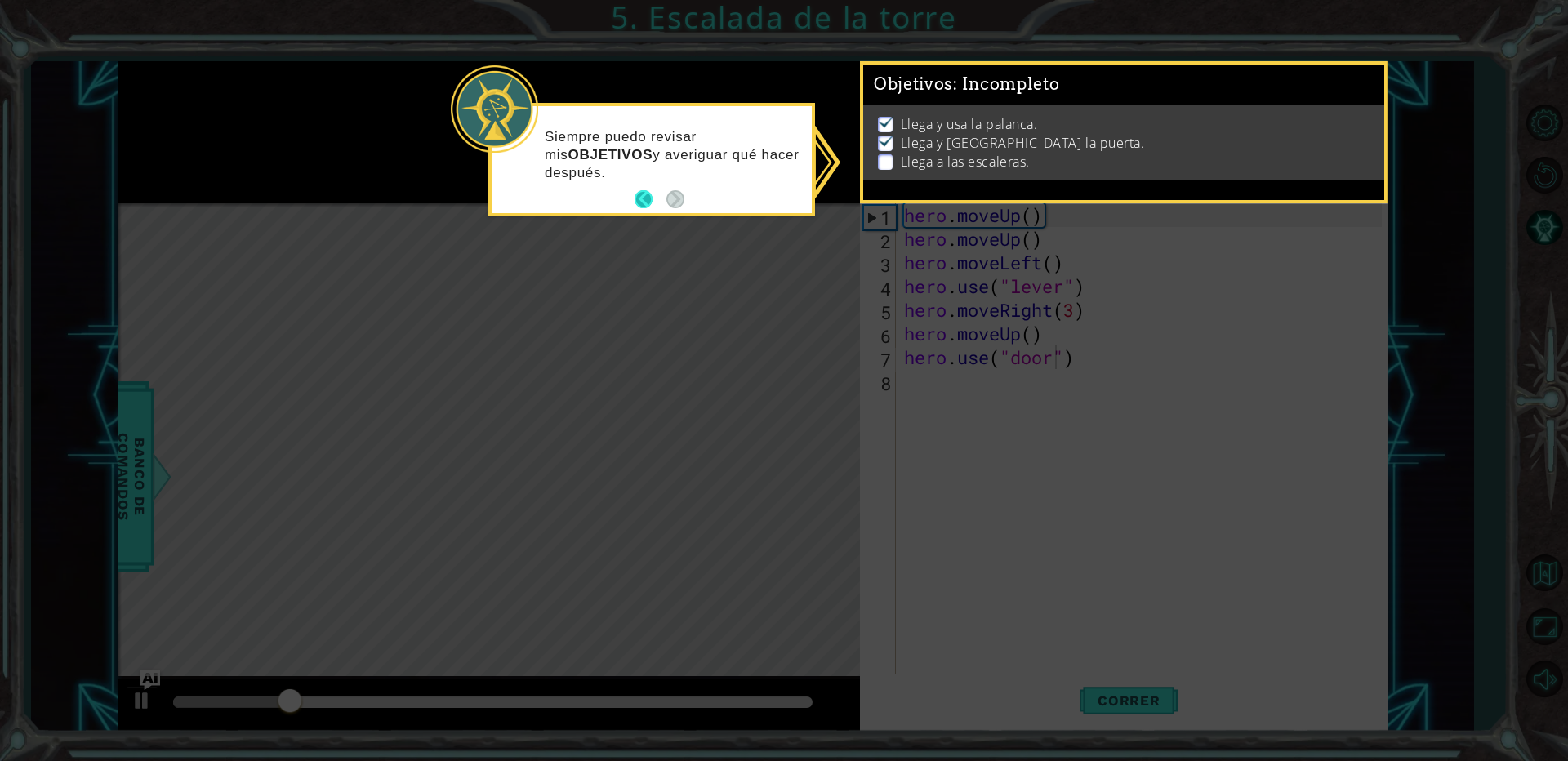
click at [641, 204] on button "Back" at bounding box center [651, 199] width 32 height 18
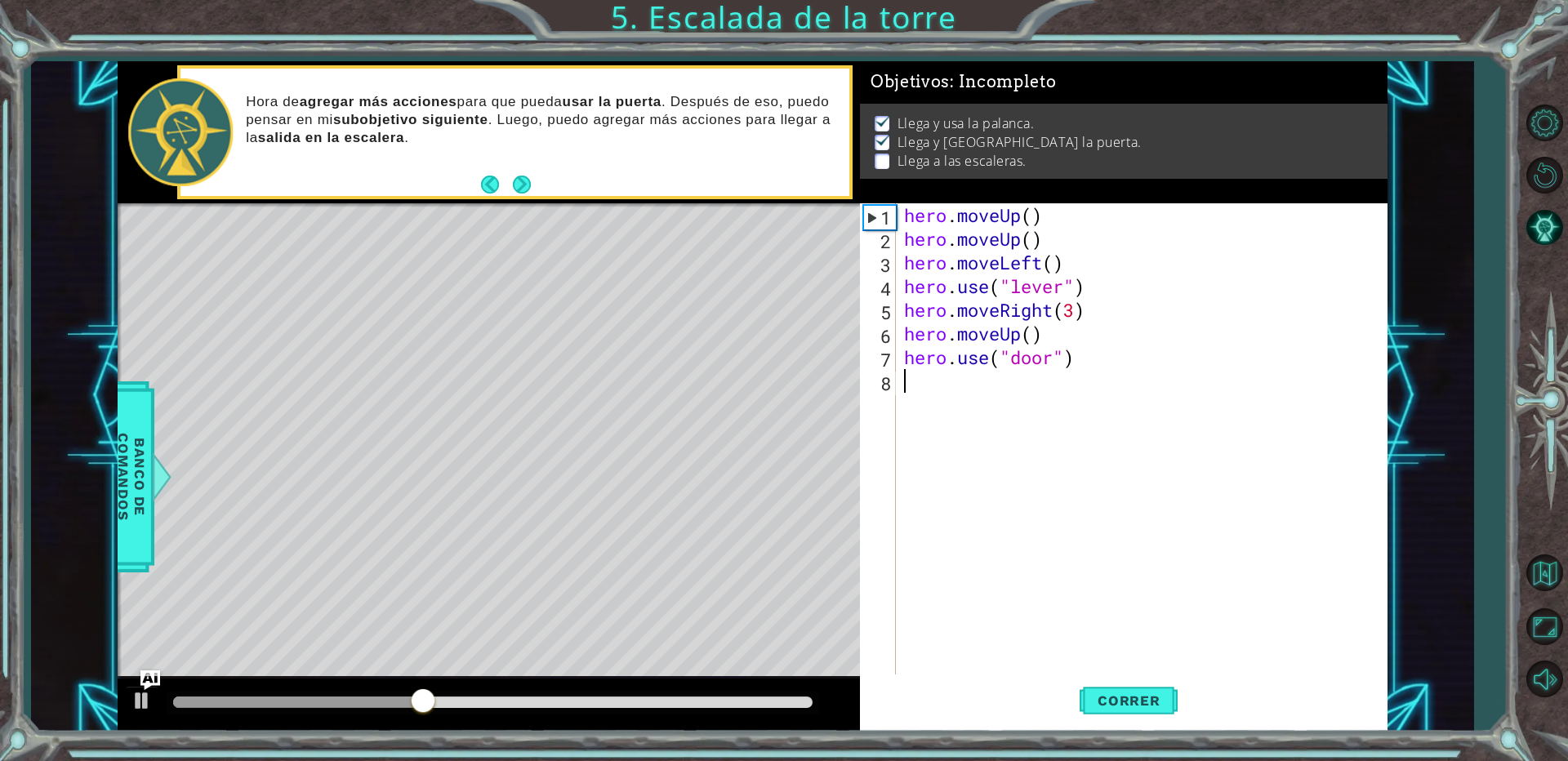
click at [927, 388] on div "hero . moveUp ( ) hero . moveUp ( ) hero . moveLeft ( ) hero . use ( "lever" ) …" at bounding box center [1145, 464] width 489 height 521
type textarea "h"
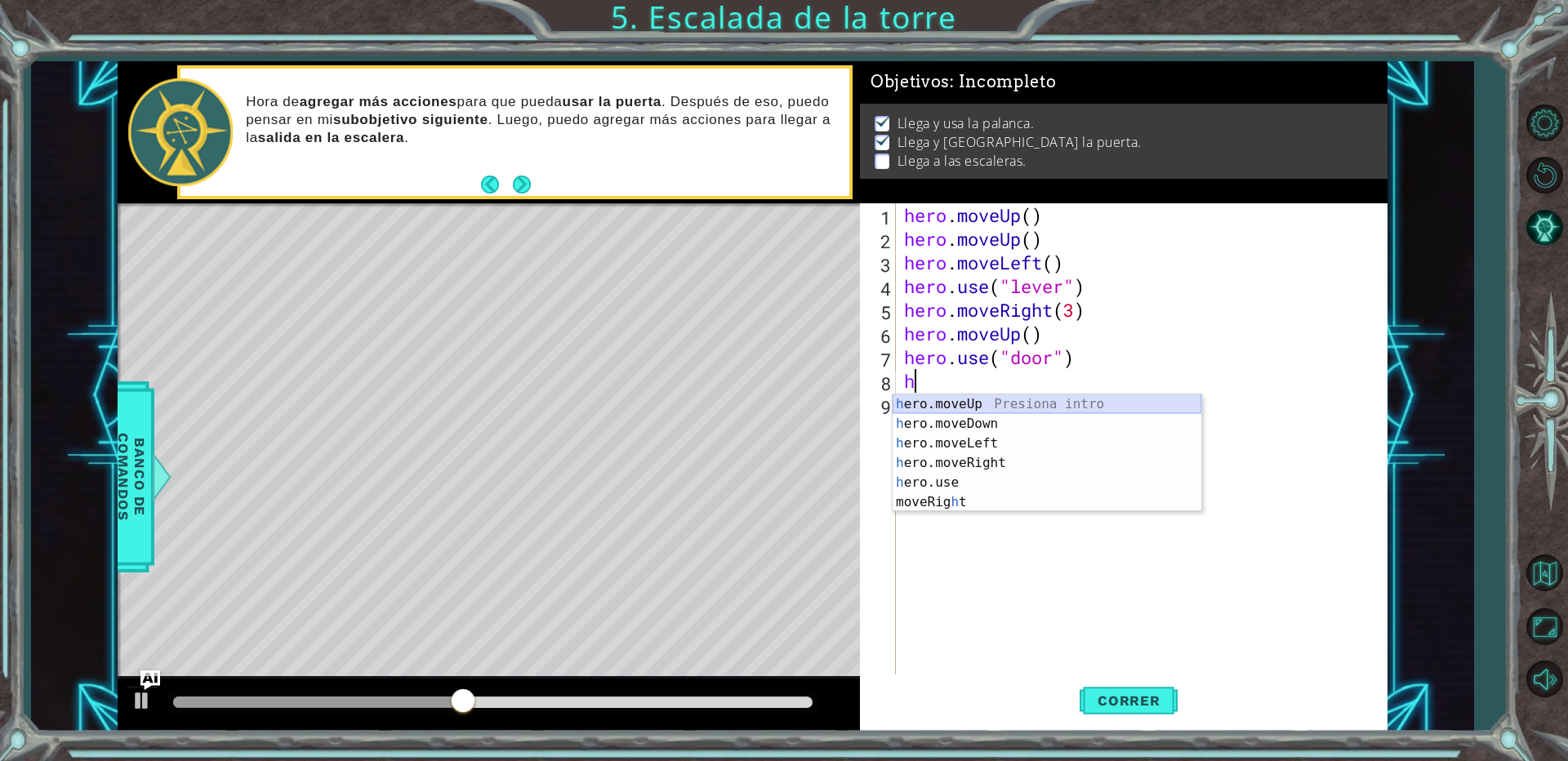
click at [962, 405] on div "h ero.moveUp Presiona intro h ero.moveDown Presiona intro h ero.moveLeft Presio…" at bounding box center [1047, 473] width 309 height 157
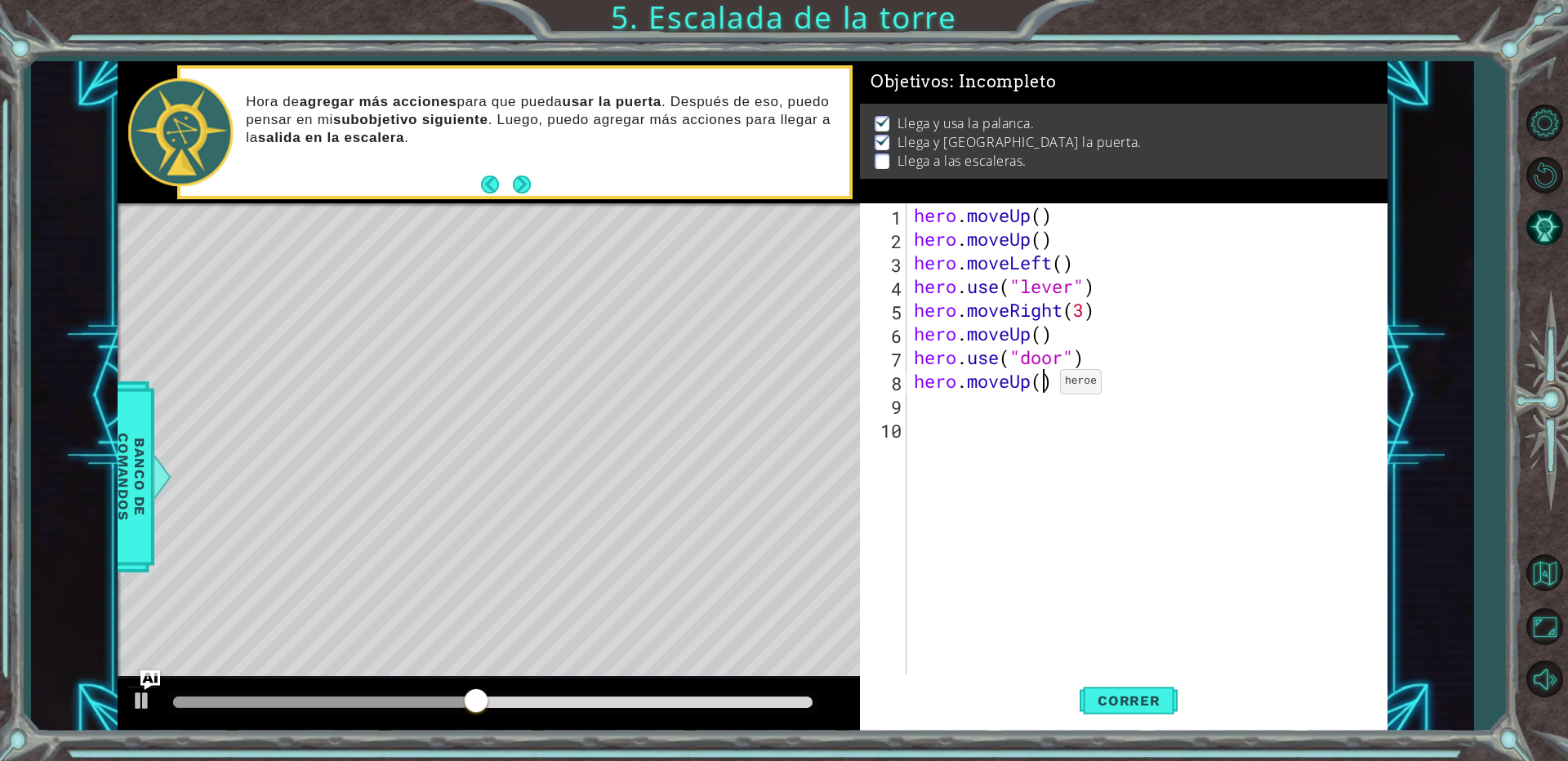
click at [1045, 385] on div "hero . moveUp ( ) hero . moveUp ( ) hero . moveLeft ( ) hero . use ( "lever" ) …" at bounding box center [1150, 464] width 479 height 521
type textarea "hero.moveUp(2)"
click at [929, 398] on div "hero . moveUp ( ) hero . moveUp ( ) hero . moveLeft ( ) hero . use ( "lever" ) …" at bounding box center [1150, 464] width 479 height 521
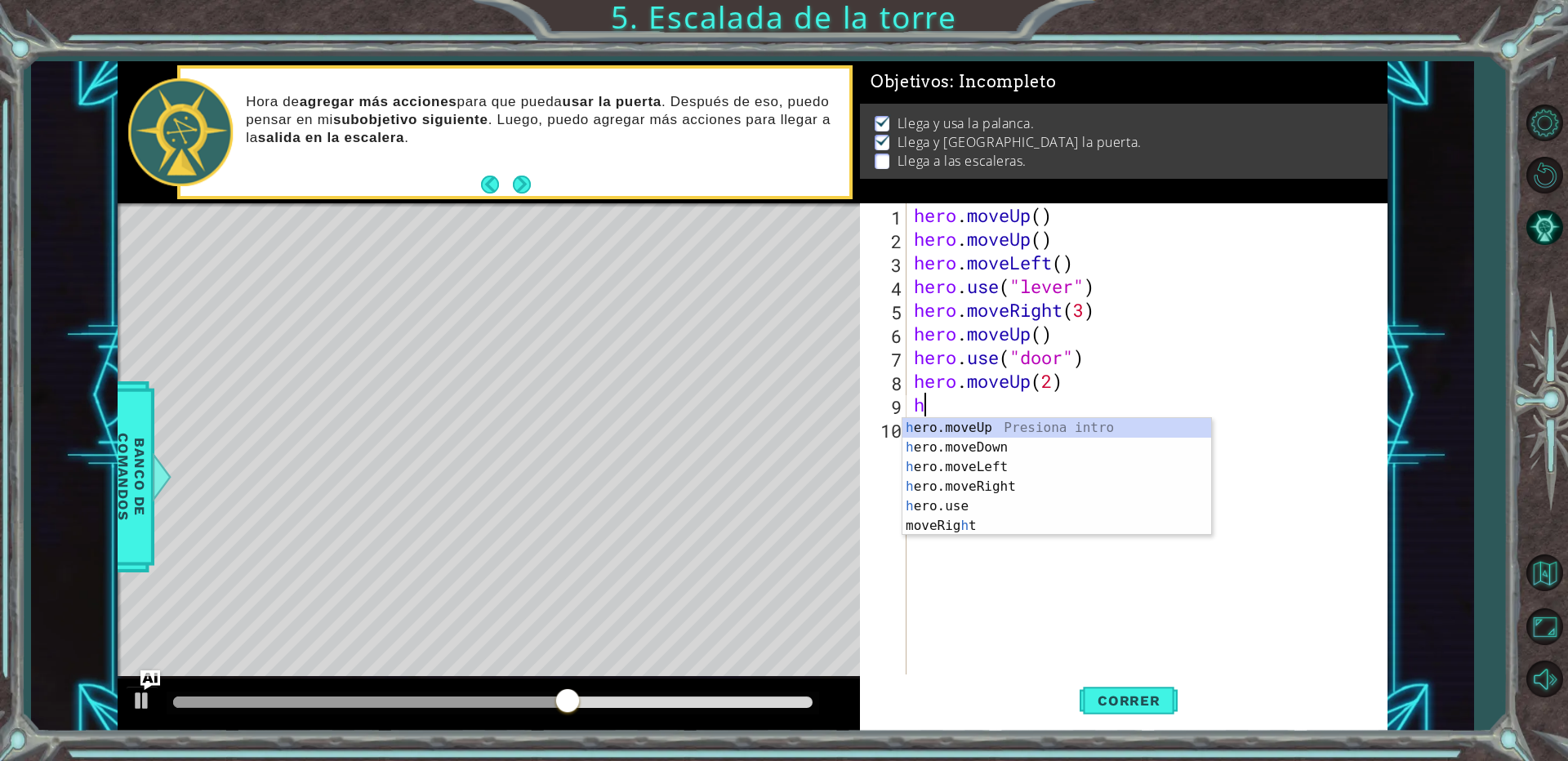
type textarea "he"
click at [976, 467] on div "he ro.moveUp Presiona intro he ro.moveDown Presiona intro he ro.moveLeft Presio…" at bounding box center [1057, 487] width 309 height 138
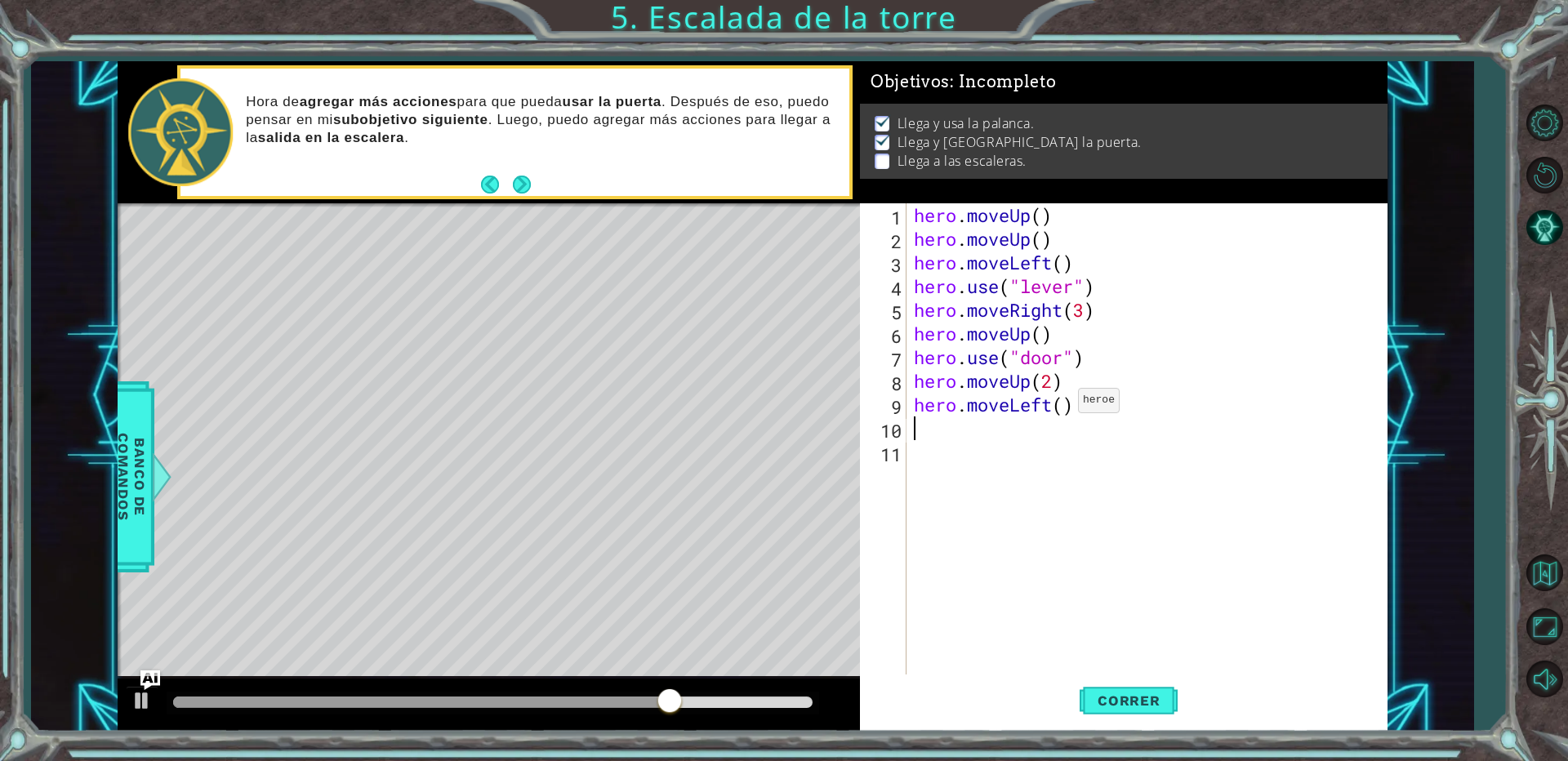
click at [1063, 404] on div "hero . moveUp ( ) hero . moveUp ( ) hero . moveLeft ( ) hero . use ( "lever" ) …" at bounding box center [1150, 464] width 479 height 521
click at [1148, 697] on span "Correr" at bounding box center [1129, 701] width 95 height 16
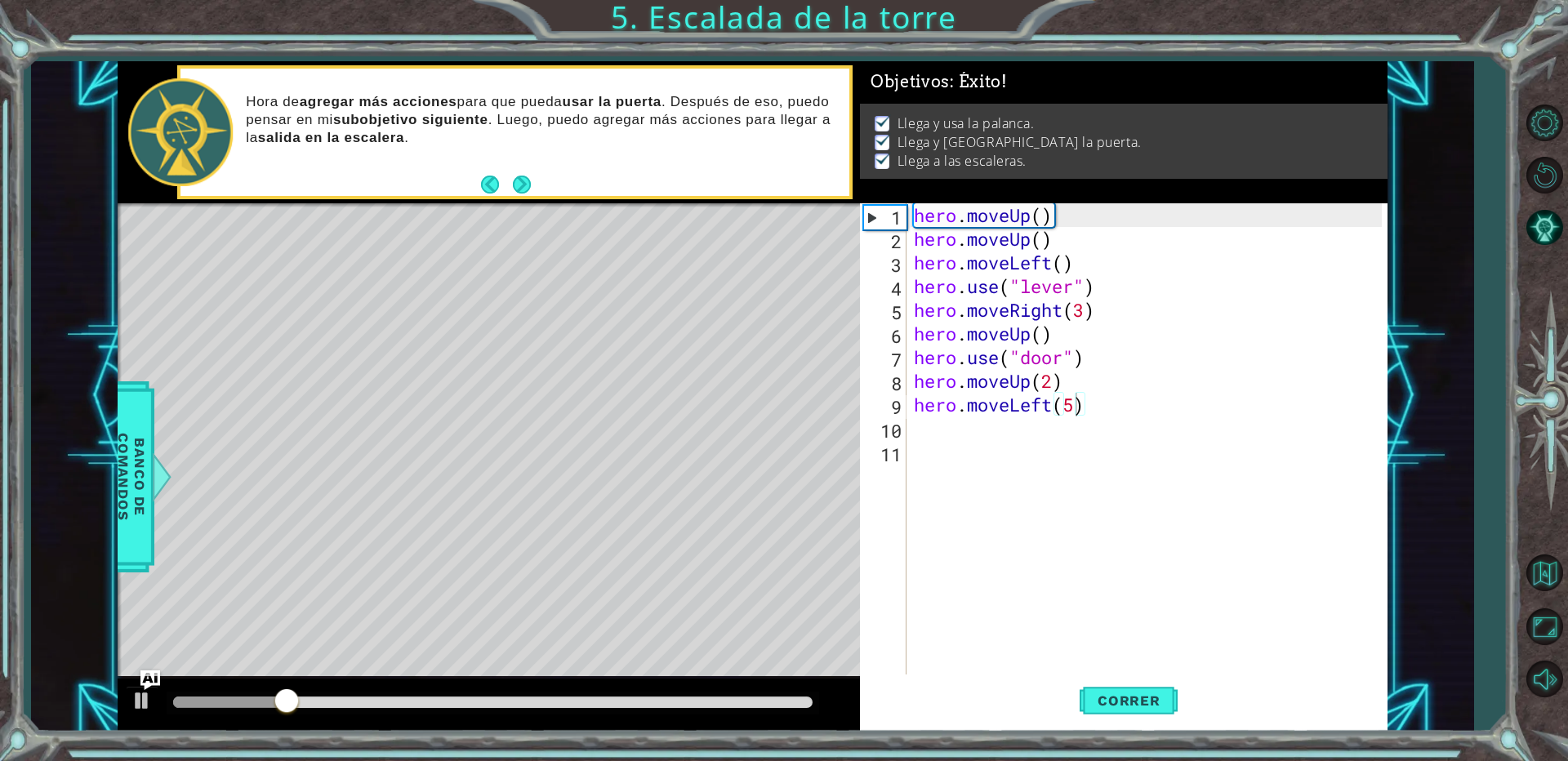
click at [503, 694] on div at bounding box center [492, 703] width 653 height 23
click at [507, 698] on div at bounding box center [493, 703] width 640 height 12
click at [515, 188] on button "Next" at bounding box center [522, 183] width 18 height 18
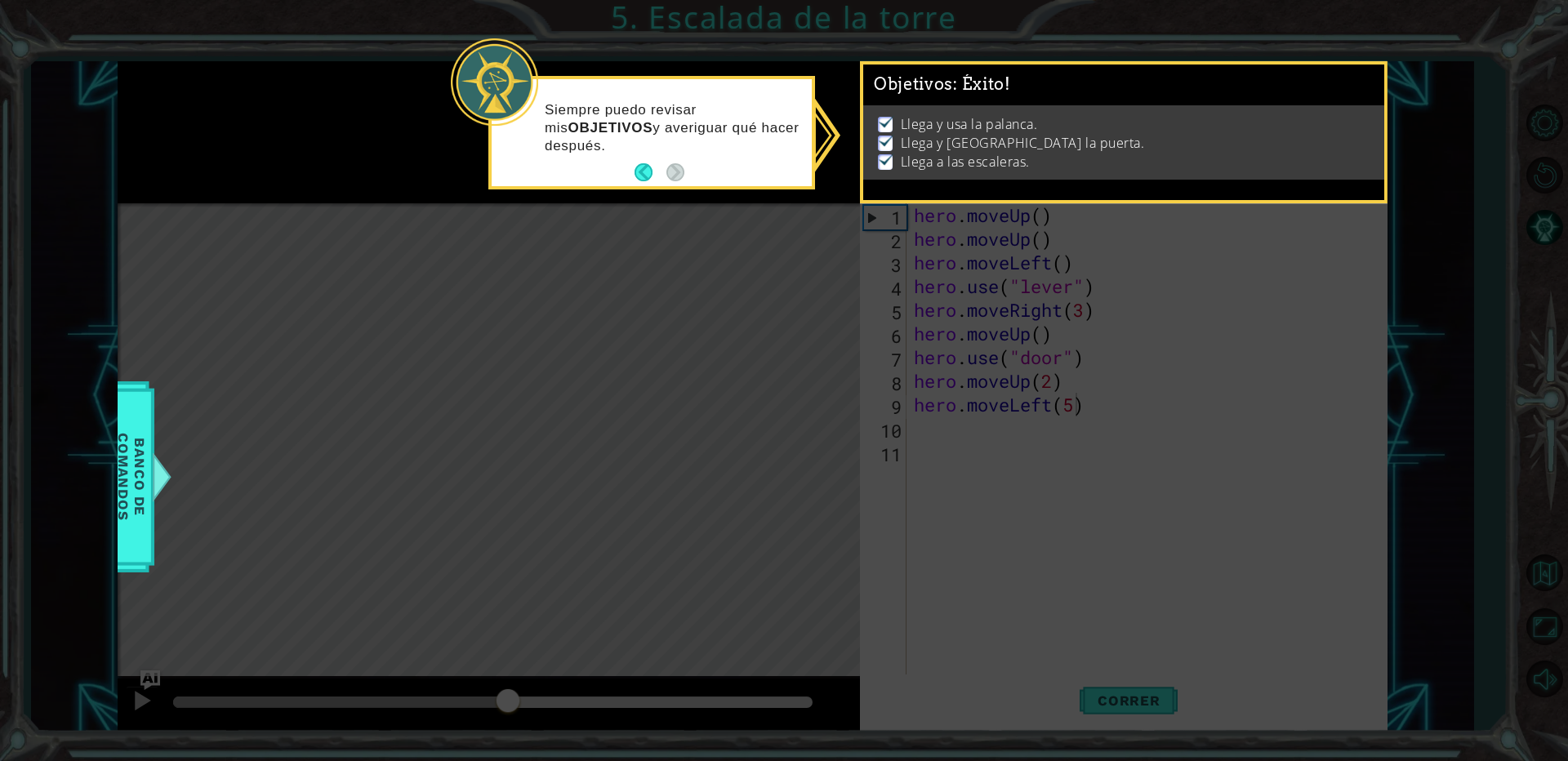
click at [729, 288] on icon at bounding box center [784, 380] width 1568 height 761
click at [664, 142] on p "Siempre puedo revisar mis OBJETIVOS y averiguar qué hacer después." at bounding box center [673, 128] width 256 height 54
click at [724, 353] on icon at bounding box center [784, 380] width 1568 height 761
click at [628, 170] on div "Siempre puedo revisar mis OBJETIVOS y averiguar qué hacer después." at bounding box center [651, 136] width 320 height 100
click at [640, 175] on button "Back" at bounding box center [651, 172] width 32 height 18
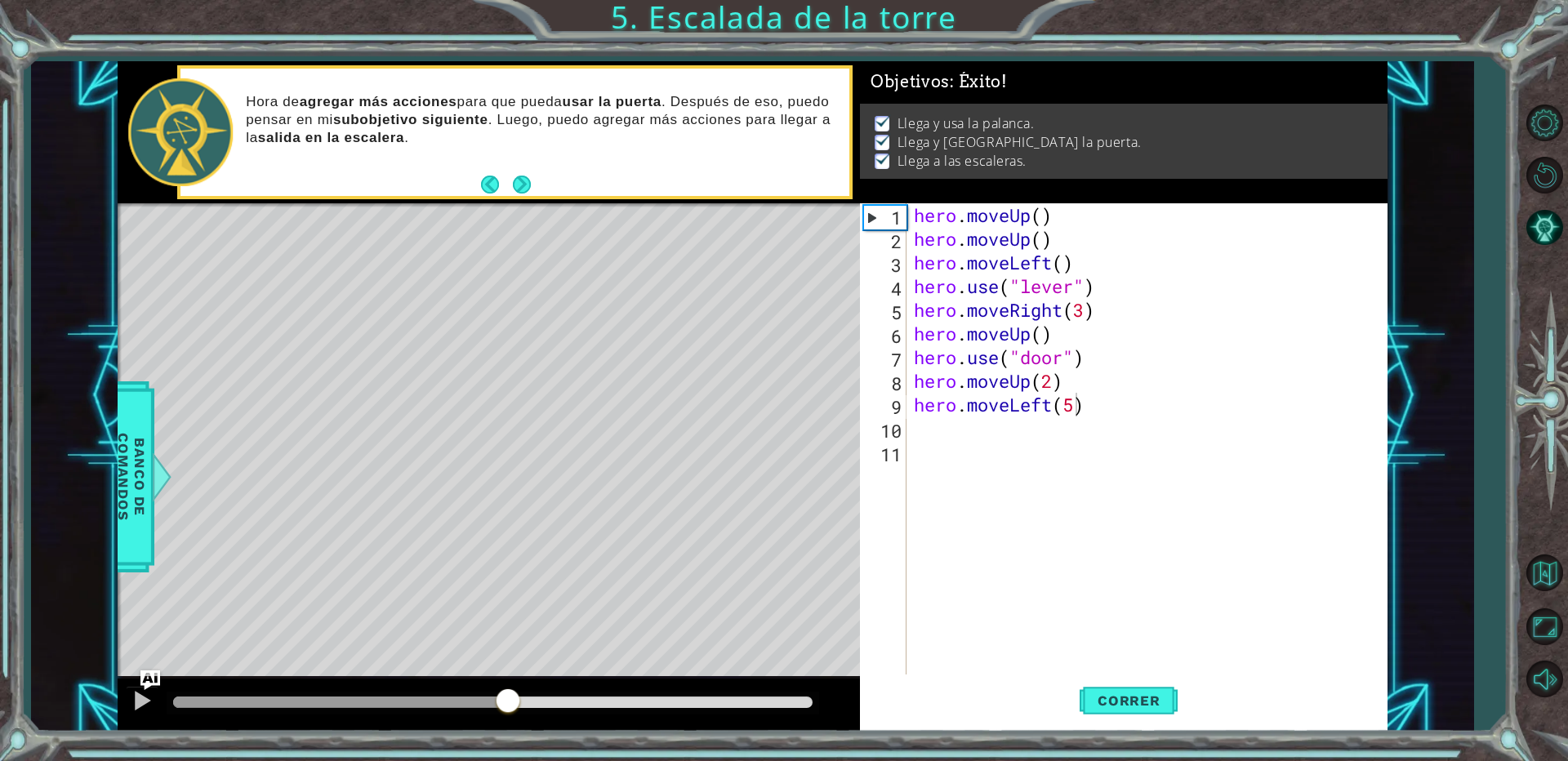
click at [645, 174] on div "Hora de agregar más acciones para que pueda usar la puerta . Después de eso, pu…" at bounding box center [542, 132] width 615 height 94
click at [1050, 328] on div "hero . moveUp ( ) hero . moveUp ( ) hero . moveLeft ( ) hero . use ( "lever" ) …" at bounding box center [1150, 464] width 479 height 521
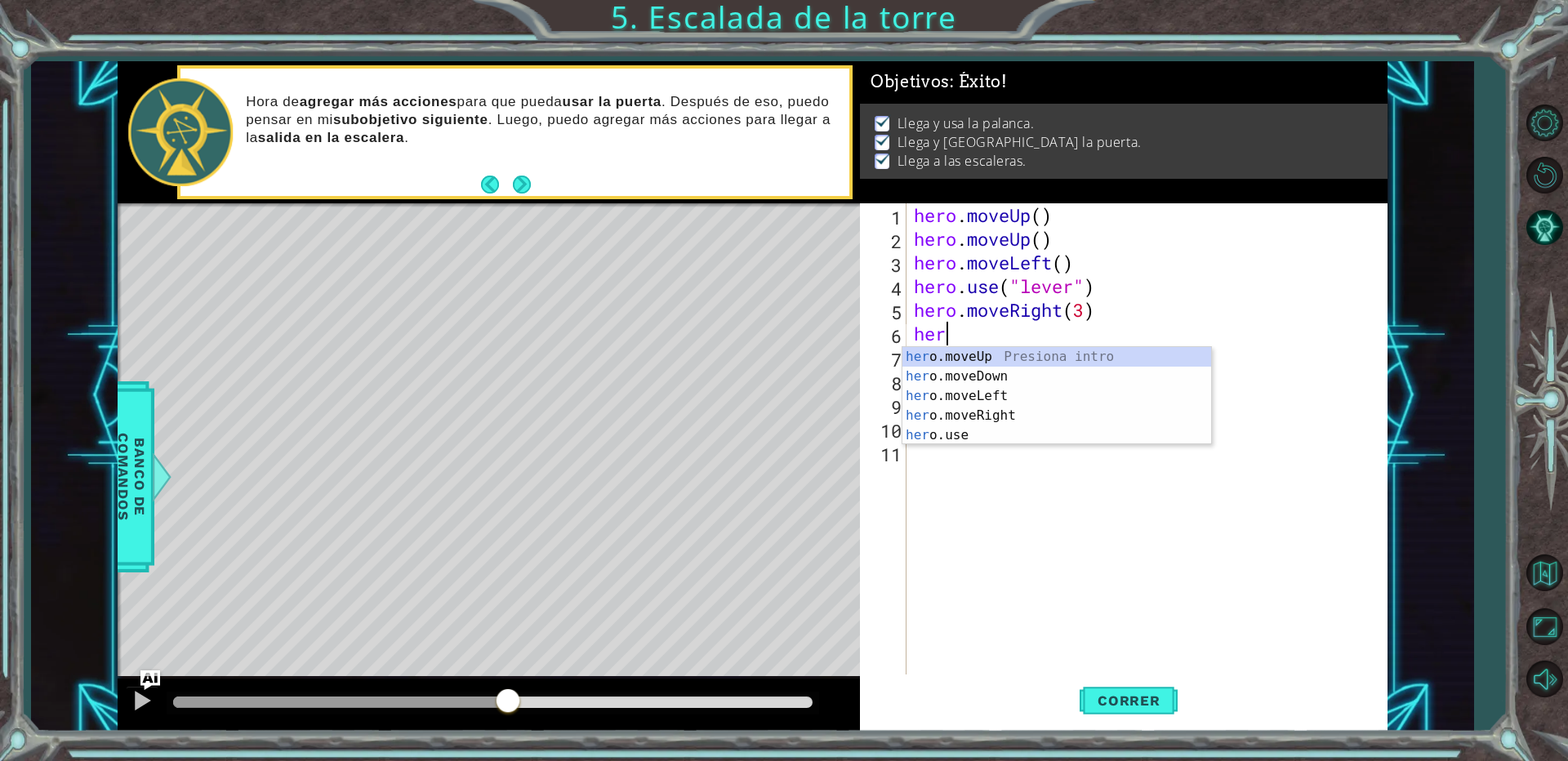
scroll to position [0, 0]
type textarea "h"
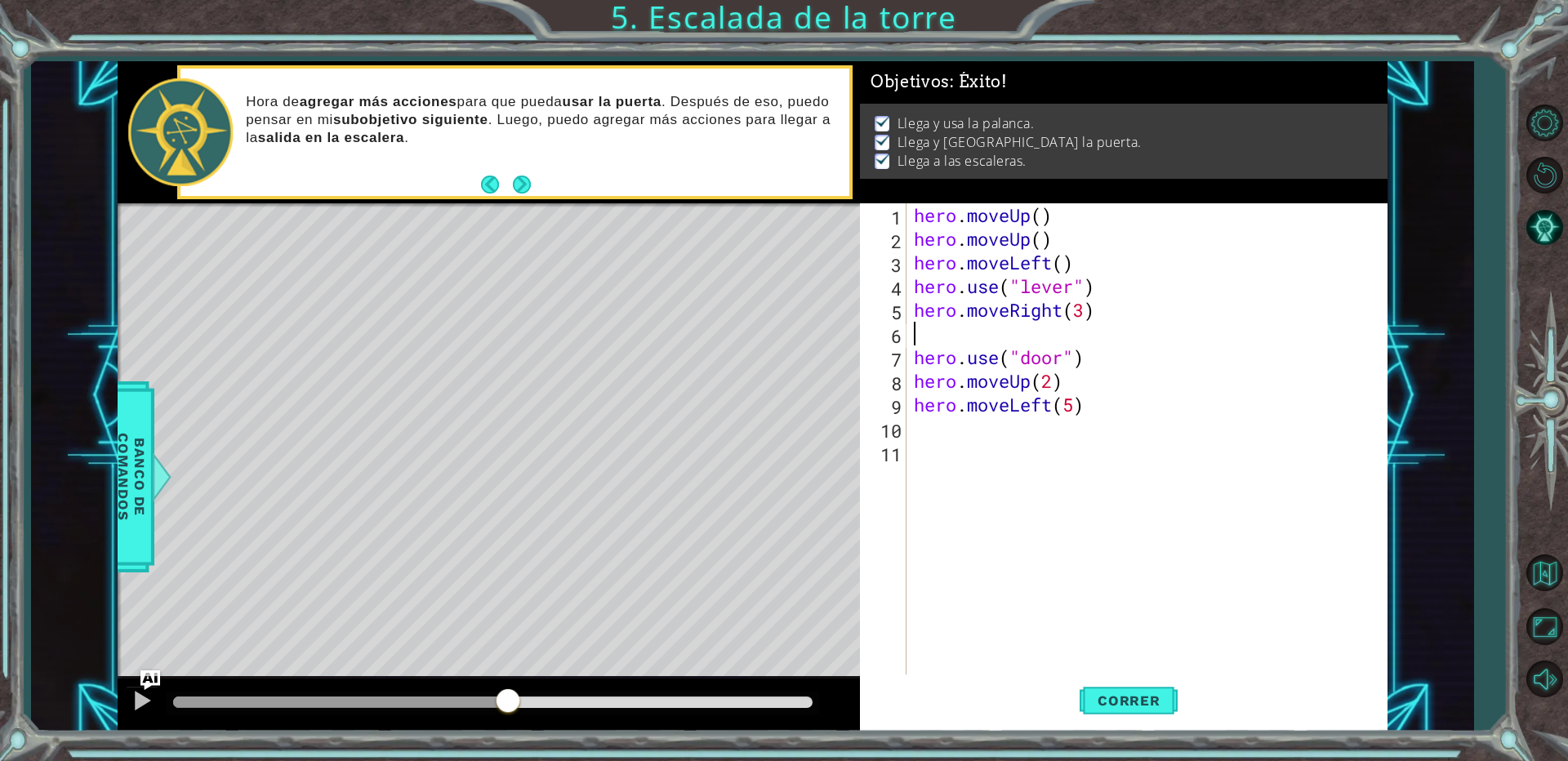
click at [1343, 405] on div "hero . moveUp ( ) hero . moveUp ( ) hero . moveLeft ( ) hero . use ( "lever" ) …" at bounding box center [1150, 464] width 479 height 521
click at [913, 356] on div "hero . moveUp ( ) hero . moveUp ( ) hero . moveLeft ( ) hero . use ( "lever" ) …" at bounding box center [1150, 464] width 479 height 521
type textarea "hero.use("door")"
drag, startPoint x: 1120, startPoint y: 683, endPoint x: 1119, endPoint y: 654, distance: 29.0
click at [1120, 680] on button "Correr" at bounding box center [1128, 702] width 98 height 54
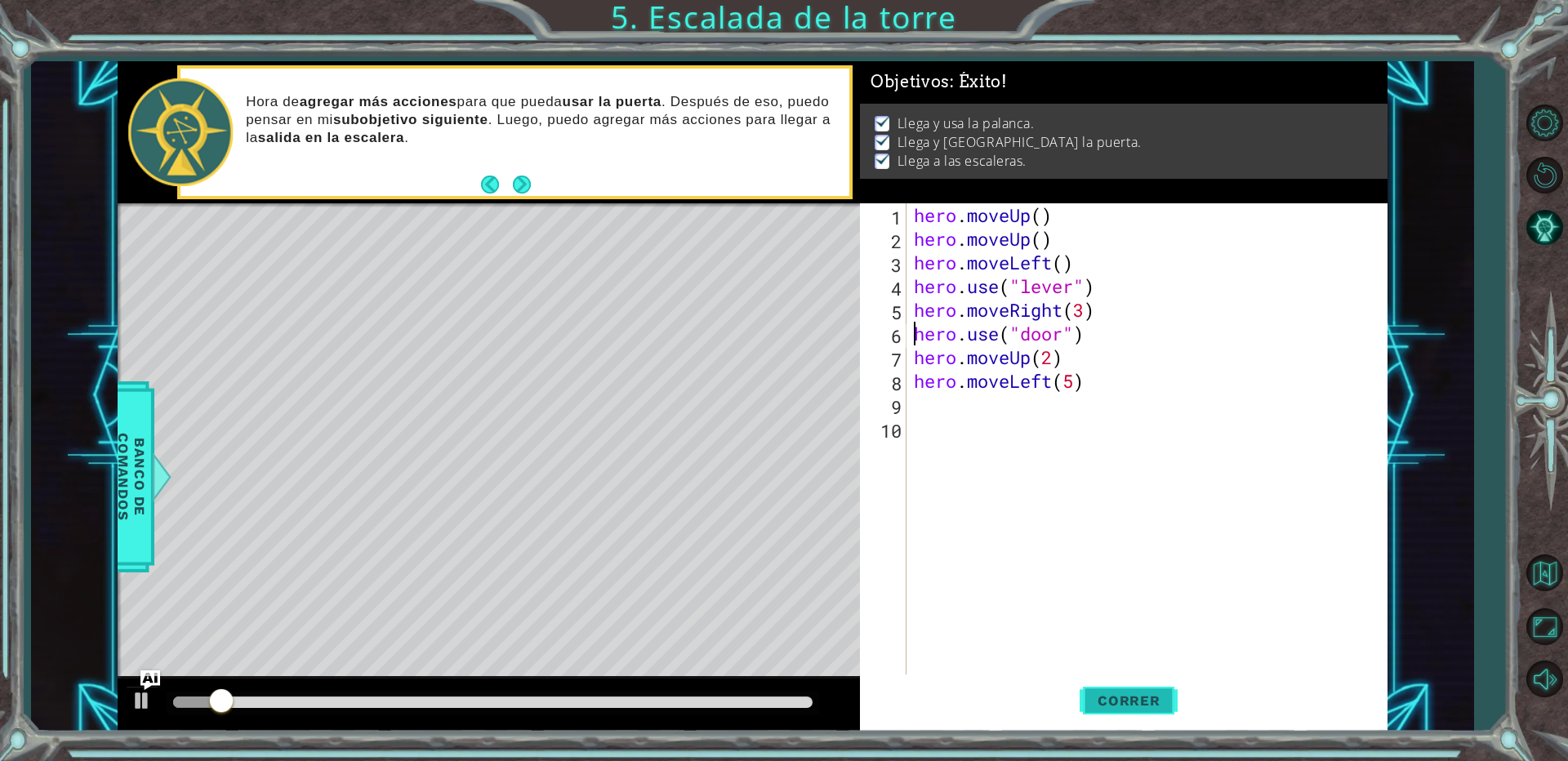
click at [1121, 699] on span "Correr" at bounding box center [1129, 701] width 95 height 16
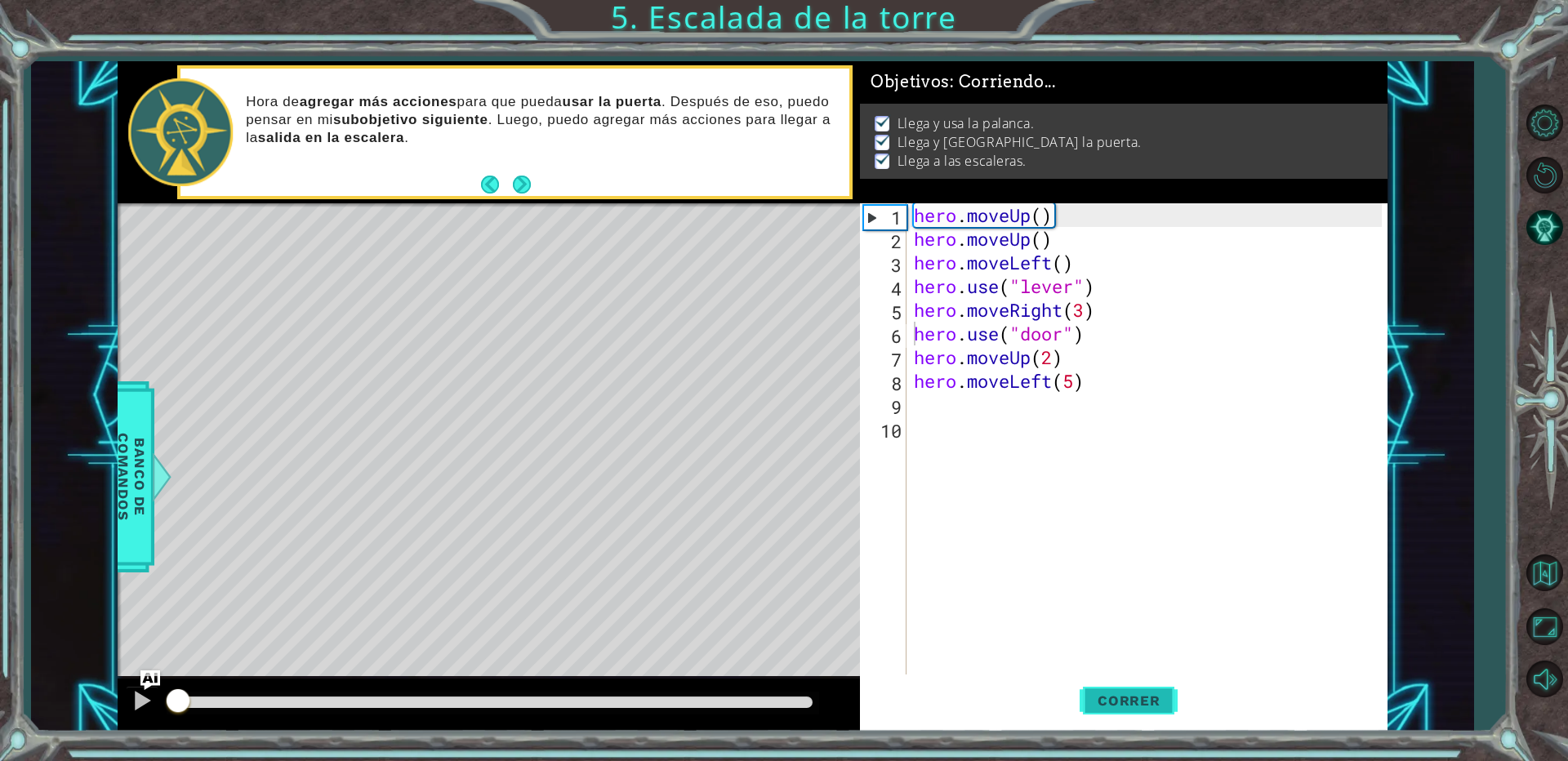
click at [1121, 699] on span "Correr" at bounding box center [1129, 701] width 95 height 16
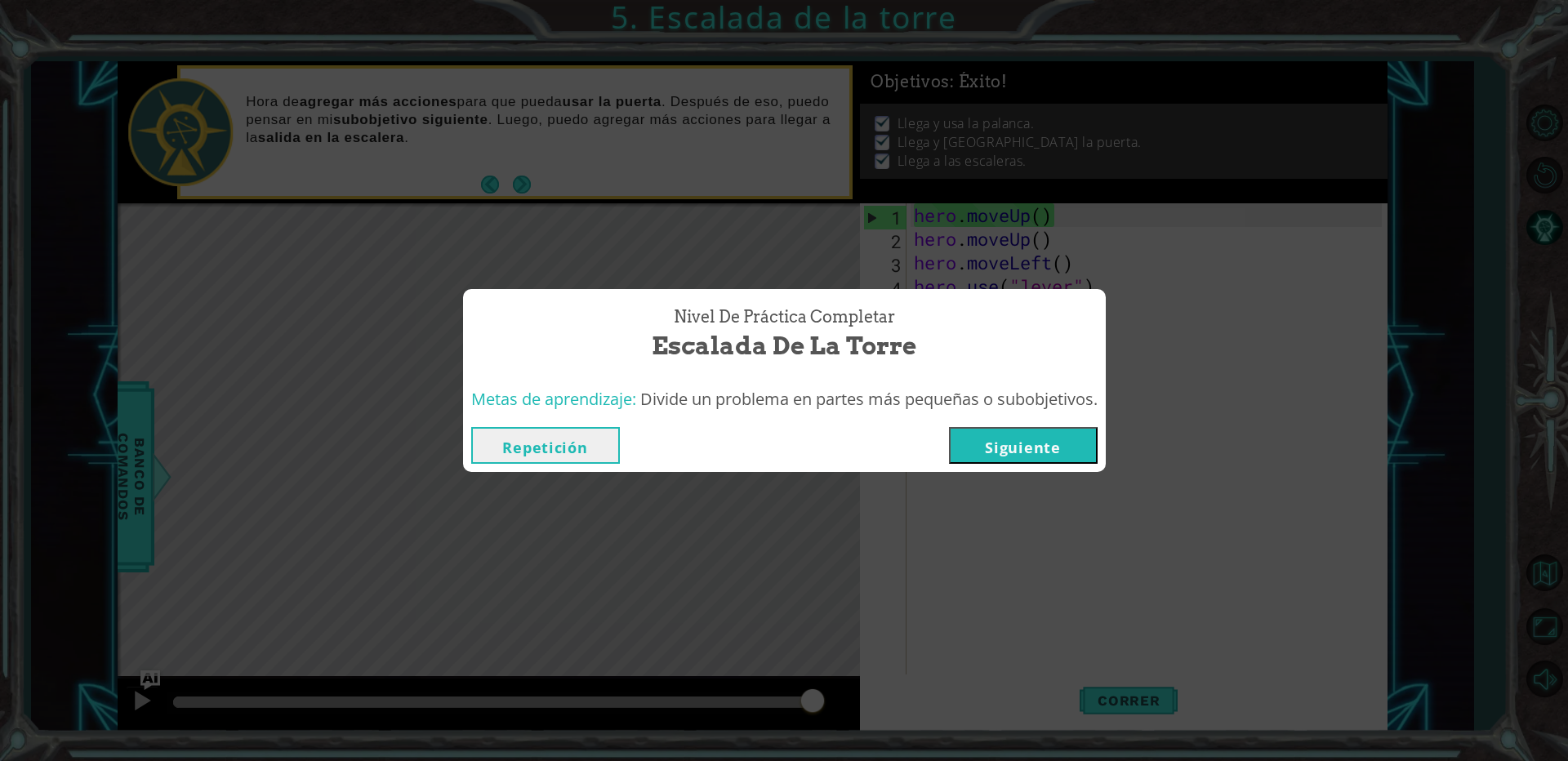
click at [1004, 435] on button "Siguiente" at bounding box center [1023, 445] width 149 height 37
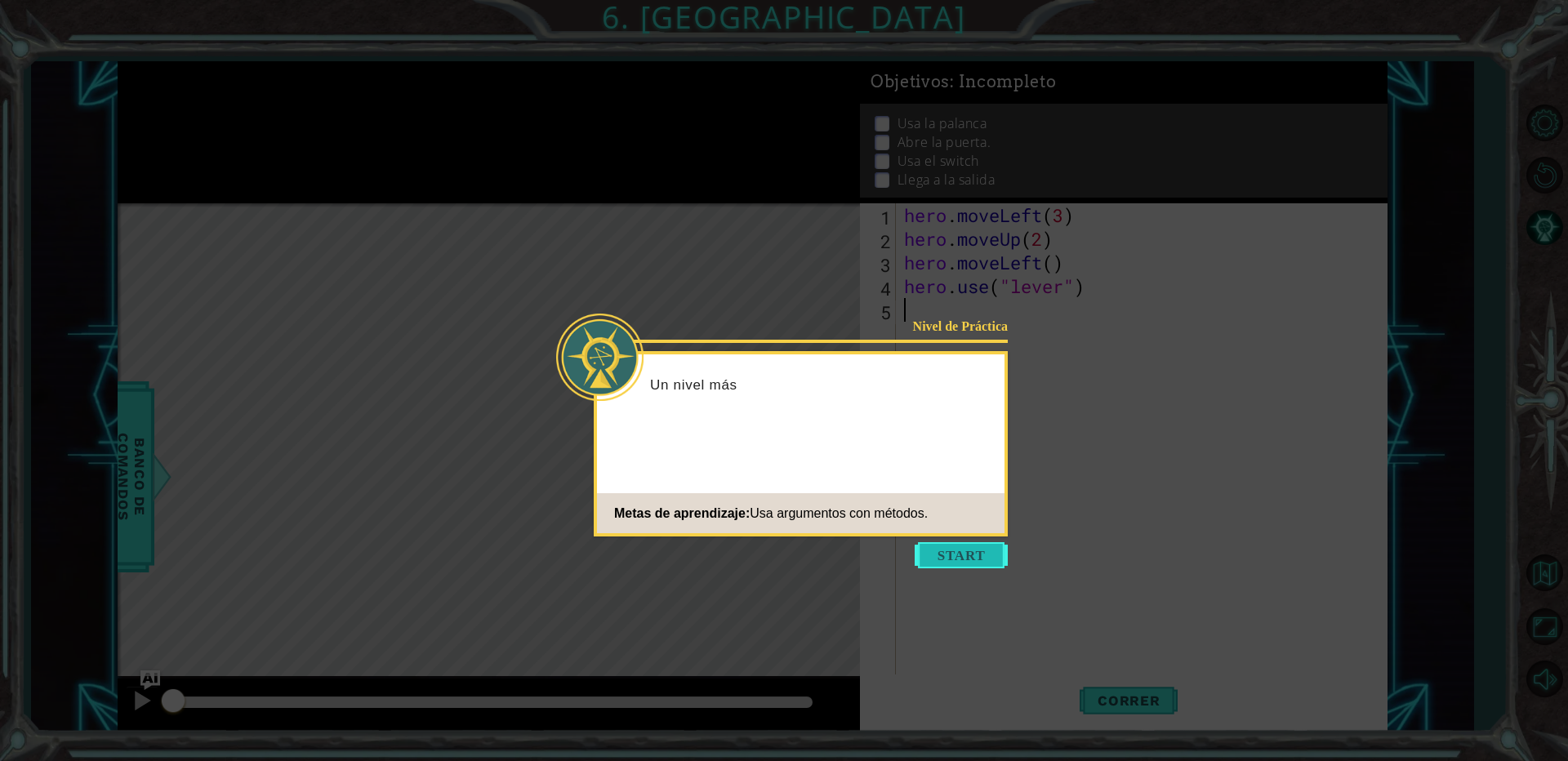
click at [962, 562] on button "Start" at bounding box center [962, 556] width 93 height 26
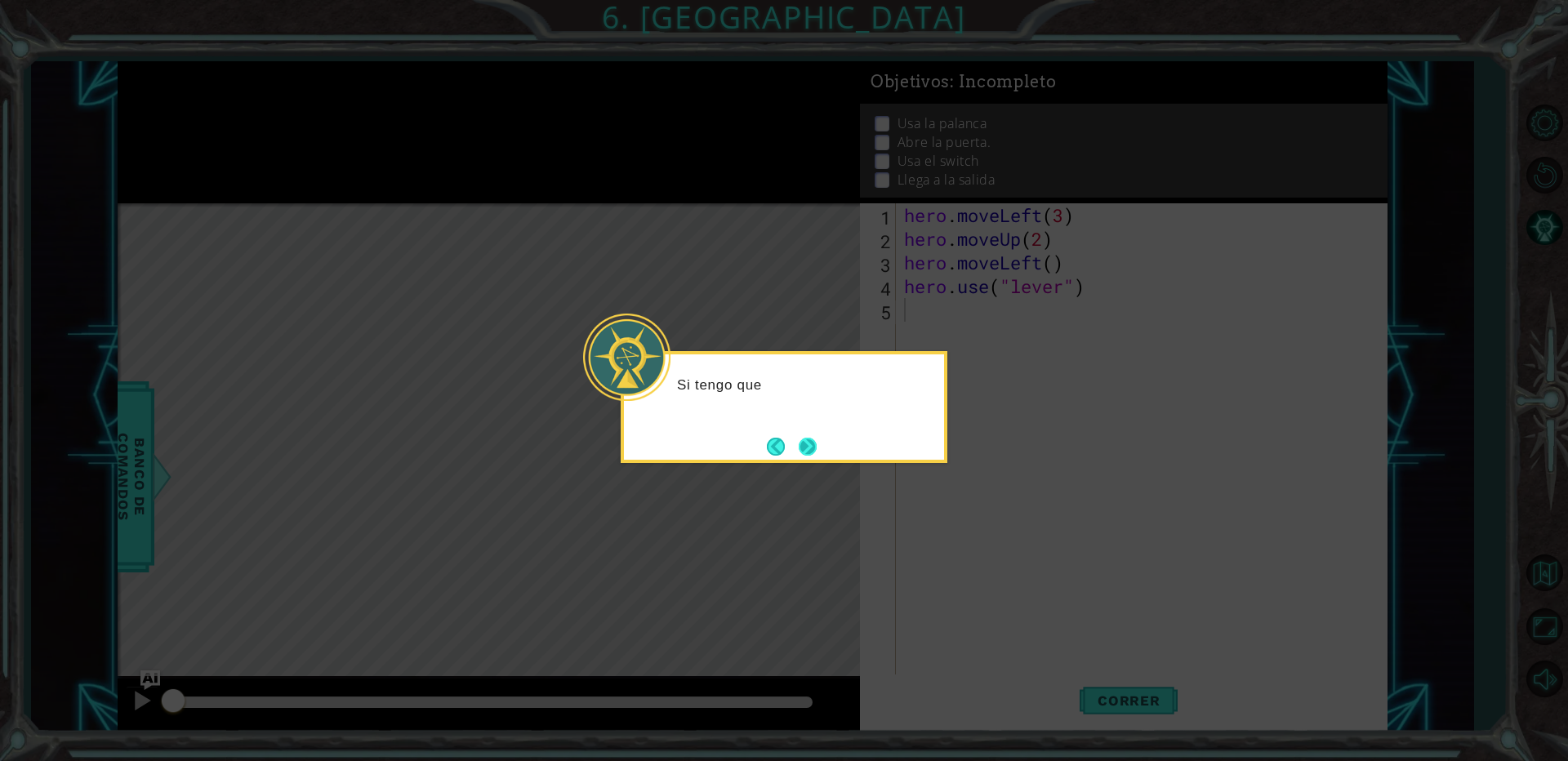
click at [809, 442] on button "Next" at bounding box center [807, 447] width 18 height 18
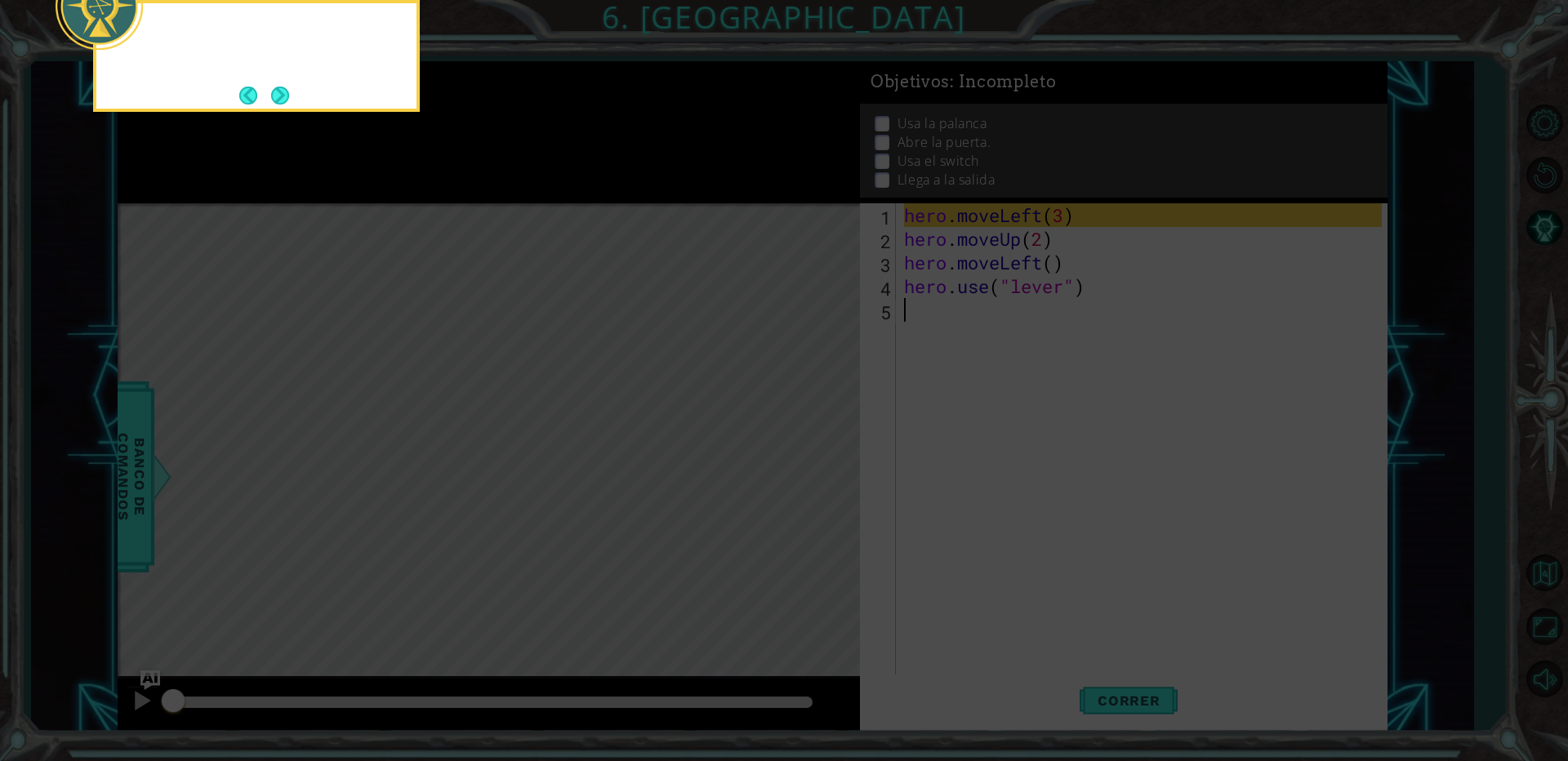
click at [809, 442] on icon at bounding box center [784, 114] width 1568 height 1295
click at [986, 194] on icon at bounding box center [784, 114] width 1568 height 1295
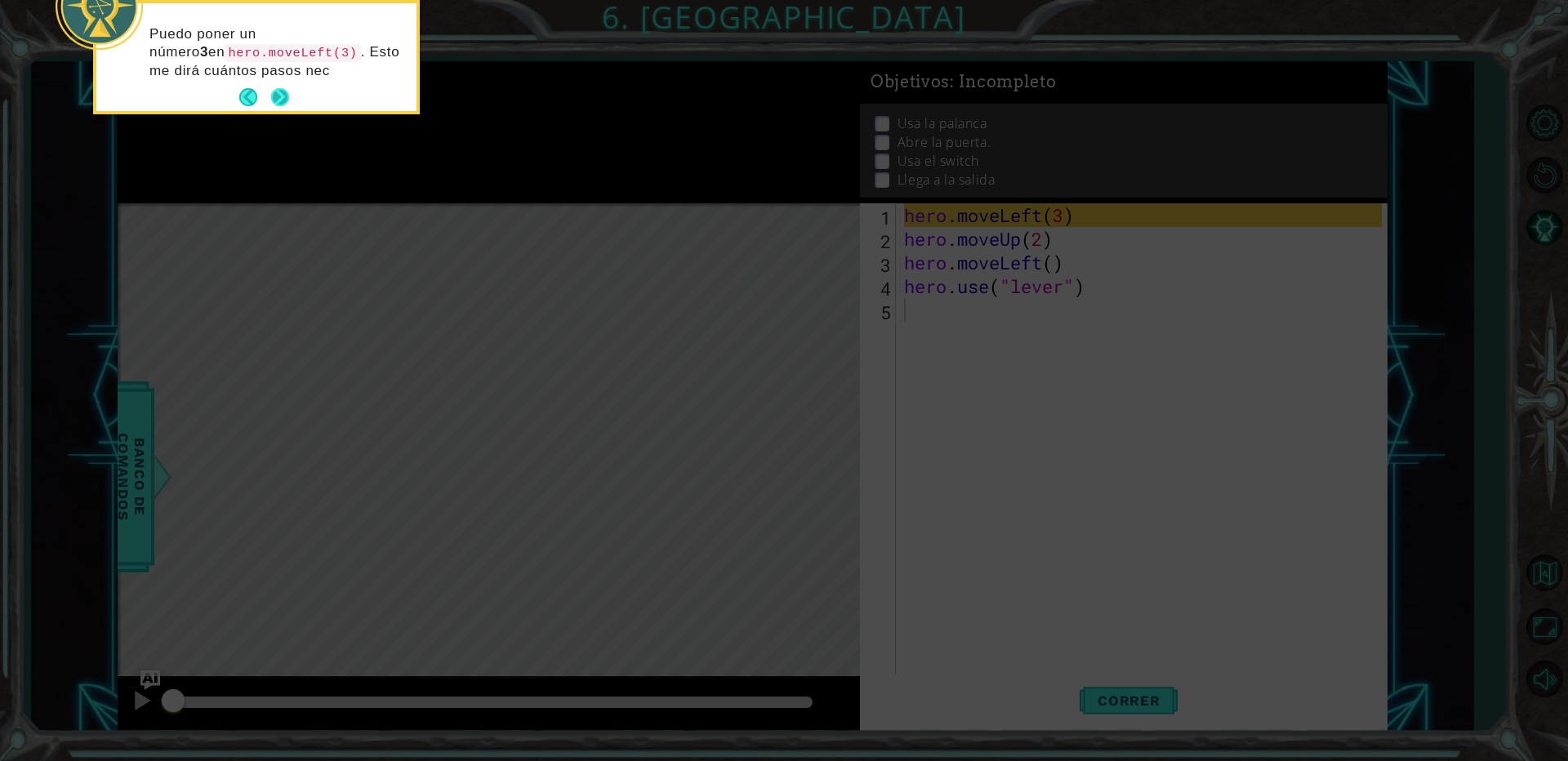
click at [282, 91] on button "Next" at bounding box center [280, 97] width 18 height 18
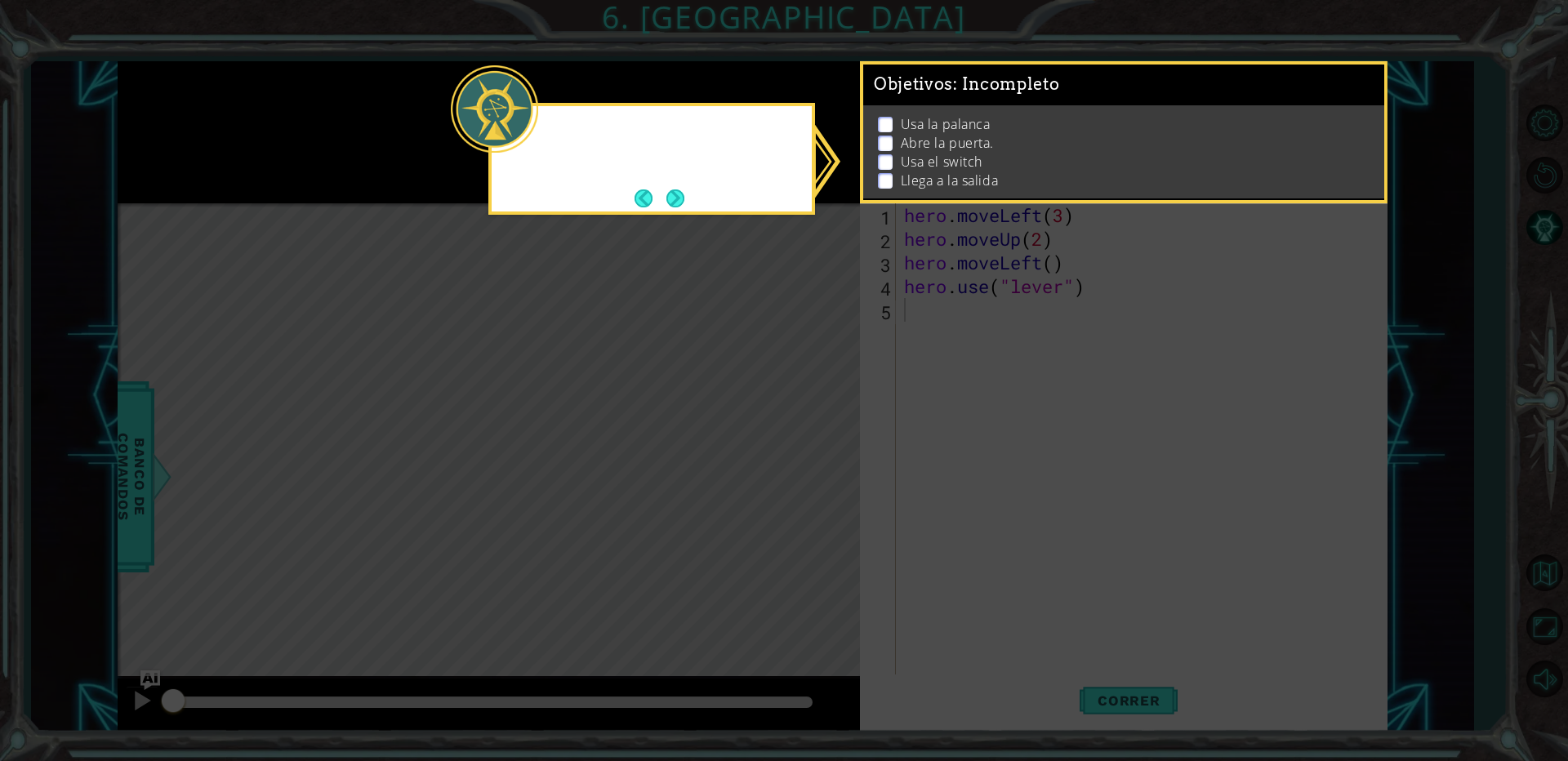
click at [282, 91] on icon at bounding box center [784, 380] width 1568 height 761
click at [685, 198] on button "Next" at bounding box center [676, 197] width 19 height 19
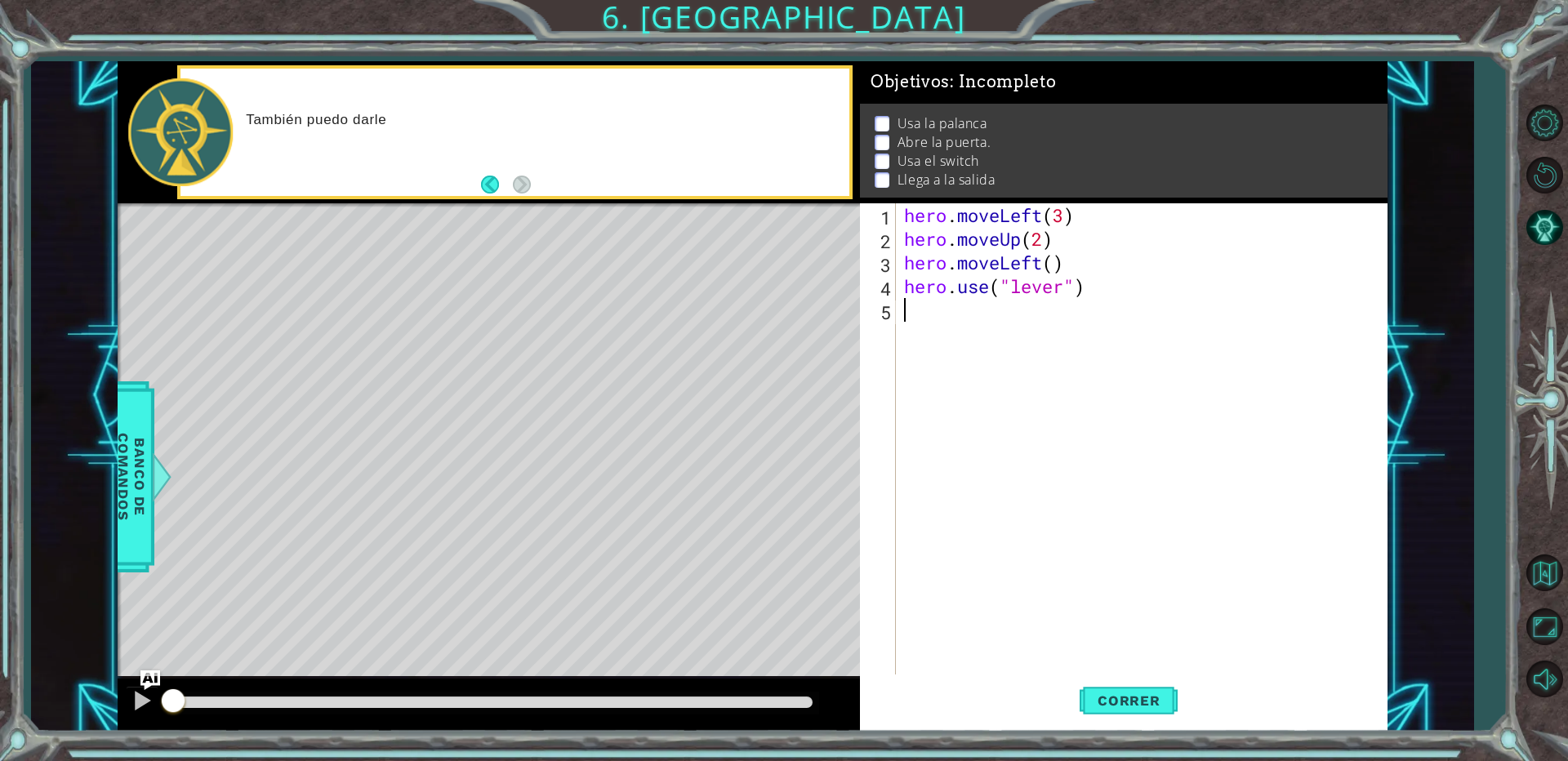
click at [540, 435] on div "Level Map" at bounding box center [495, 444] width 755 height 482
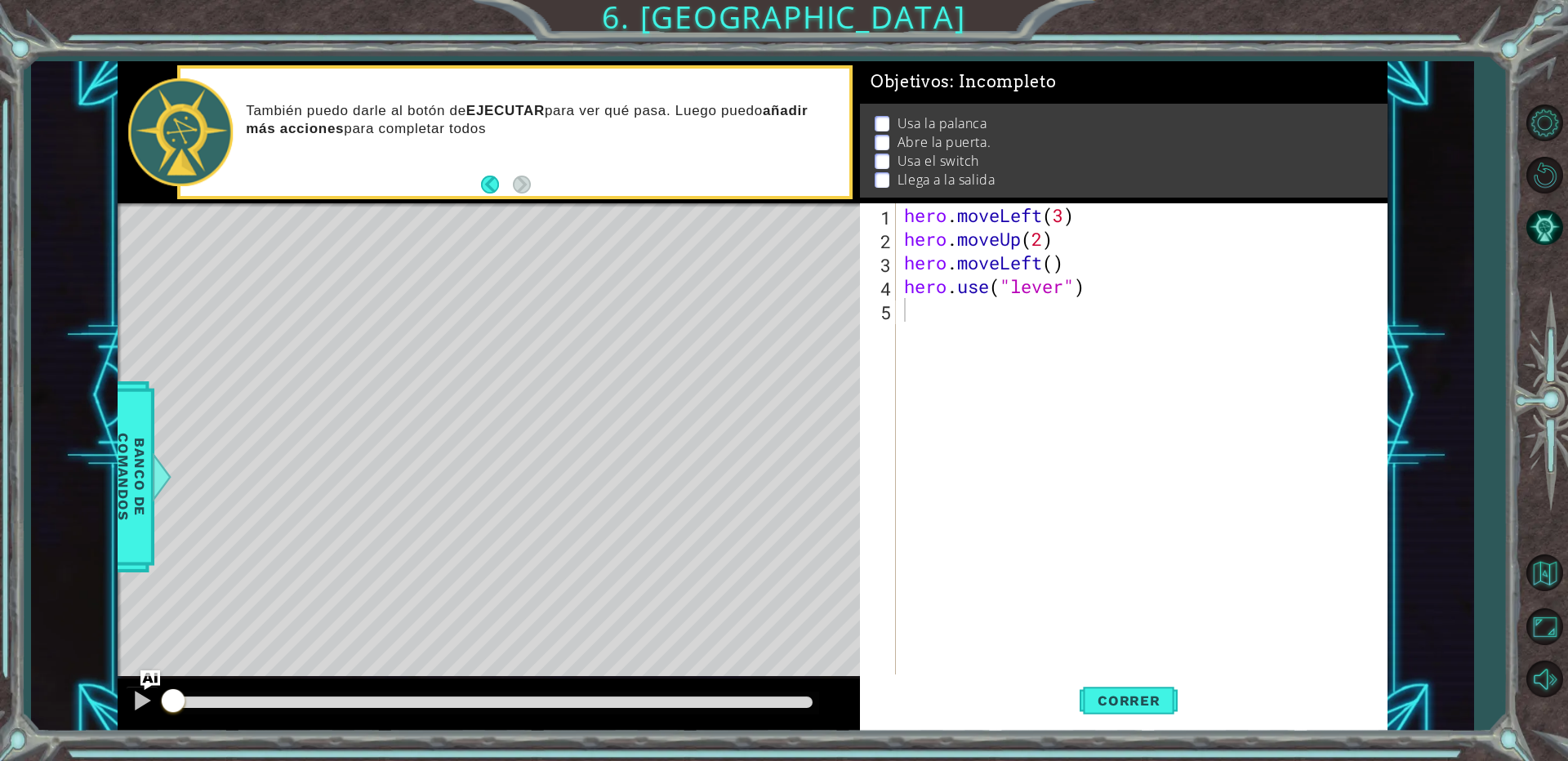
click at [561, 196] on div "También puedo darle al botón de EJECUTAR para ver qué pasa. Luego puedo añadir …" at bounding box center [515, 132] width 676 height 134
click at [1133, 707] on span "Correr" at bounding box center [1129, 701] width 95 height 16
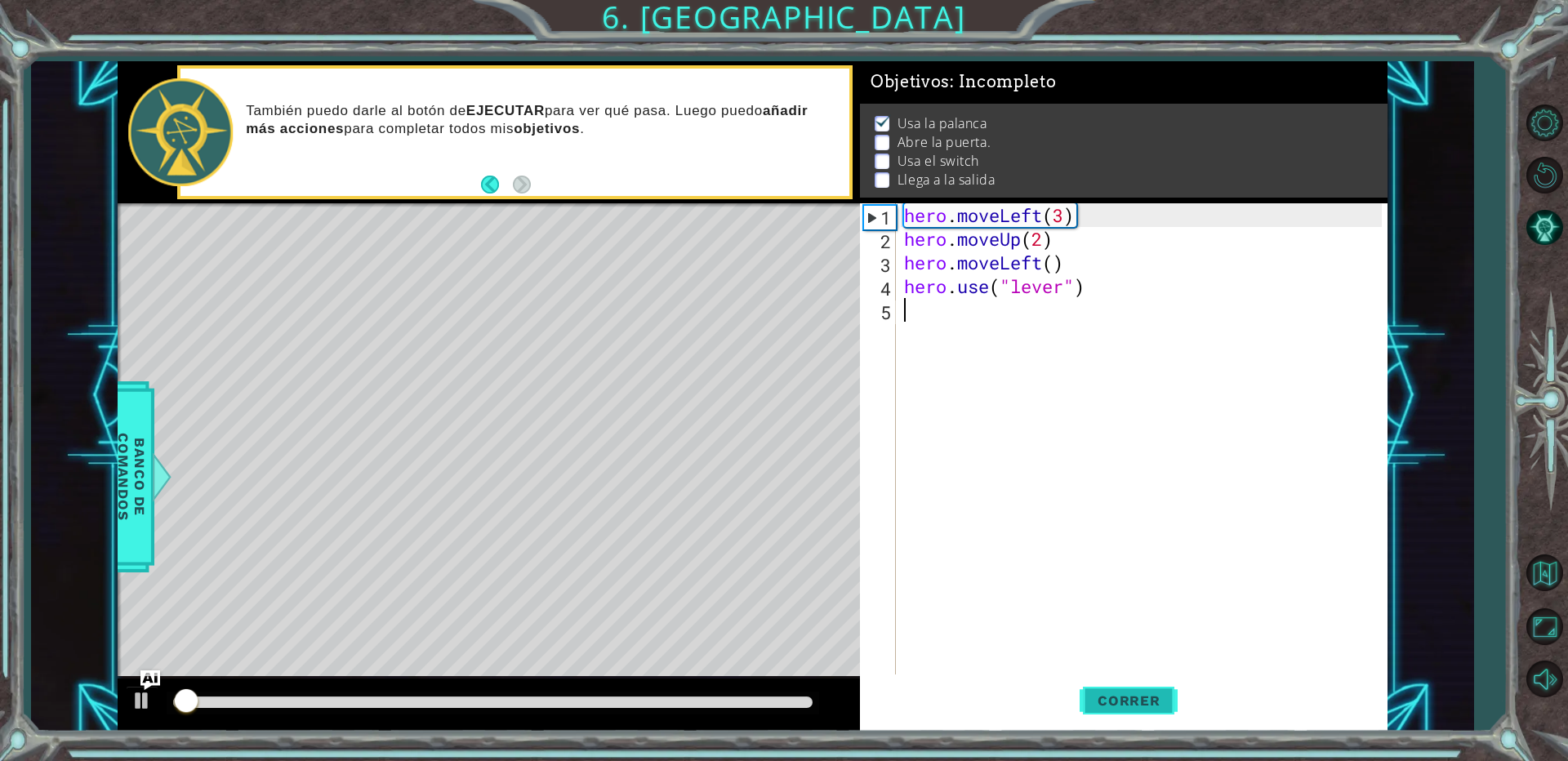
scroll to position [7, 0]
click at [1155, 695] on span "Correr" at bounding box center [1129, 701] width 95 height 16
click at [1154, 695] on span "Correr" at bounding box center [1129, 701] width 95 height 16
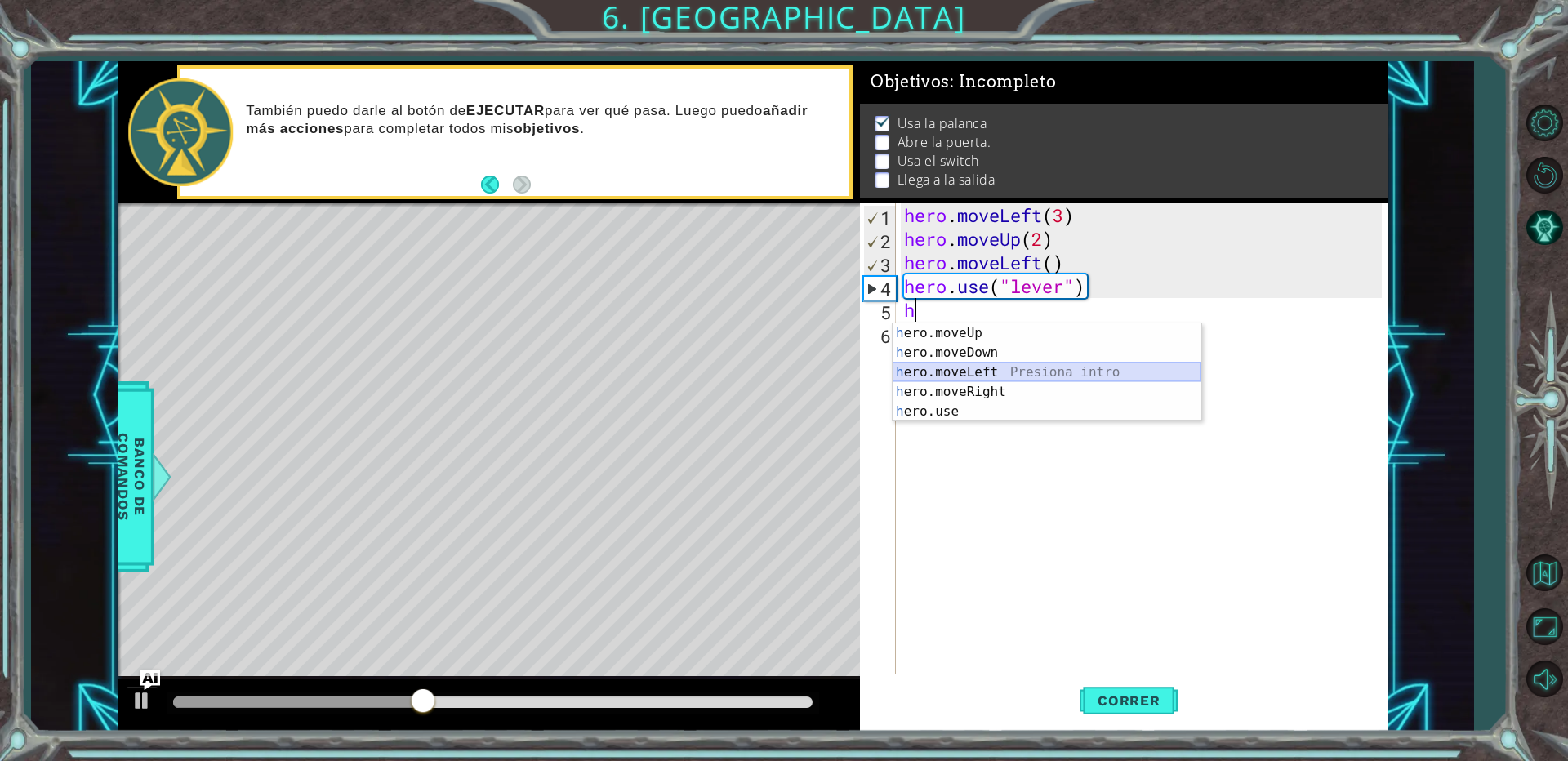
click at [981, 378] on div "h ero.moveUp Presiona intro h ero.moveDown Presiona intro h ero.moveLeft Presio…" at bounding box center [1047, 392] width 309 height 138
type textarea "hero.moveLeft(1)"
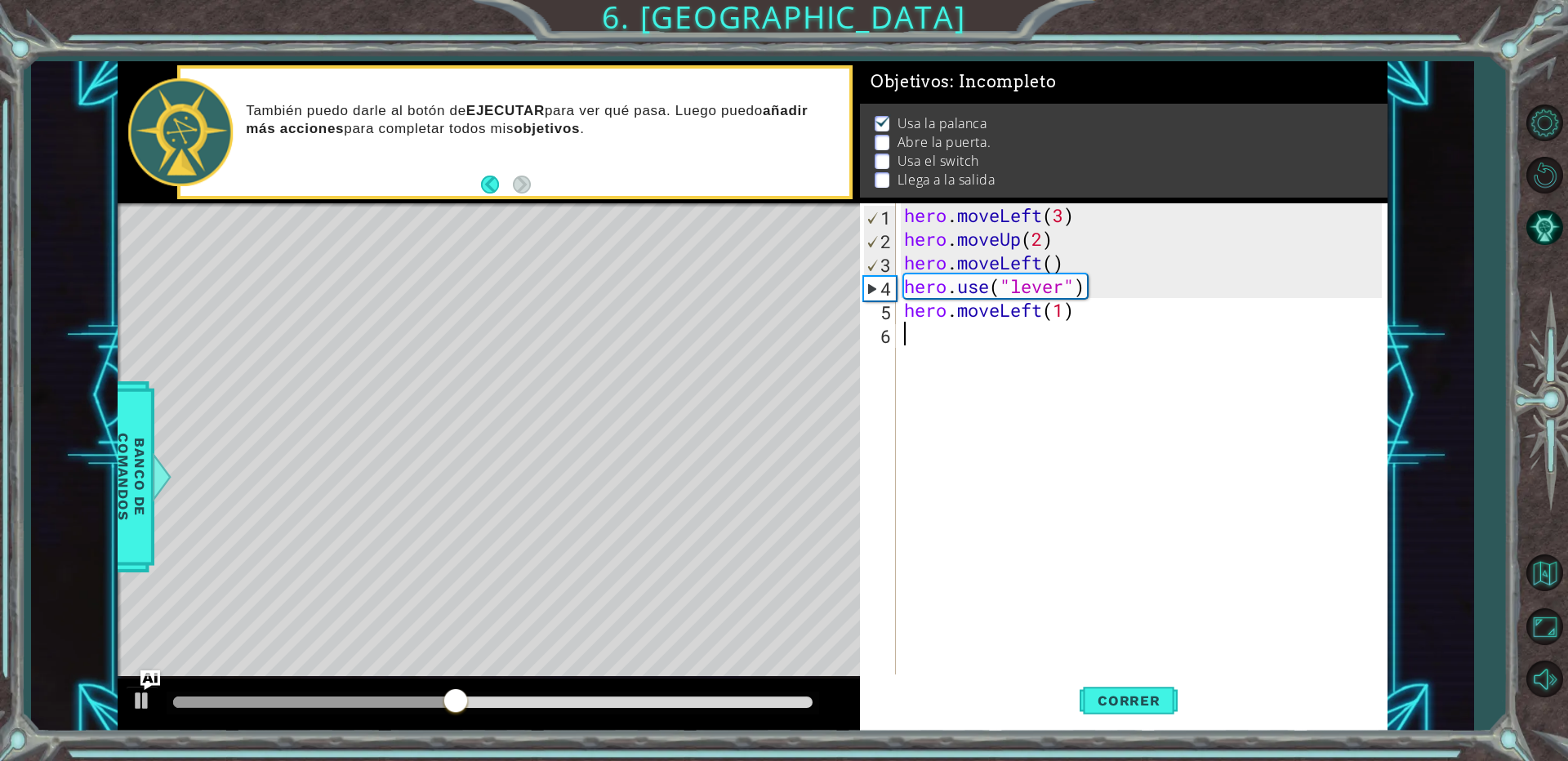
click at [938, 347] on div "hero . moveLeft ( 3 ) hero . moveUp ( 2 ) hero . moveLeft ( ) hero . use ( "lev…" at bounding box center [1145, 464] width 489 height 521
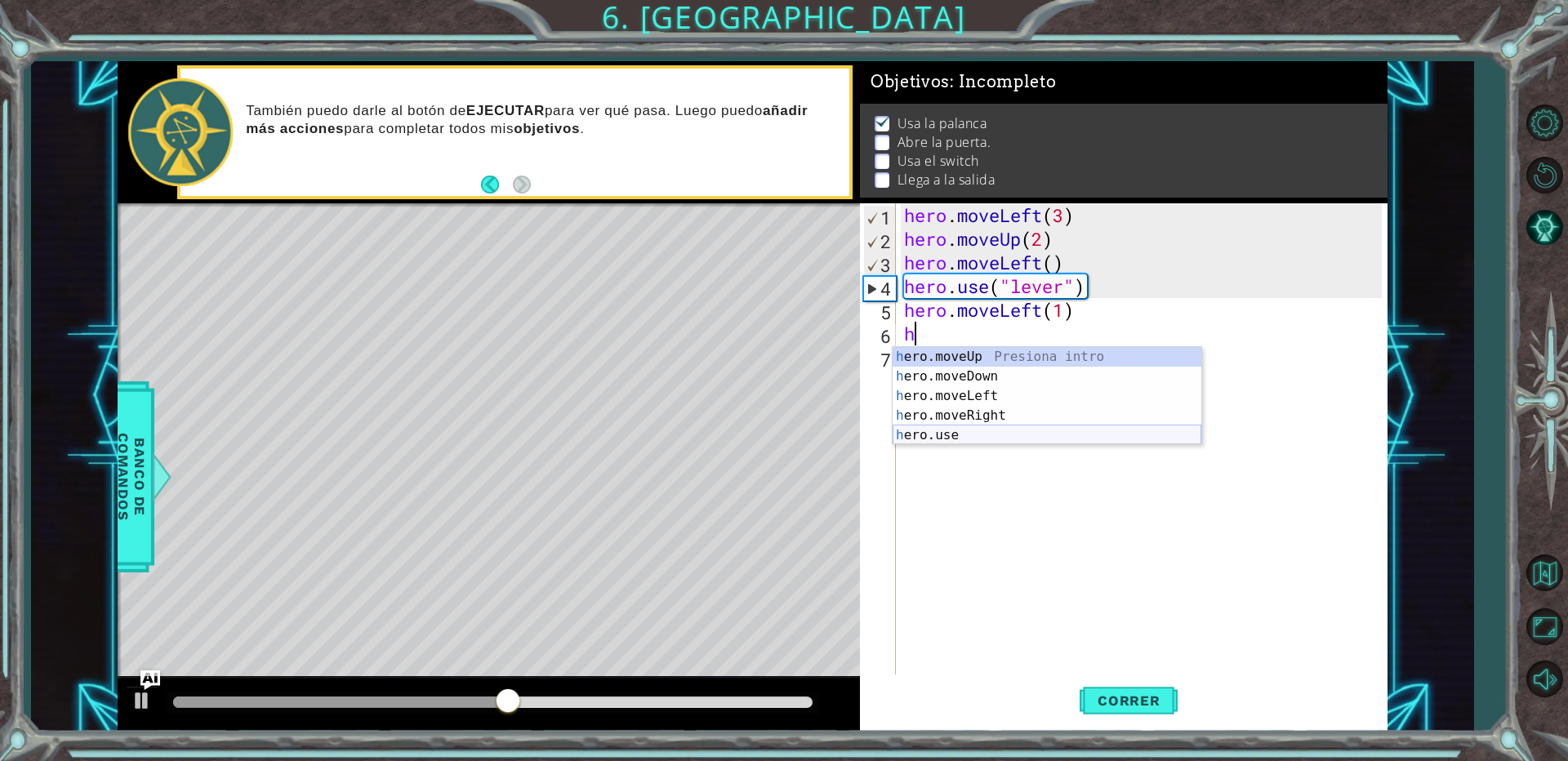
click at [955, 440] on div "h ero.moveUp Presiona intro h ero.moveDown Presiona intro h ero.moveLeft Presio…" at bounding box center [1047, 415] width 309 height 138
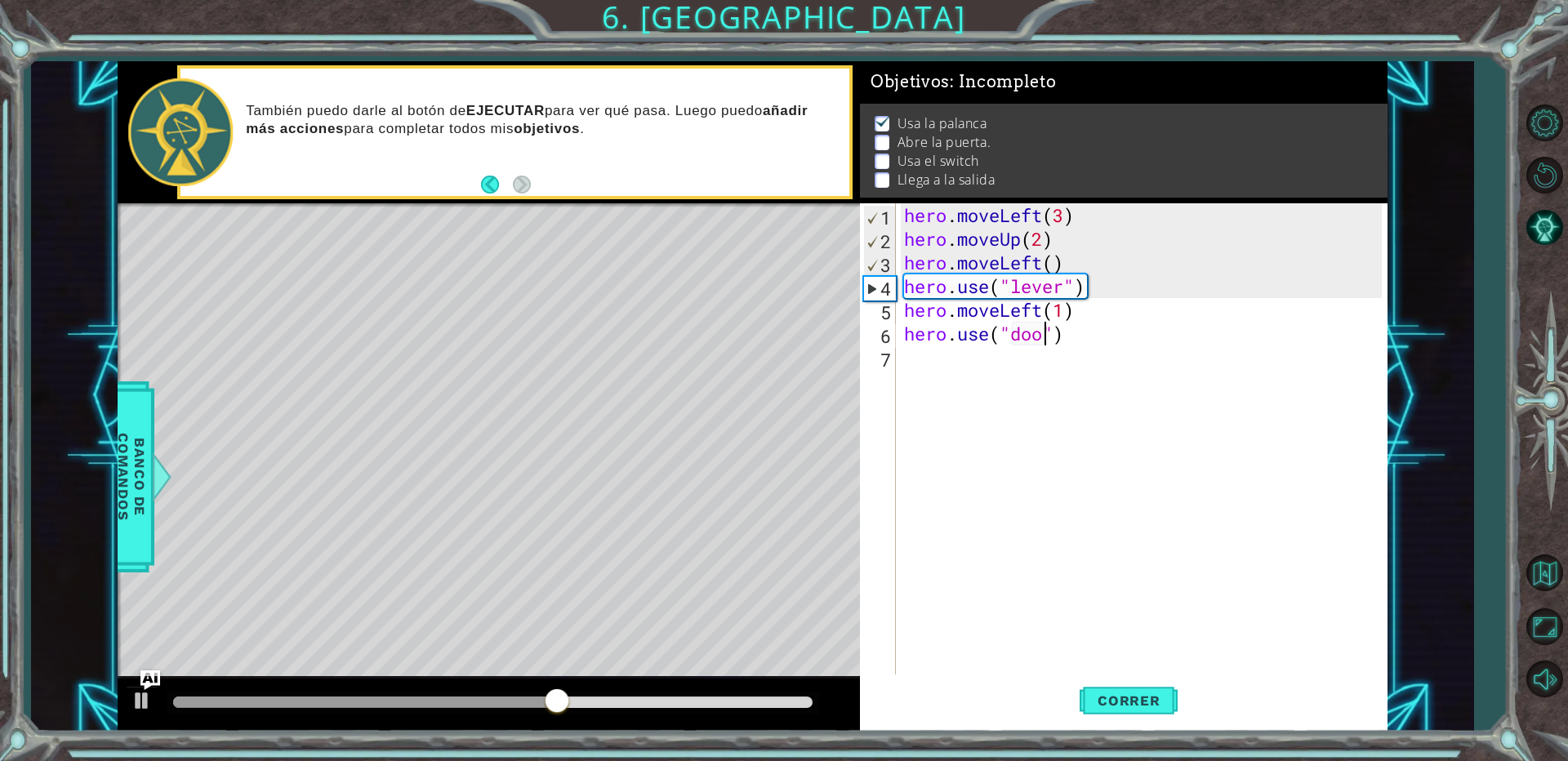
type textarea "hero.use("door")"
click at [906, 378] on div "hero . moveLeft ( 3 ) hero . moveUp ( 2 ) hero . moveLeft ( ) hero . use ( "lev…" at bounding box center [1145, 464] width 489 height 521
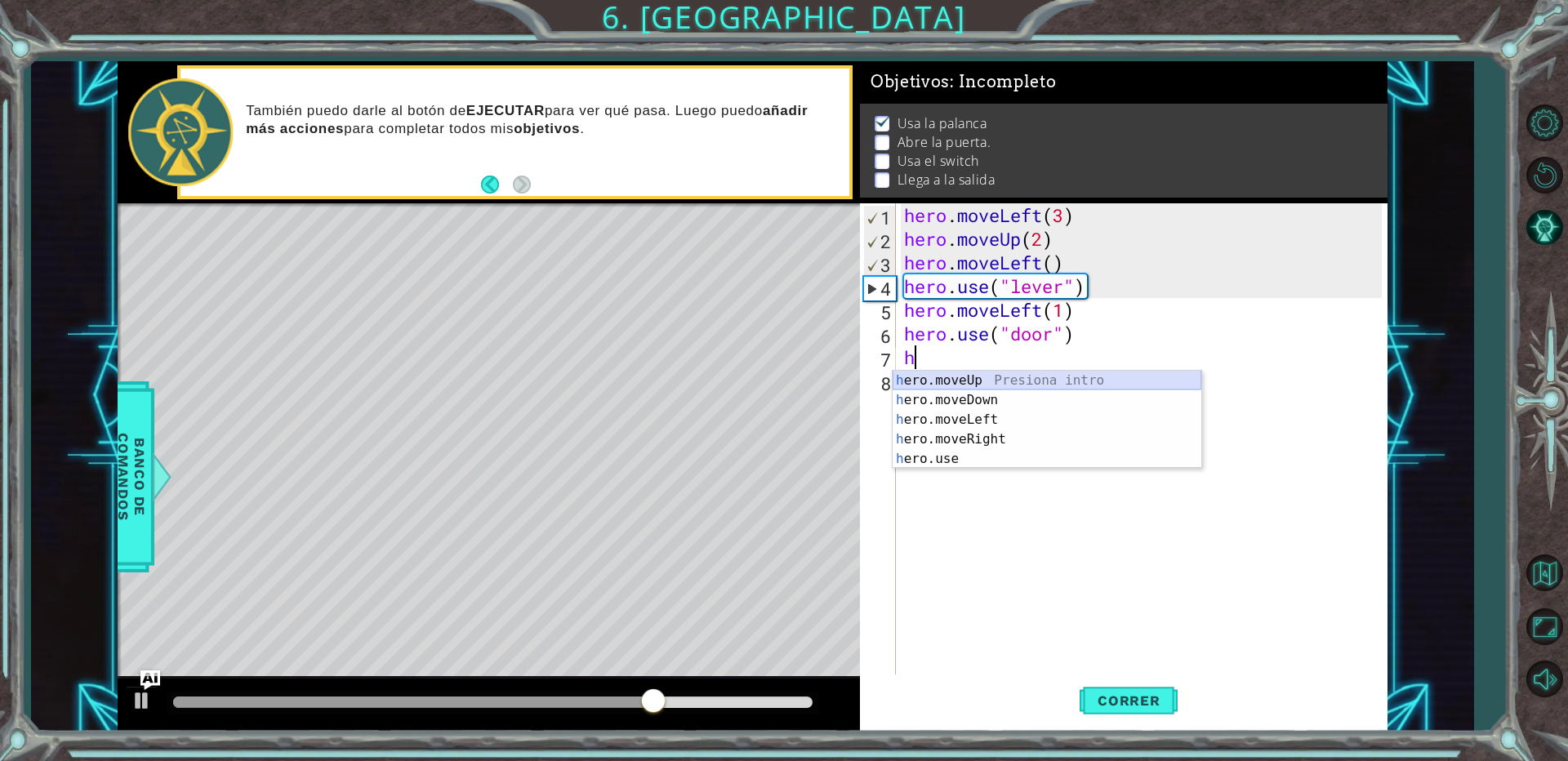
click at [943, 378] on div "h ero.moveUp Presiona intro h ero.moveDown Presiona intro h ero.moveLeft Presio…" at bounding box center [1047, 439] width 309 height 138
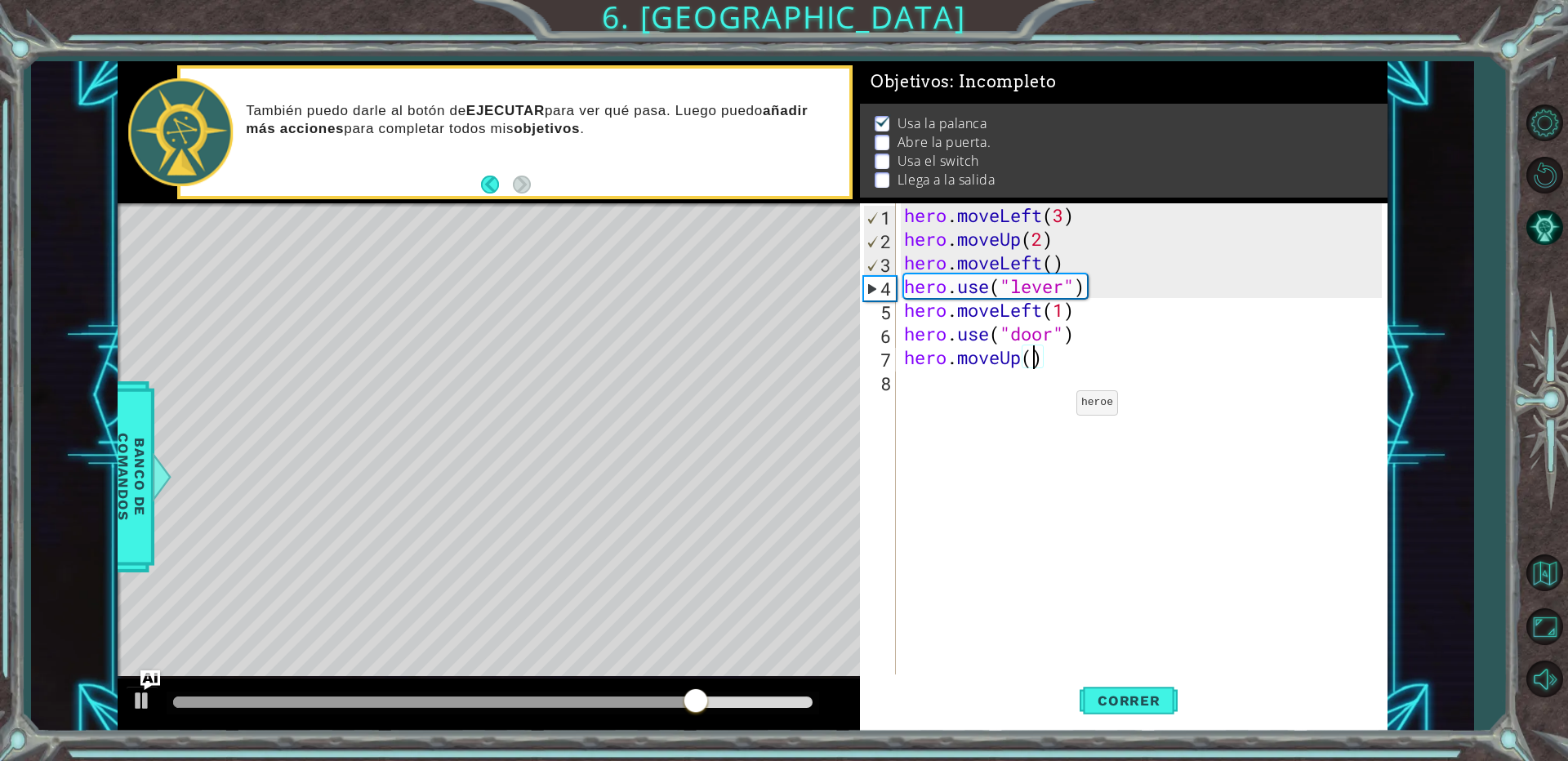
type textarea "hero.moveUp(2)"
click at [927, 383] on div "hero . moveLeft ( 3 ) hero . moveUp ( 2 ) hero . moveLeft ( ) hero . use ( "lev…" at bounding box center [1145, 464] width 489 height 521
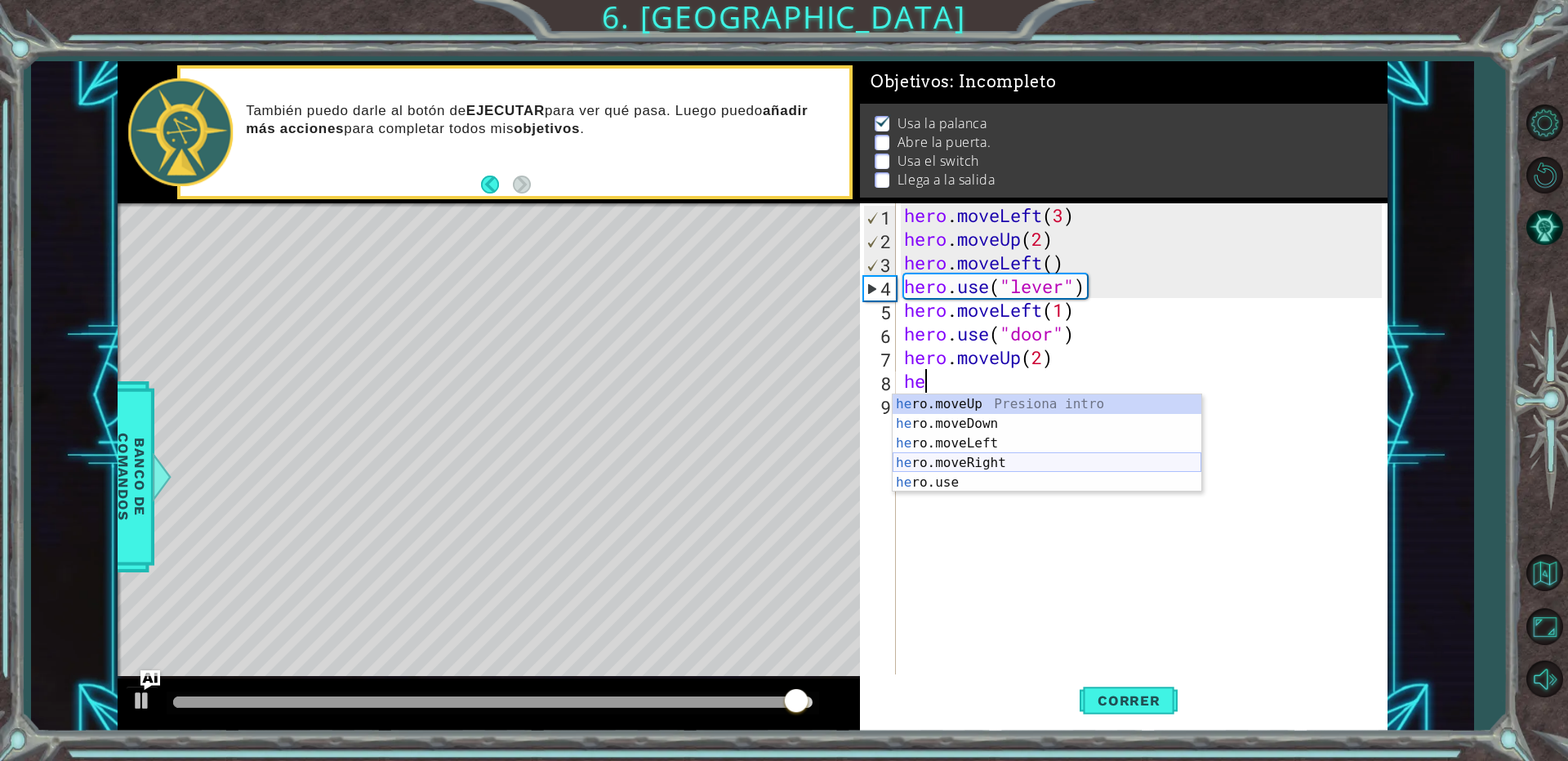
click at [963, 459] on div "he ro.moveUp Presiona intro he ro.moveDown Presiona intro he ro.moveLeft Presio…" at bounding box center [1047, 463] width 309 height 138
type textarea "hero.moveRight(1)"
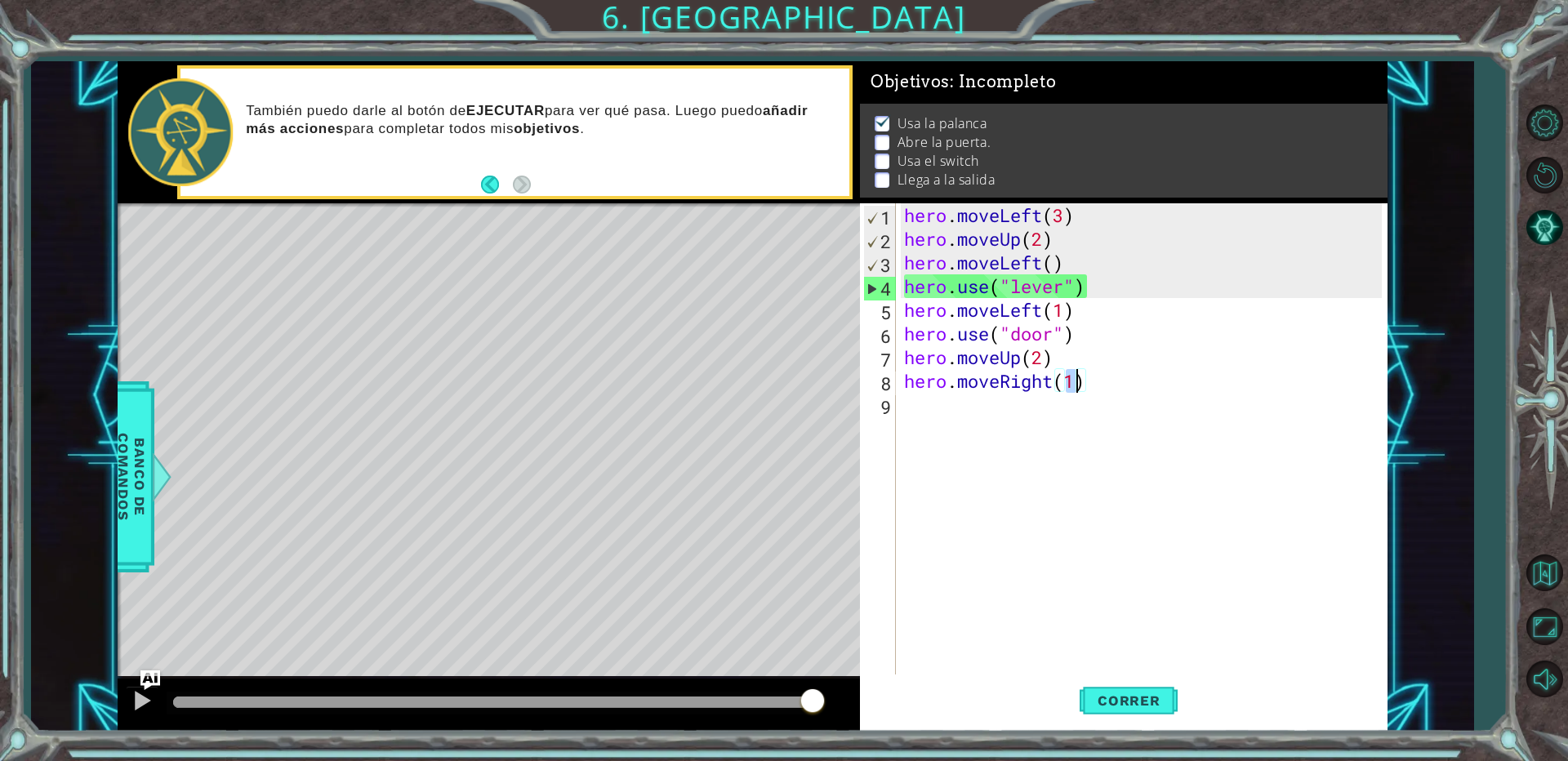
click at [917, 407] on div "hero . moveLeft ( 3 ) hero . moveUp ( 2 ) hero . moveLeft ( ) hero . use ( "lev…" at bounding box center [1145, 464] width 489 height 521
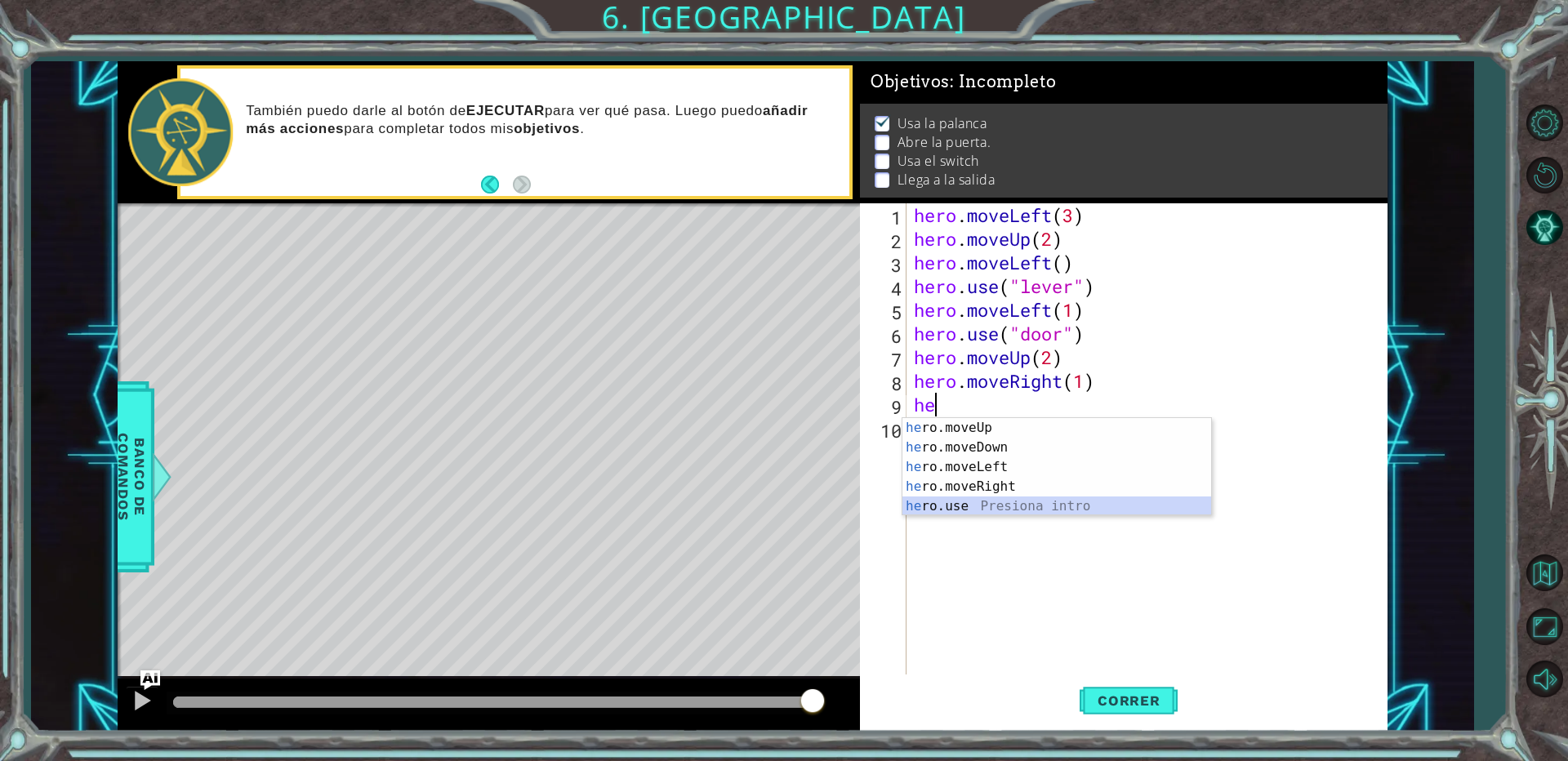
click at [987, 504] on div "he ro.moveUp Presiona intro he ro.moveDown Presiona intro he ro.moveLeft Presio…" at bounding box center [1057, 487] width 309 height 138
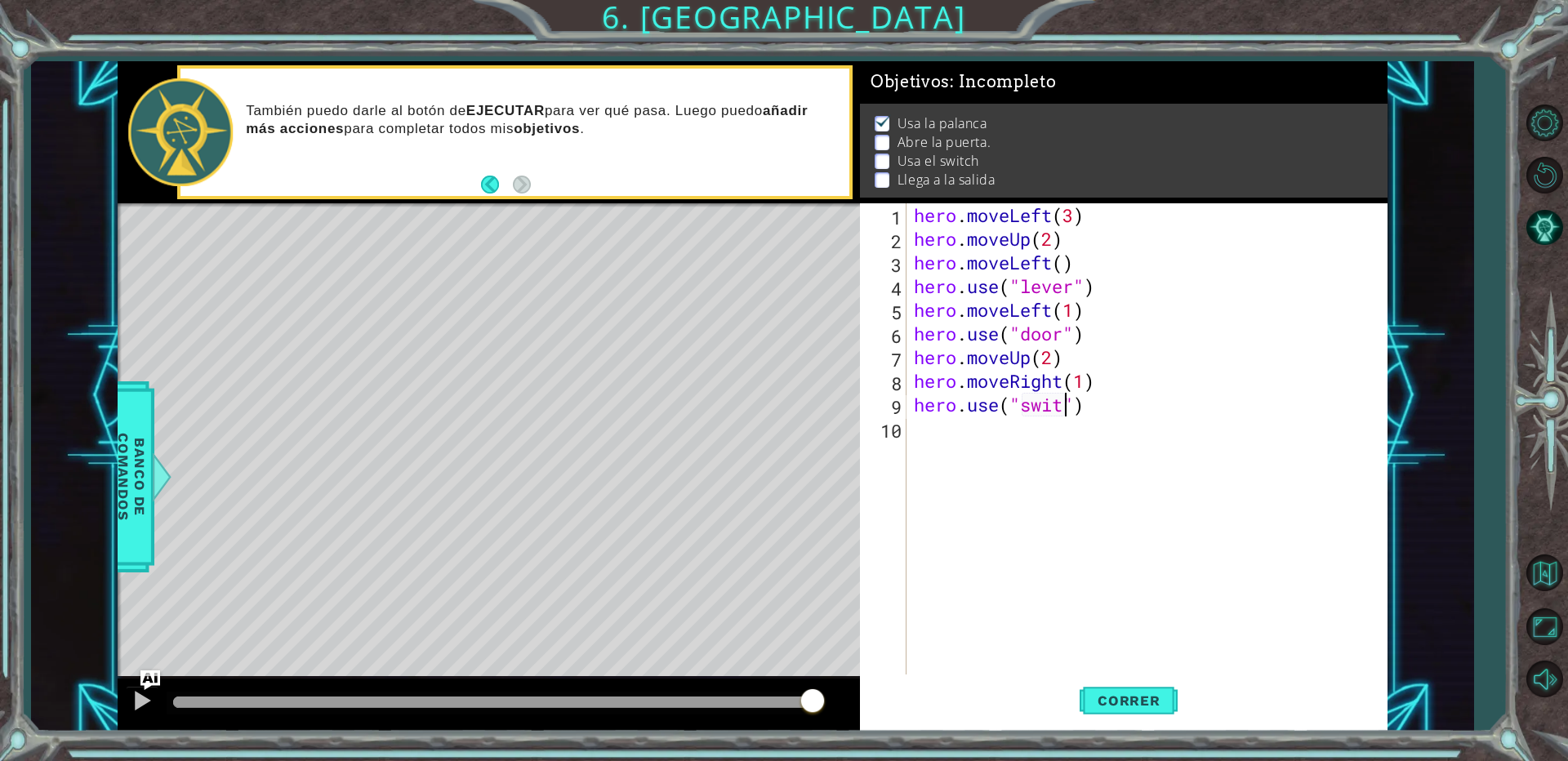
scroll to position [0, 7]
drag, startPoint x: 1110, startPoint y: 706, endPoint x: 1047, endPoint y: 727, distance: 66.4
click at [1110, 706] on span "Correr" at bounding box center [1129, 701] width 95 height 16
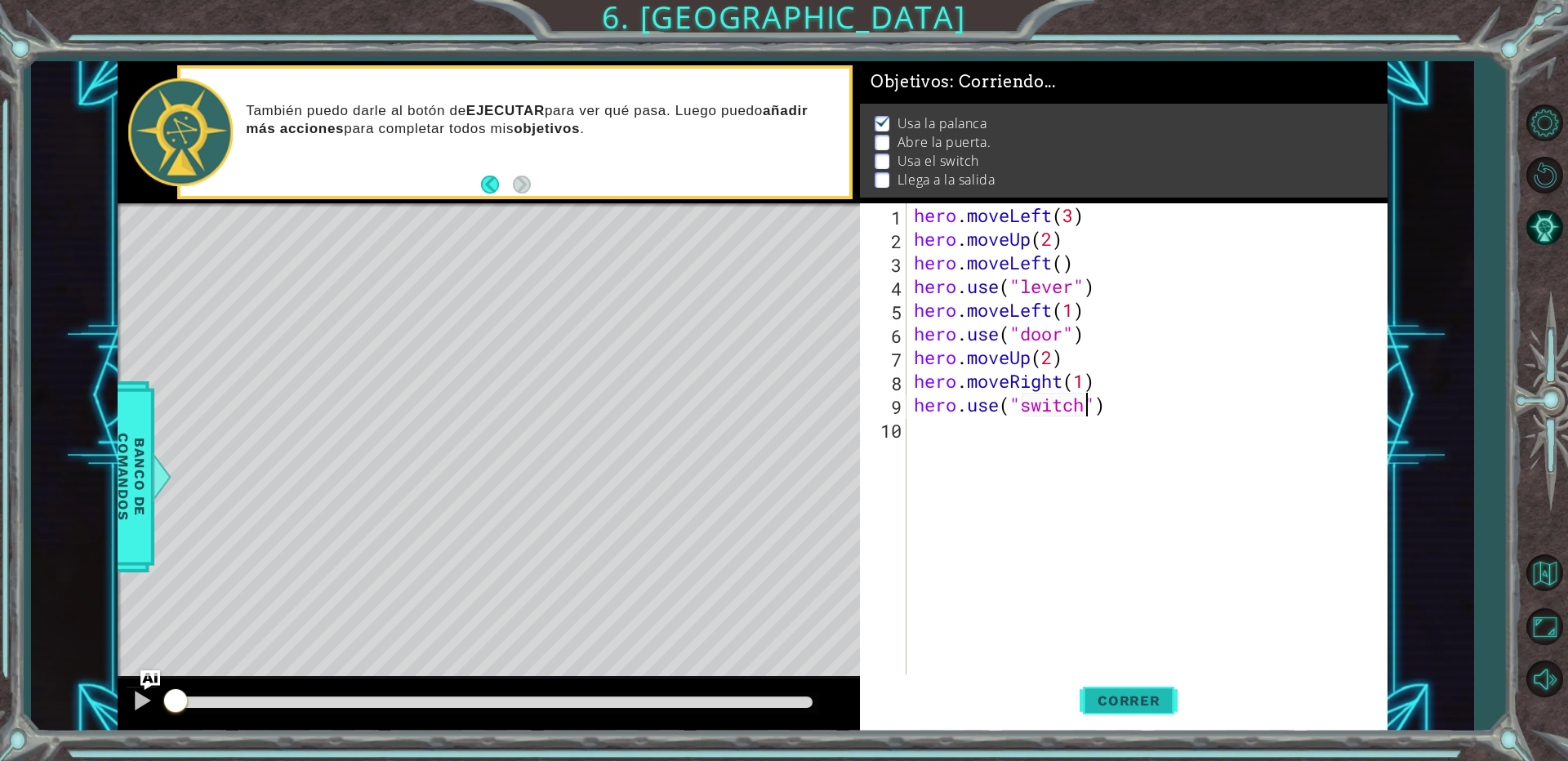
click at [1168, 684] on button "Correr" at bounding box center [1128, 702] width 98 height 54
click at [1138, 710] on button "Correr" at bounding box center [1128, 702] width 98 height 54
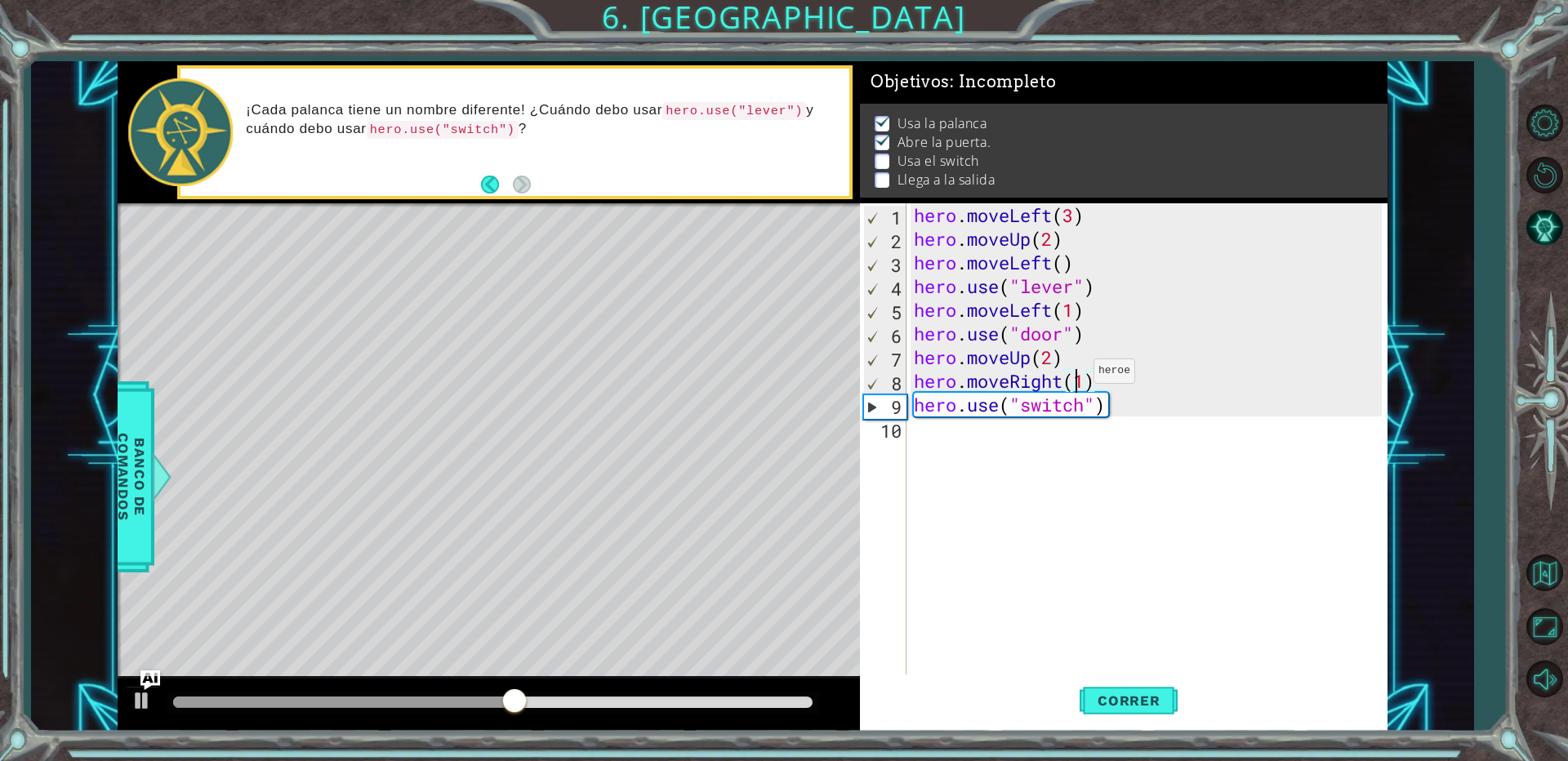
click at [1079, 375] on div "hero . moveLeft ( 3 ) hero . moveUp ( 2 ) hero . moveLeft ( ) hero . use ( "lev…" at bounding box center [1150, 464] width 479 height 521
click at [1091, 379] on div "hero . moveLeft ( 3 ) hero . moveUp ( 2 ) hero . moveLeft ( ) hero . use ( "lev…" at bounding box center [1150, 464] width 479 height 521
type textarea "hero.moveRight(2)"
click at [911, 433] on div "hero . moveLeft ( 3 ) hero . moveUp ( 2 ) hero . moveLeft ( ) hero . use ( "lev…" at bounding box center [1150, 464] width 479 height 521
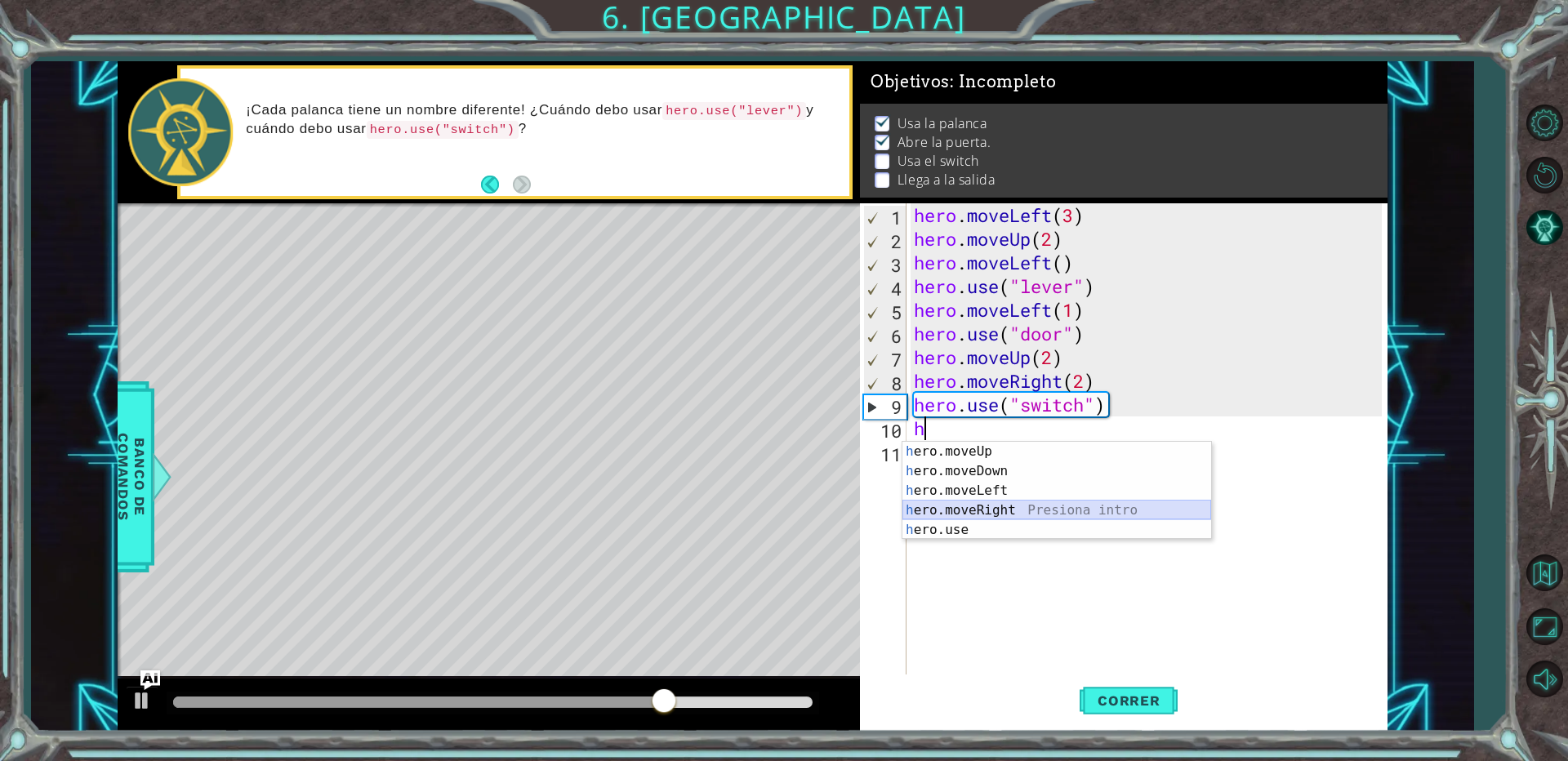
click at [980, 505] on div "h ero.moveUp Presiona intro h ero.moveDown Presiona intro h ero.moveLeft Presio…" at bounding box center [1057, 510] width 309 height 138
type textarea "hero.moveRight(1)"
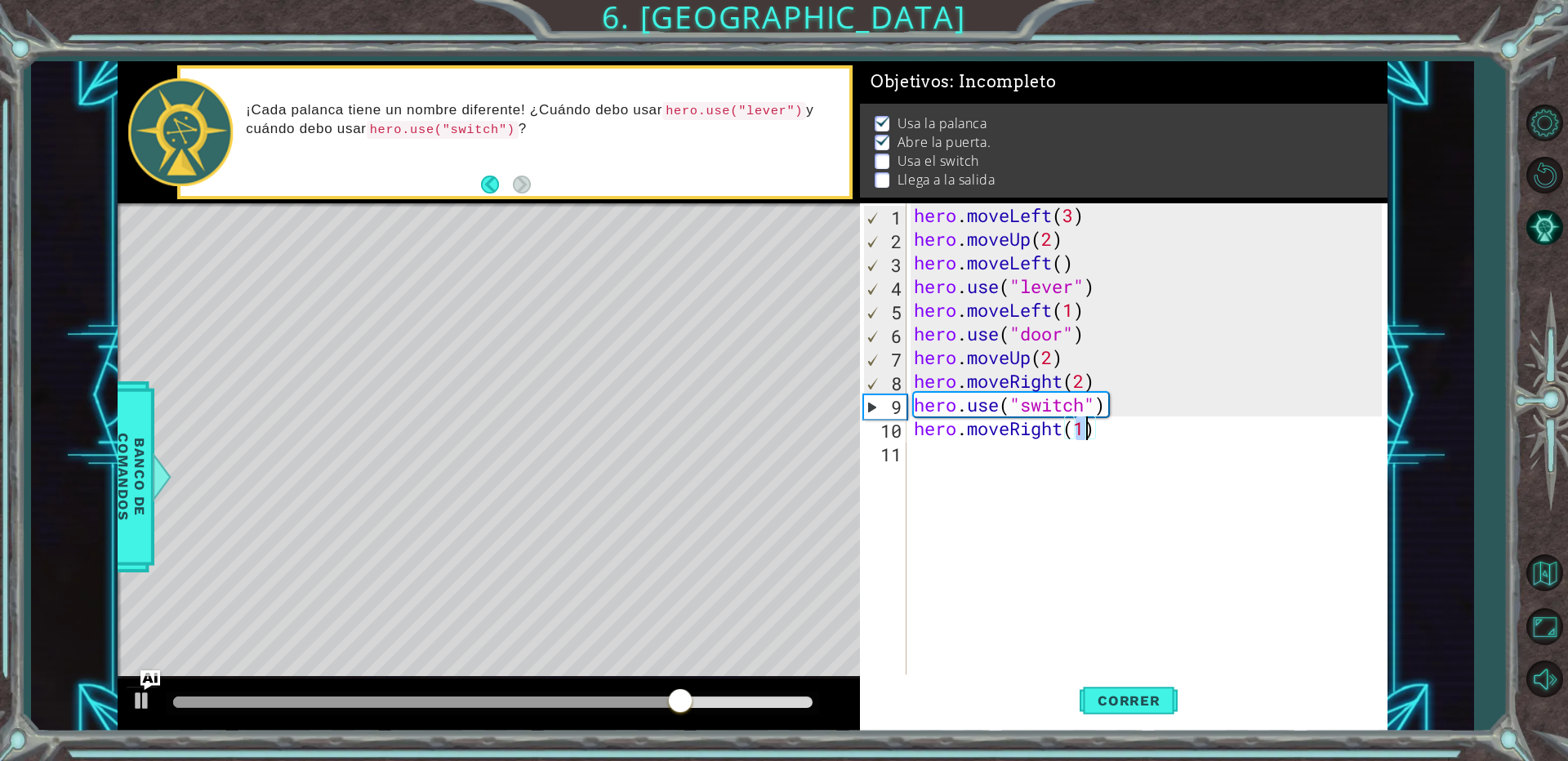
click at [933, 467] on div "hero . moveLeft ( 3 ) hero . moveUp ( 2 ) hero . moveLeft ( ) hero . use ( "lev…" at bounding box center [1150, 464] width 479 height 521
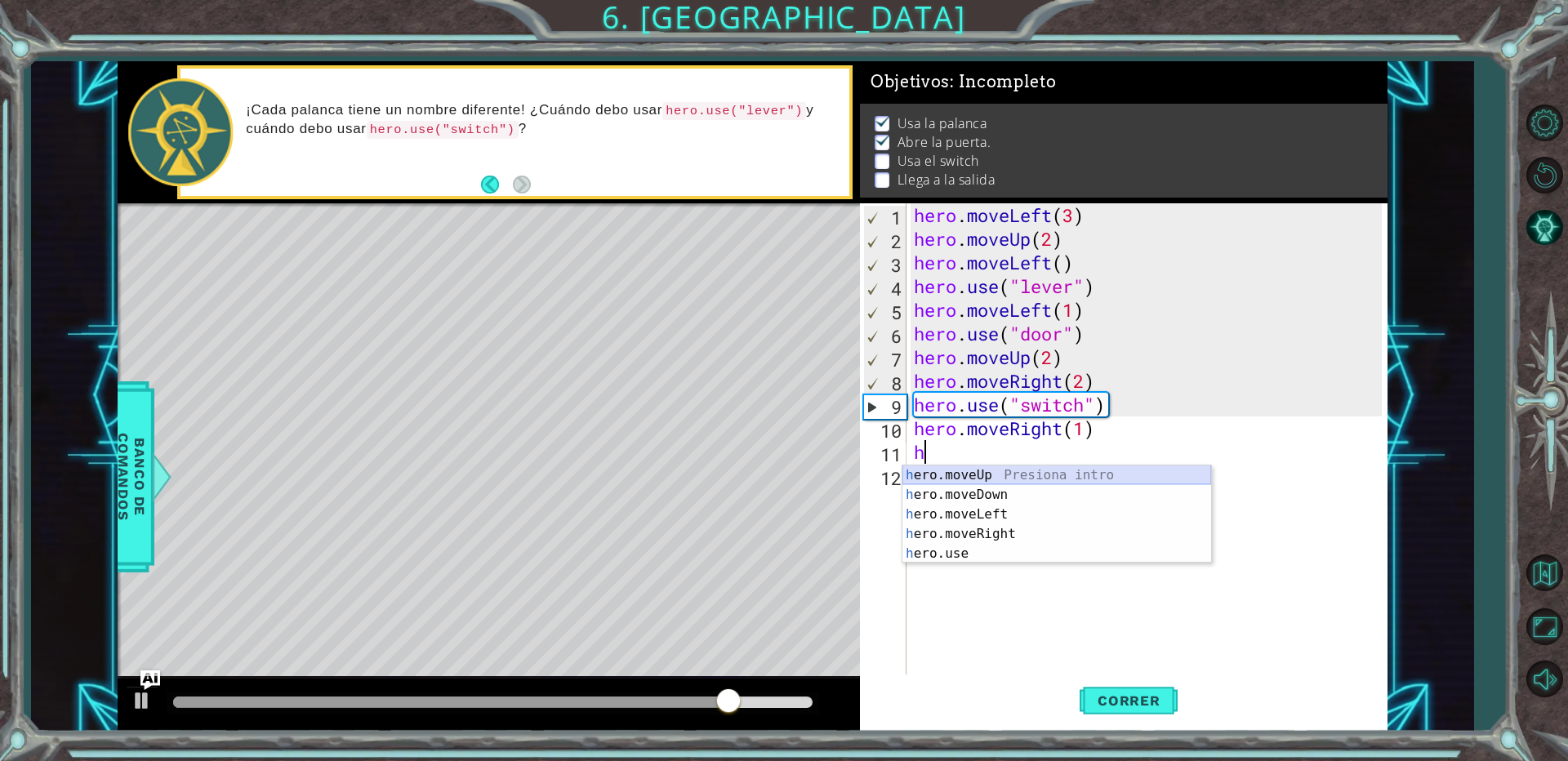
click at [964, 475] on div "h ero.moveUp Presiona intro h ero.moveDown Presiona intro h ero.moveLeft Presio…" at bounding box center [1057, 534] width 309 height 138
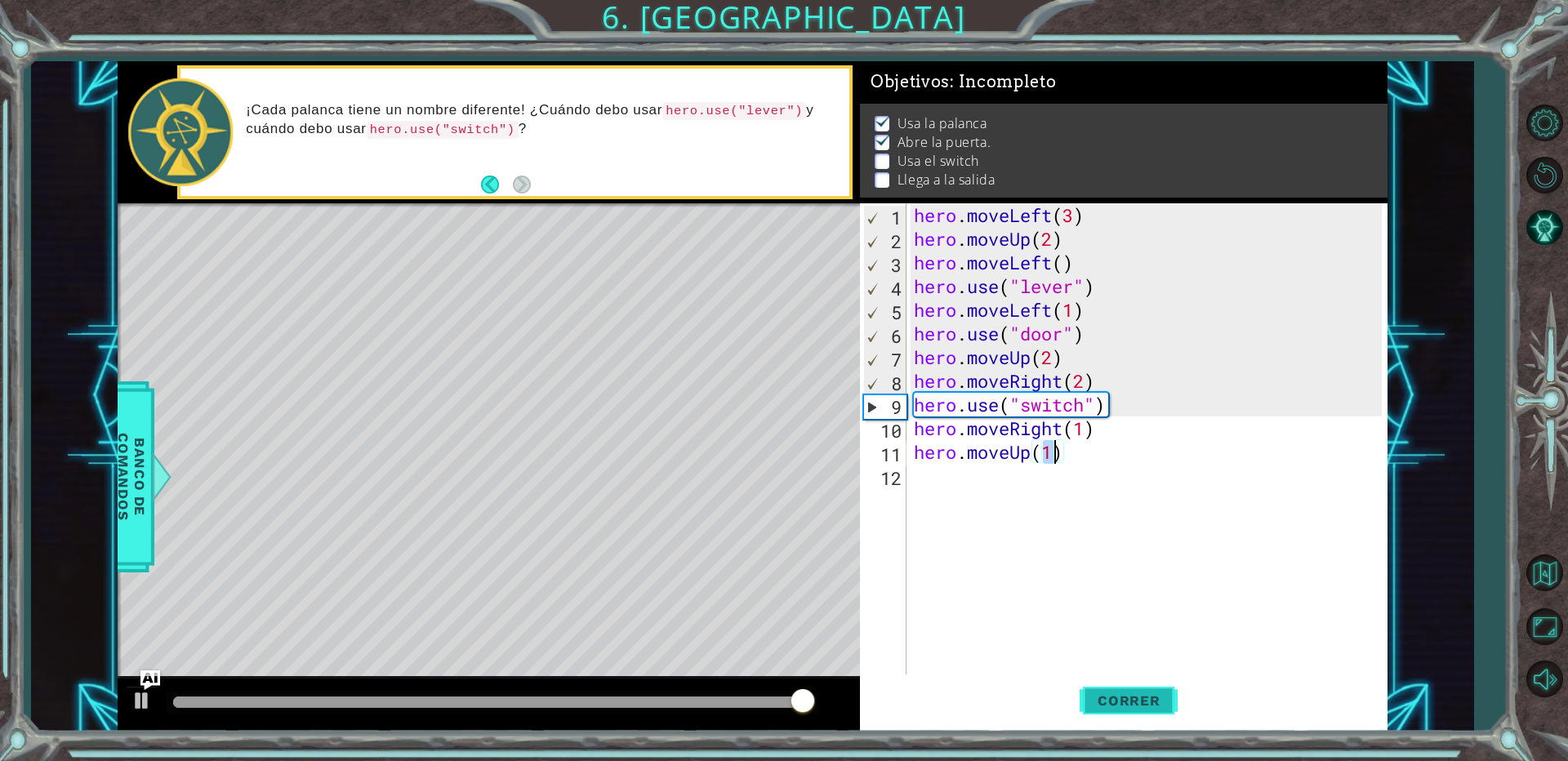
type textarea "hero.moveUp(1)"
click at [1098, 704] on span "Correr" at bounding box center [1129, 701] width 95 height 16
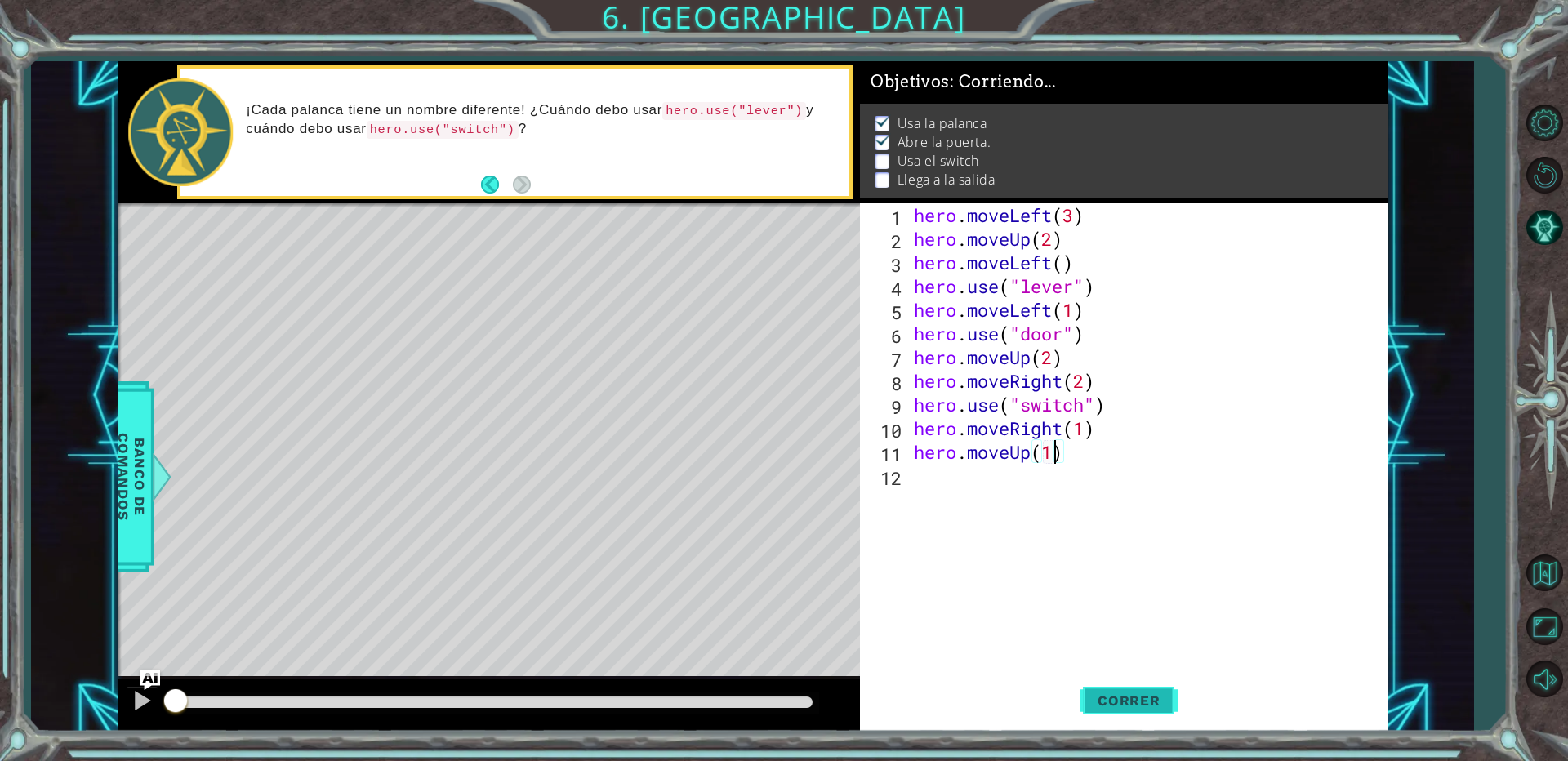
click at [1098, 704] on span "Correr" at bounding box center [1129, 701] width 95 height 16
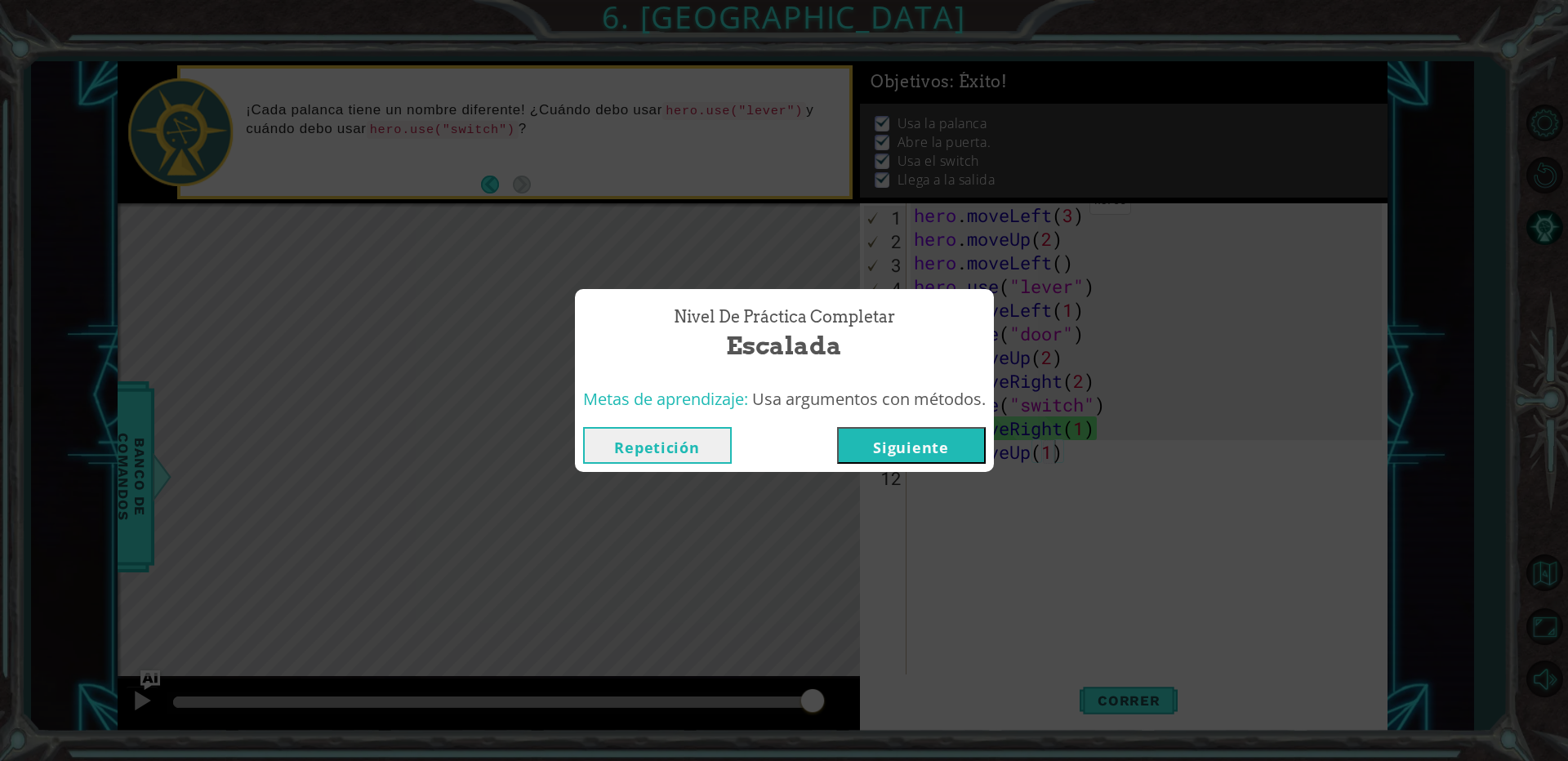
click at [911, 435] on button "Siguiente" at bounding box center [911, 445] width 149 height 37
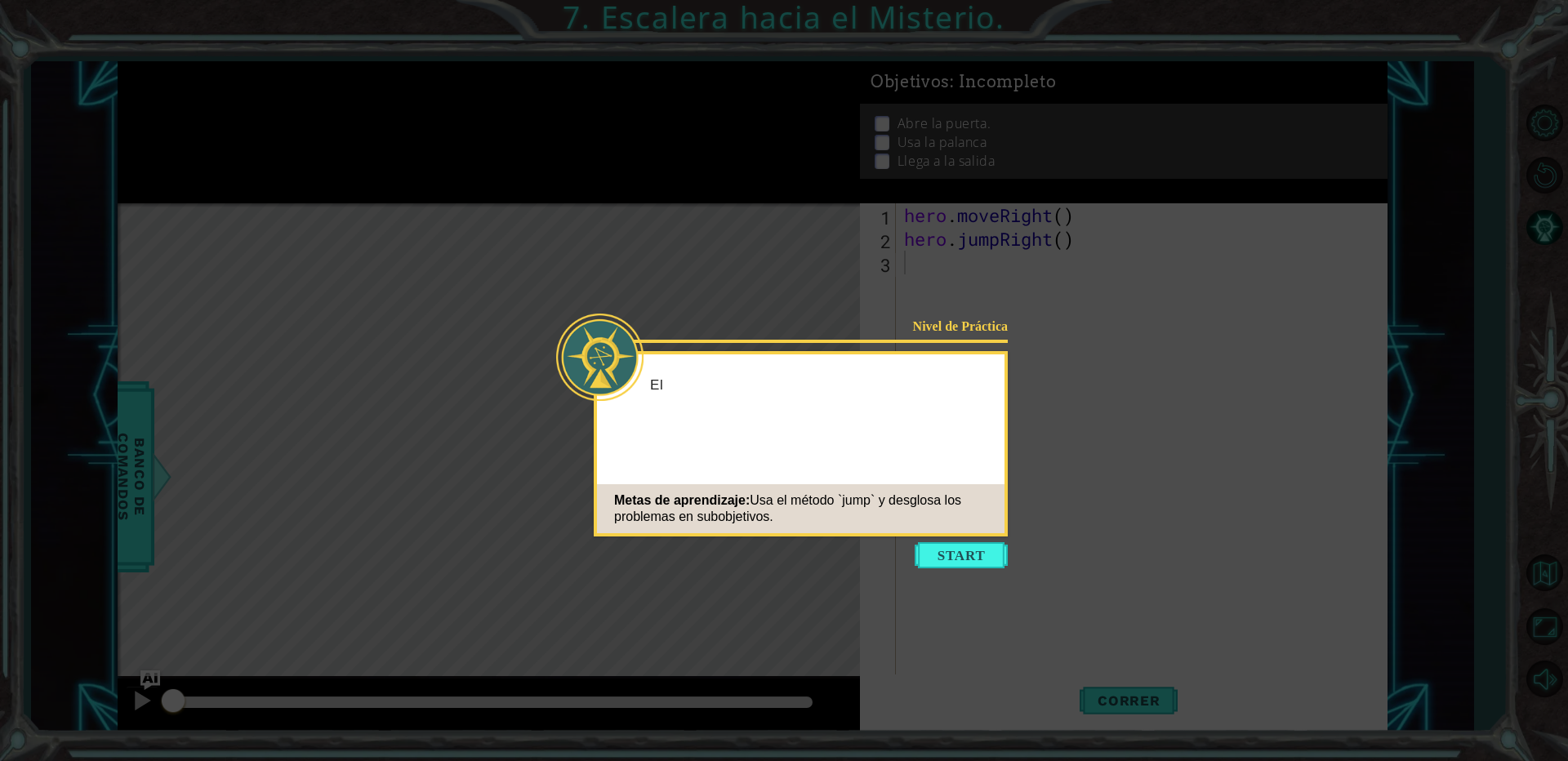
click at [977, 580] on icon at bounding box center [784, 380] width 1568 height 761
click at [980, 552] on button "Start" at bounding box center [962, 556] width 93 height 26
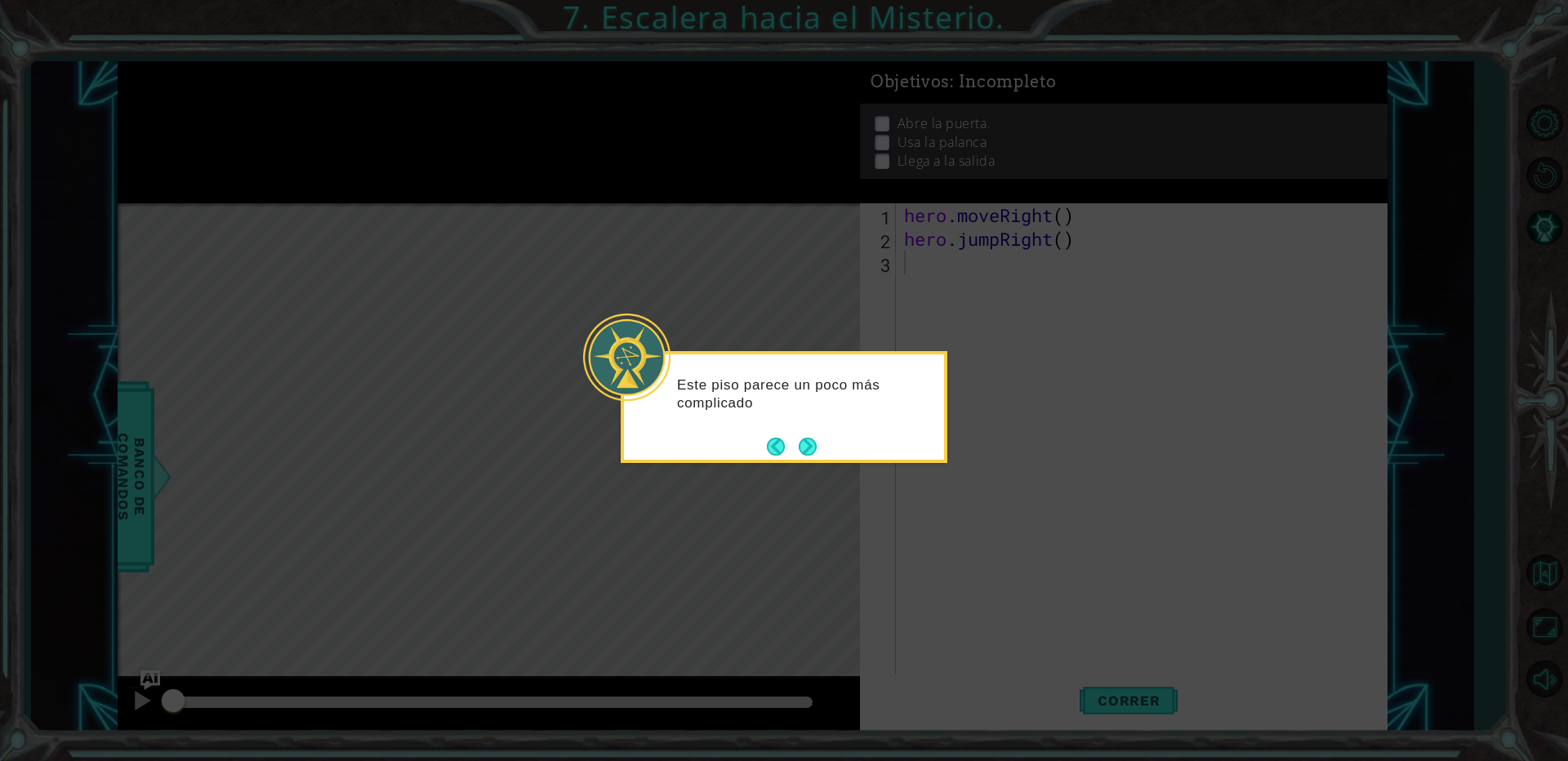
click at [885, 462] on div "Este piso parece un poco más complicado" at bounding box center [784, 407] width 327 height 112
drag, startPoint x: 827, startPoint y: 444, endPoint x: 819, endPoint y: 453, distance: 12.0
click at [826, 445] on div "Este piso parece un poco más complicado." at bounding box center [784, 407] width 327 height 112
click at [817, 456] on div "Este piso parece un poco más complicado." at bounding box center [784, 407] width 327 height 112
click at [805, 440] on button "Next" at bounding box center [807, 447] width 18 height 18
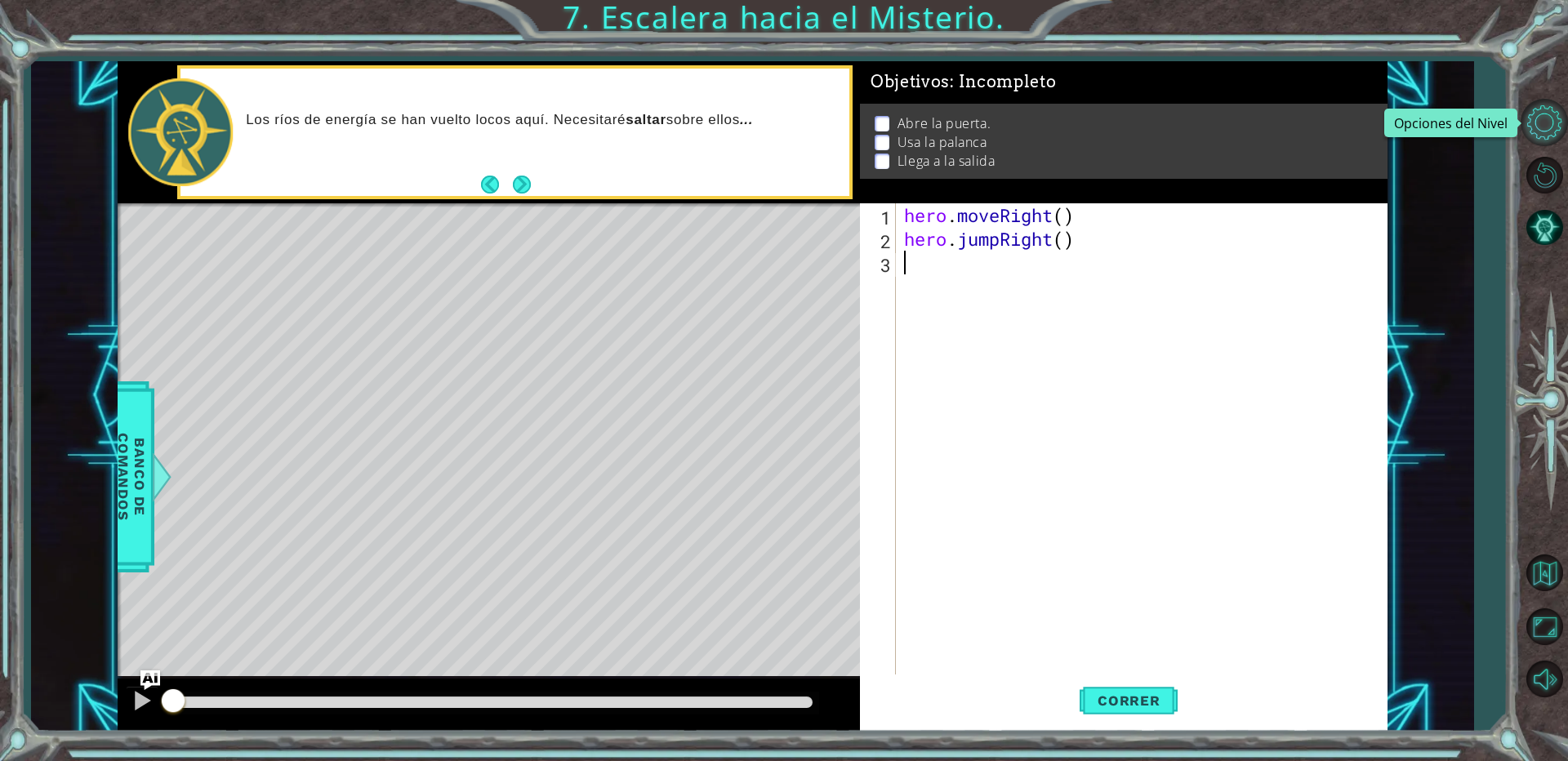
click at [1545, 119] on button "Opciones del Nivel" at bounding box center [1544, 123] width 48 height 48
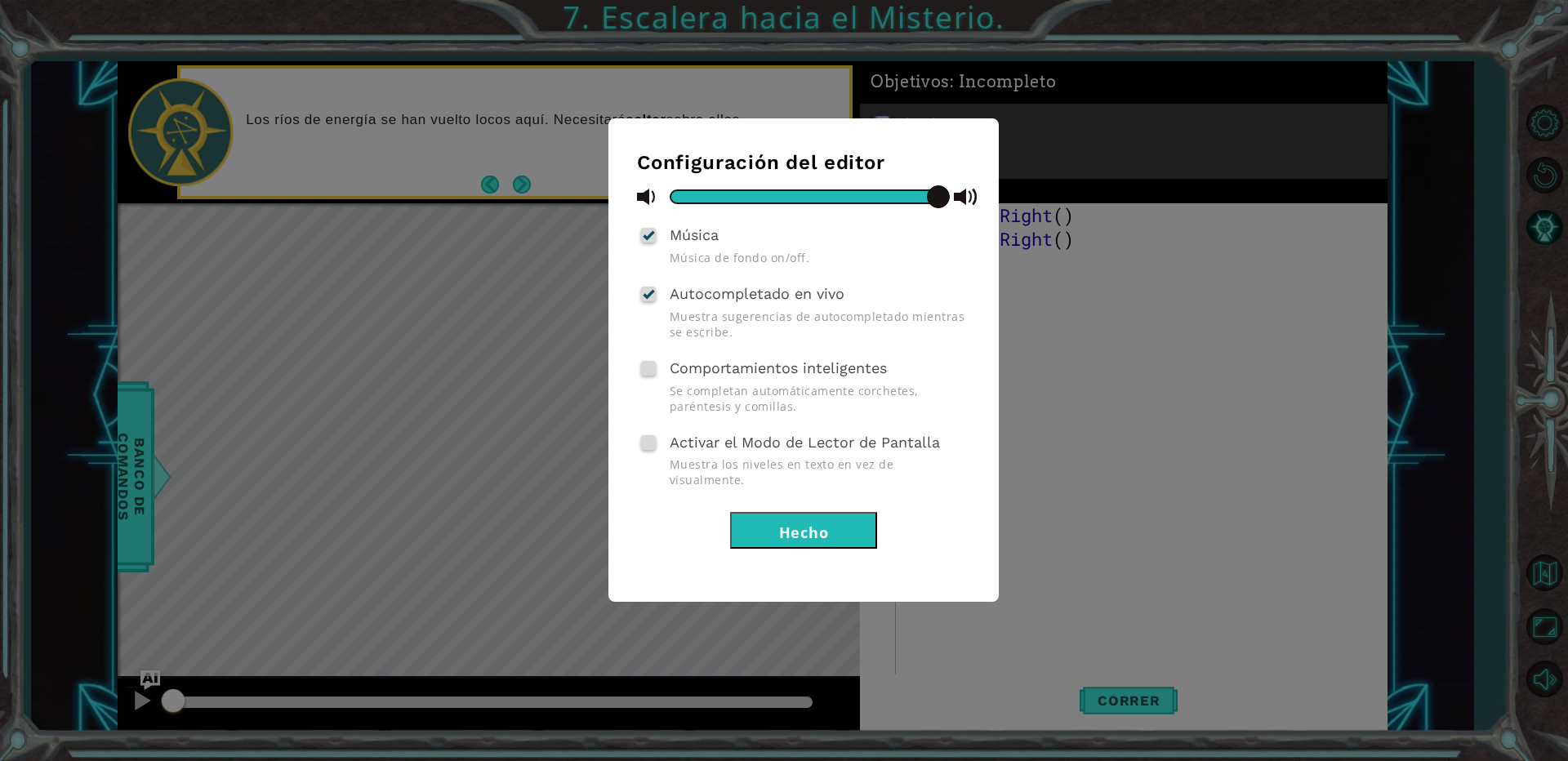
click at [866, 512] on button "Hecho" at bounding box center [803, 530] width 147 height 37
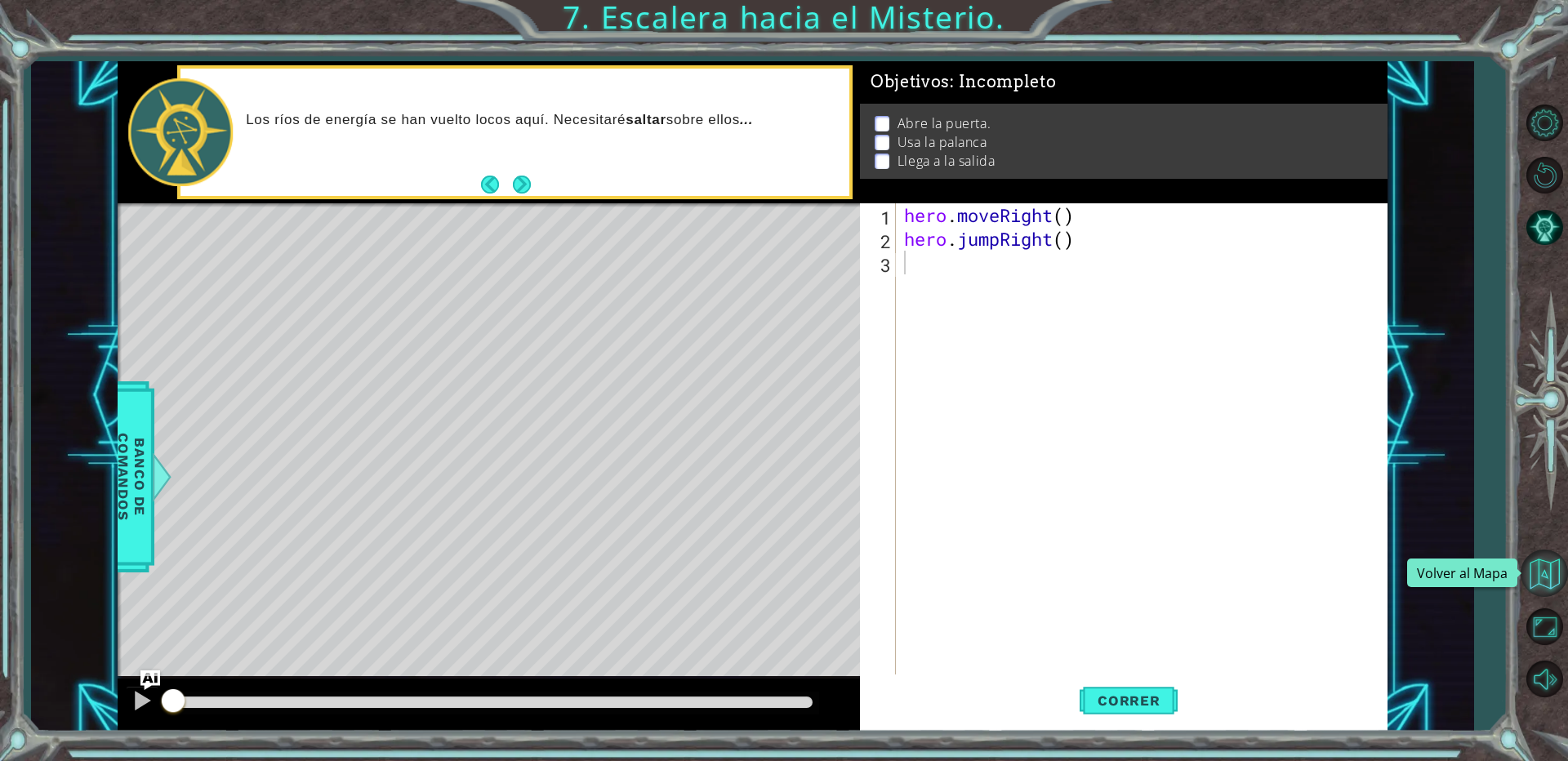
click at [1534, 585] on button "Volver al Mapa" at bounding box center [1544, 574] width 48 height 48
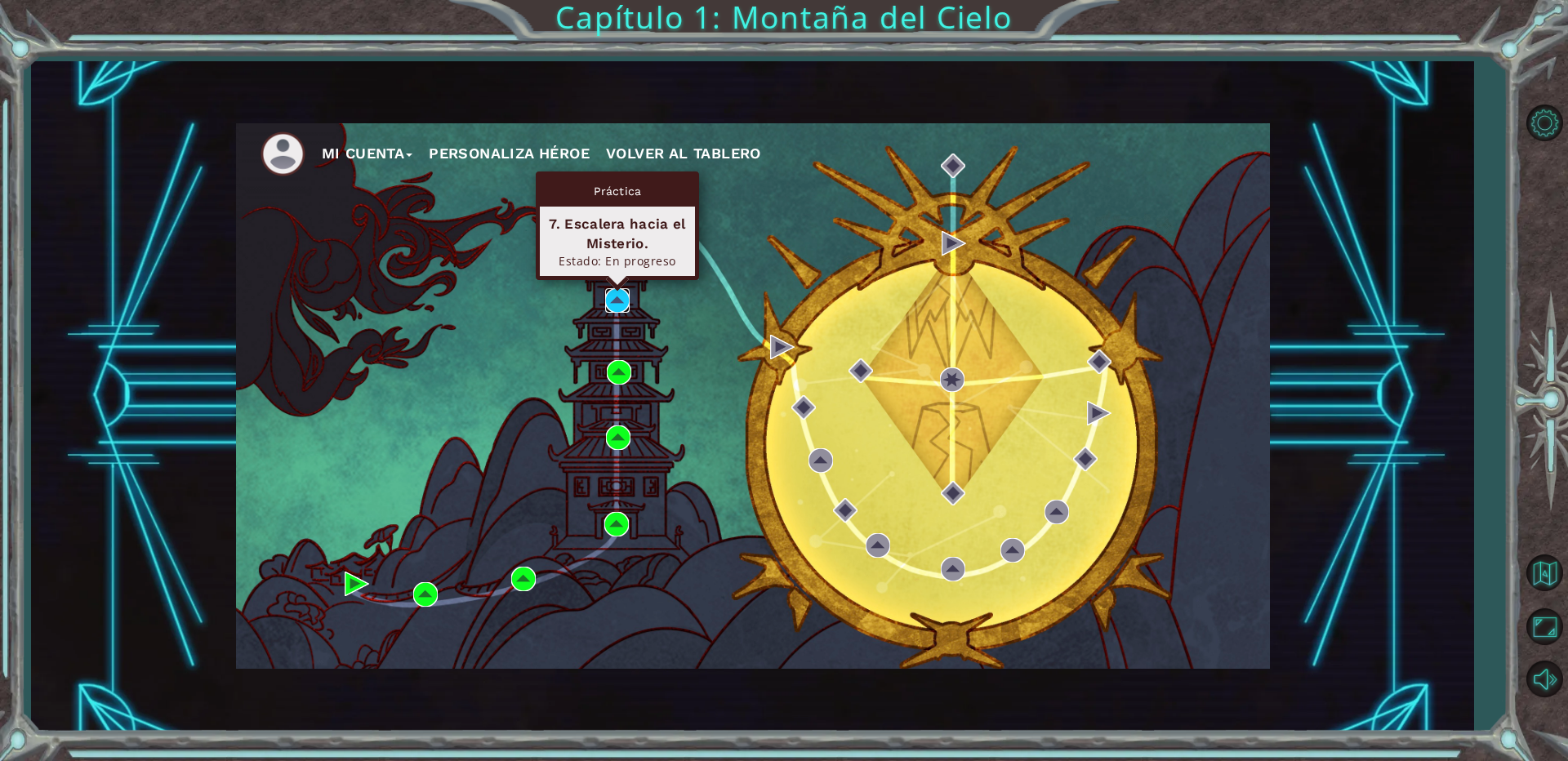
click at [617, 300] on img at bounding box center [617, 300] width 25 height 25
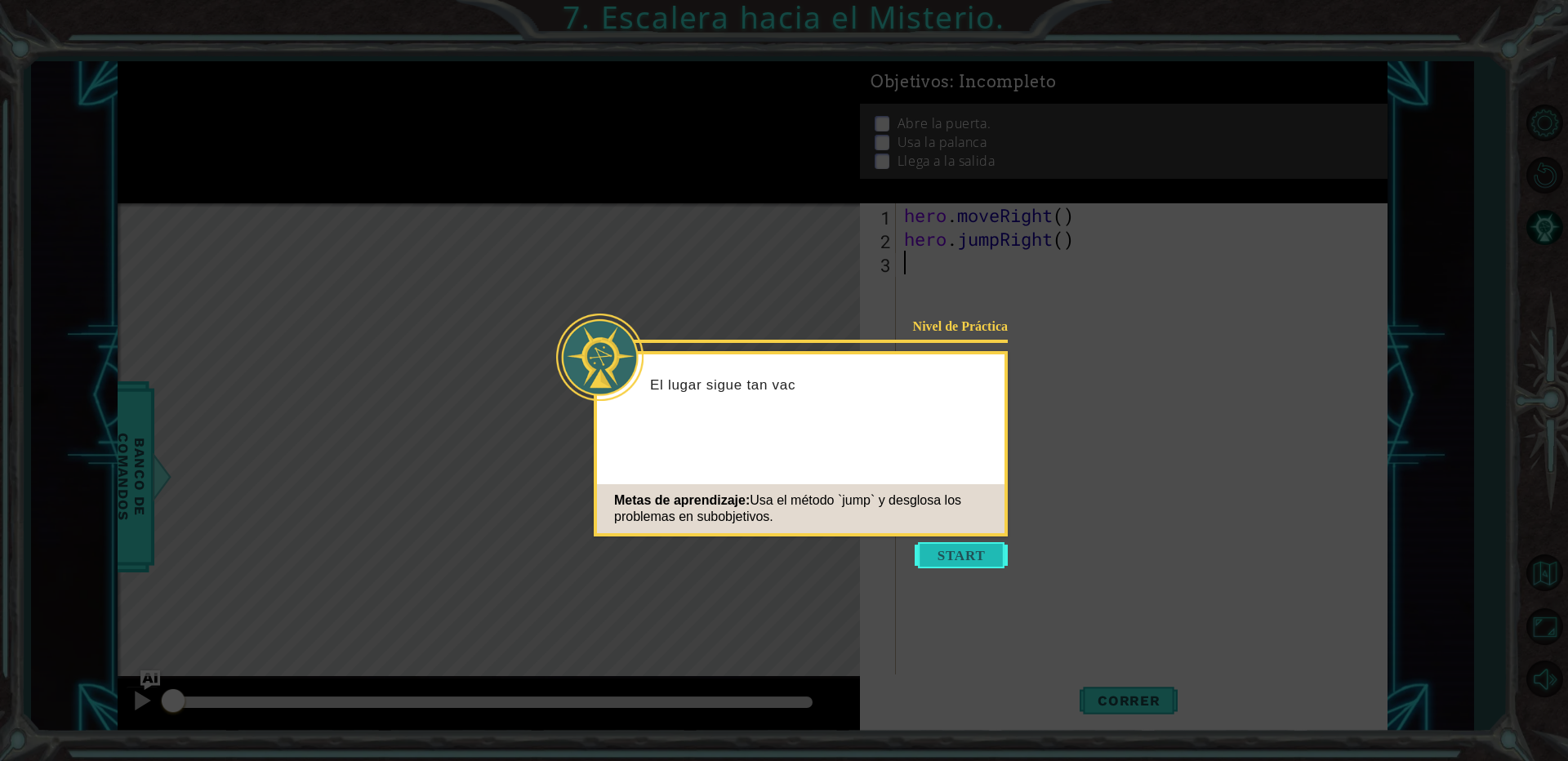
click at [961, 547] on button "Start" at bounding box center [962, 556] width 93 height 26
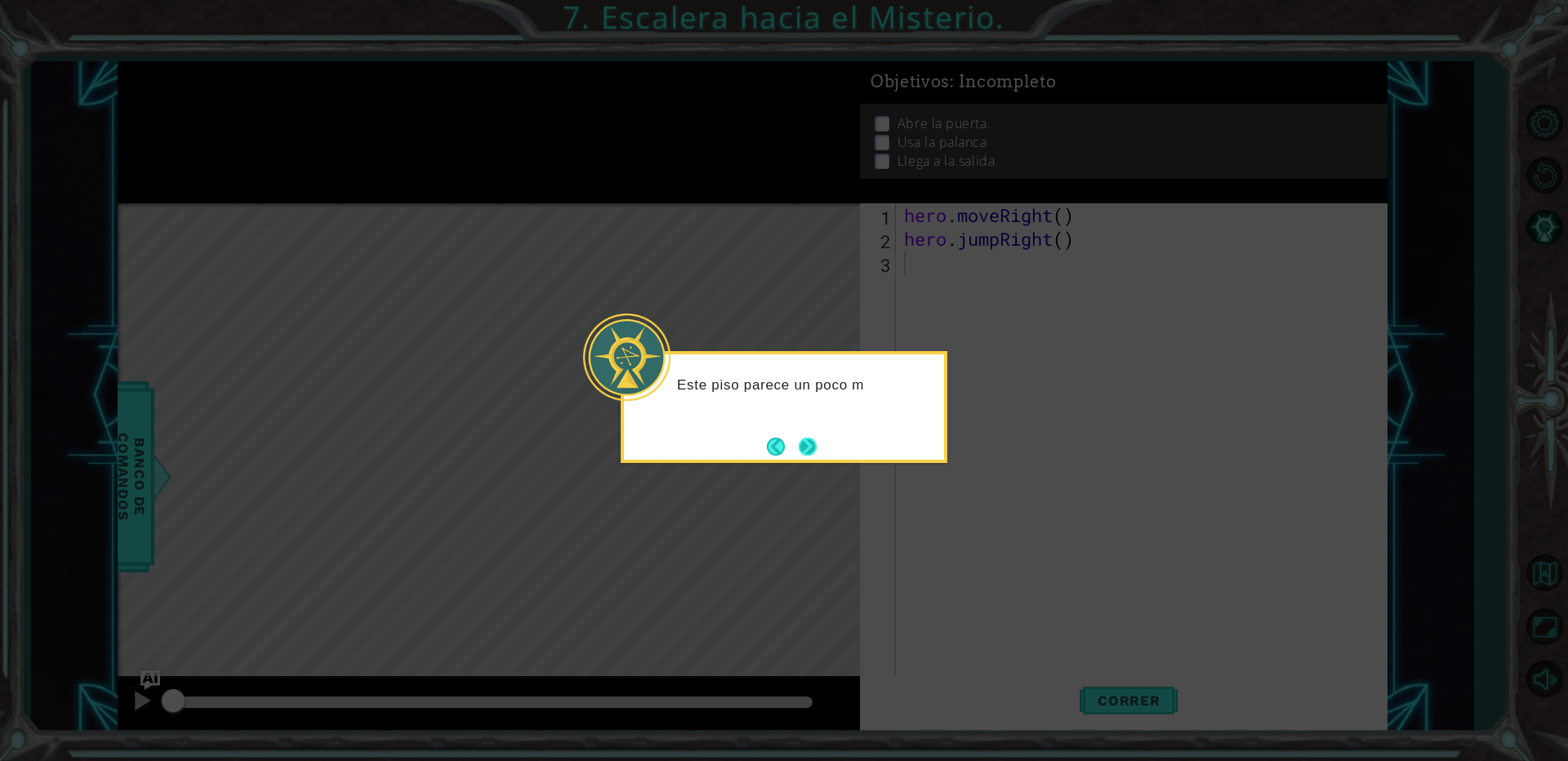
click at [798, 454] on button "Next" at bounding box center [807, 447] width 18 height 18
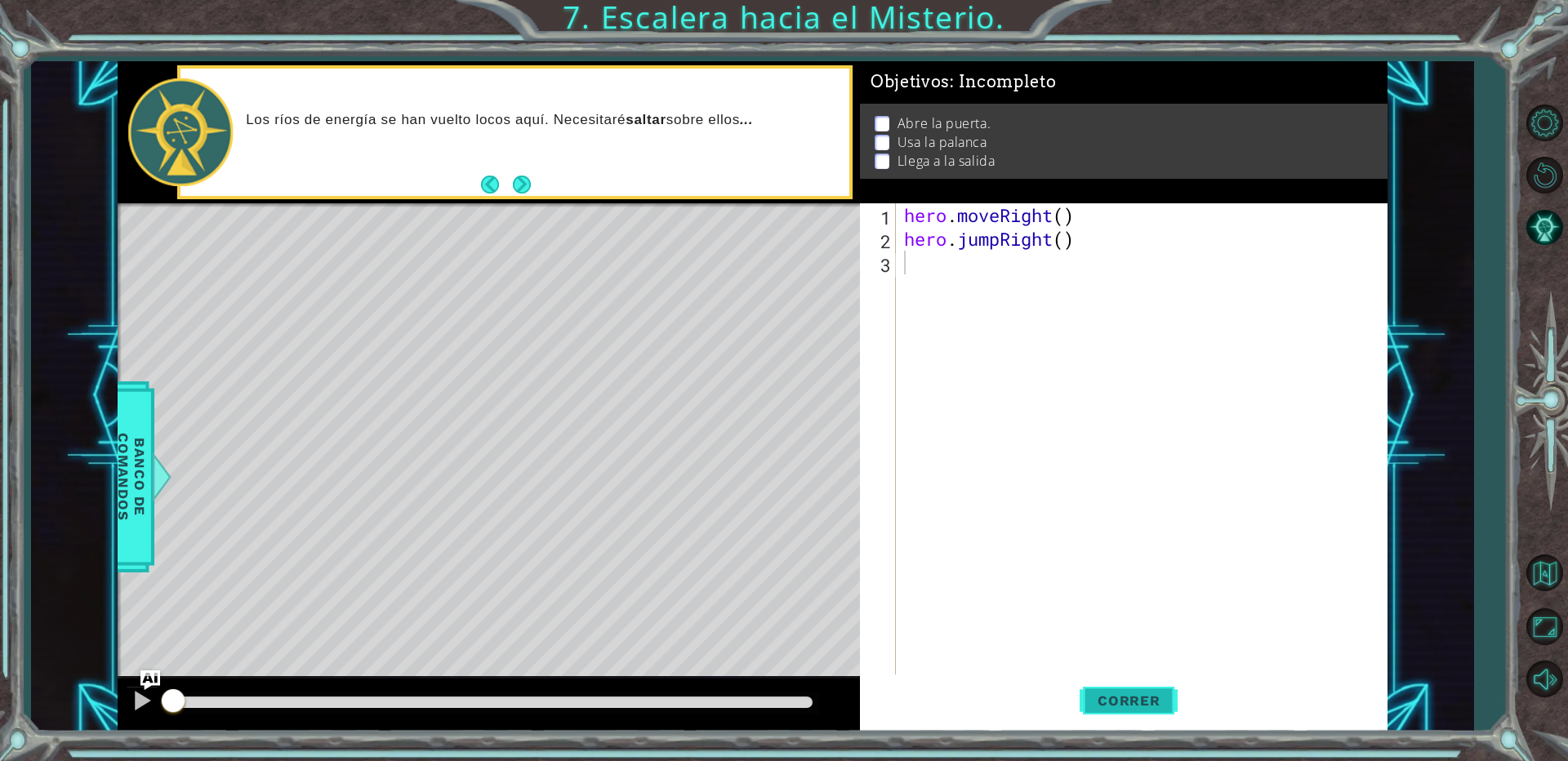
click at [1137, 708] on span "Correr" at bounding box center [1129, 701] width 95 height 16
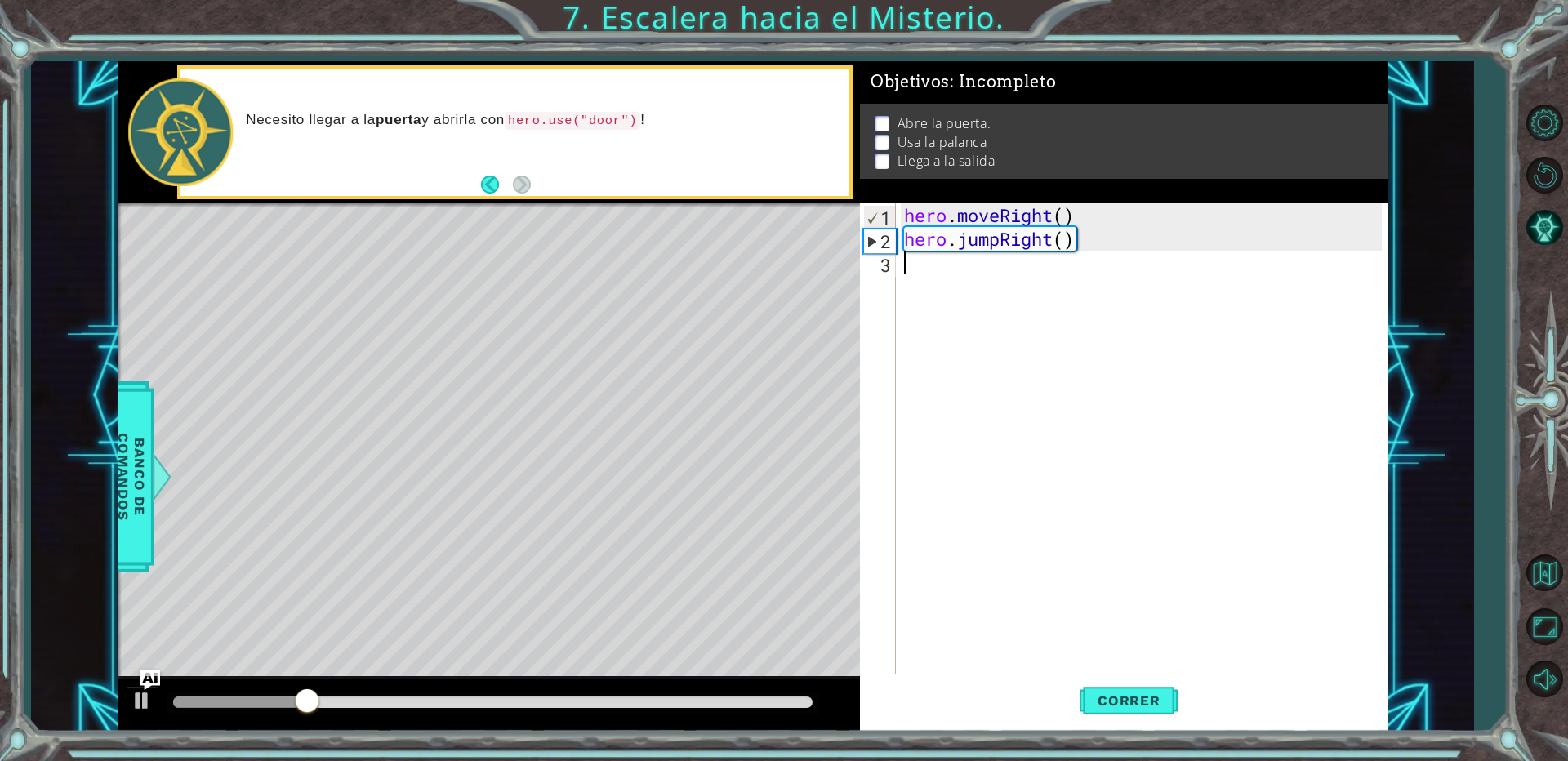
type textarea "h"
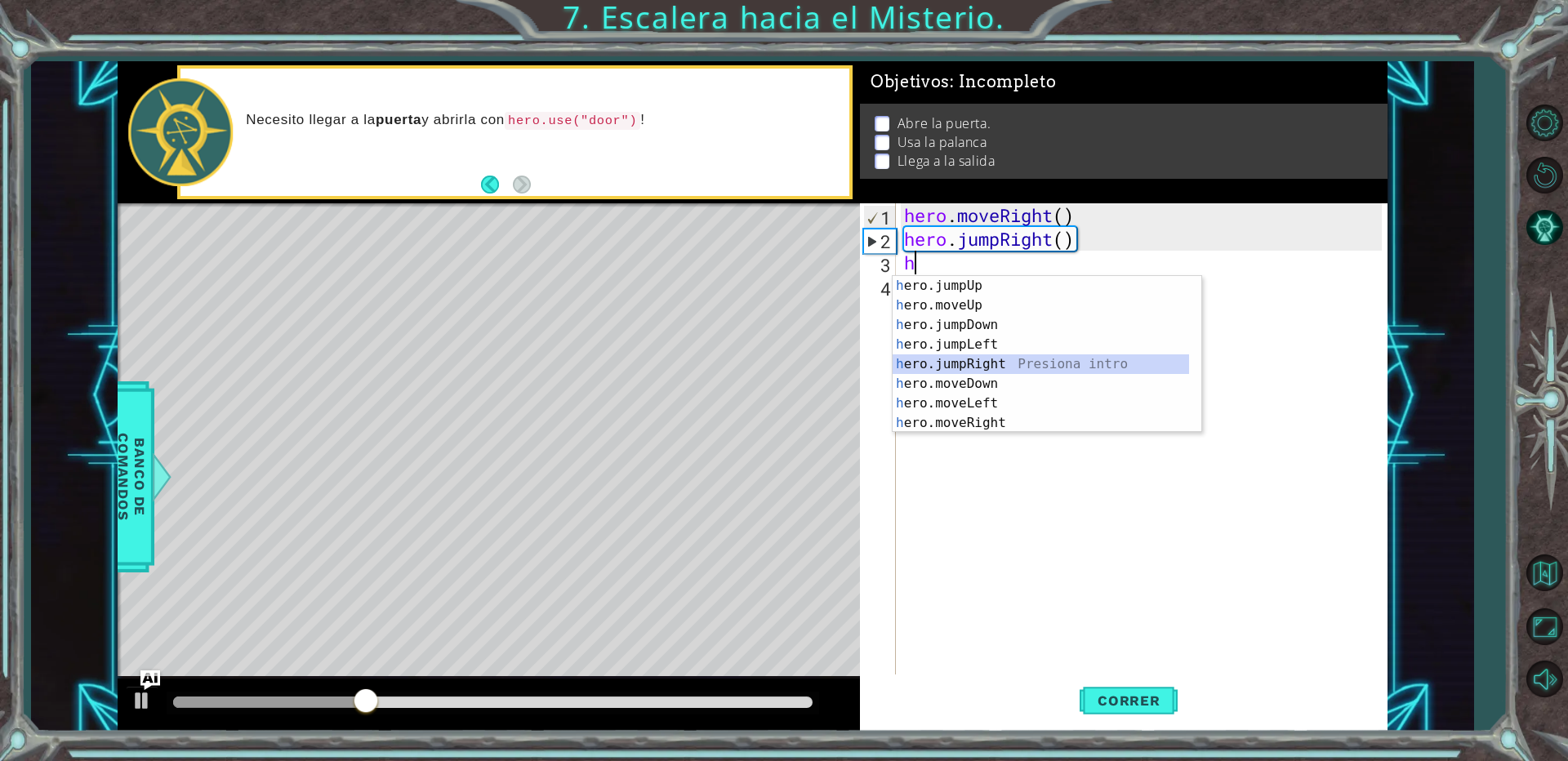
click at [1012, 372] on div "h ero.jumpUp Presiona intro h ero.moveUp Presiona intro h ero.jumpDown Presiona…" at bounding box center [1040, 375] width 296 height 196
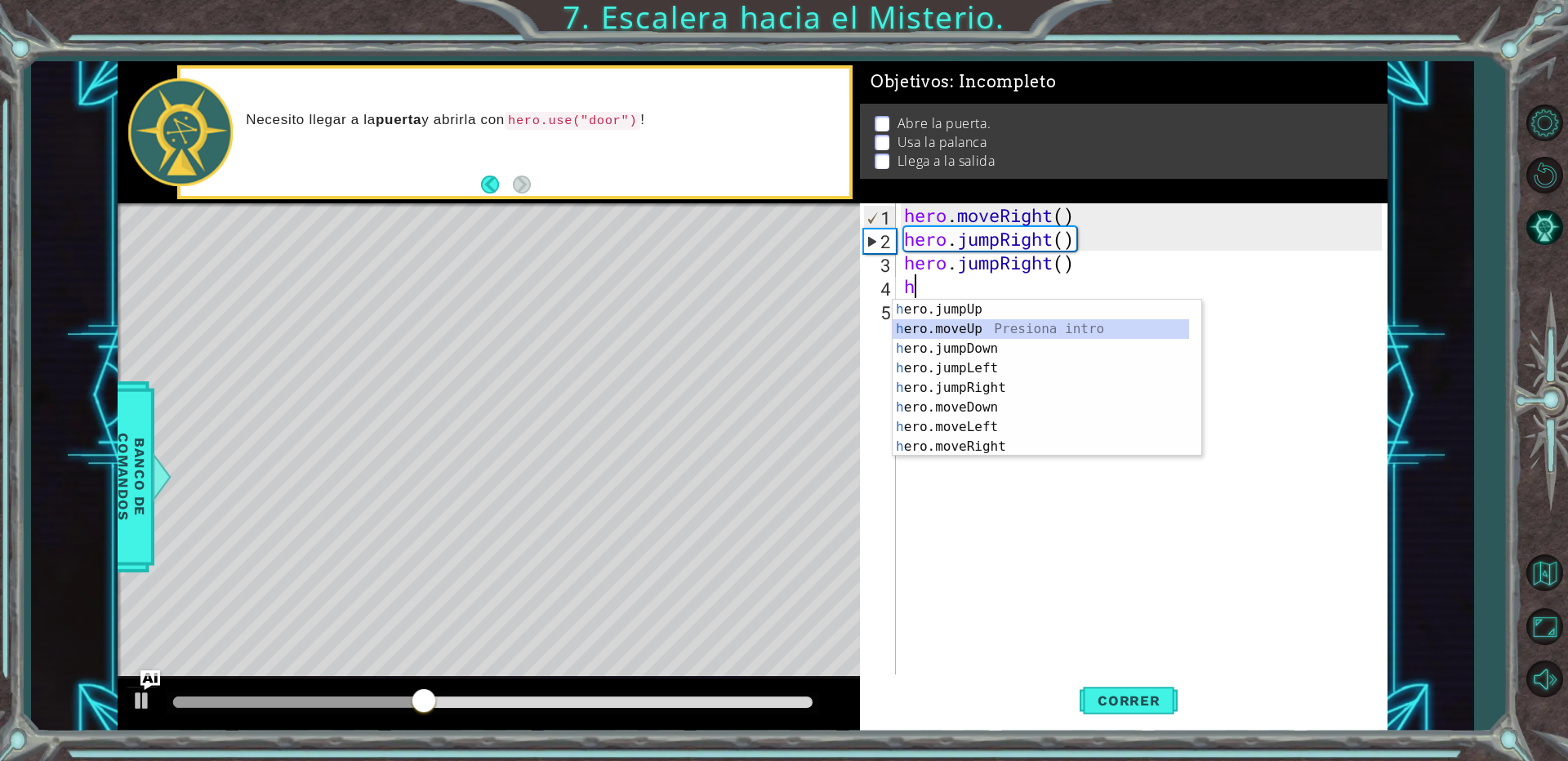
click at [971, 328] on div "h ero.jumpUp Presiona intro h ero.moveUp Presiona intro h ero.jumpDown Presiona…" at bounding box center [1040, 398] width 296 height 196
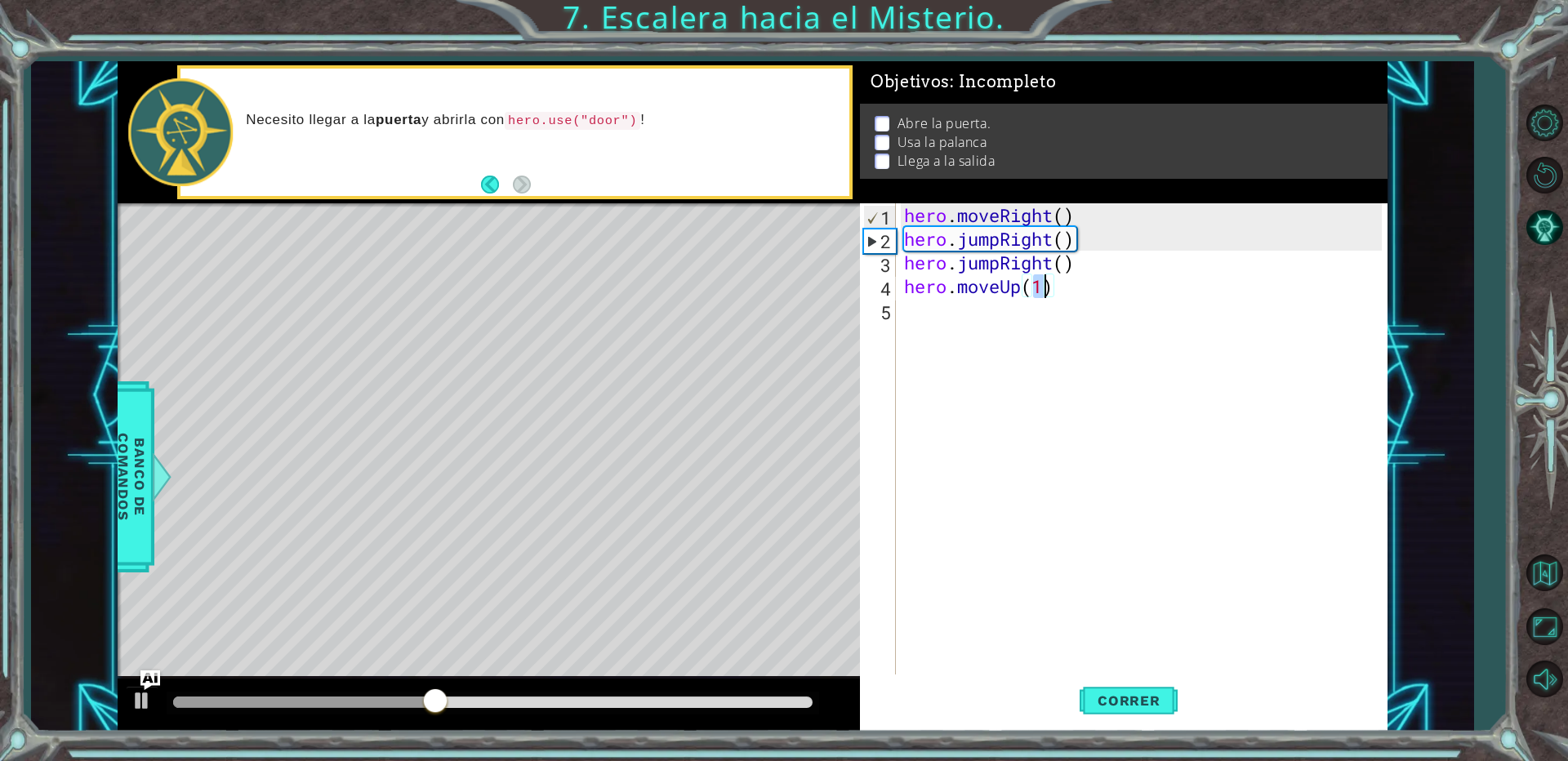
click at [920, 313] on div "hero . moveRight ( ) hero . jumpRight ( ) hero . jumpRight ( ) hero . moveUp ( …" at bounding box center [1145, 464] width 489 height 521
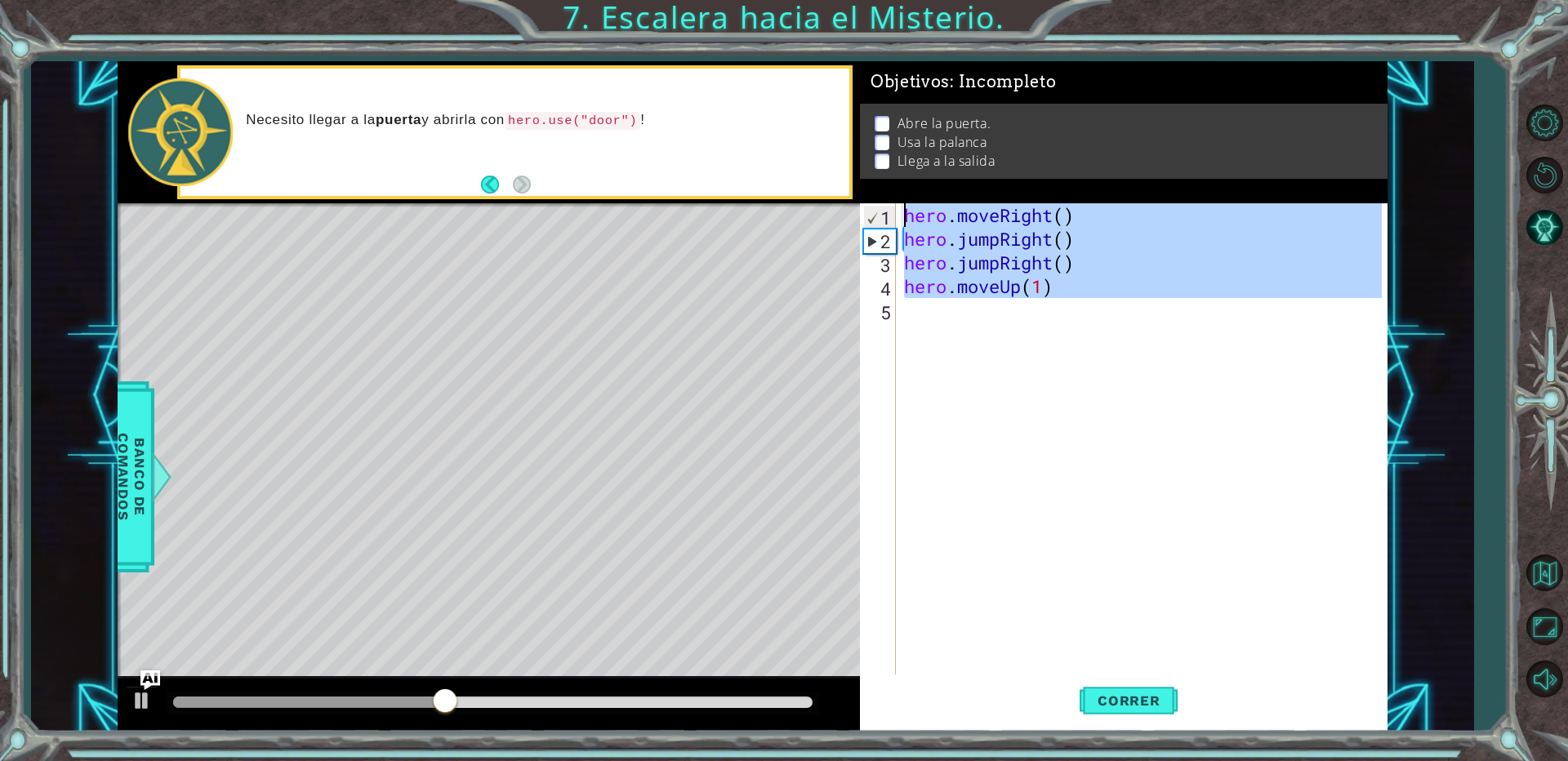
type textarea "hero.moveRight() hero.jumpRight()"
click at [907, 314] on div "hero . moveRight ( ) hero . jumpRight ( ) hero . jumpRight ( ) hero . moveUp ( …" at bounding box center [1141, 440] width 481 height 474
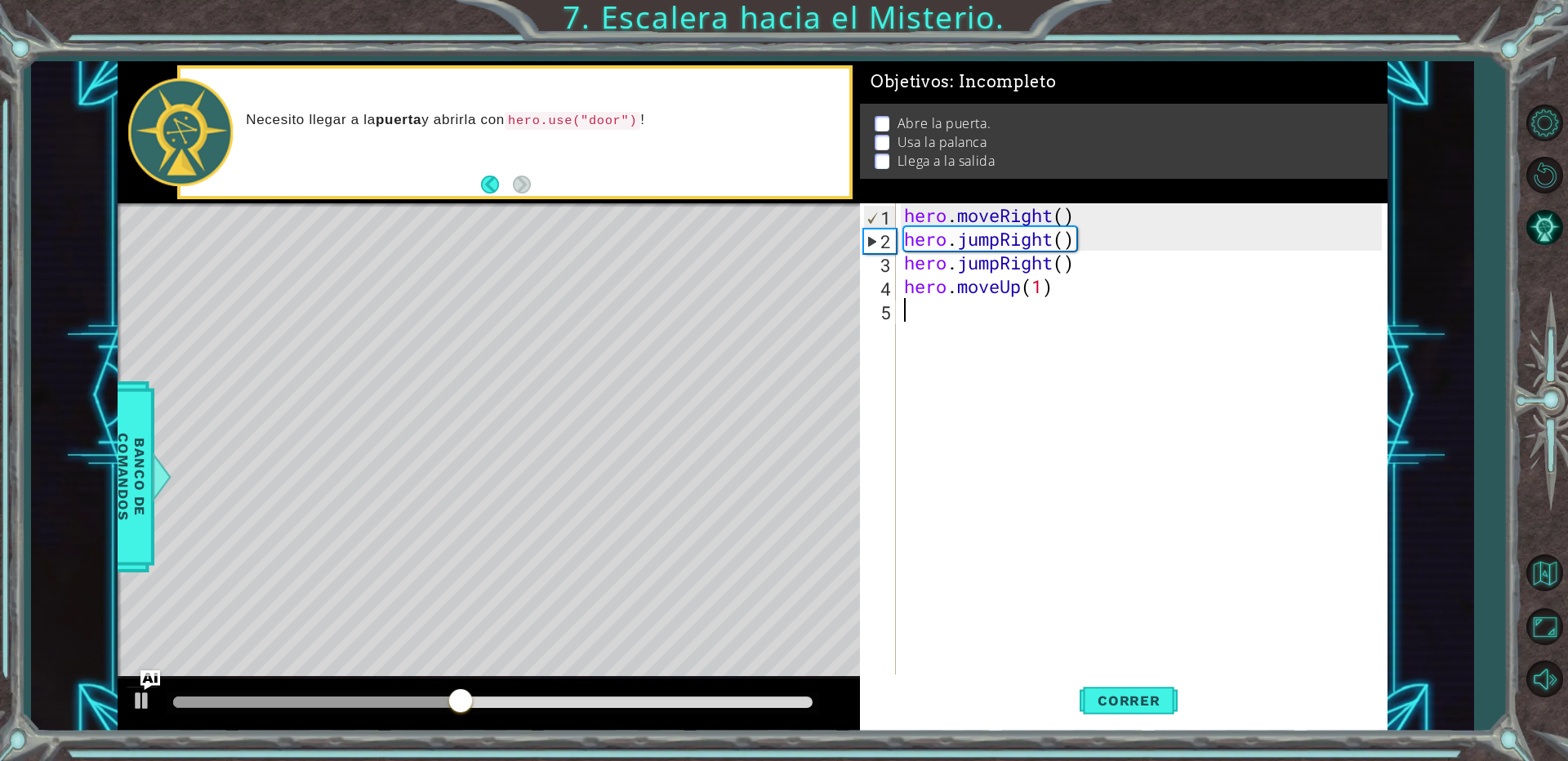
click at [912, 318] on div "hero . moveRight ( ) hero . jumpRight ( ) hero . jumpRight ( ) hero . moveUp ( …" at bounding box center [1145, 464] width 489 height 521
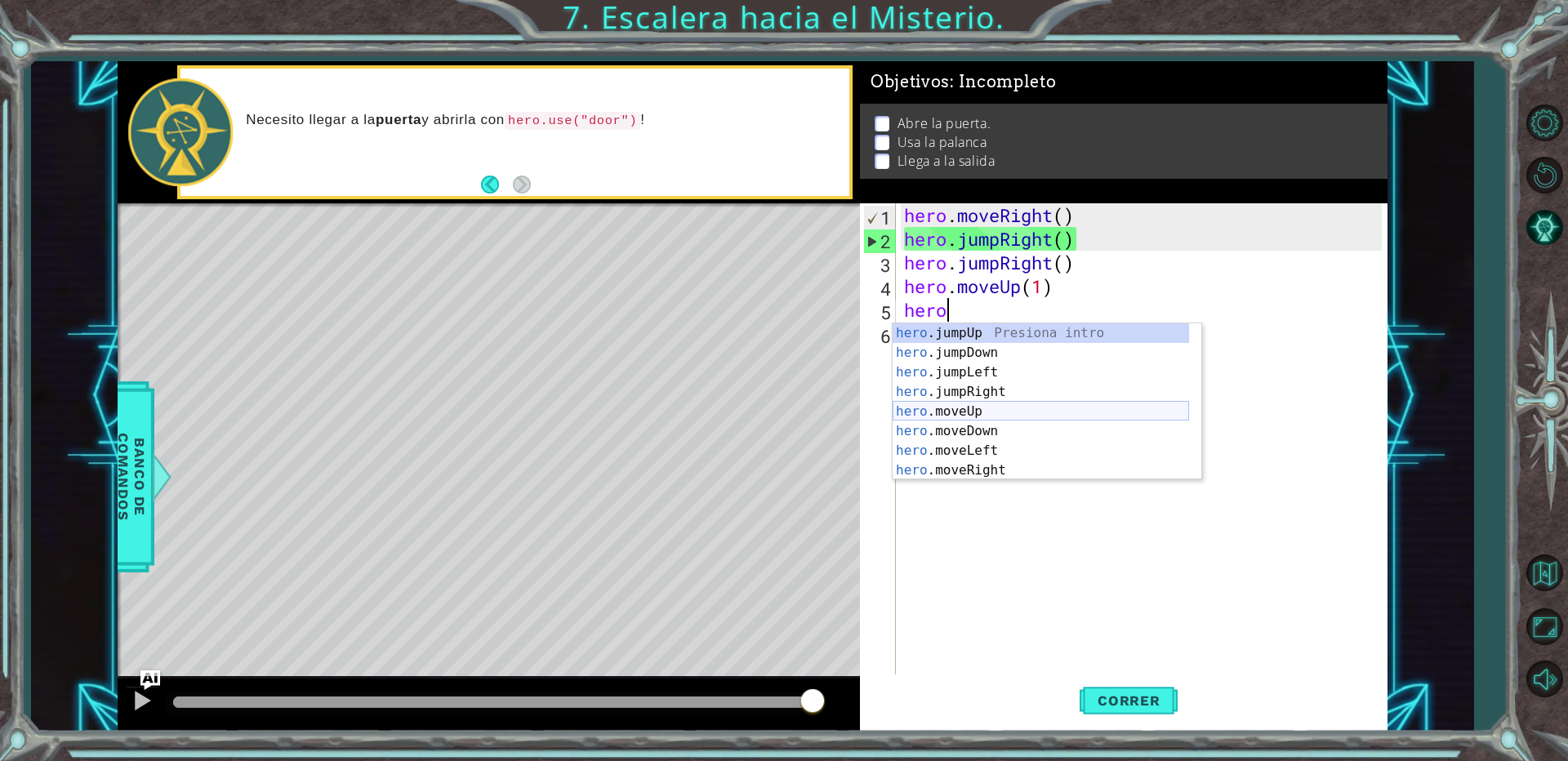
scroll to position [20, 0]
click at [945, 476] on div "hero .jumpDown Presiona intro hero .jumpLeft Presiona intro hero .jumpRight Pre…" at bounding box center [1040, 422] width 296 height 196
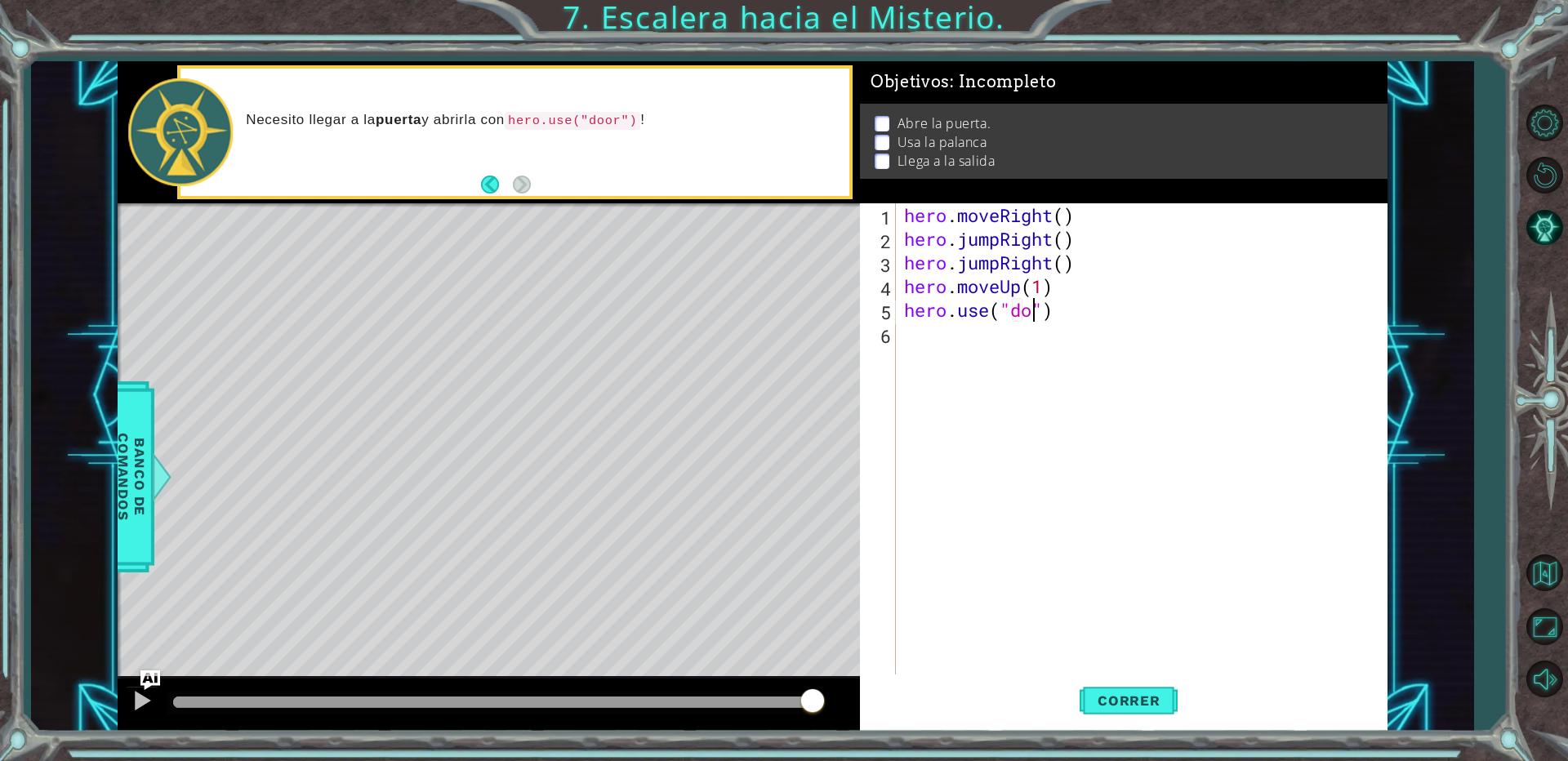
type textarea "hero.use("door")"
click at [929, 339] on div "hero . moveRight ( ) hero . jumpRight ( ) hero . jumpRight ( ) hero . moveUp ( …" at bounding box center [1145, 464] width 489 height 521
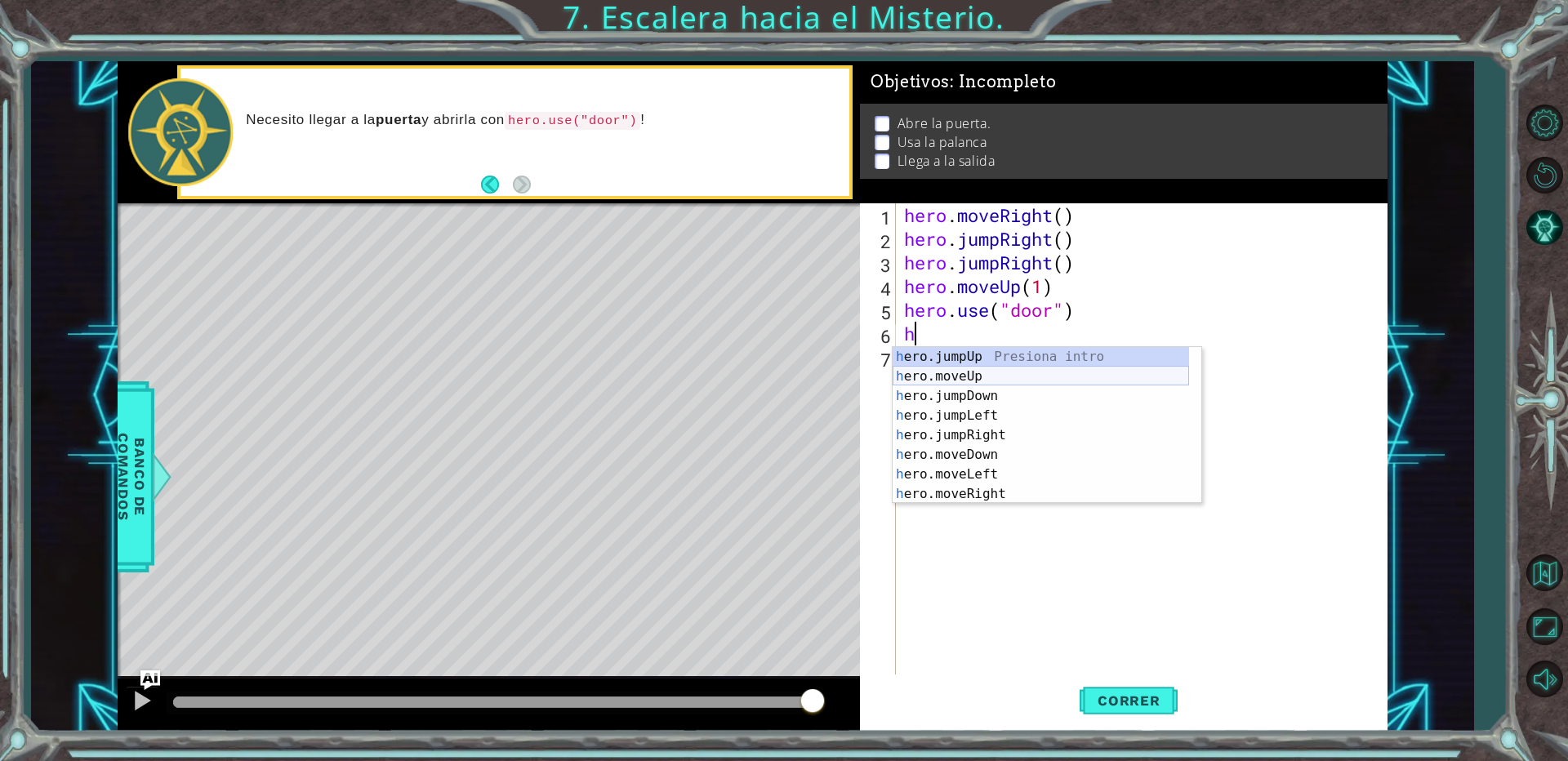
click at [980, 373] on div "h ero.jumpUp Presiona intro h ero.moveUp Presiona intro h ero.jumpDown Presiona…" at bounding box center [1040, 445] width 296 height 196
type textarea "hero.moveUp(1)"
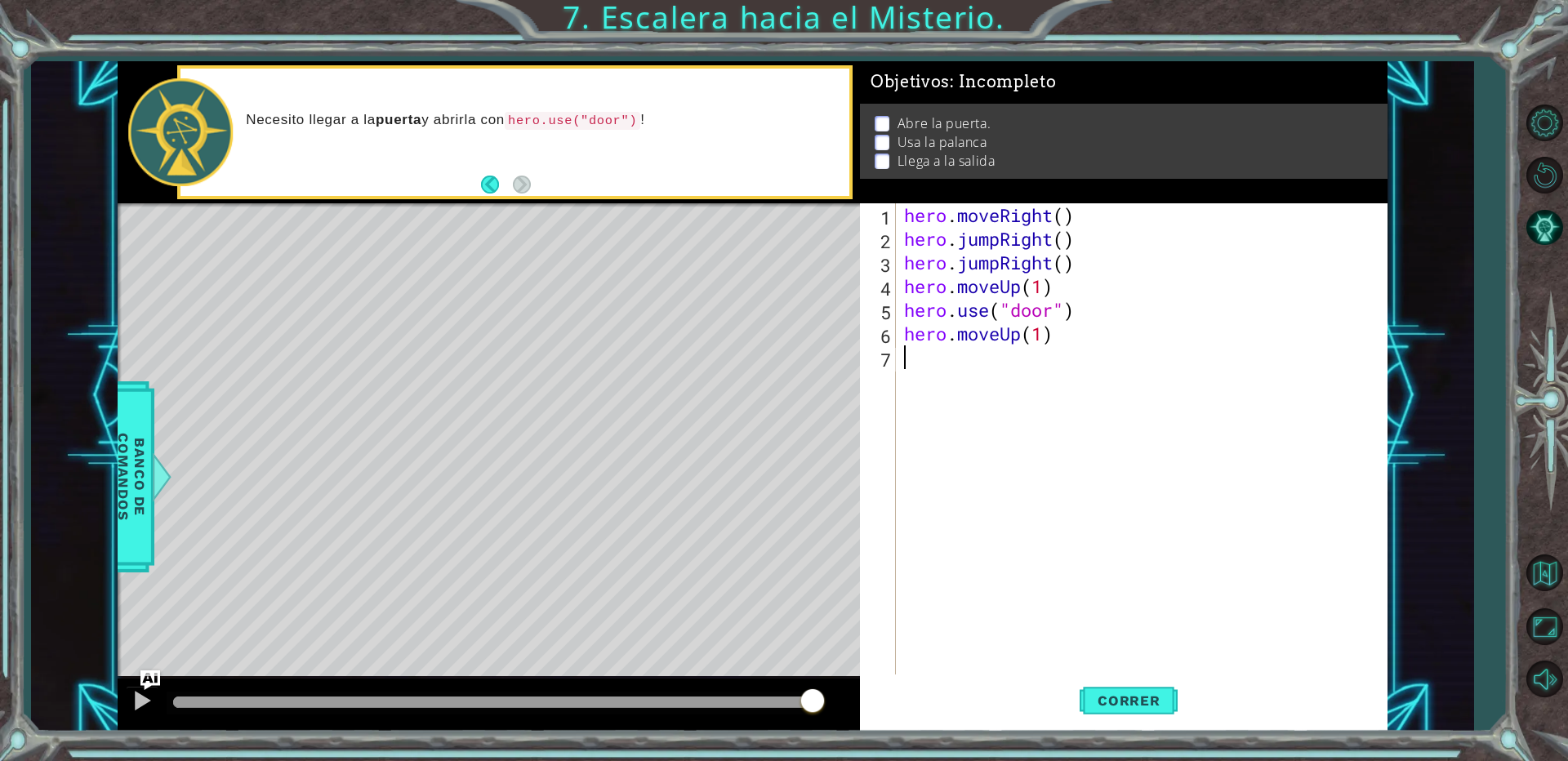
click at [905, 369] on div "hero . moveRight ( ) hero . jumpRight ( ) hero . jumpRight ( ) hero . moveUp ( …" at bounding box center [1145, 464] width 489 height 521
type textarea "g"
type textarea "h"
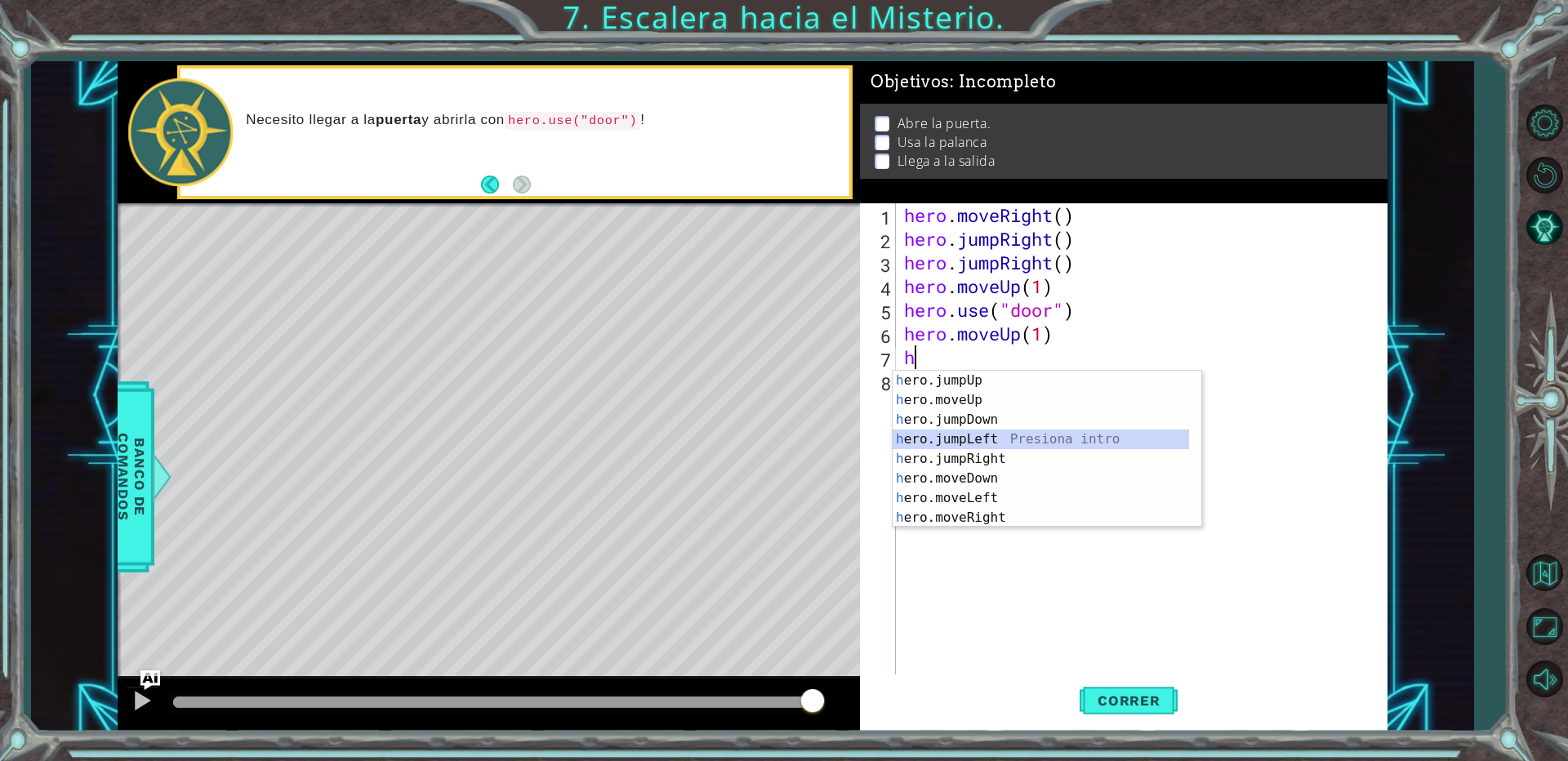
click at [973, 445] on div "h ero.jumpUp Presiona intro h ero.moveUp Presiona intro h ero.jumpDown Presiona…" at bounding box center [1047, 469] width 309 height 196
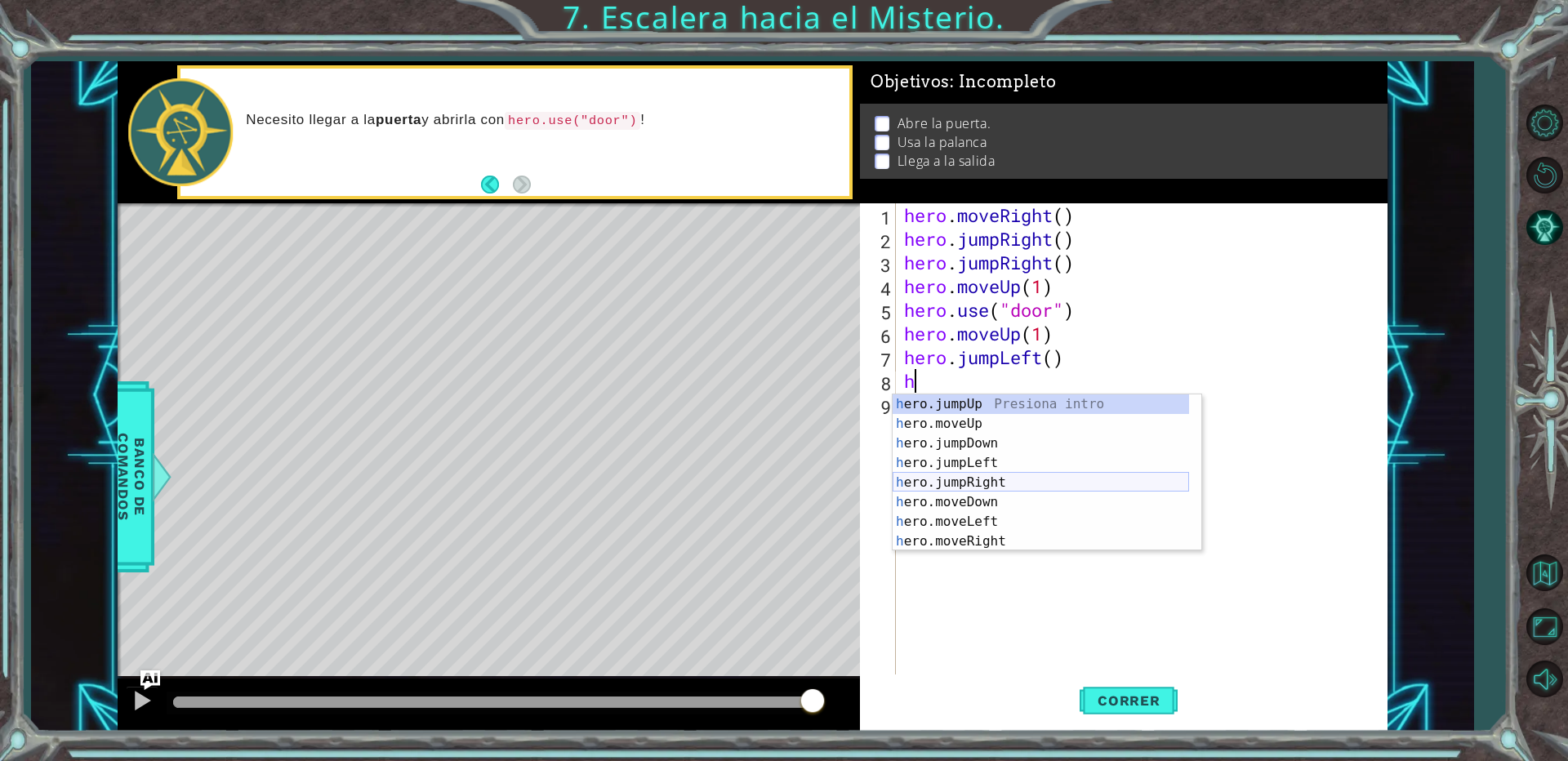
scroll to position [20, 0]
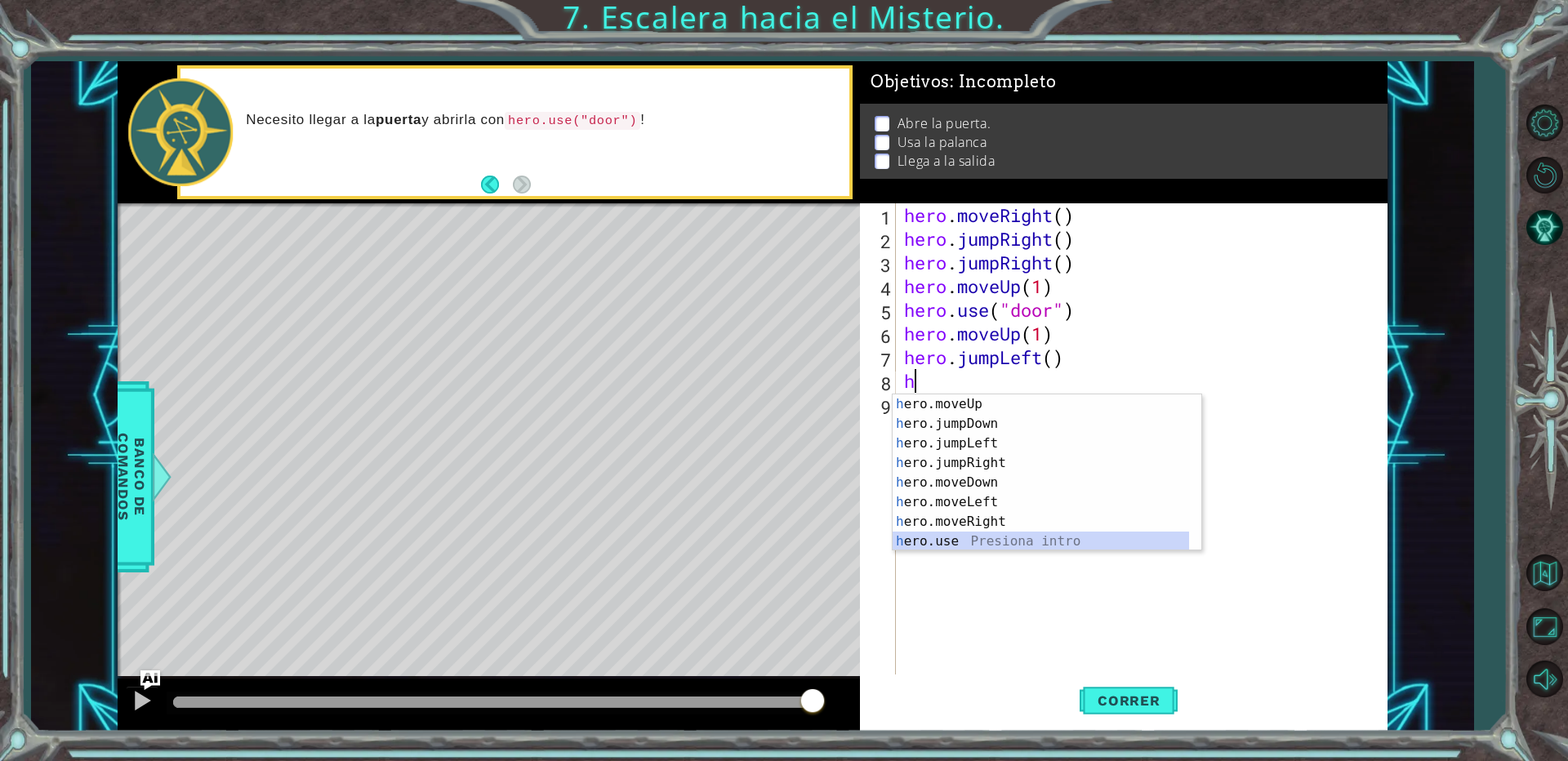
click at [972, 548] on div "h ero.moveUp Presiona intro h ero.jumpDown Presiona intro h ero.jumpLeft Presio…" at bounding box center [1040, 492] width 296 height 196
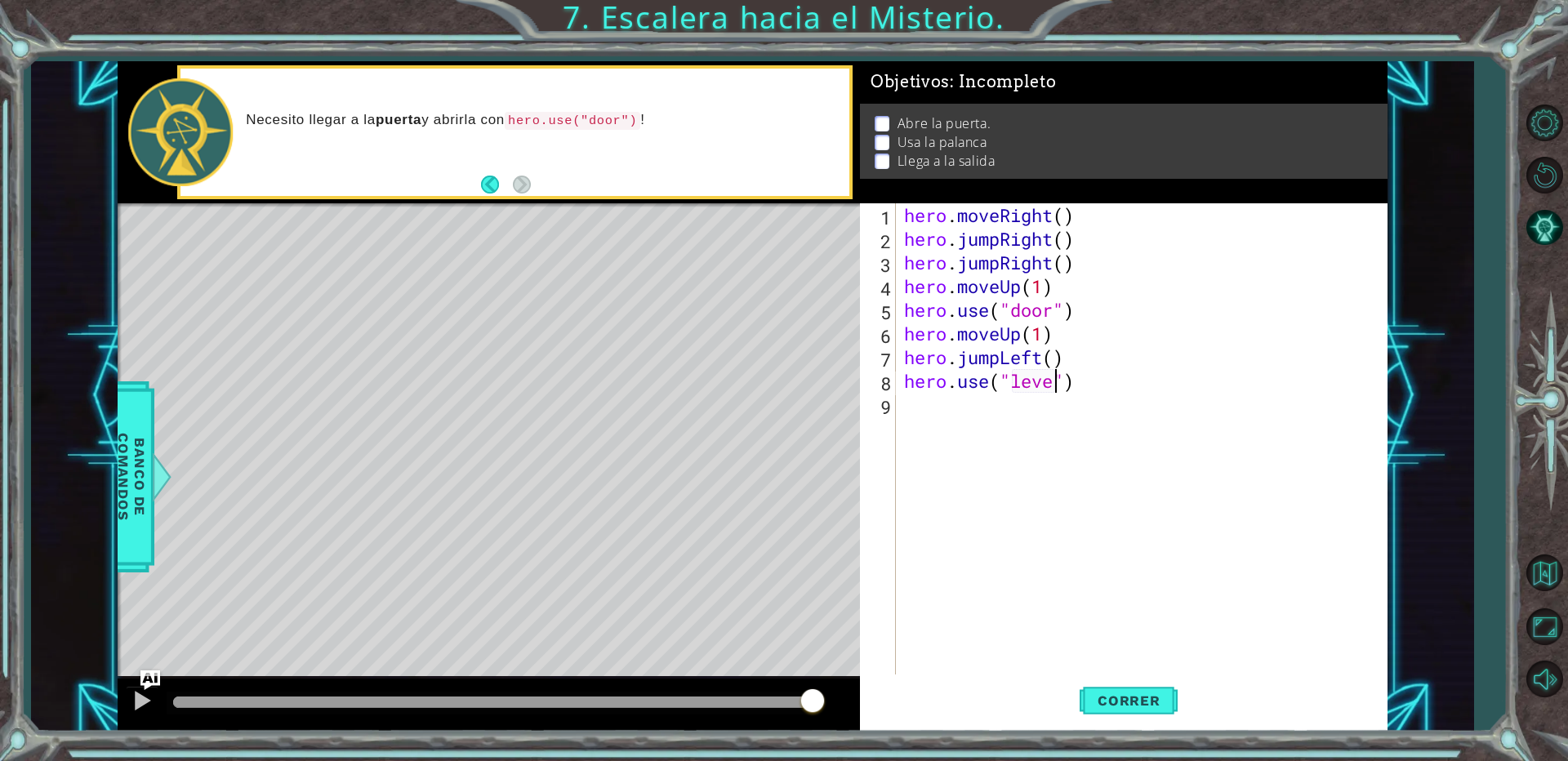
scroll to position [0, 7]
click at [1108, 712] on button "Correr" at bounding box center [1128, 702] width 98 height 54
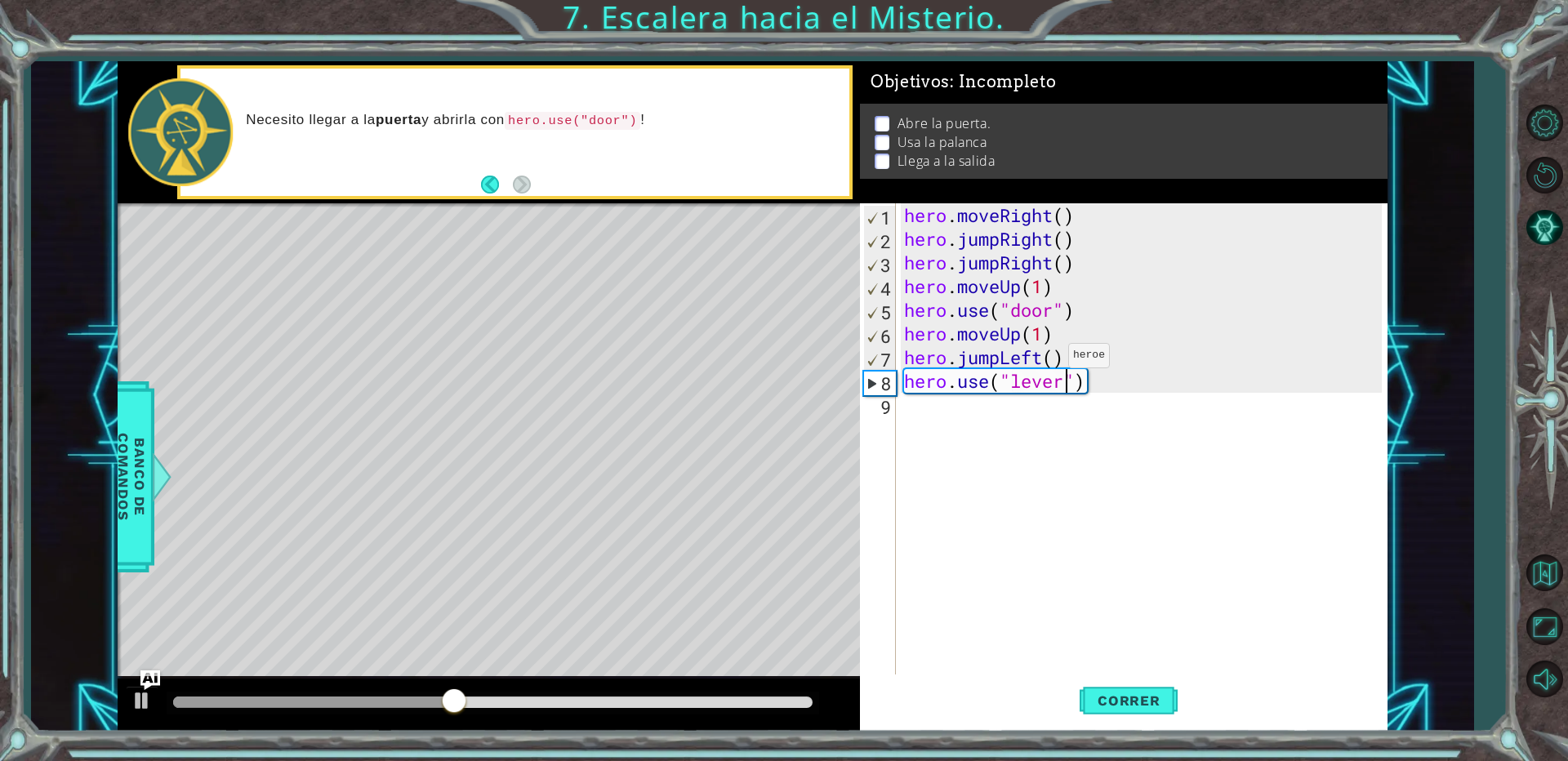
click at [1044, 361] on div "hero . moveRight ( ) hero . jumpRight ( ) hero . jumpRight ( ) hero . moveUp ( …" at bounding box center [1145, 464] width 489 height 521
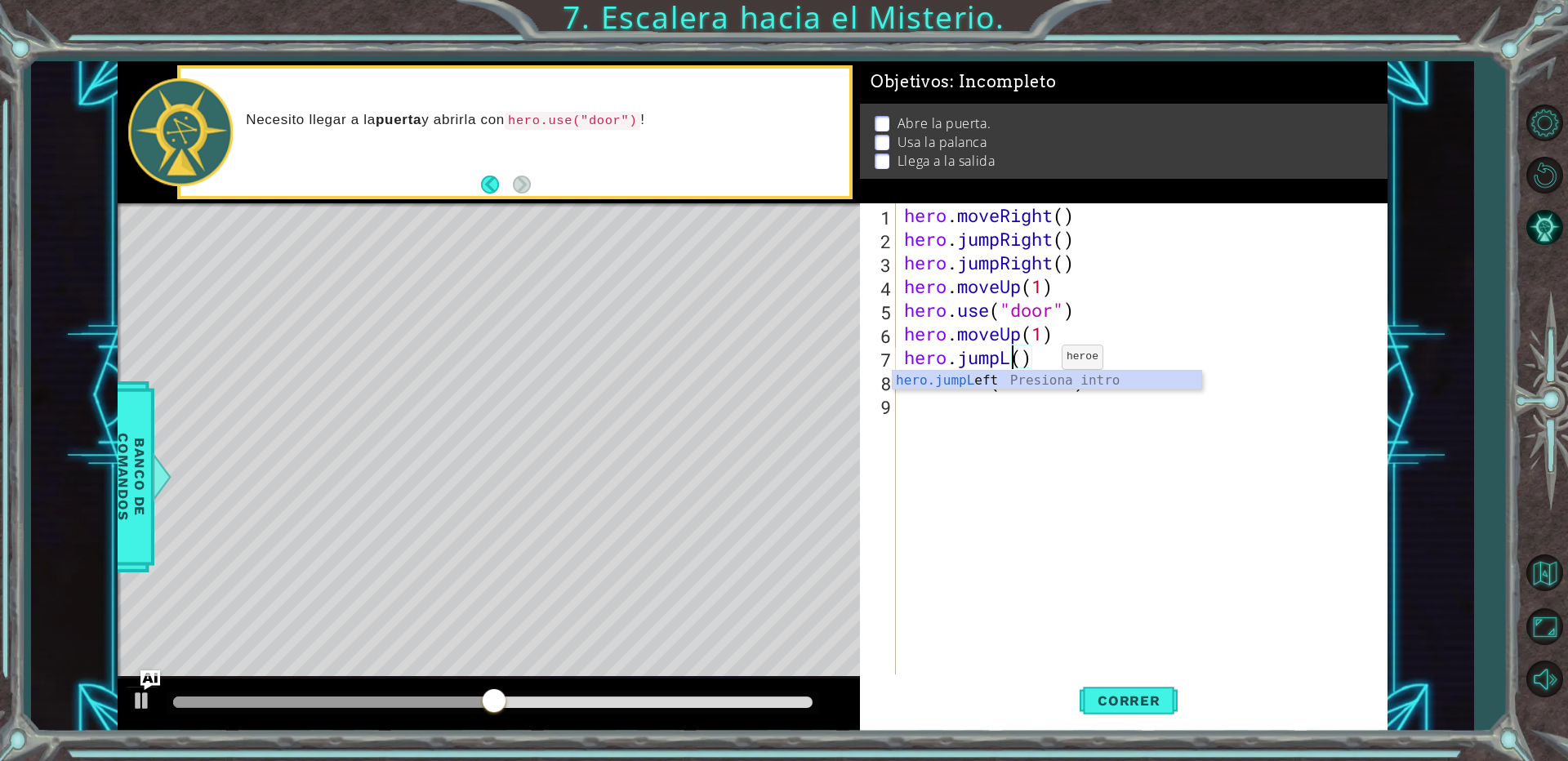
scroll to position [0, 5]
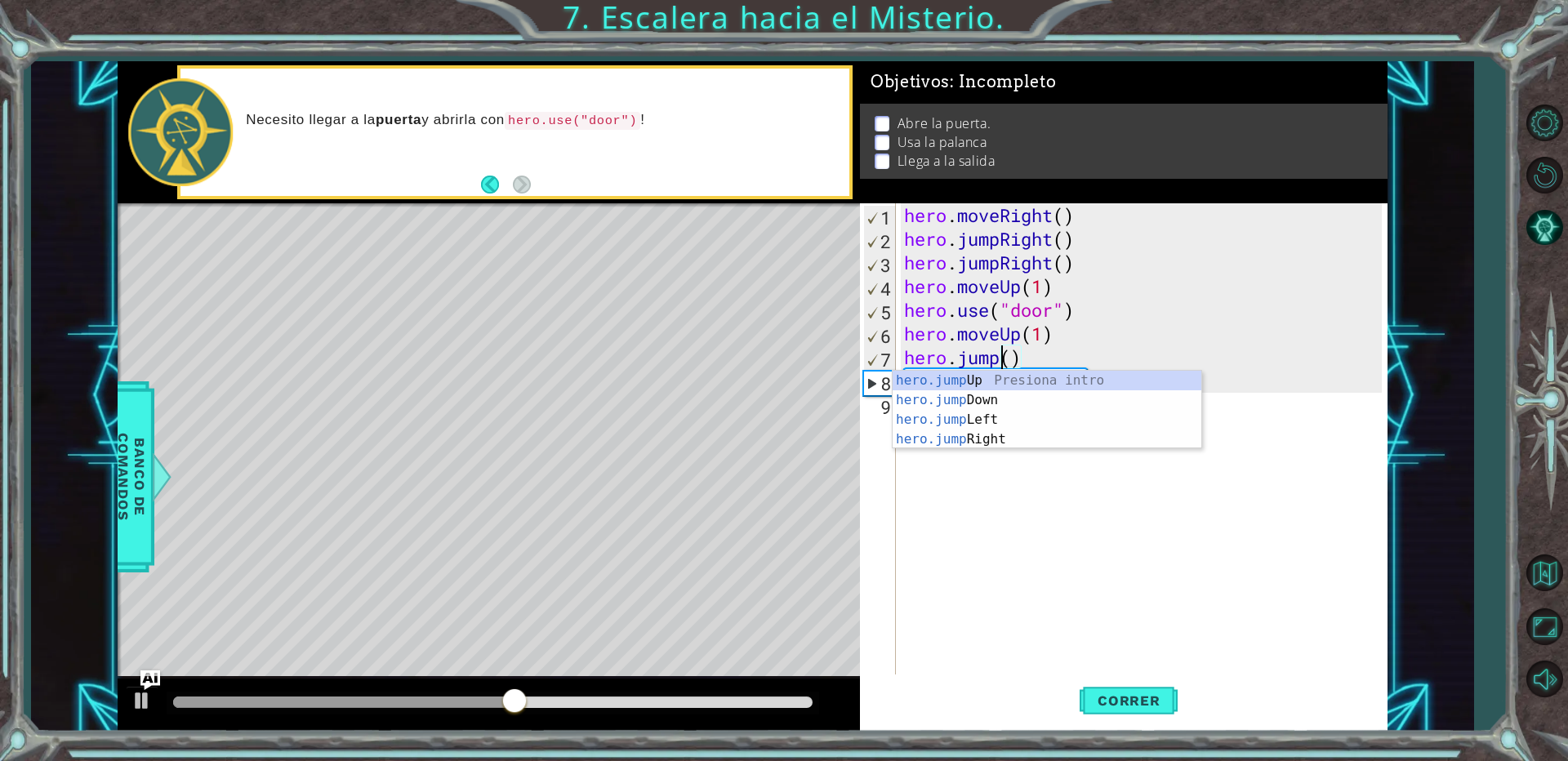
click at [1022, 360] on div "hero . moveRight ( ) hero . jumpRight ( ) hero . jumpRight ( ) hero . moveUp ( …" at bounding box center [1145, 464] width 489 height 521
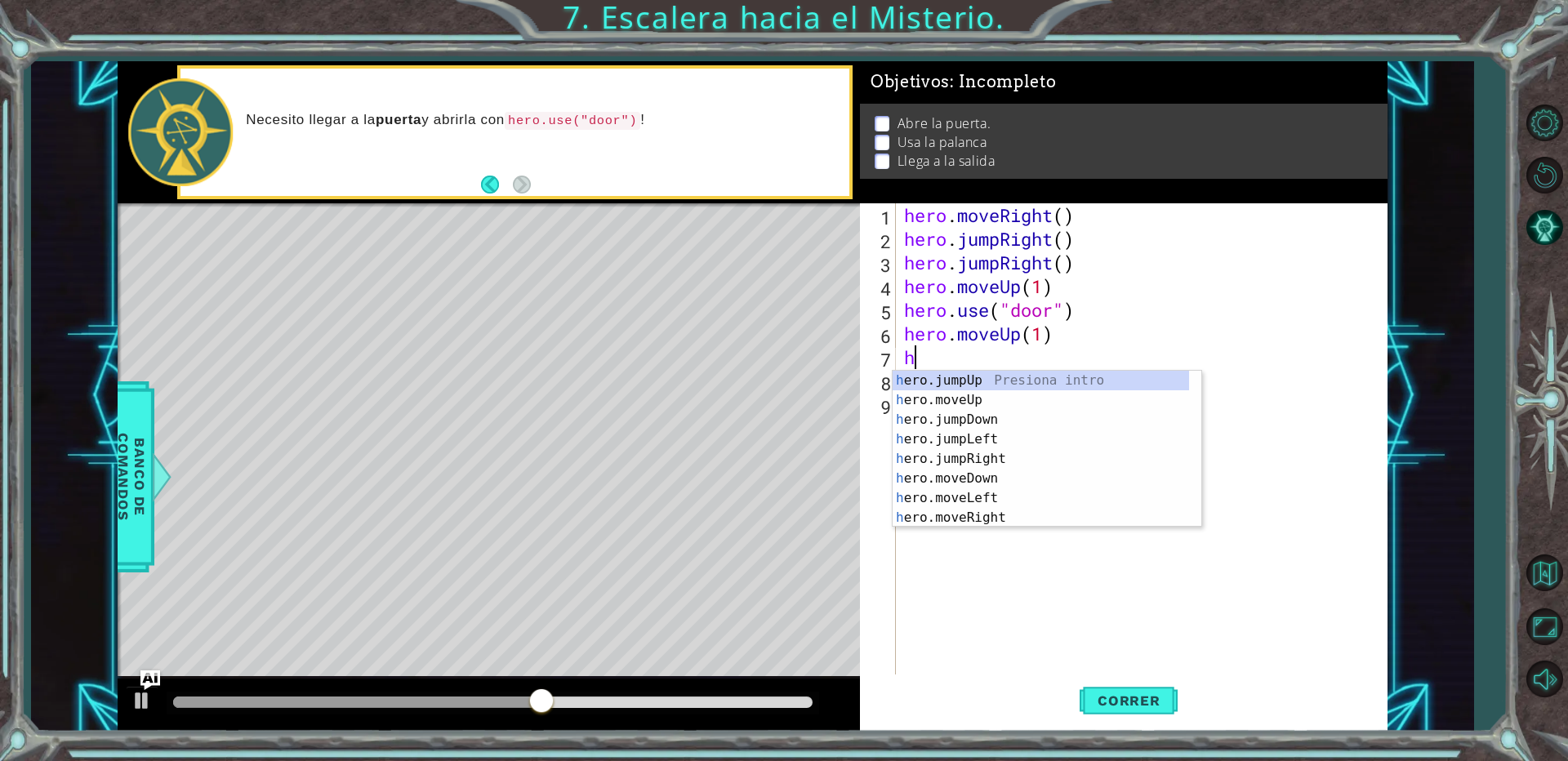
scroll to position [0, 0]
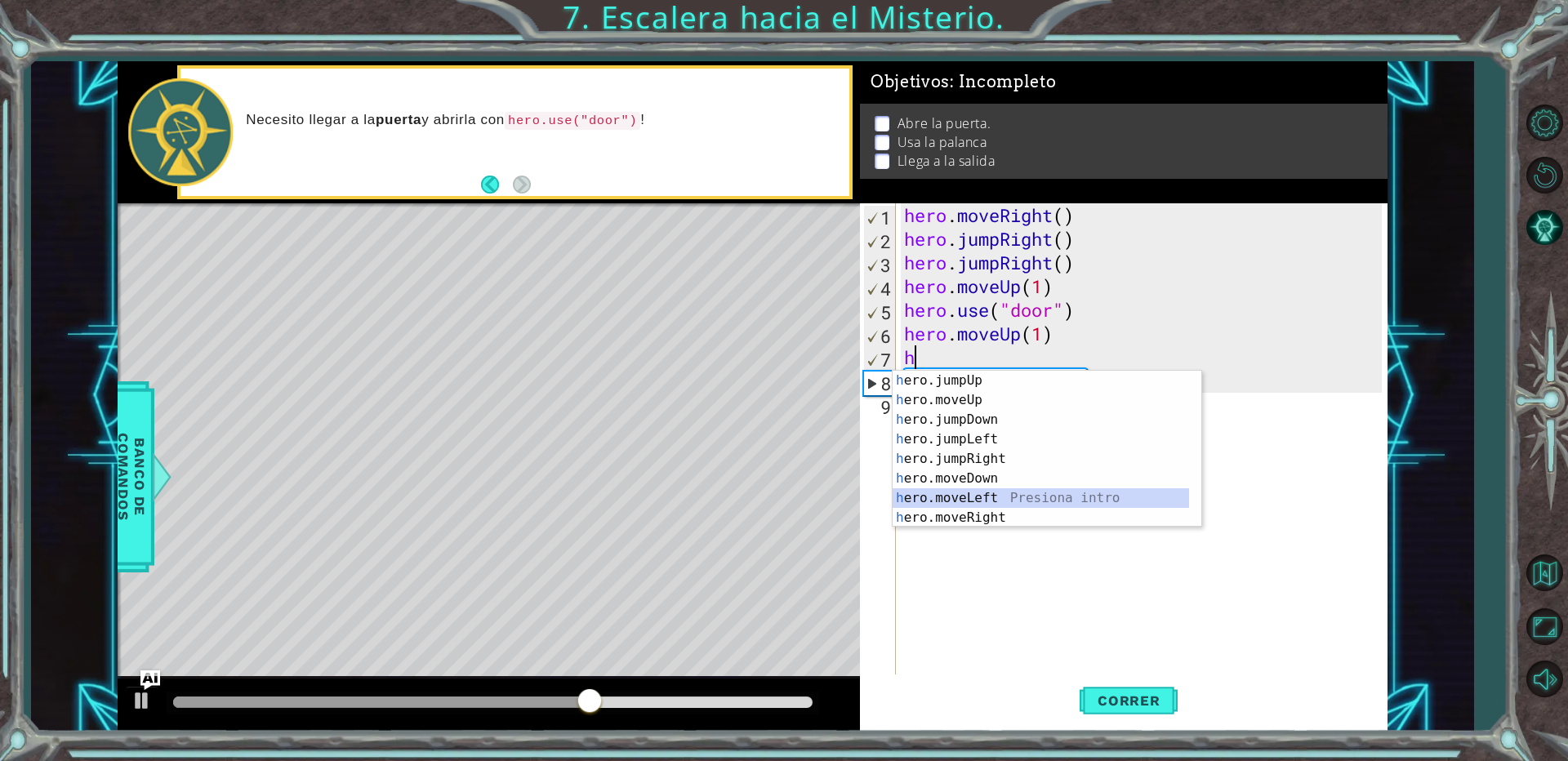
click at [966, 501] on div "h ero.jumpUp Presiona intro h ero.moveUp Presiona intro h ero.jumpDown Presiona…" at bounding box center [1040, 469] width 296 height 196
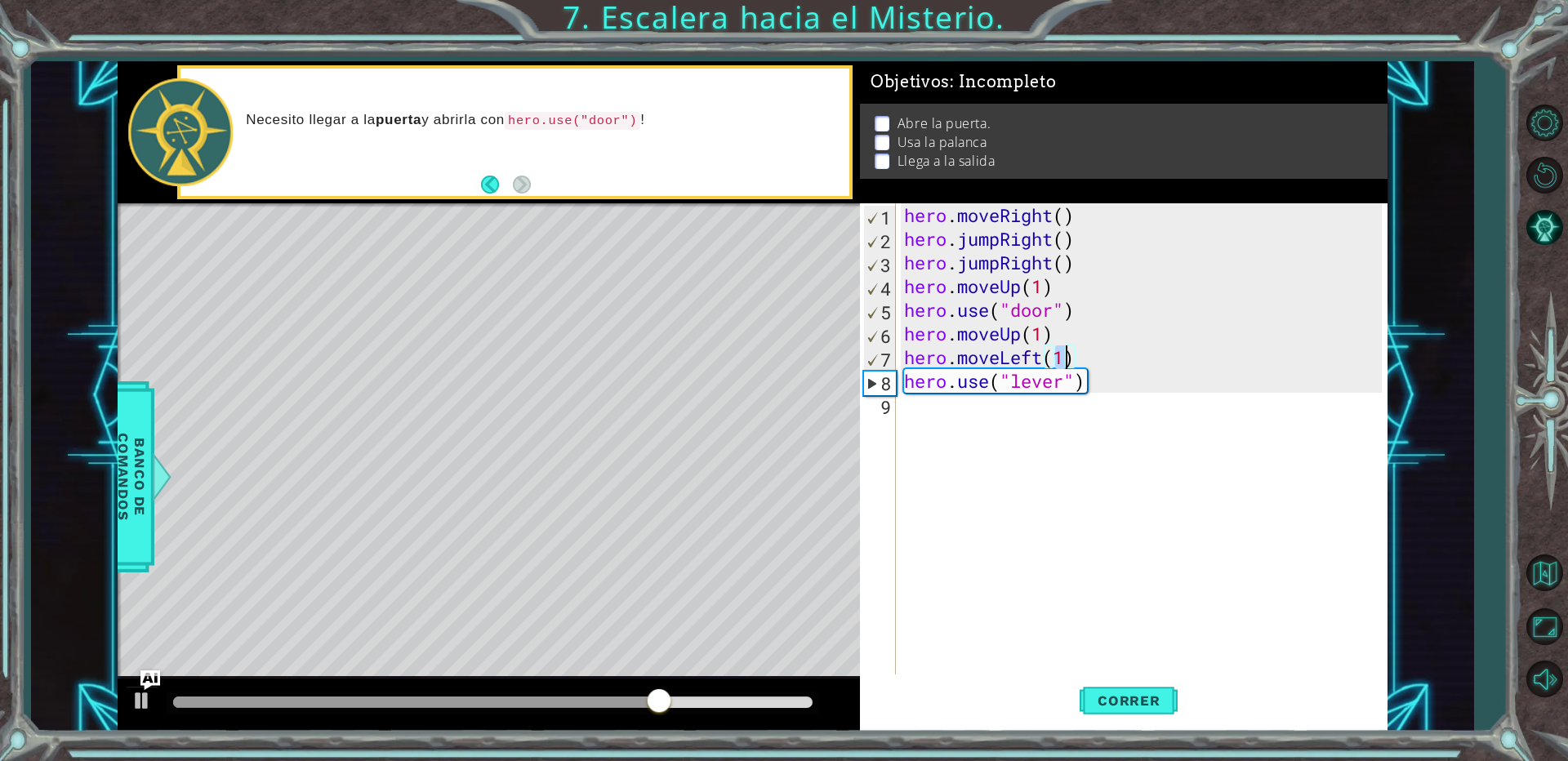
click at [1087, 269] on div "hero . moveRight ( ) hero . jumpRight ( ) hero . jumpRight ( ) hero . moveUp ( …" at bounding box center [1145, 464] width 489 height 521
click at [1051, 254] on div "hero . moveRight ( ) hero . jumpRight ( ) hero . jumpRight ( ) hero . moveUp ( …" at bounding box center [1145, 464] width 489 height 521
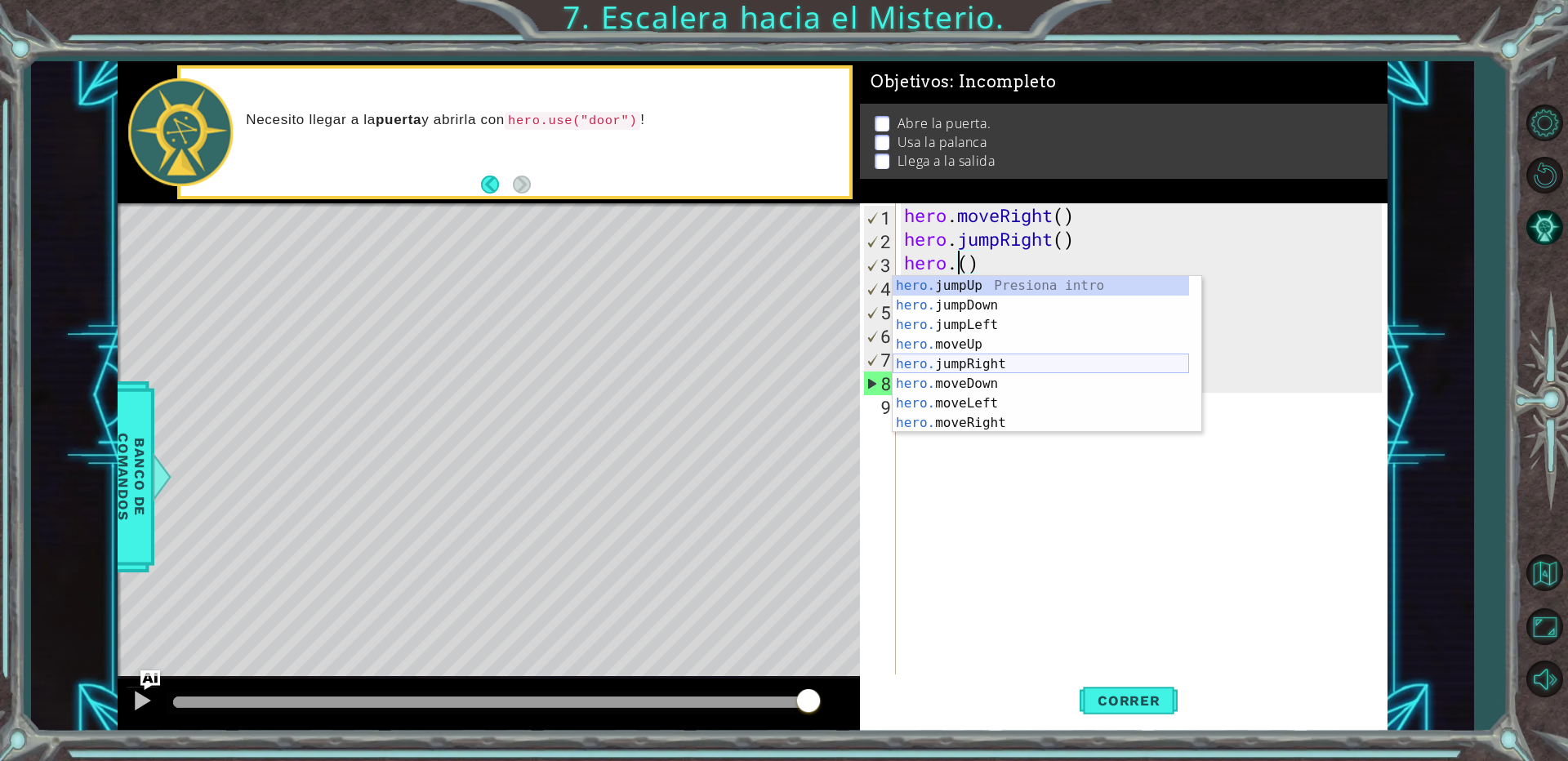
click at [977, 359] on div "hero. jumpUp Presiona intro hero. jumpDown Presiona intro hero. jumpLeft Presio…" at bounding box center [1040, 375] width 296 height 196
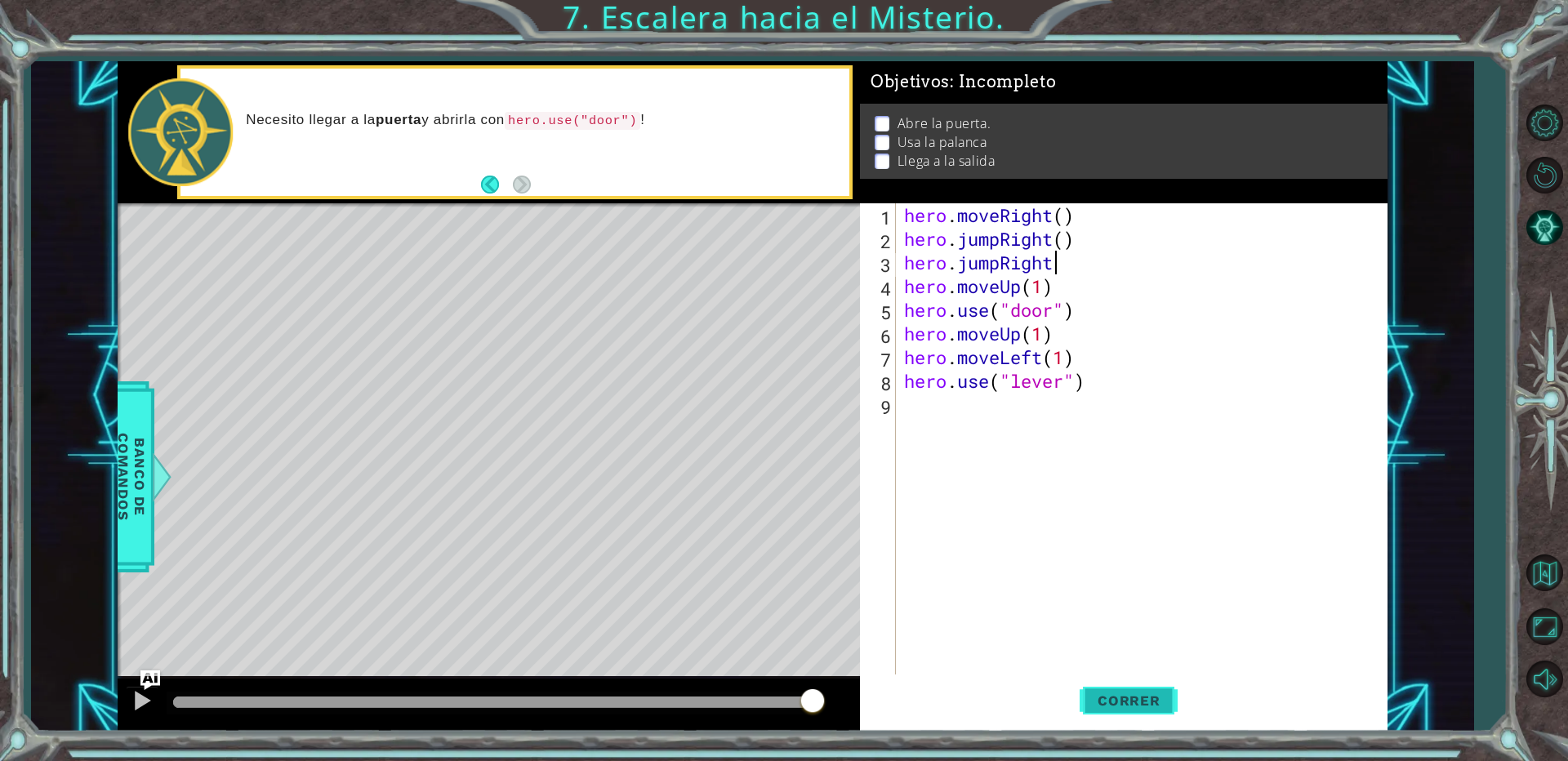
click at [1095, 690] on button "Correr" at bounding box center [1128, 702] width 98 height 54
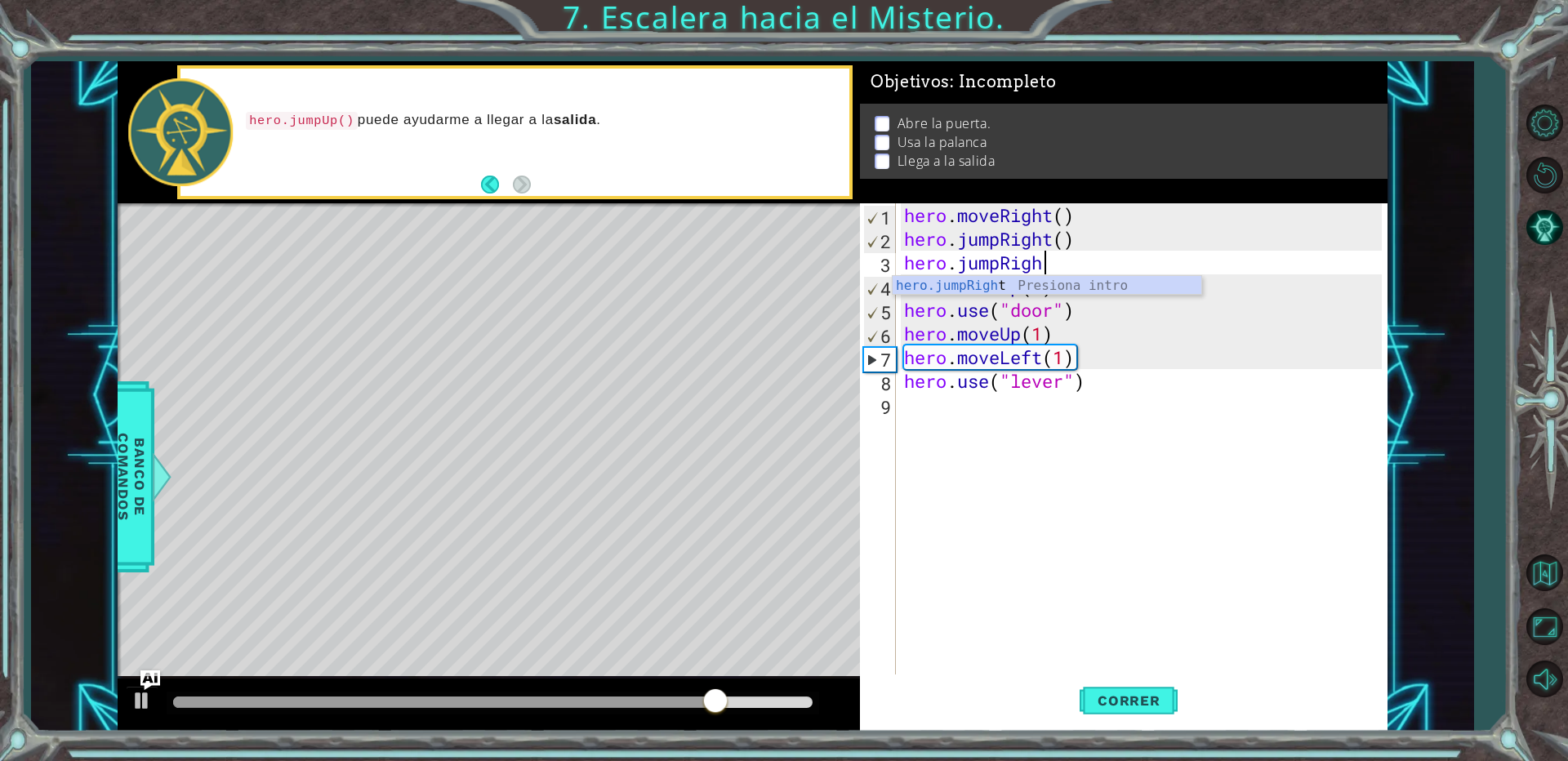
click at [1059, 267] on div "hero . moveRight ( ) hero . jumpRight ( ) hero . jumpRigh hero . moveUp ( 1 ) h…" at bounding box center [1145, 464] width 489 height 521
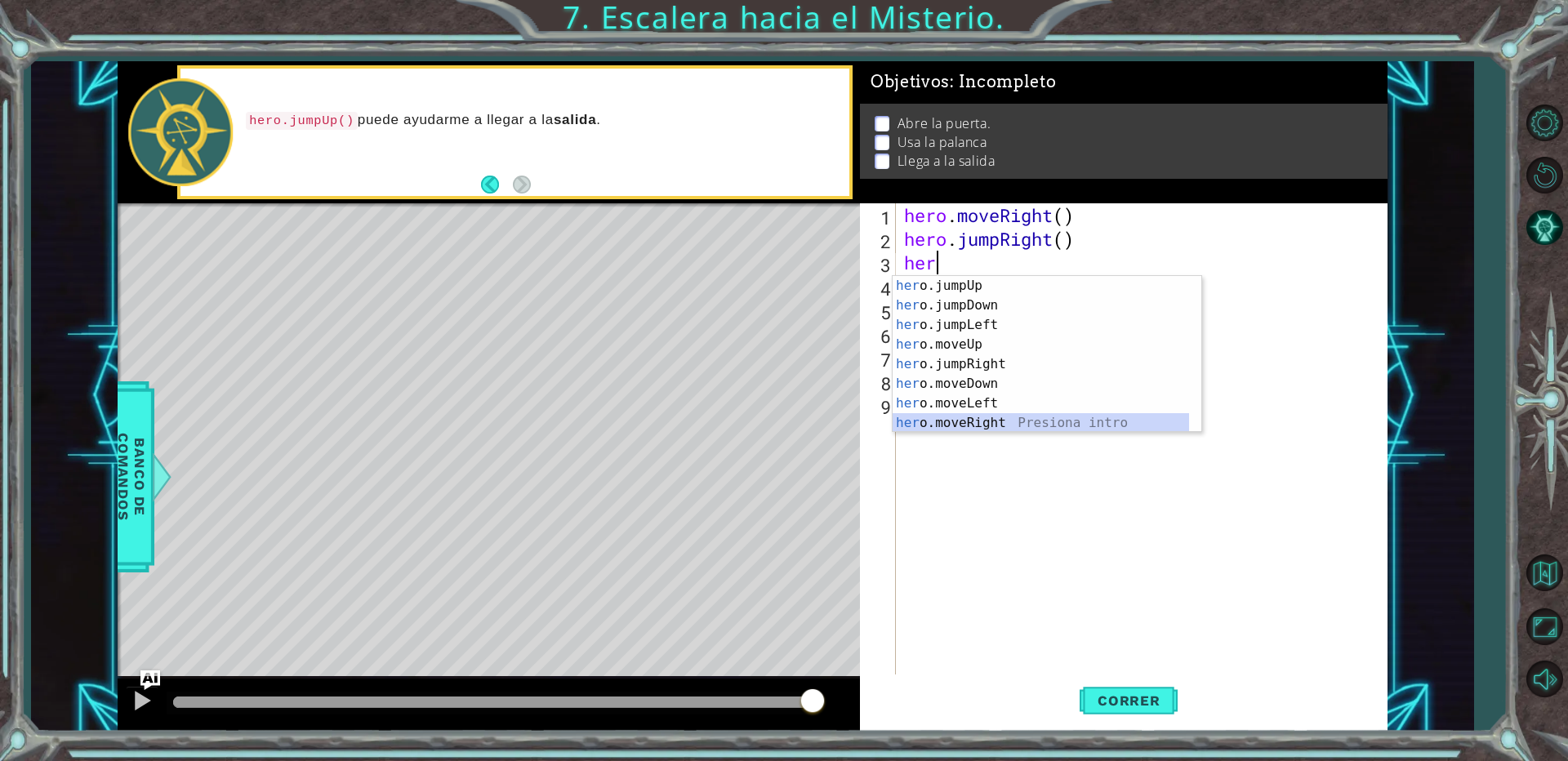
click at [1021, 419] on div "her o.jumpUp Presiona intro her o.jumpDown Presiona intro her o.jumpLeft Presio…" at bounding box center [1040, 375] width 296 height 196
type textarea "hero.moveRight(1)"
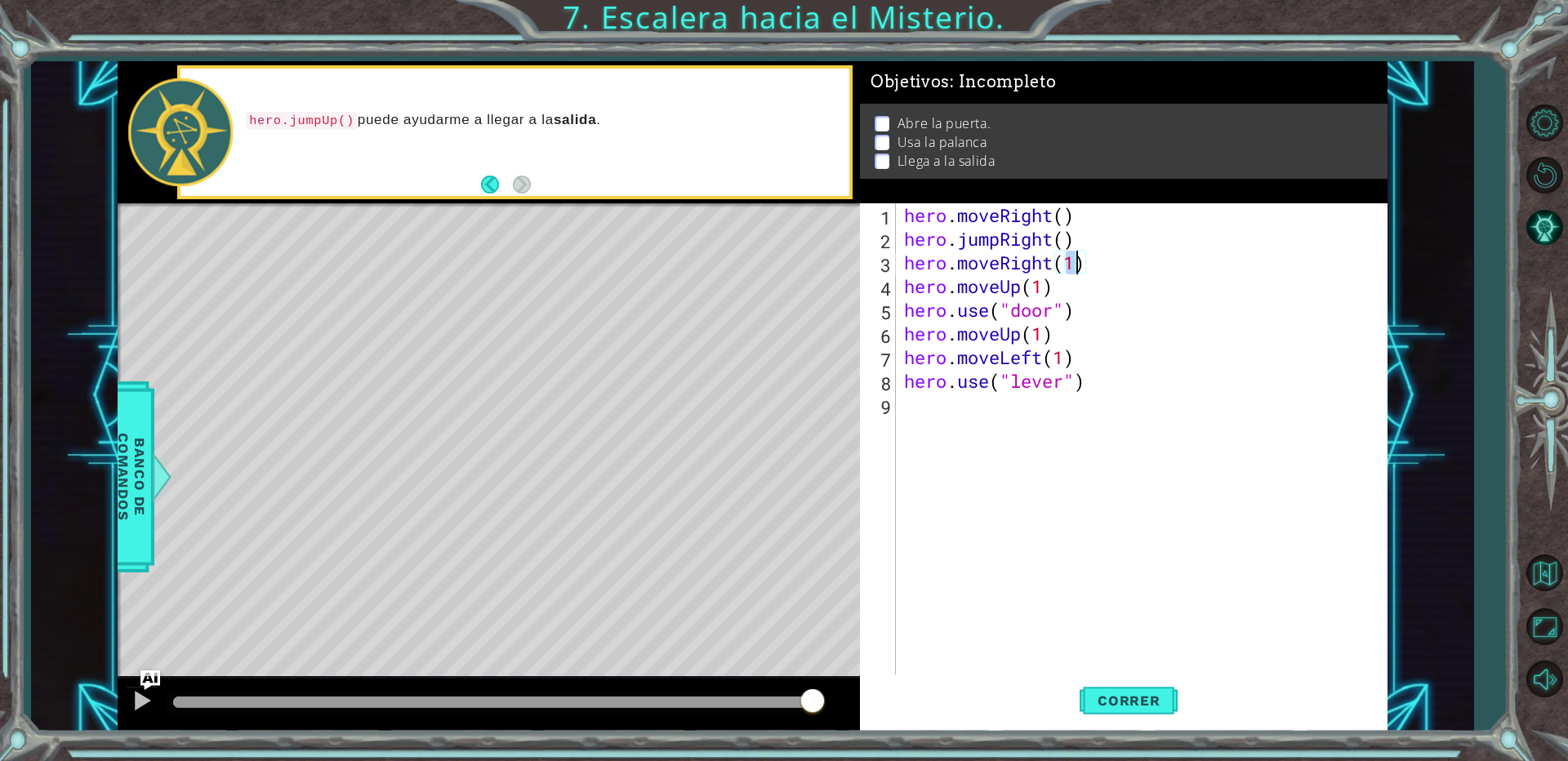
click at [1041, 517] on div "hero . moveRight ( ) hero . jumpRight ( ) hero . moveRight ( 1 ) hero . moveUp …" at bounding box center [1145, 464] width 489 height 521
click at [1142, 701] on span "Correr" at bounding box center [1129, 701] width 95 height 16
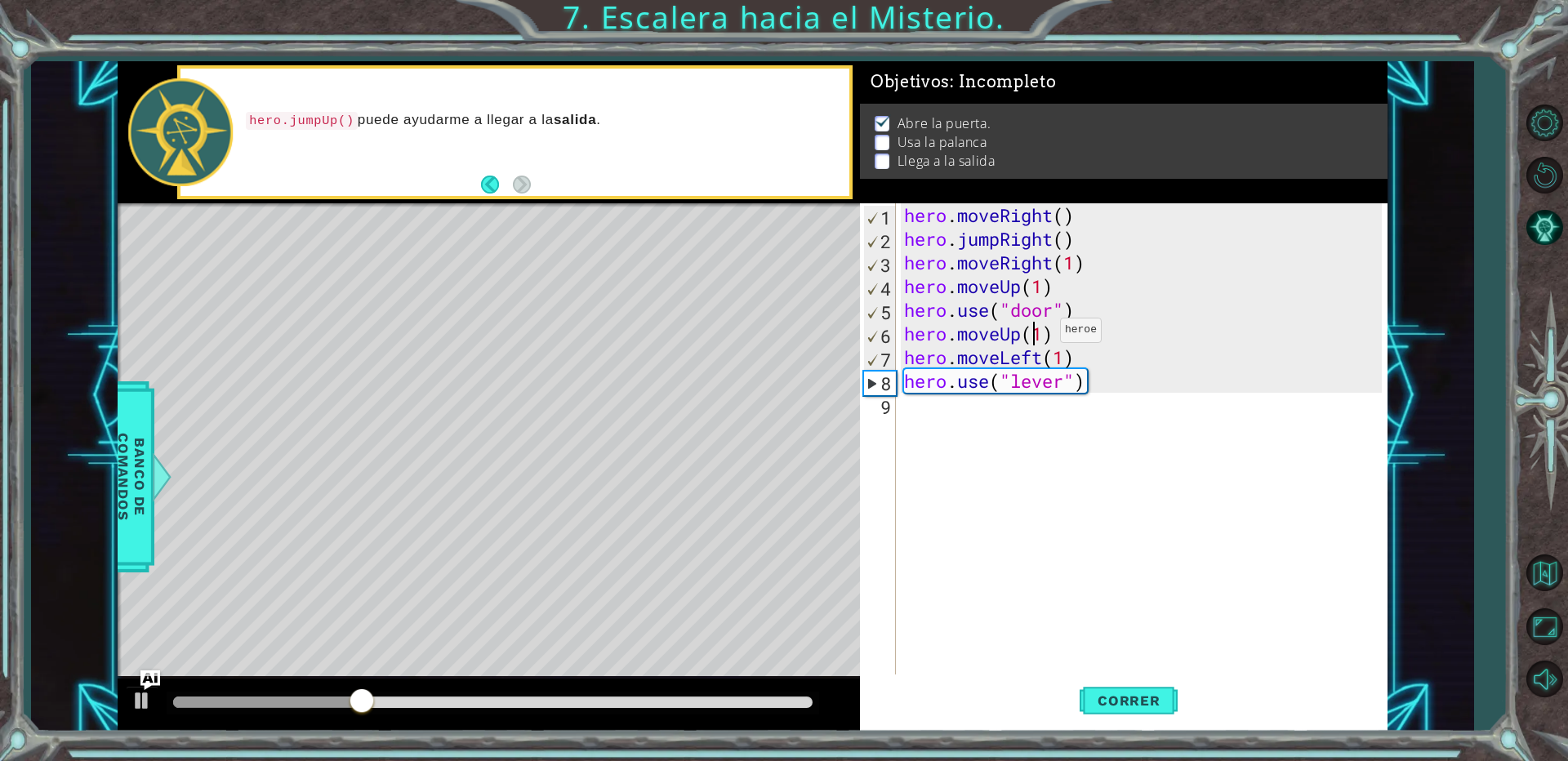
click at [1038, 334] on div "hero . moveRight ( ) hero . jumpRight ( ) hero . moveRight ( 1 ) hero . moveUp …" at bounding box center [1145, 464] width 489 height 521
click at [1042, 337] on div "hero . moveRight ( ) hero . jumpRight ( ) hero . moveRight ( 1 ) hero . moveUp …" at bounding box center [1145, 464] width 489 height 521
type textarea "hero.moveUp(2)"
click at [1112, 696] on span "Correr" at bounding box center [1129, 701] width 95 height 16
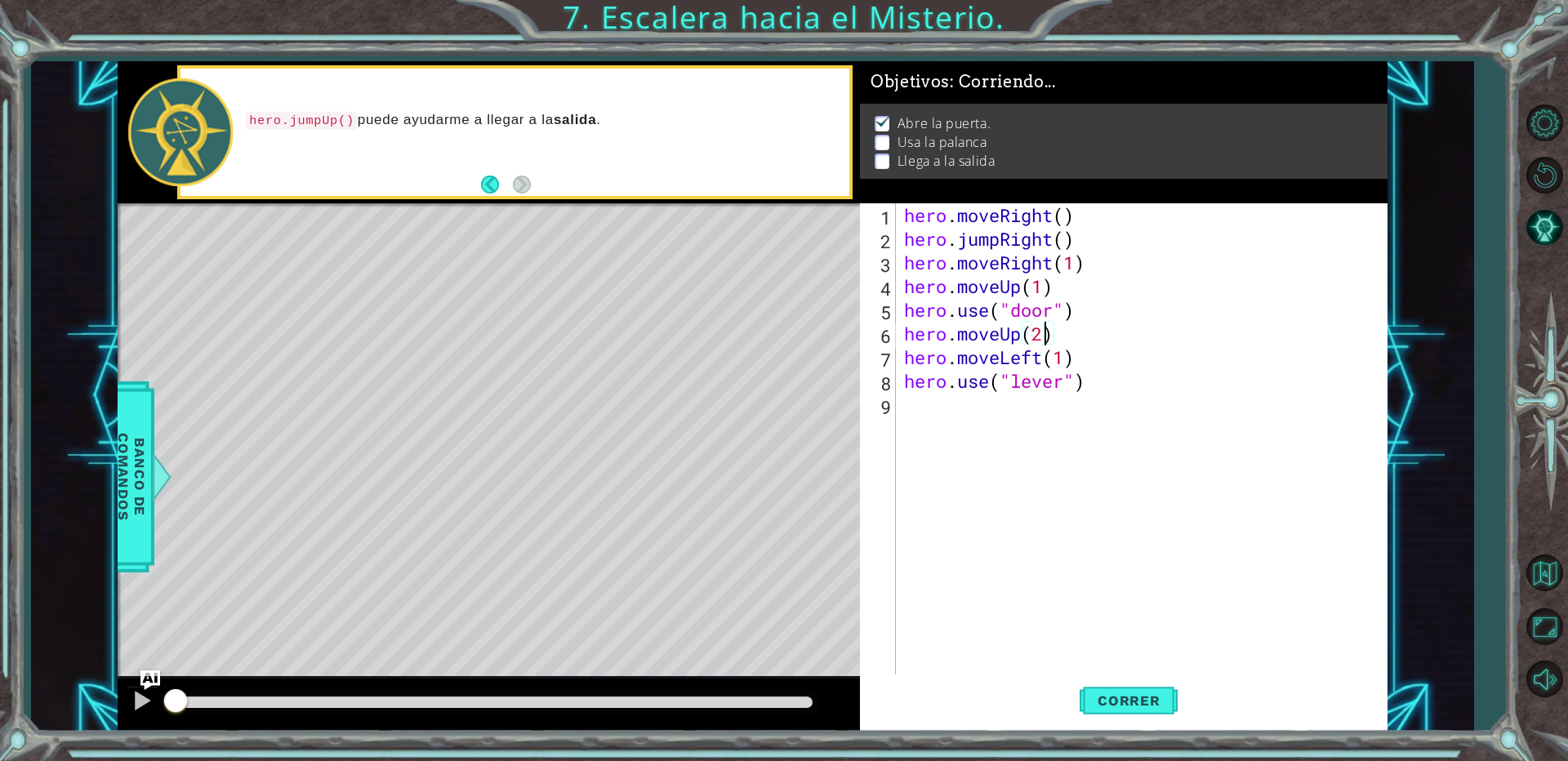
click at [369, 701] on div at bounding box center [493, 703] width 640 height 12
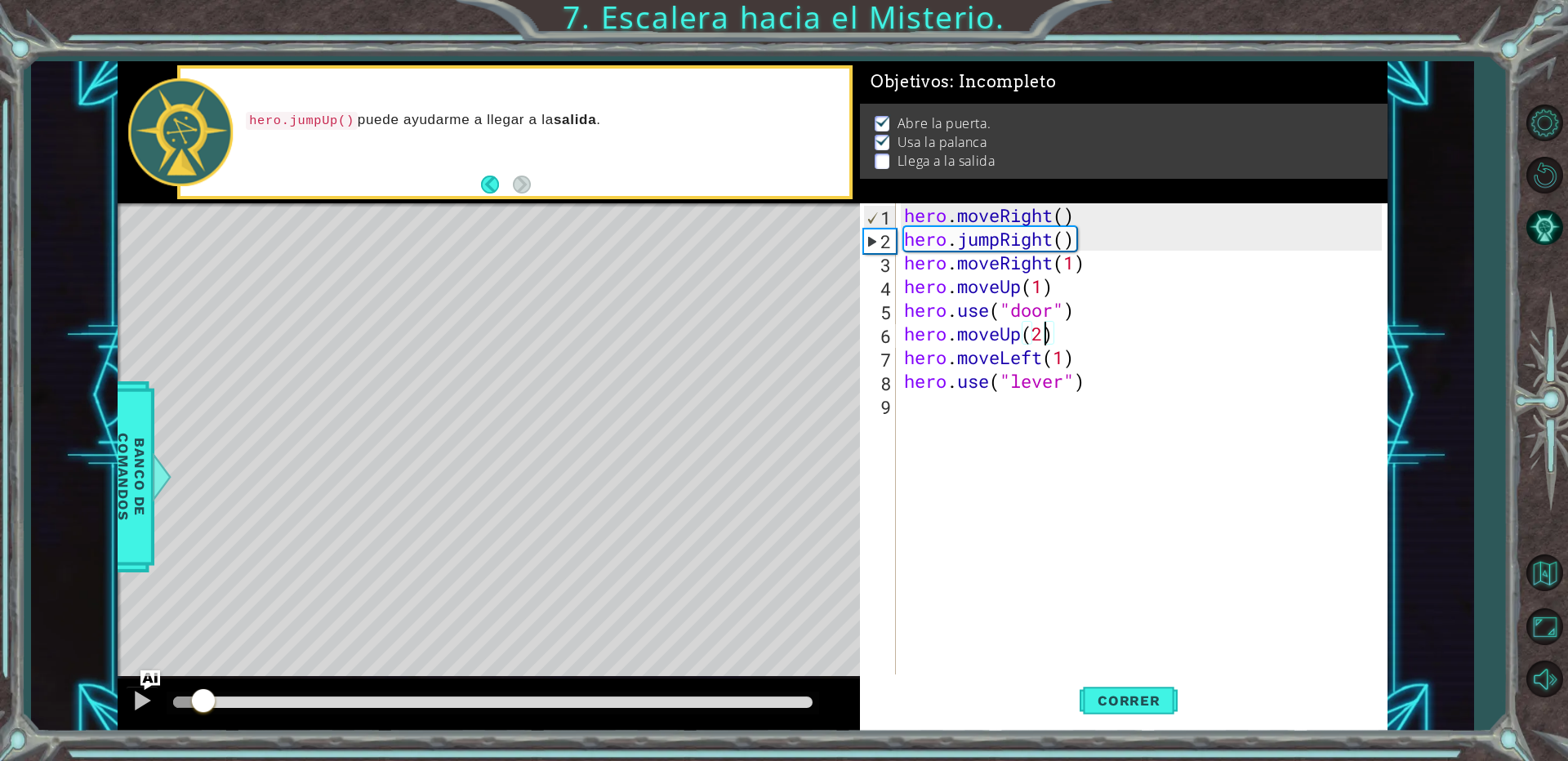
drag, startPoint x: 337, startPoint y: 700, endPoint x: 328, endPoint y: 702, distance: 9.2
click at [331, 702] on div at bounding box center [493, 703] width 640 height 12
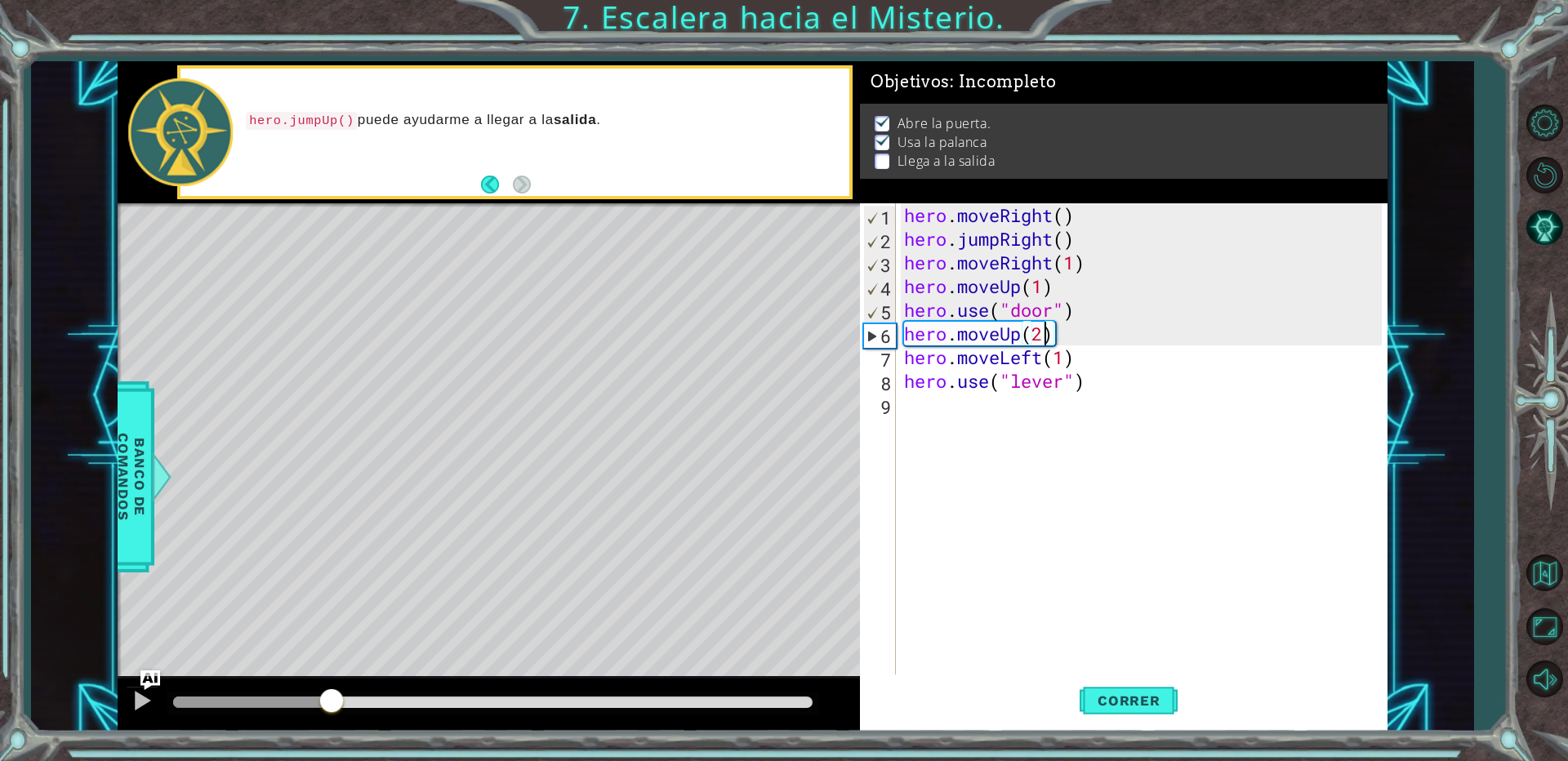
click at [302, 693] on div at bounding box center [492, 703] width 653 height 23
click at [134, 699] on div at bounding box center [142, 701] width 21 height 21
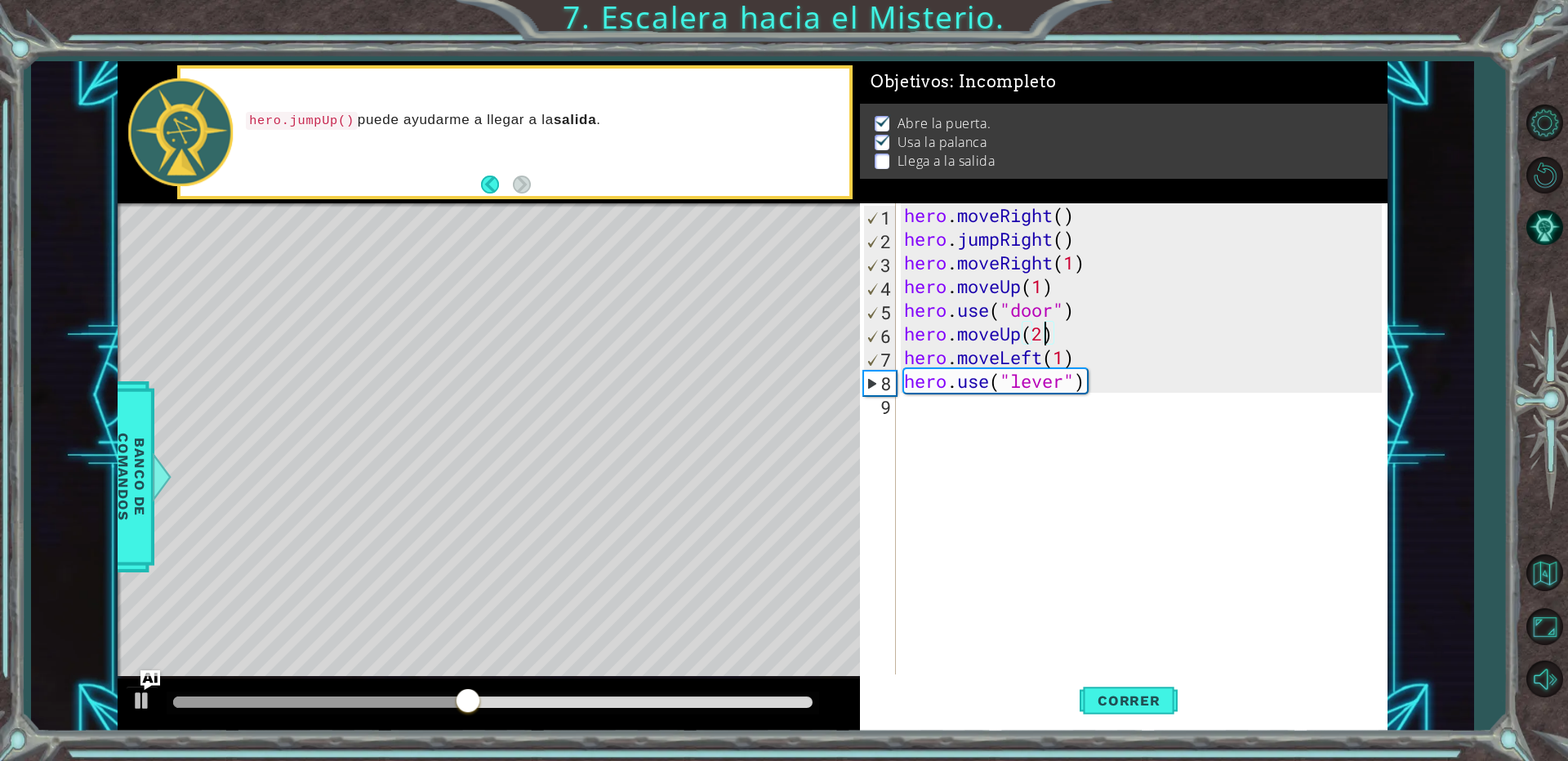
click at [910, 412] on div "hero . moveRight ( ) hero . jumpRight ( ) hero . moveRight ( 1 ) hero . moveUp …" at bounding box center [1145, 464] width 489 height 521
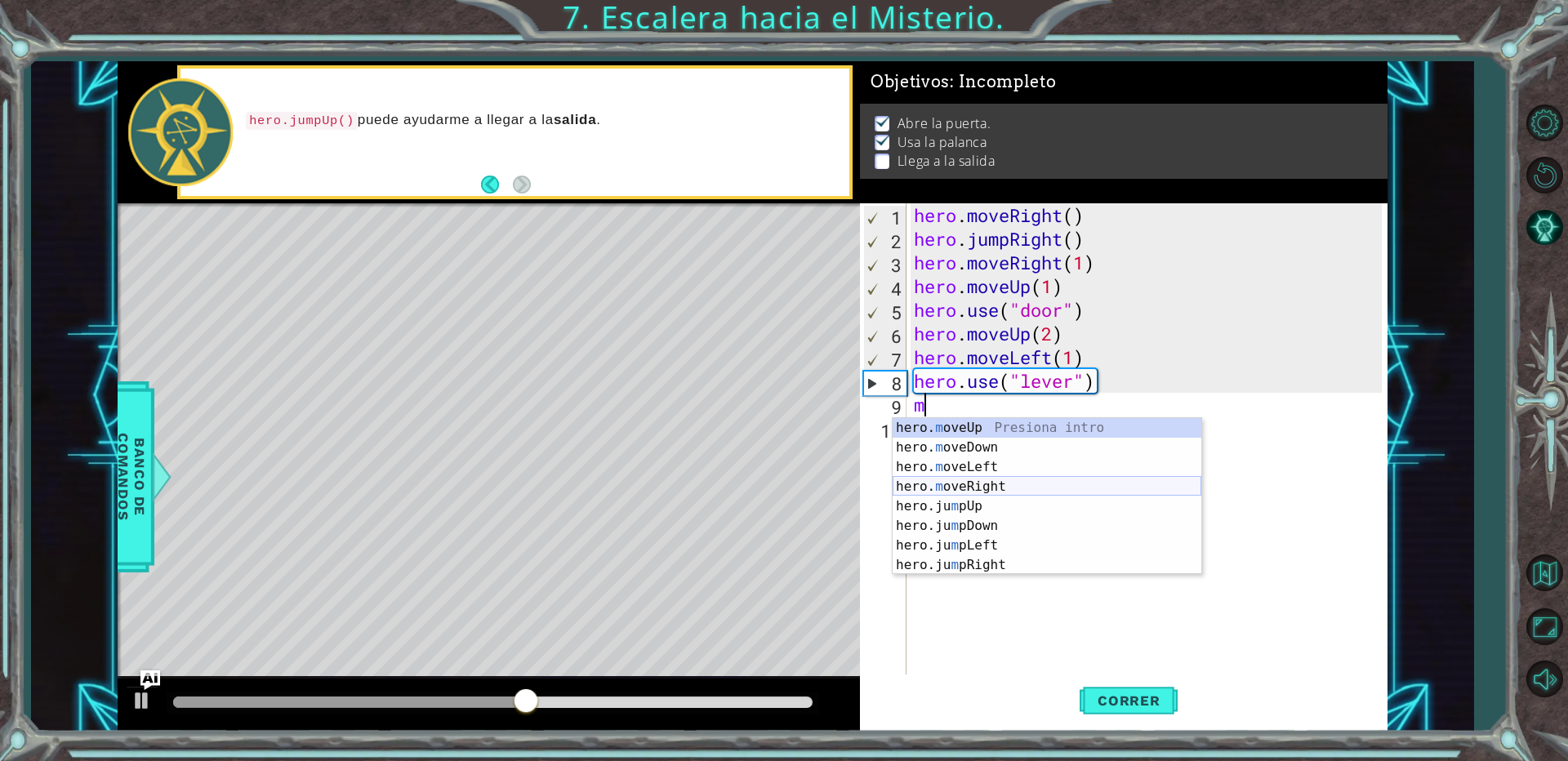
click at [976, 482] on div "hero. m oveUp Presiona intro hero. m oveDown Presiona intro hero. m oveLeft Pre…" at bounding box center [1047, 516] width 309 height 196
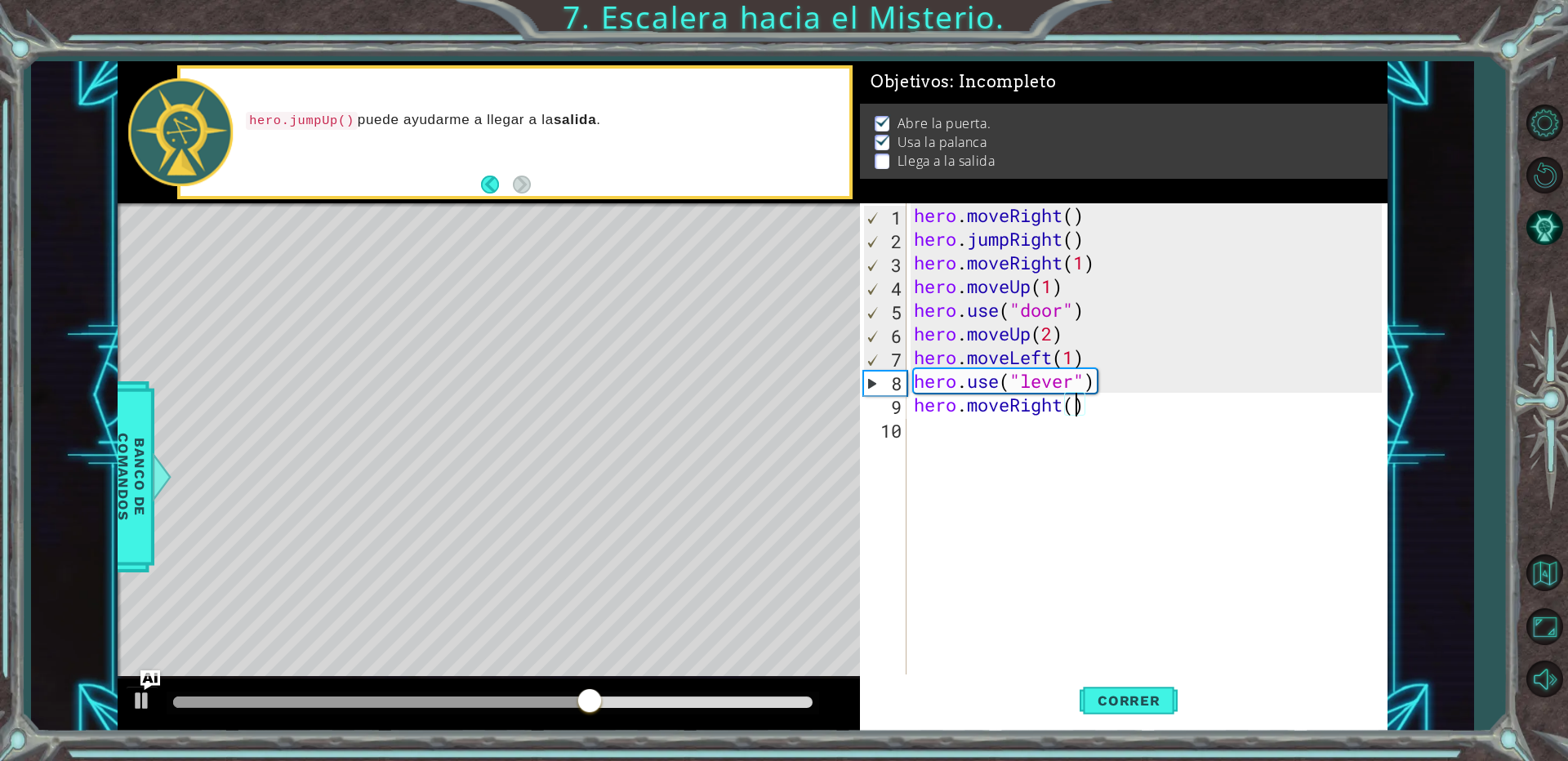
type textarea "hero.moveRight(2)"
click at [944, 445] on div "hero . moveRight ( ) hero . jumpRight ( ) hero . moveRight ( 1 ) hero . moveUp …" at bounding box center [1150, 464] width 479 height 521
type textarea "h"
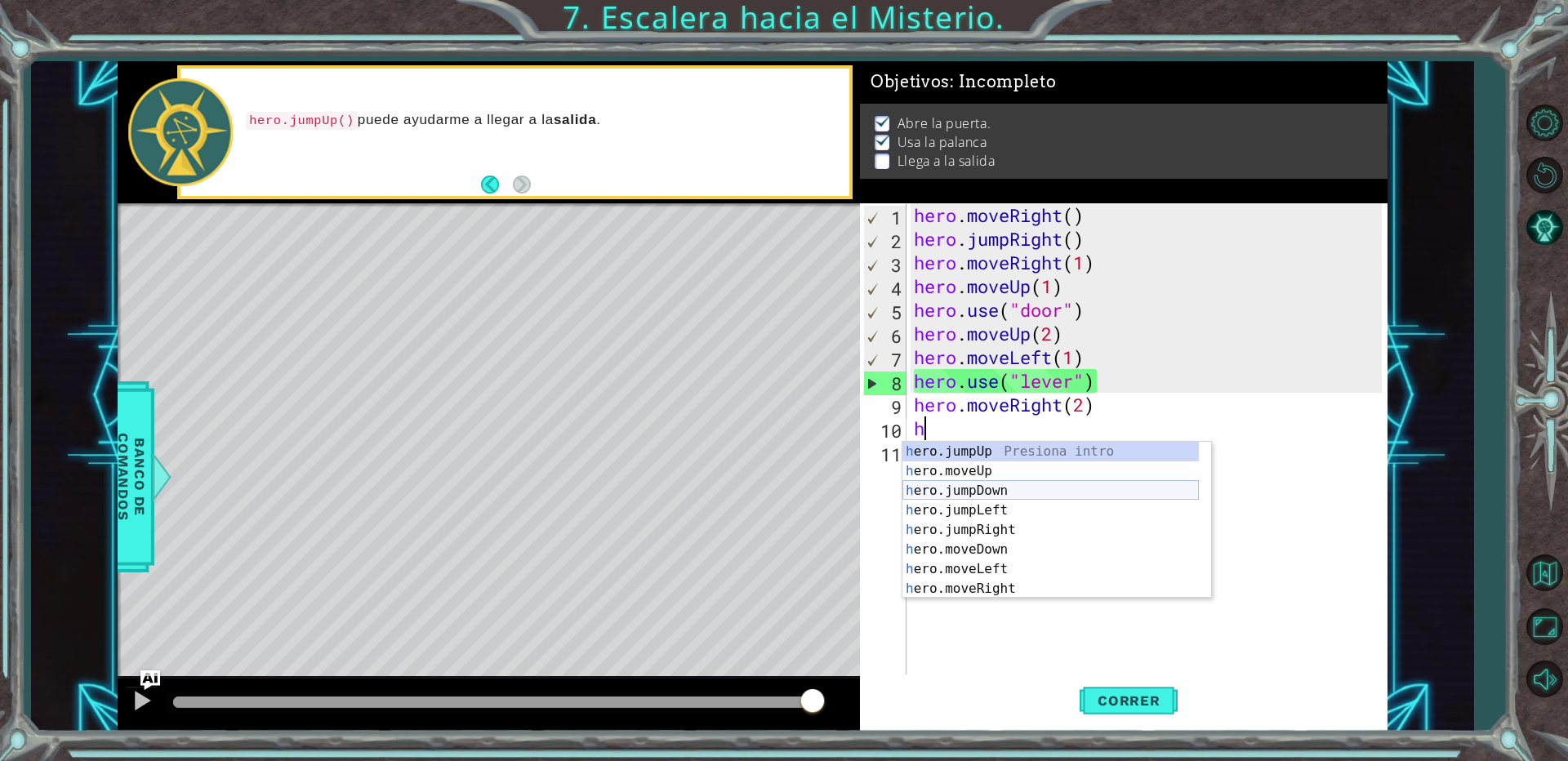
click at [1008, 495] on div "h ero.jumpUp Presiona intro h ero.moveUp Presiona intro h ero.jumpDown Presiona…" at bounding box center [1050, 540] width 296 height 196
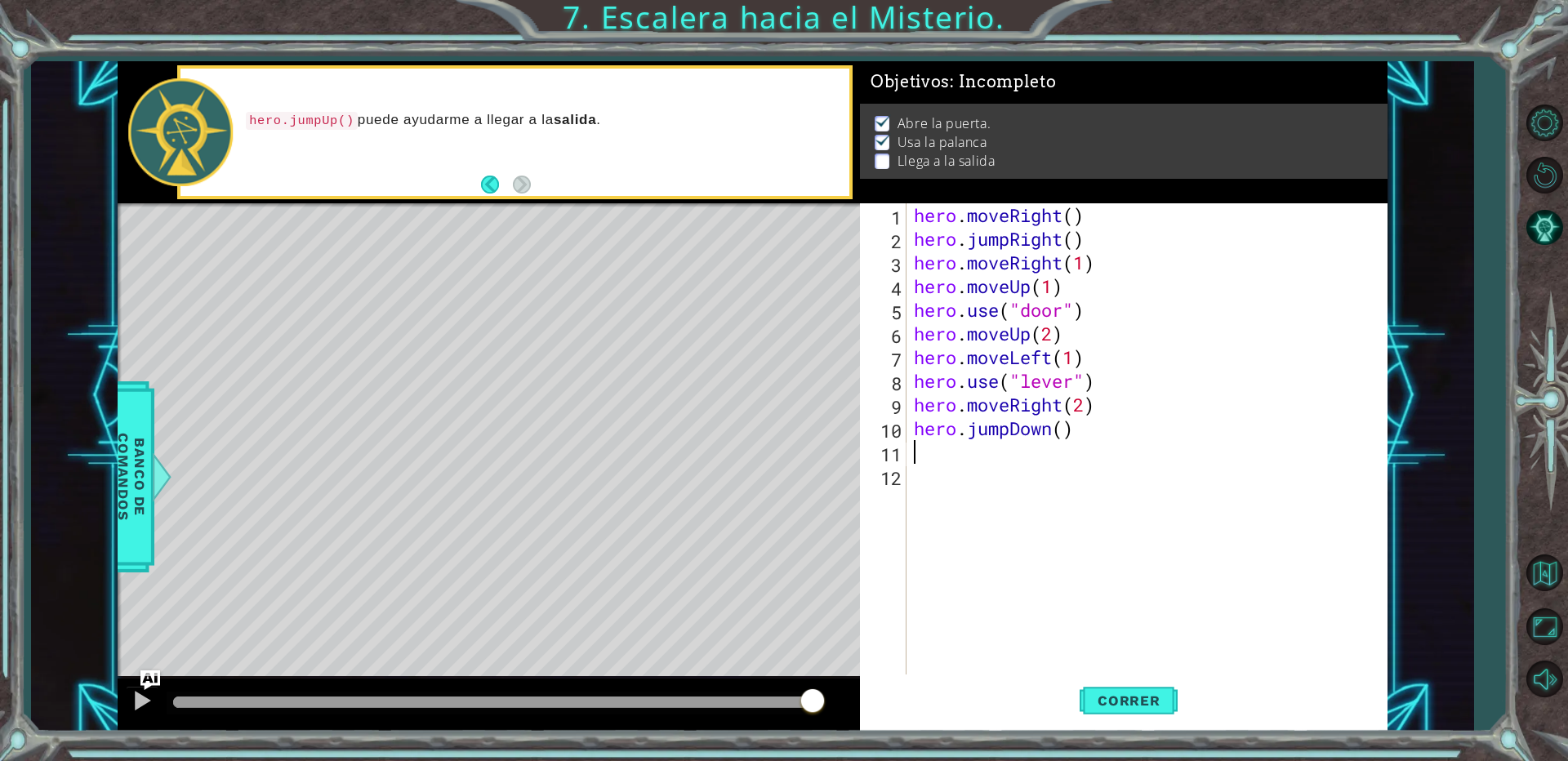
click at [1046, 435] on div "hero . moveRight ( ) hero . jumpRight ( ) hero . moveRight ( 1 ) hero . moveUp …" at bounding box center [1150, 464] width 479 height 521
type textarea "hero.jumpDown()"
click at [1060, 436] on div "hero . moveRight ( ) hero . jumpRight ( ) hero . moveRight ( 1 ) hero . moveUp …" at bounding box center [1150, 464] width 479 height 521
click at [1053, 447] on div "hero . moveRight ( ) hero . jumpRight ( ) hero . moveRight ( 1 ) hero . moveUp …" at bounding box center [1150, 464] width 479 height 521
click at [1059, 435] on div "hero . moveRight ( ) hero . jumpRight ( ) hero . moveRight ( 1 ) hero . moveUp …" at bounding box center [1150, 464] width 479 height 521
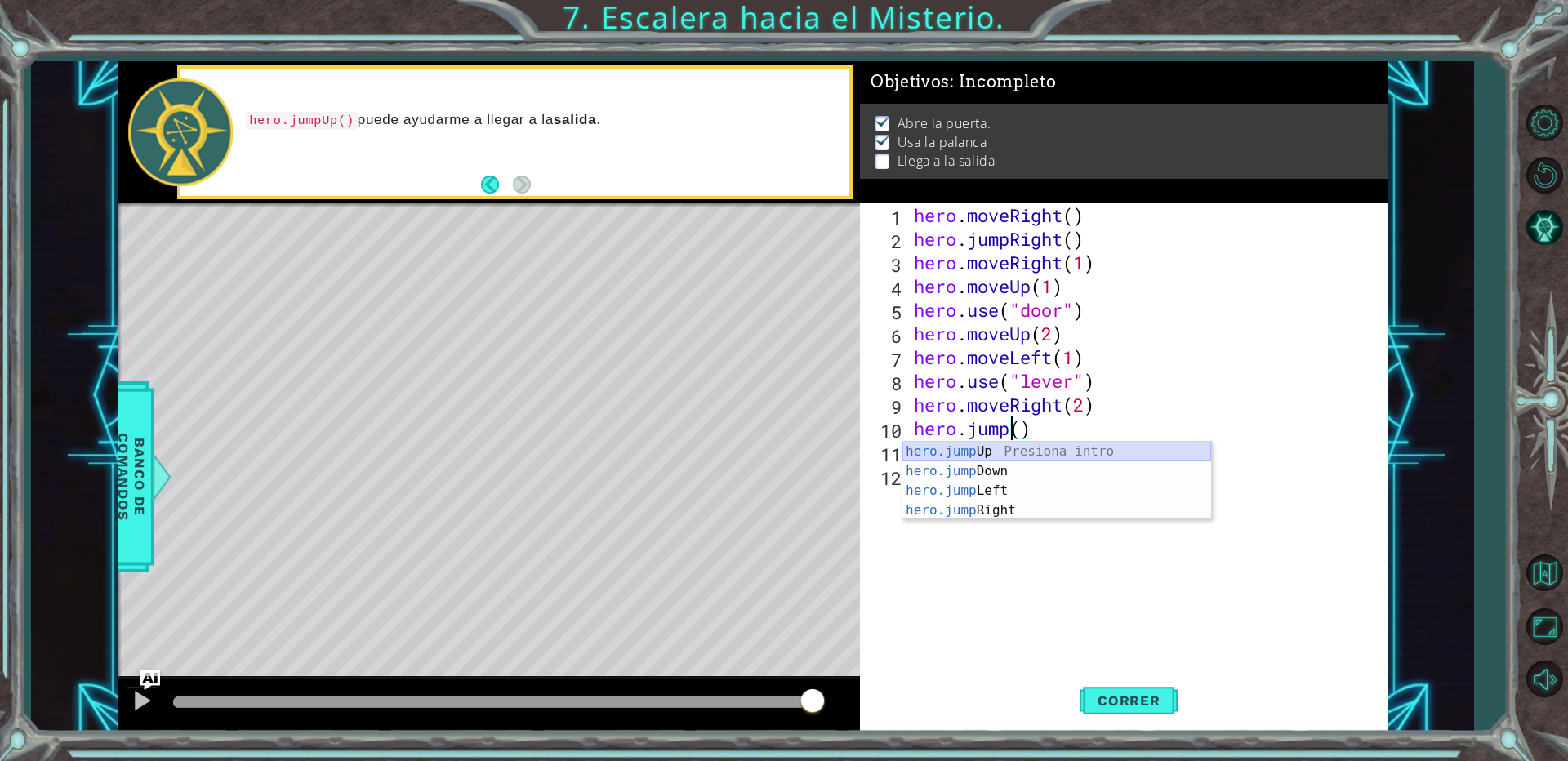
click at [1045, 453] on div "hero.jump Up Presiona intro hero.jump Down Presiona intro hero.jump Left Presio…" at bounding box center [1057, 500] width 309 height 118
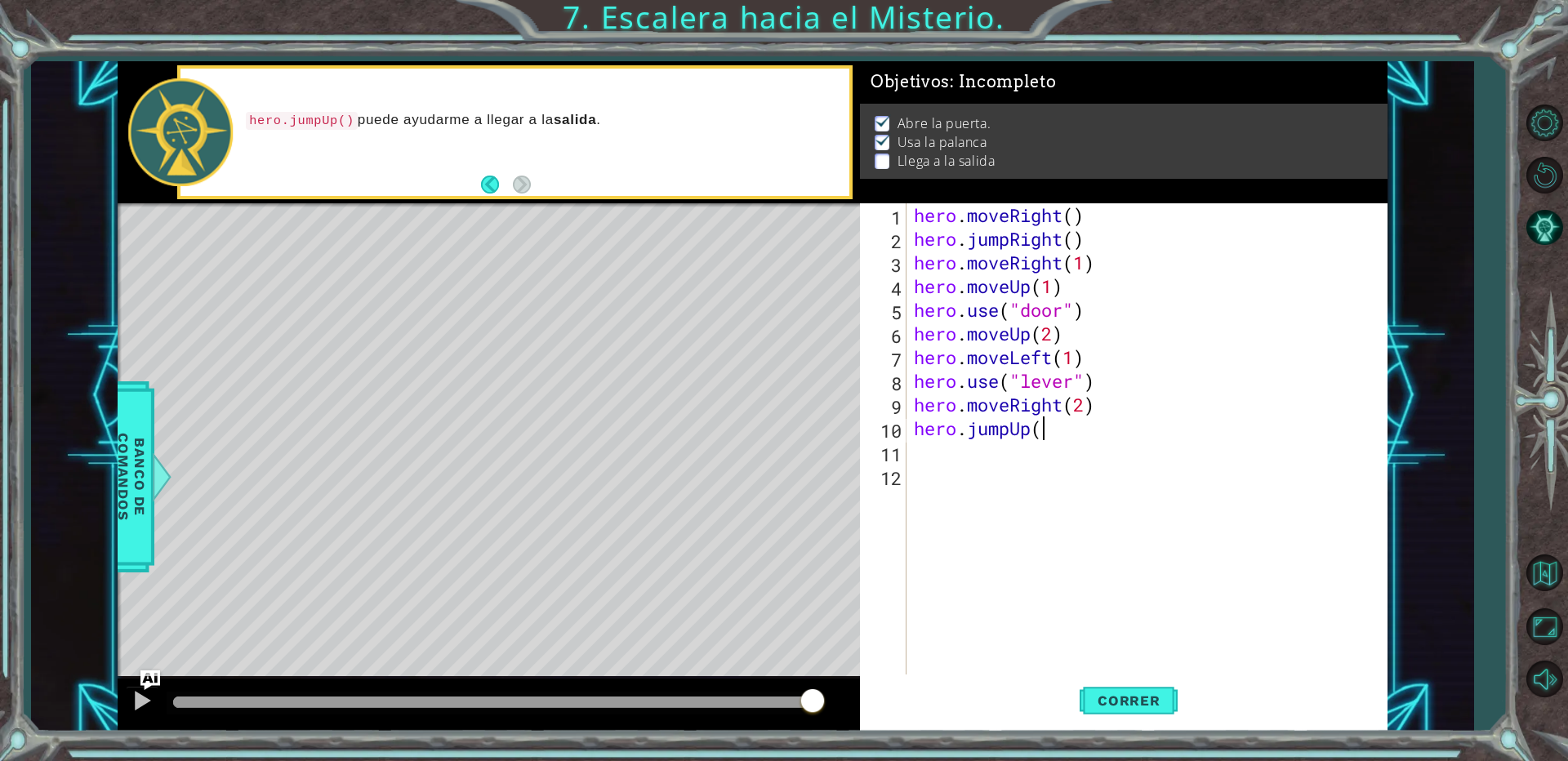
scroll to position [0, 5]
type textarea "hero.jumpUp()"
click at [911, 474] on div "hero . moveRight ( ) hero . jumpRight ( ) hero . moveRight ( 1 ) hero . moveUp …" at bounding box center [1150, 464] width 479 height 521
click at [925, 449] on div "hero . moveRight ( ) hero . jumpRight ( ) hero . moveRight ( 1 ) hero . moveUp …" at bounding box center [1150, 464] width 479 height 521
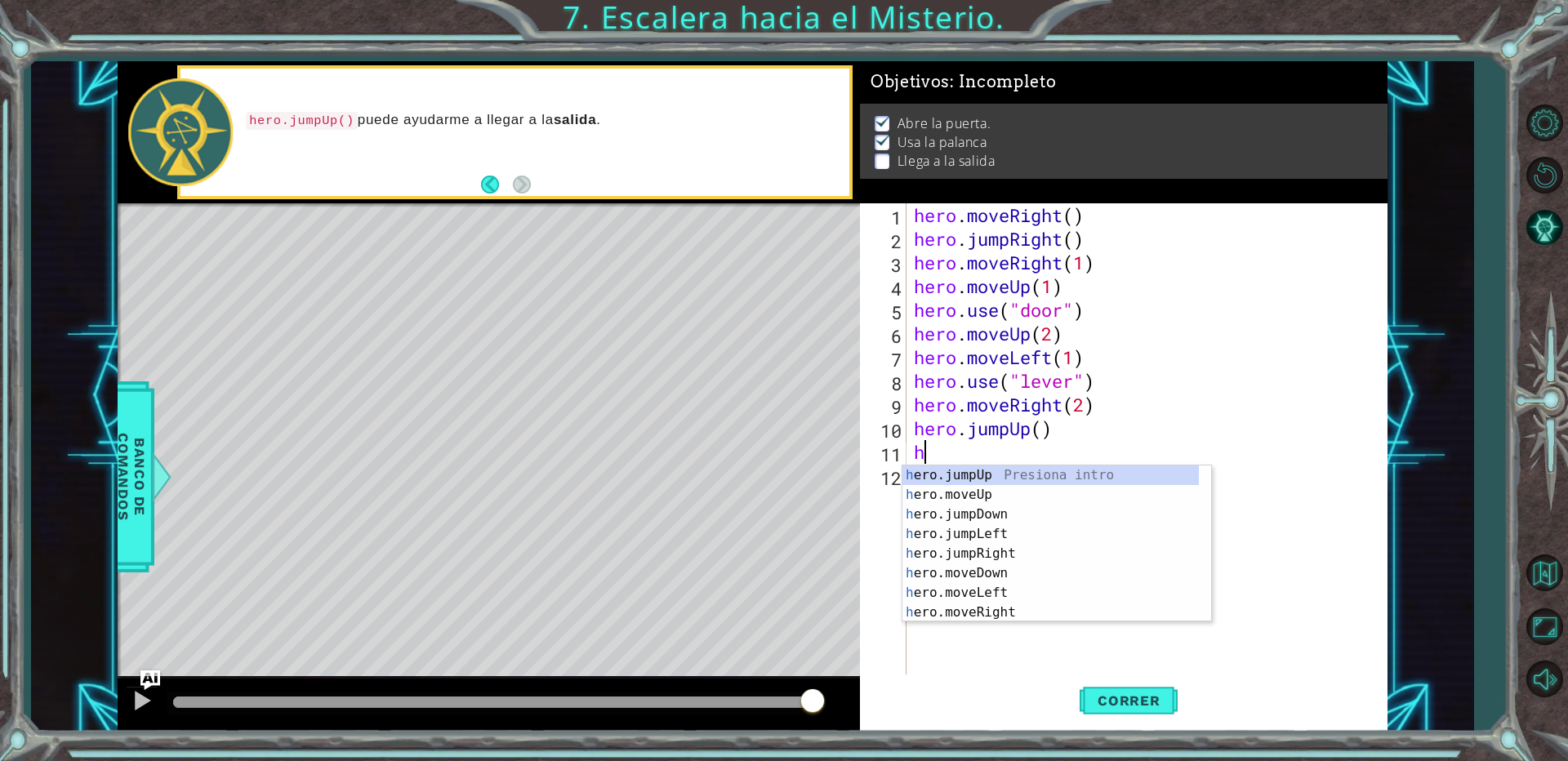
type textarea "he"
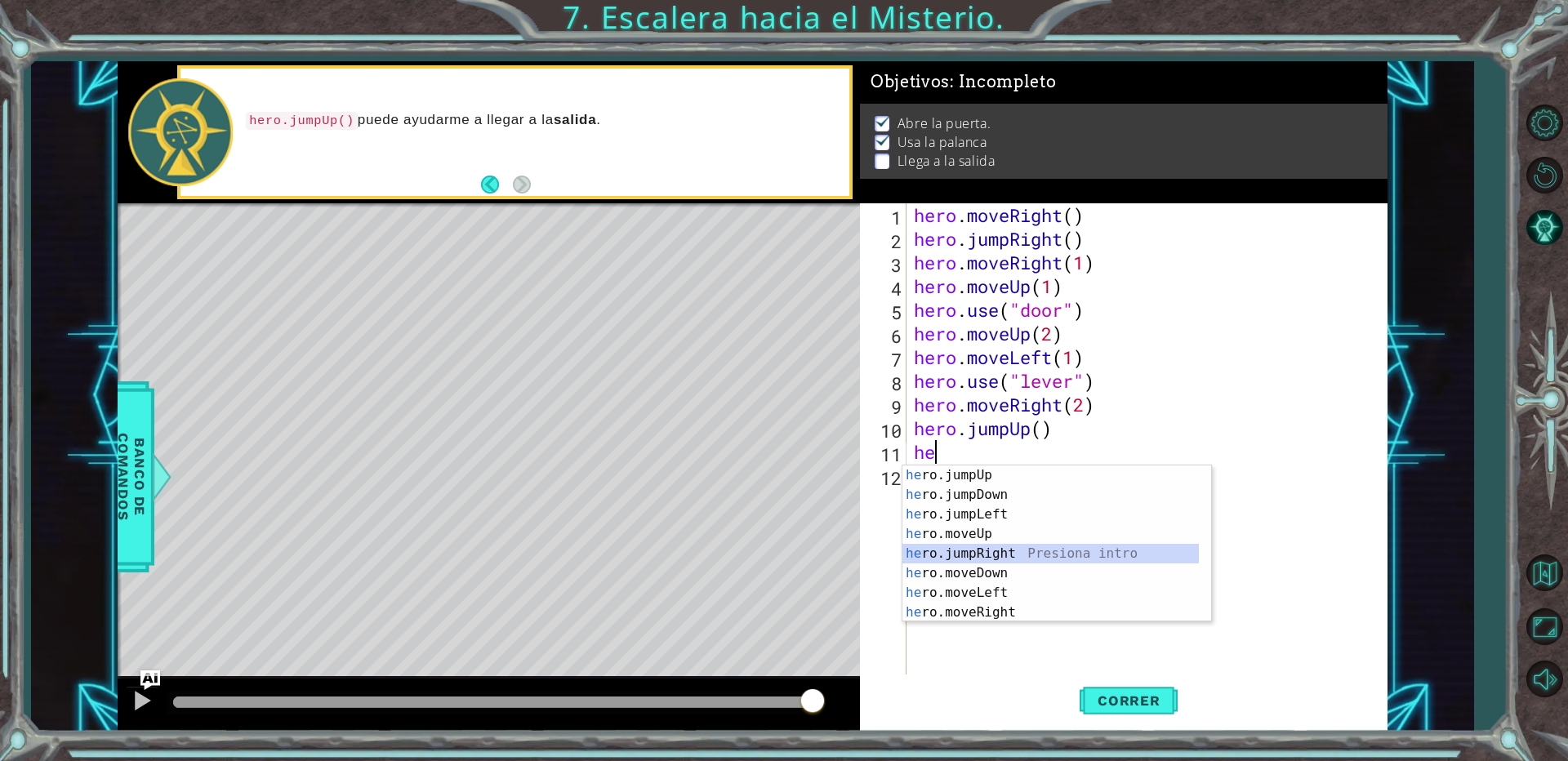
click at [1045, 554] on div "he ro.jumpUp Presiona intro he ro.jumpDown Presiona intro he ro.jumpLeft Presio…" at bounding box center [1050, 564] width 296 height 196
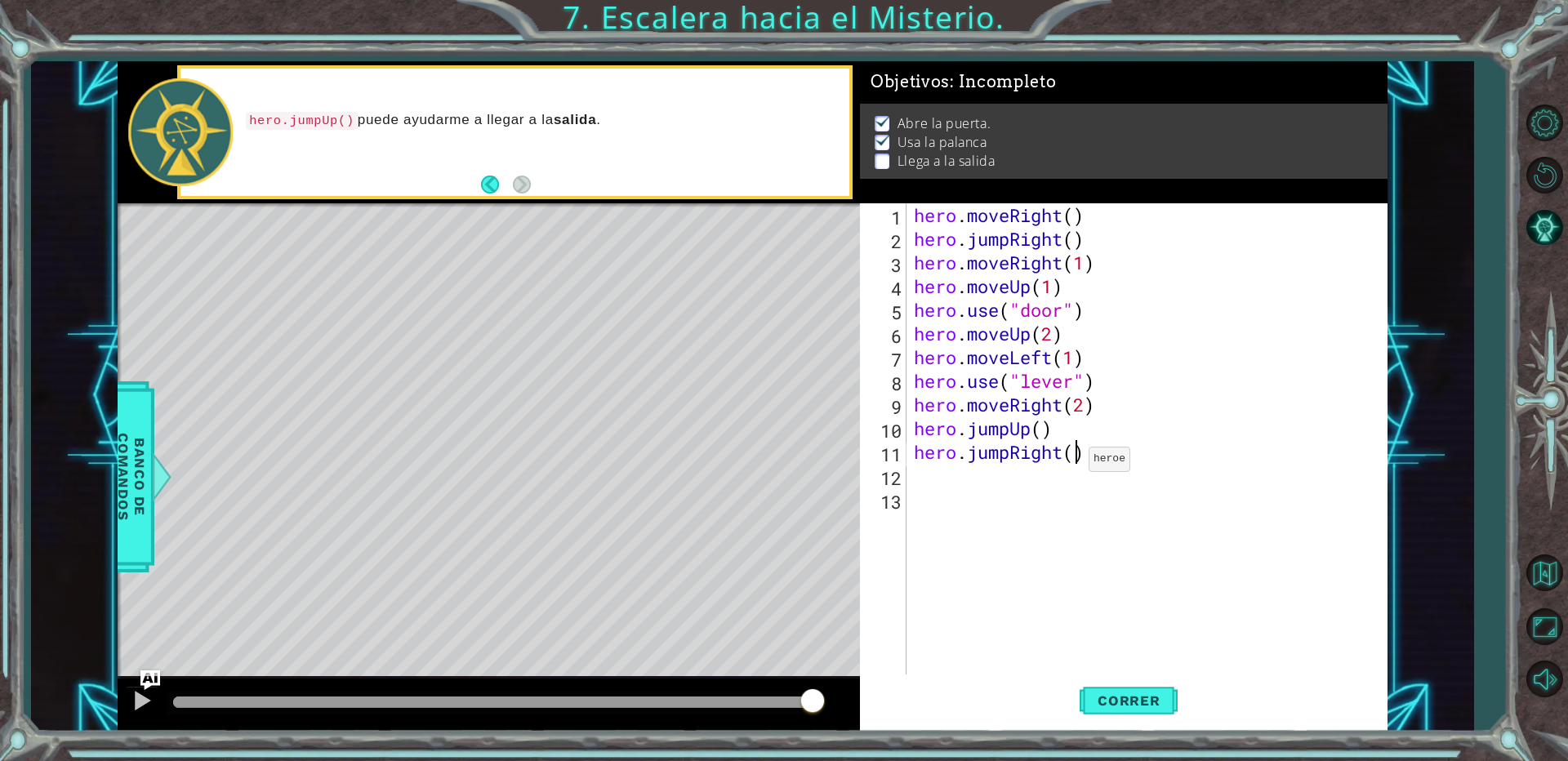
click at [1074, 464] on div "hero . moveRight ( ) hero . jumpRight ( ) hero . moveRight ( 1 ) hero . moveUp …" at bounding box center [1150, 464] width 479 height 521
type textarea "hero.jumpRight(2)"
click at [919, 476] on div "hero . moveRight ( ) hero . jumpRight ( ) hero . moveRight ( 1 ) hero . moveUp …" at bounding box center [1150, 464] width 479 height 521
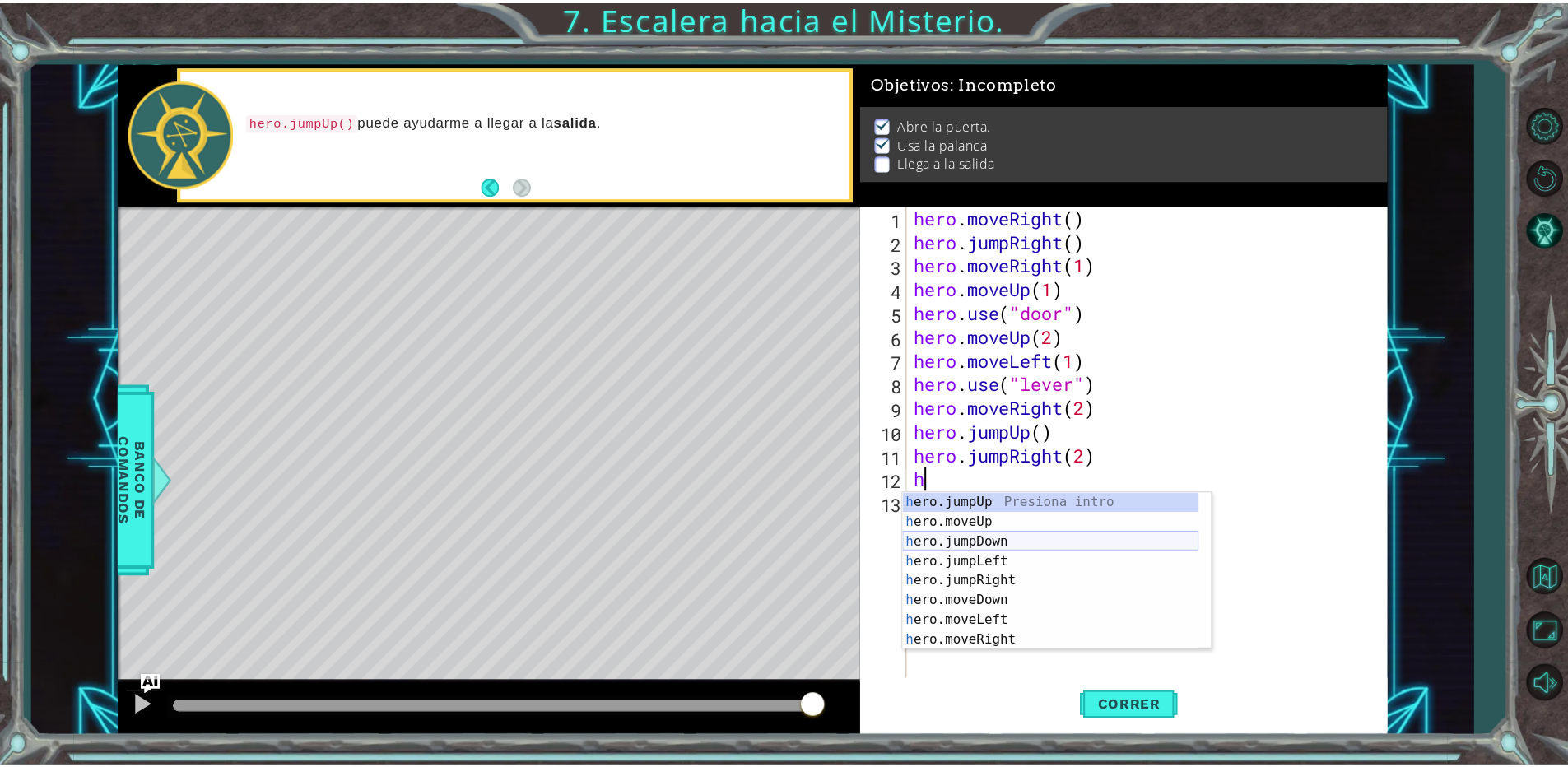
scroll to position [0, 0]
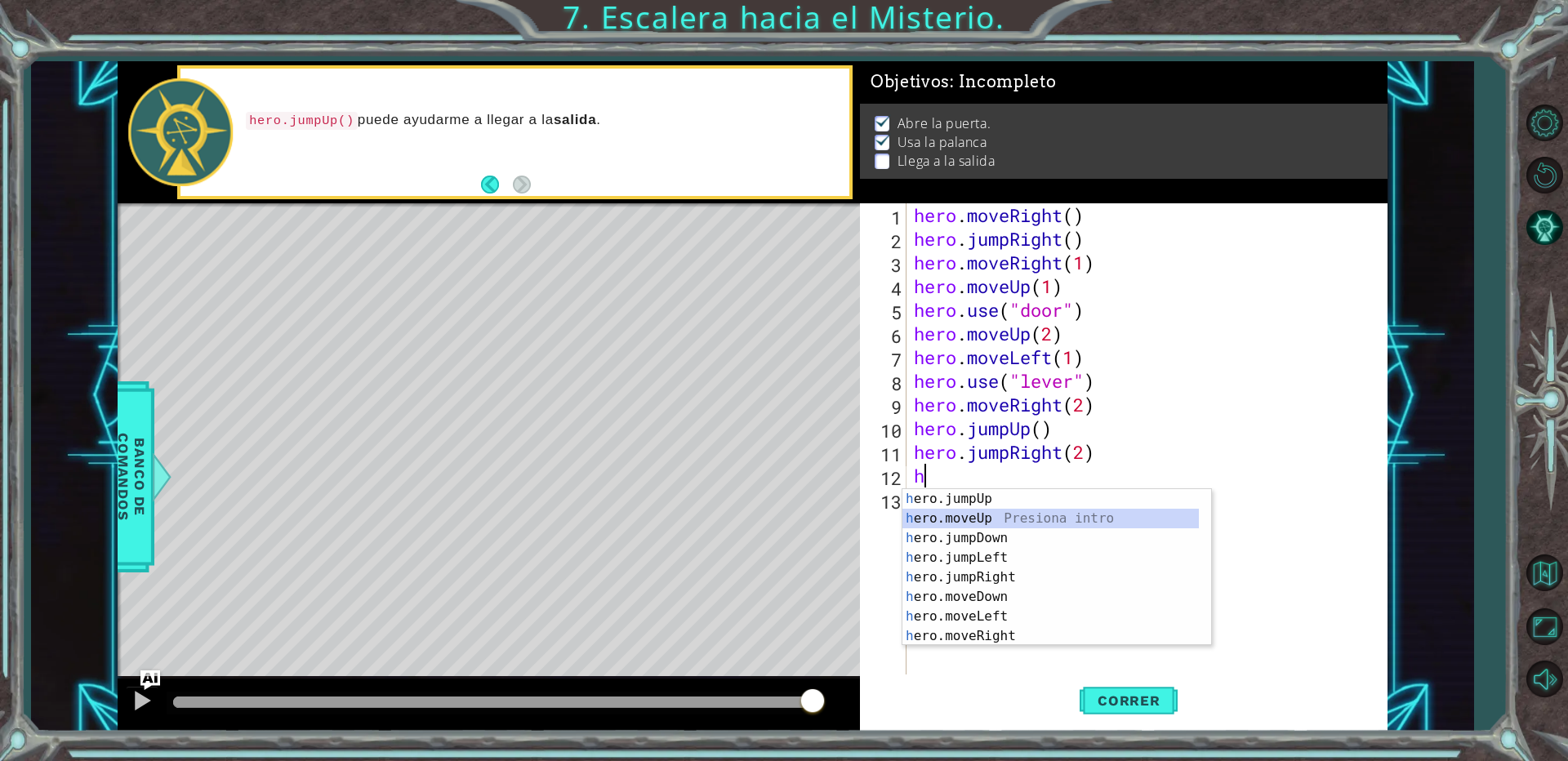
click at [984, 514] on div "h ero.jumpUp Presiona intro h ero.moveUp Presiona intro h ero.jumpDown Presiona…" at bounding box center [1050, 588] width 296 height 196
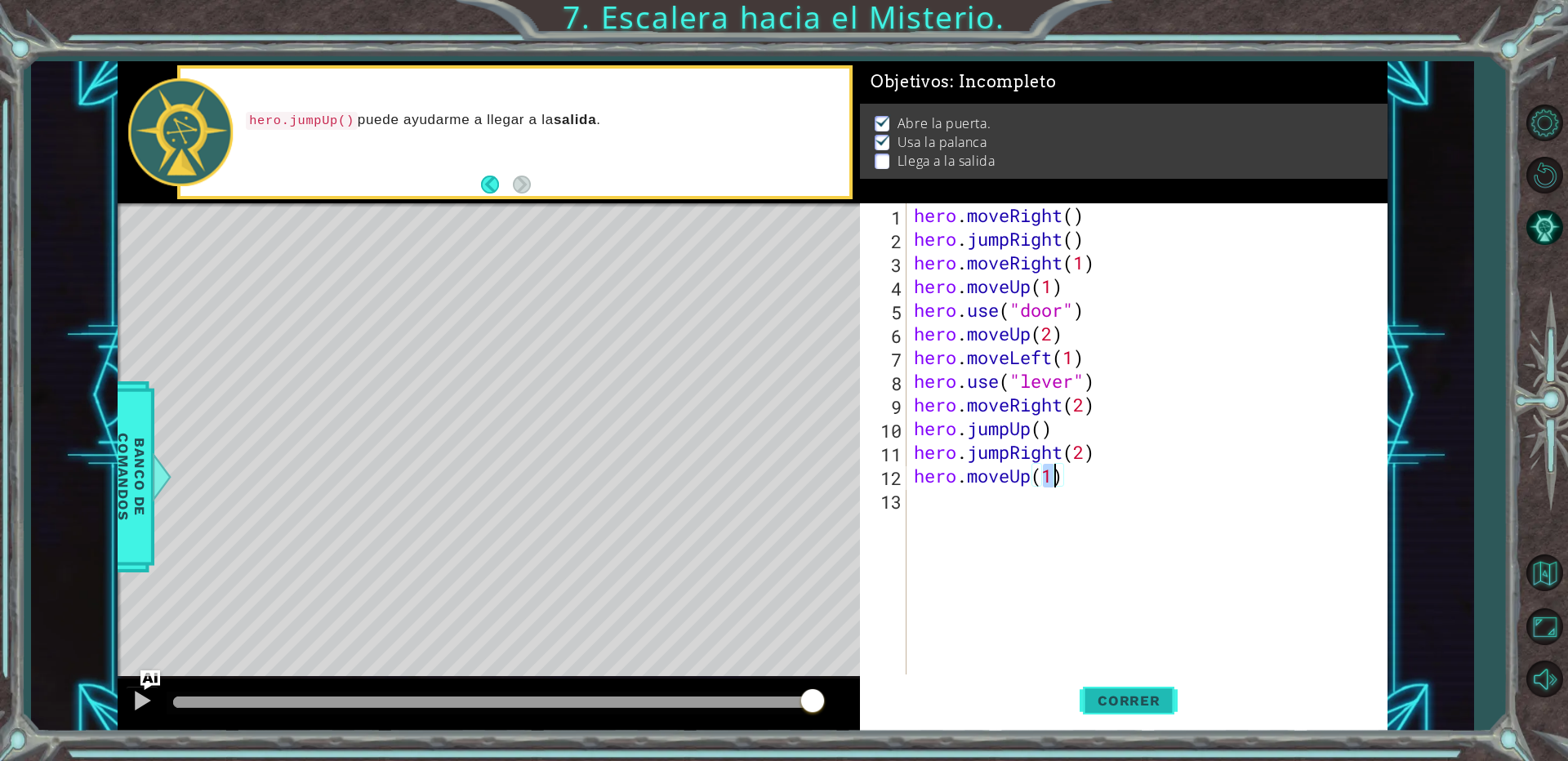
click at [1122, 685] on button "Correr" at bounding box center [1128, 702] width 98 height 54
click at [1131, 693] on button "Correr" at bounding box center [1128, 702] width 98 height 54
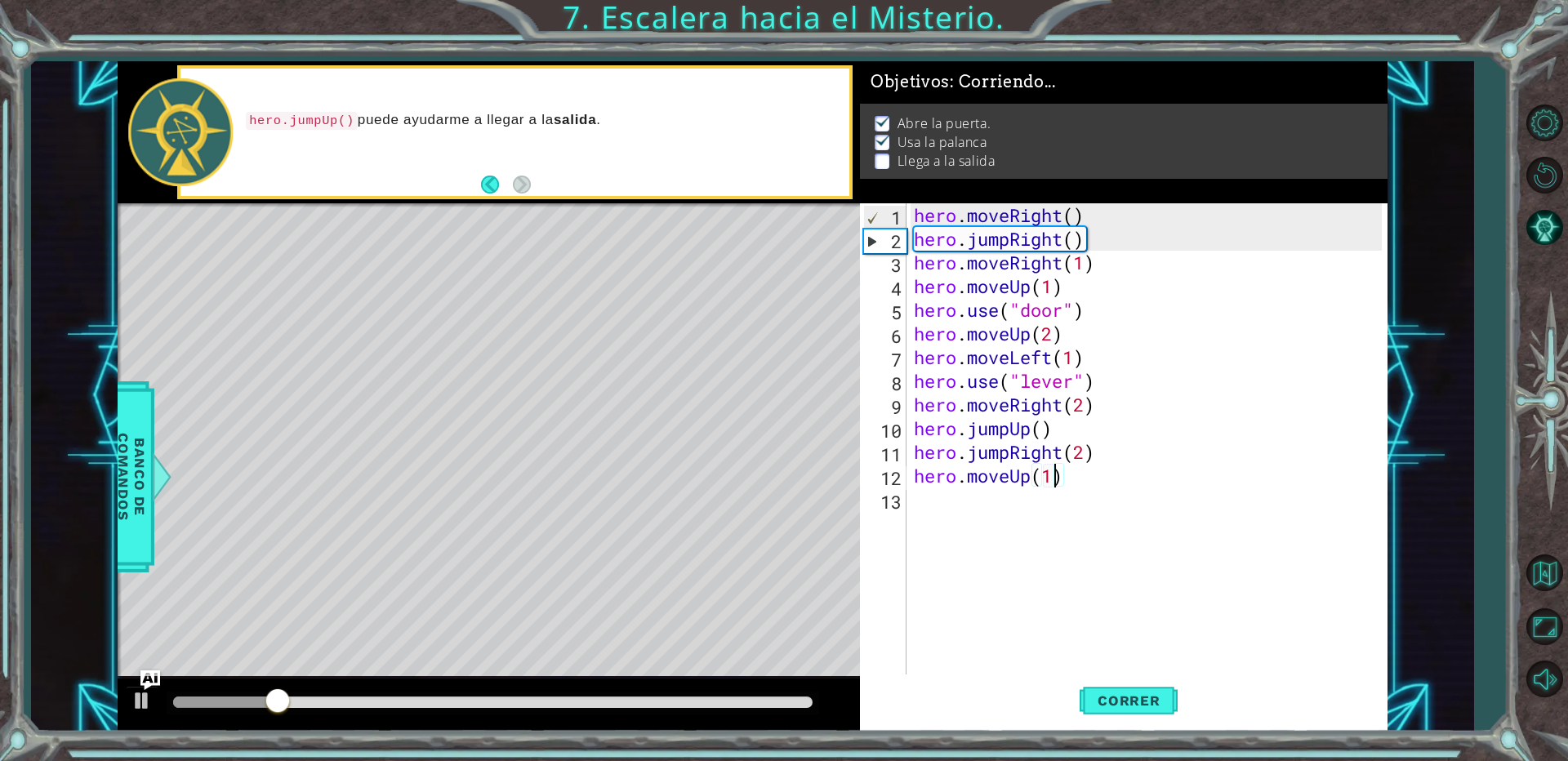
click at [611, 710] on div at bounding box center [492, 703] width 653 height 23
click at [618, 704] on div at bounding box center [493, 703] width 640 height 12
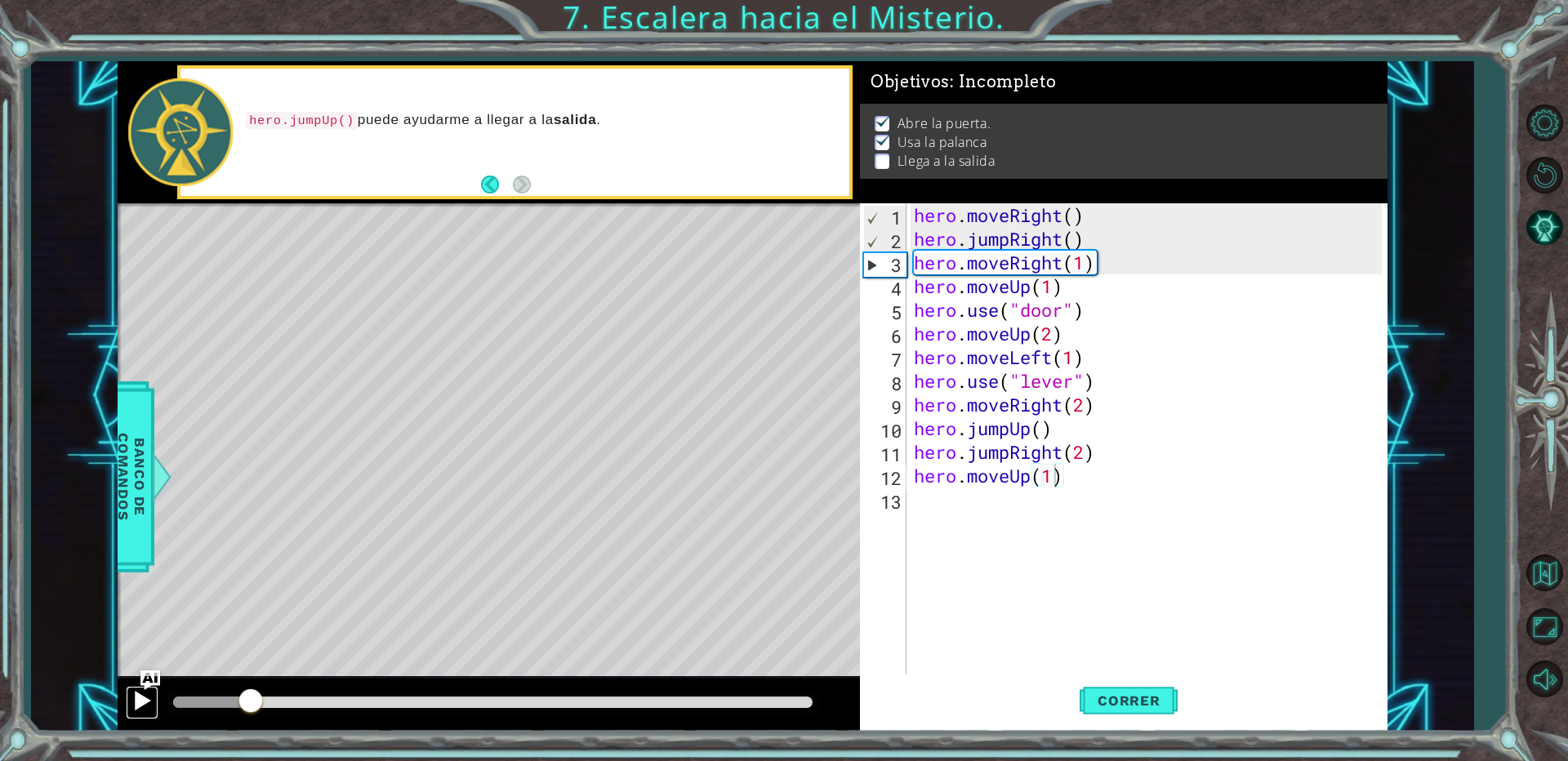
click at [141, 694] on div at bounding box center [142, 701] width 21 height 21
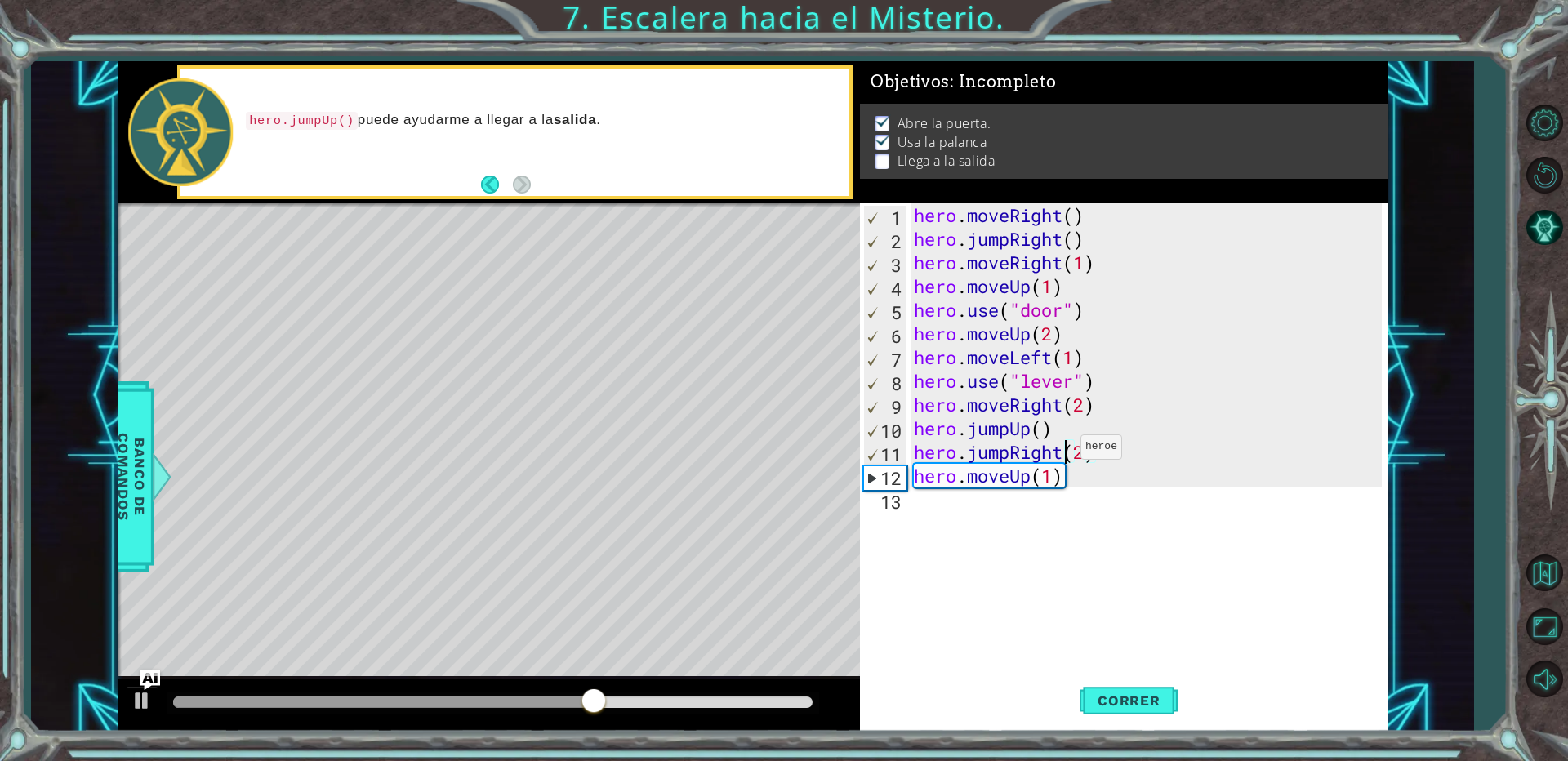
click at [1066, 451] on div "hero . moveRight ( ) hero . jumpRight ( ) hero . moveRight ( 1 ) hero . moveUp …" at bounding box center [1150, 464] width 479 height 521
click at [530, 694] on div at bounding box center [492, 703] width 653 height 23
click at [540, 699] on div at bounding box center [415, 703] width 483 height 12
click at [462, 701] on div at bounding box center [356, 703] width 366 height 12
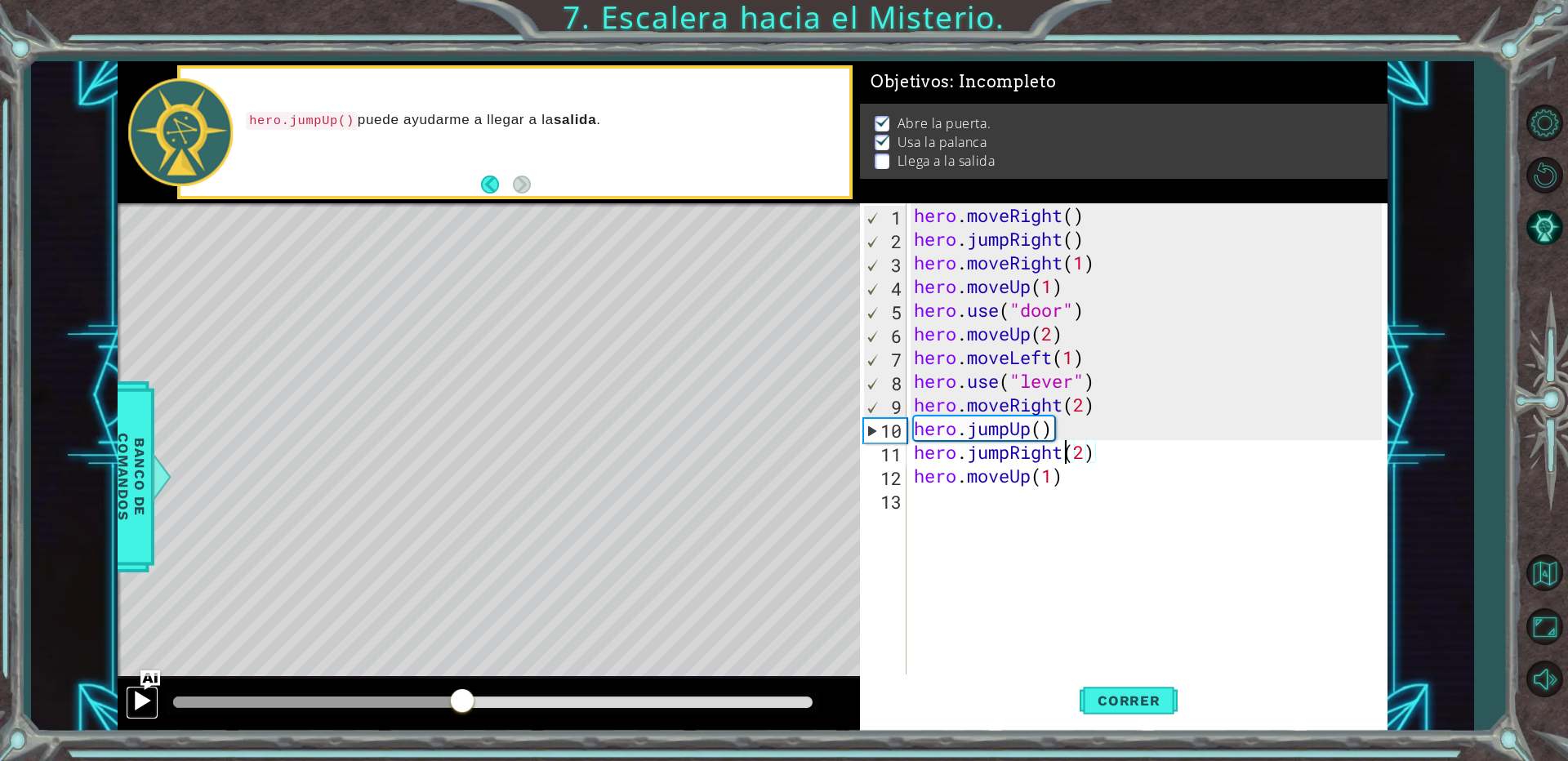
click at [134, 707] on div at bounding box center [142, 701] width 21 height 21
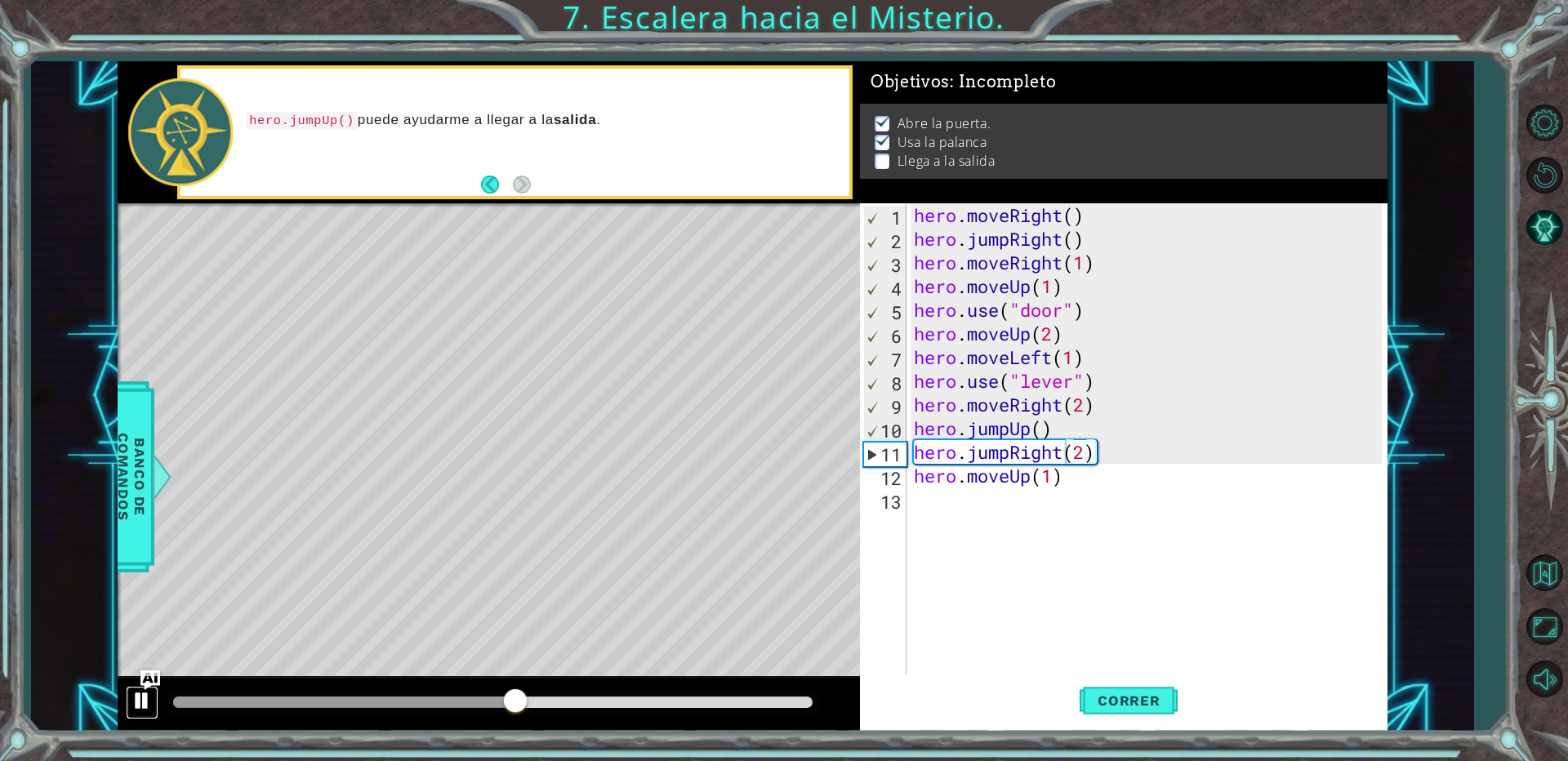
click at [134, 707] on div at bounding box center [142, 701] width 21 height 21
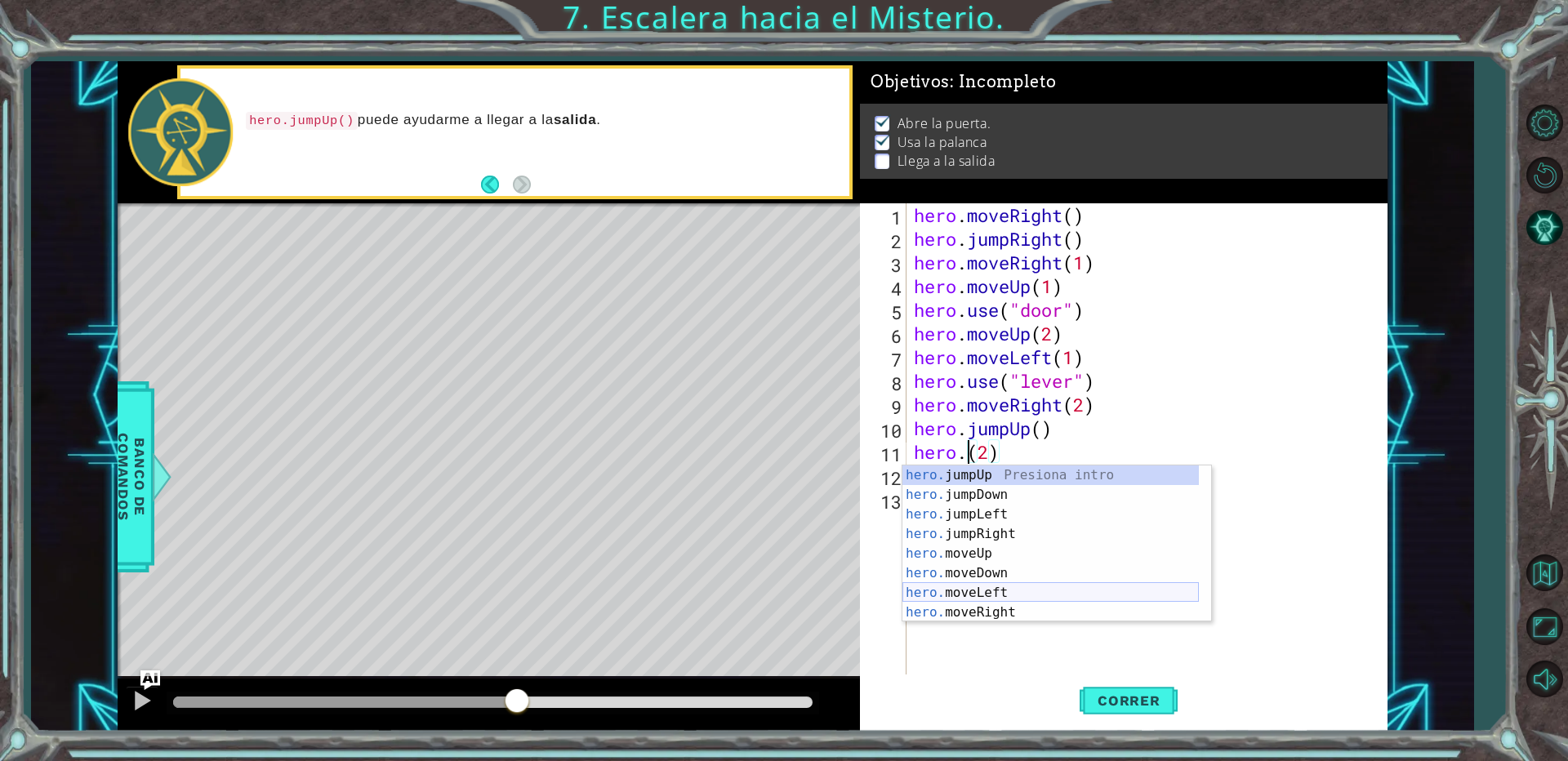
click at [993, 587] on div "hero. jumpUp Presiona intro hero. jumpDown Presiona intro hero. jumpLeft Presio…" at bounding box center [1050, 564] width 296 height 196
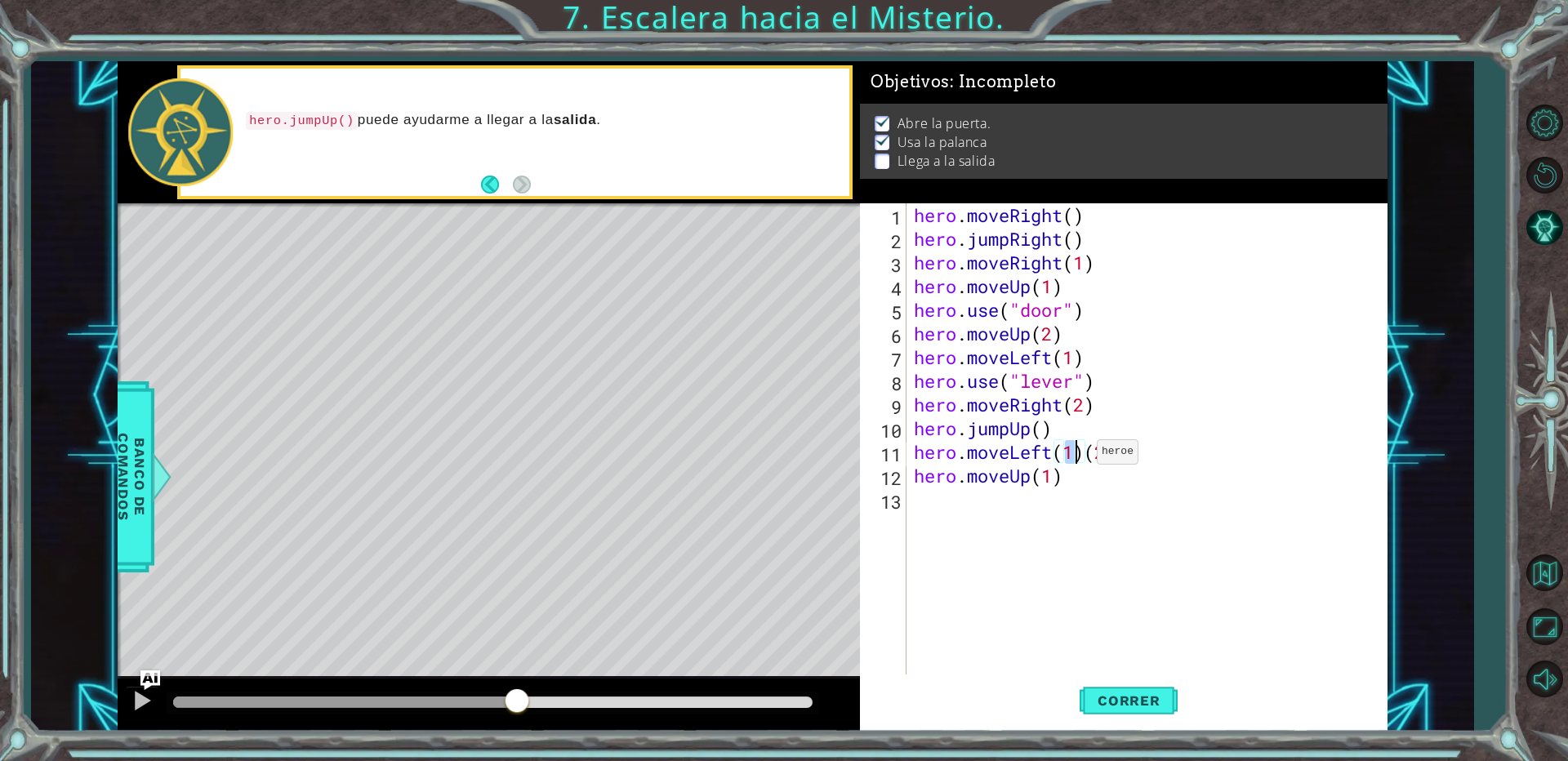
click at [1083, 455] on div "hero . moveRight ( ) hero . jumpRight ( ) hero . moveRight ( 1 ) hero . moveUp …" at bounding box center [1150, 464] width 479 height 521
type textarea "hero.moveLeft(2)"
click at [1060, 574] on div "hero . moveRight ( ) hero . jumpRight ( ) hero . moveRight ( 1 ) hero . moveUp …" at bounding box center [1150, 464] width 479 height 521
click at [1138, 692] on button "Correr" at bounding box center [1128, 702] width 98 height 54
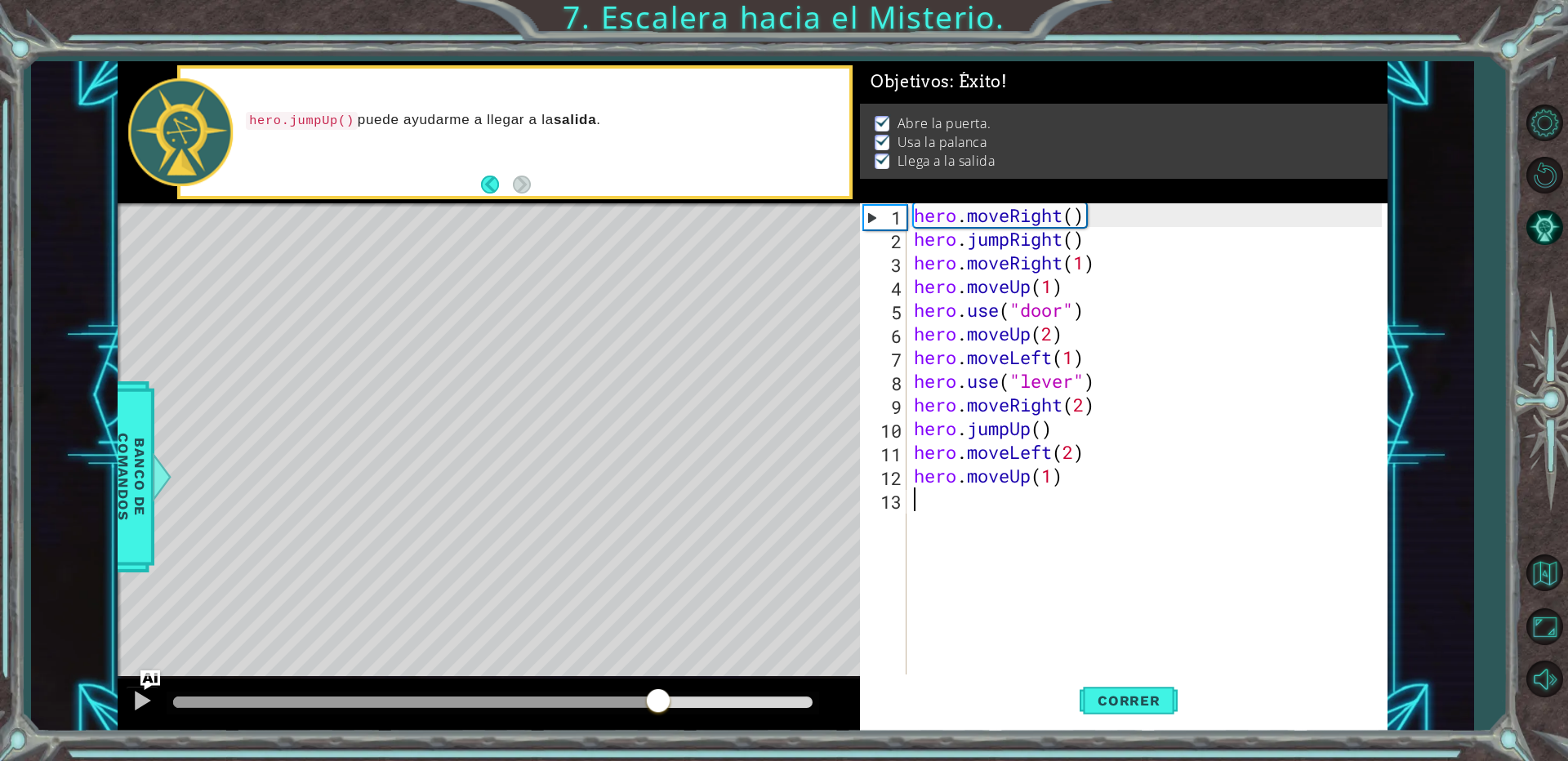
click at [659, 706] on div at bounding box center [493, 703] width 640 height 12
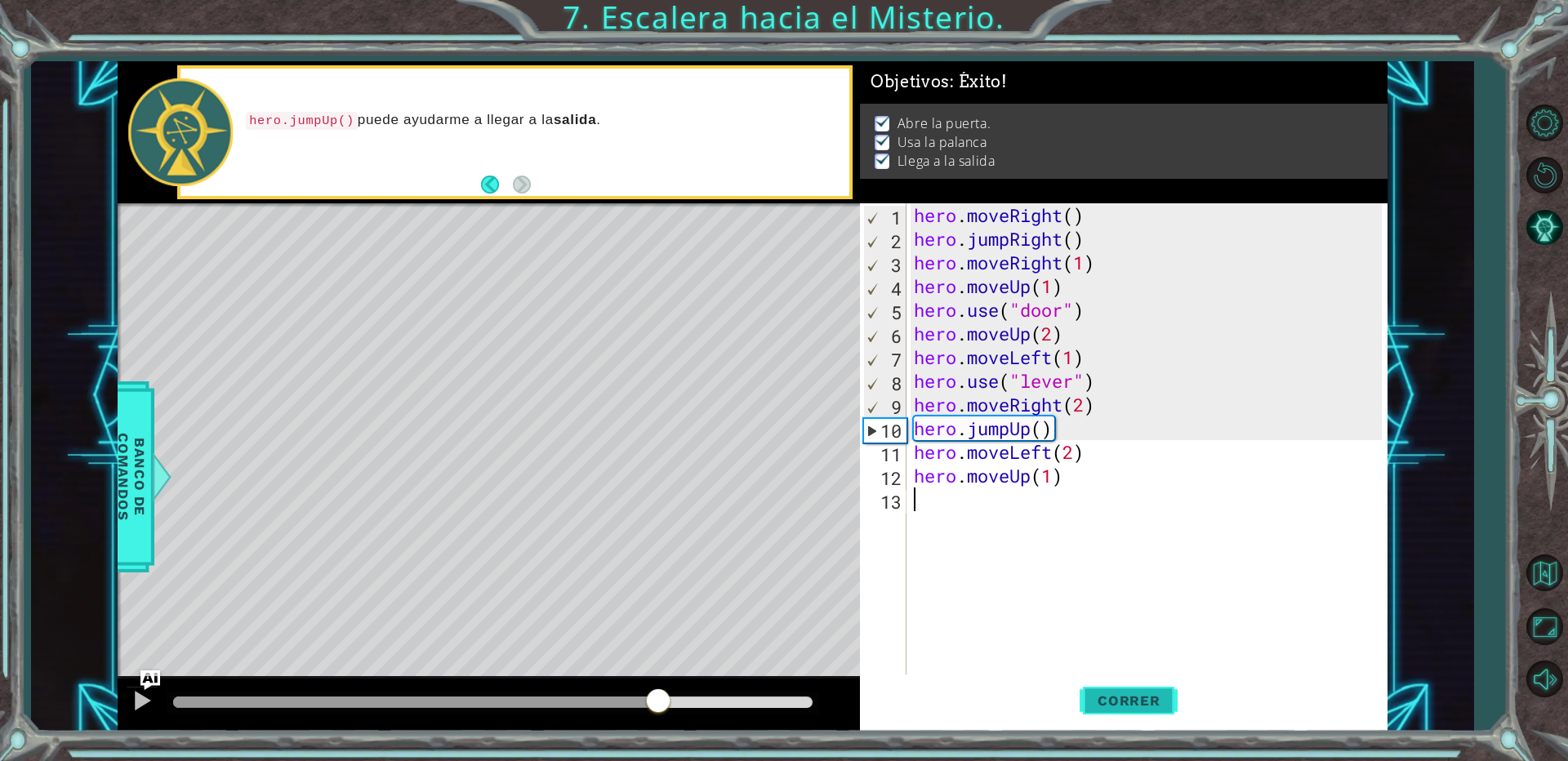
click at [1143, 702] on span "Correr" at bounding box center [1129, 701] width 95 height 16
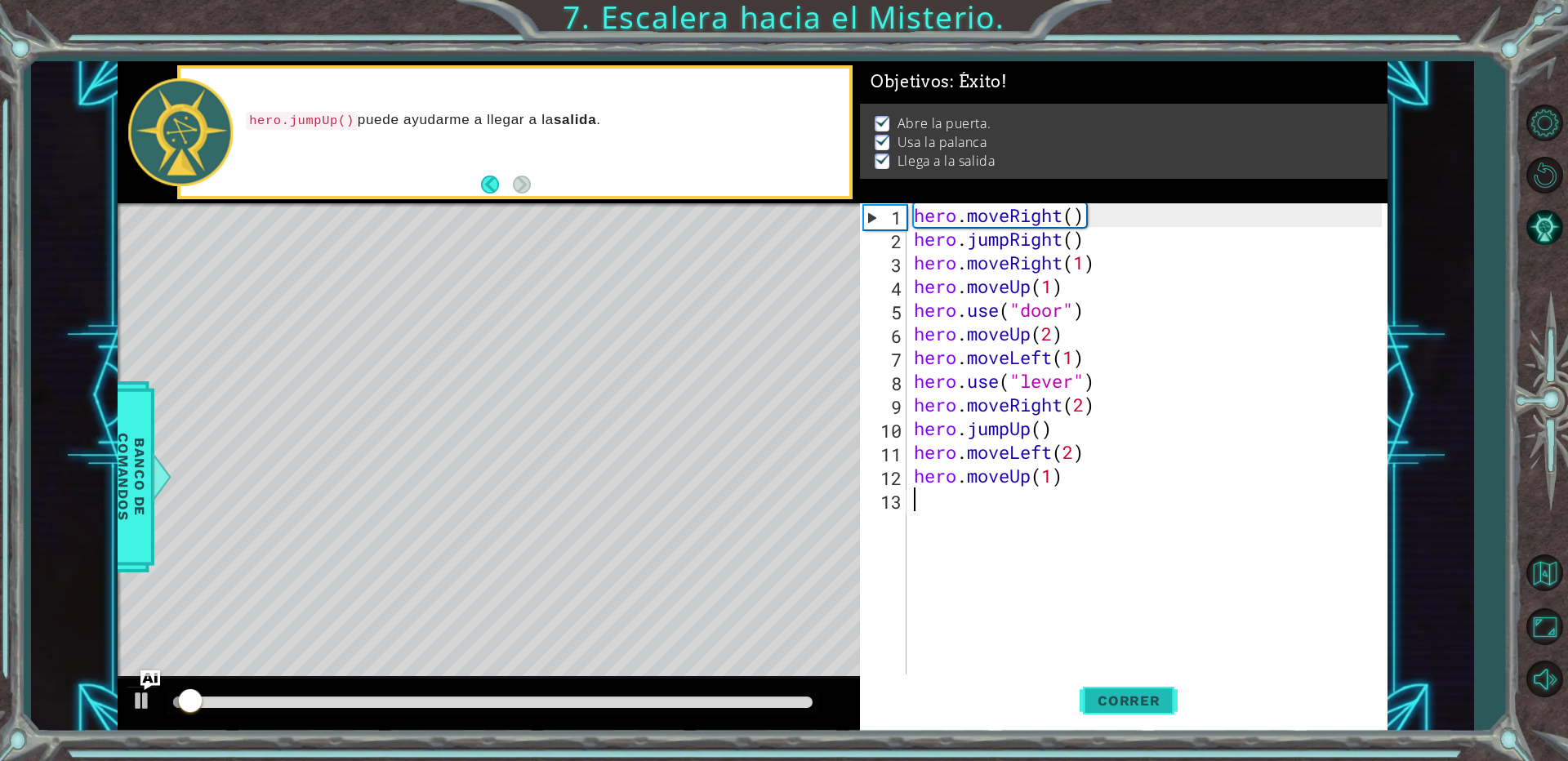
click at [1136, 699] on span "Correr" at bounding box center [1129, 701] width 95 height 16
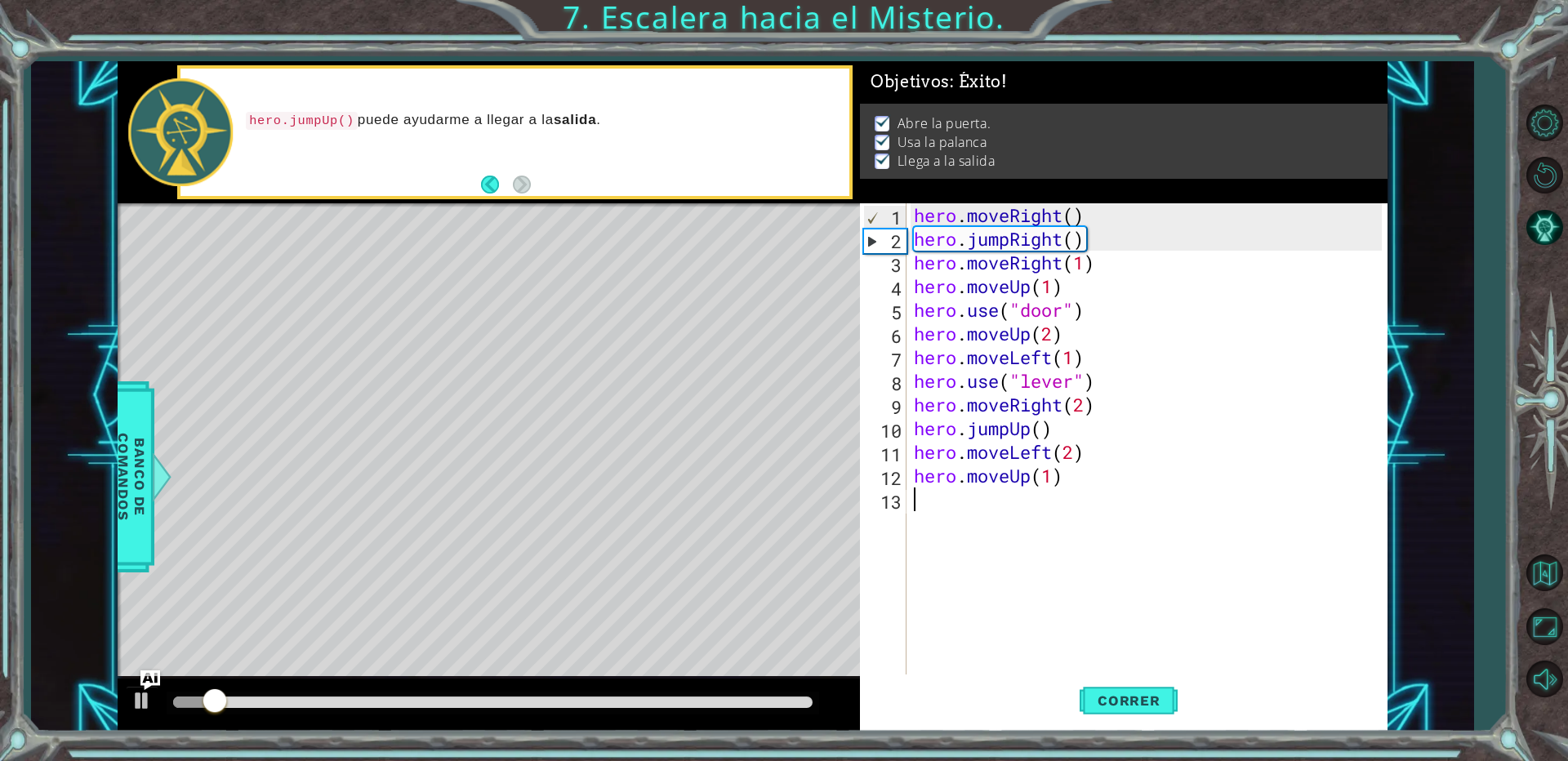
click at [487, 701] on div at bounding box center [493, 703] width 640 height 12
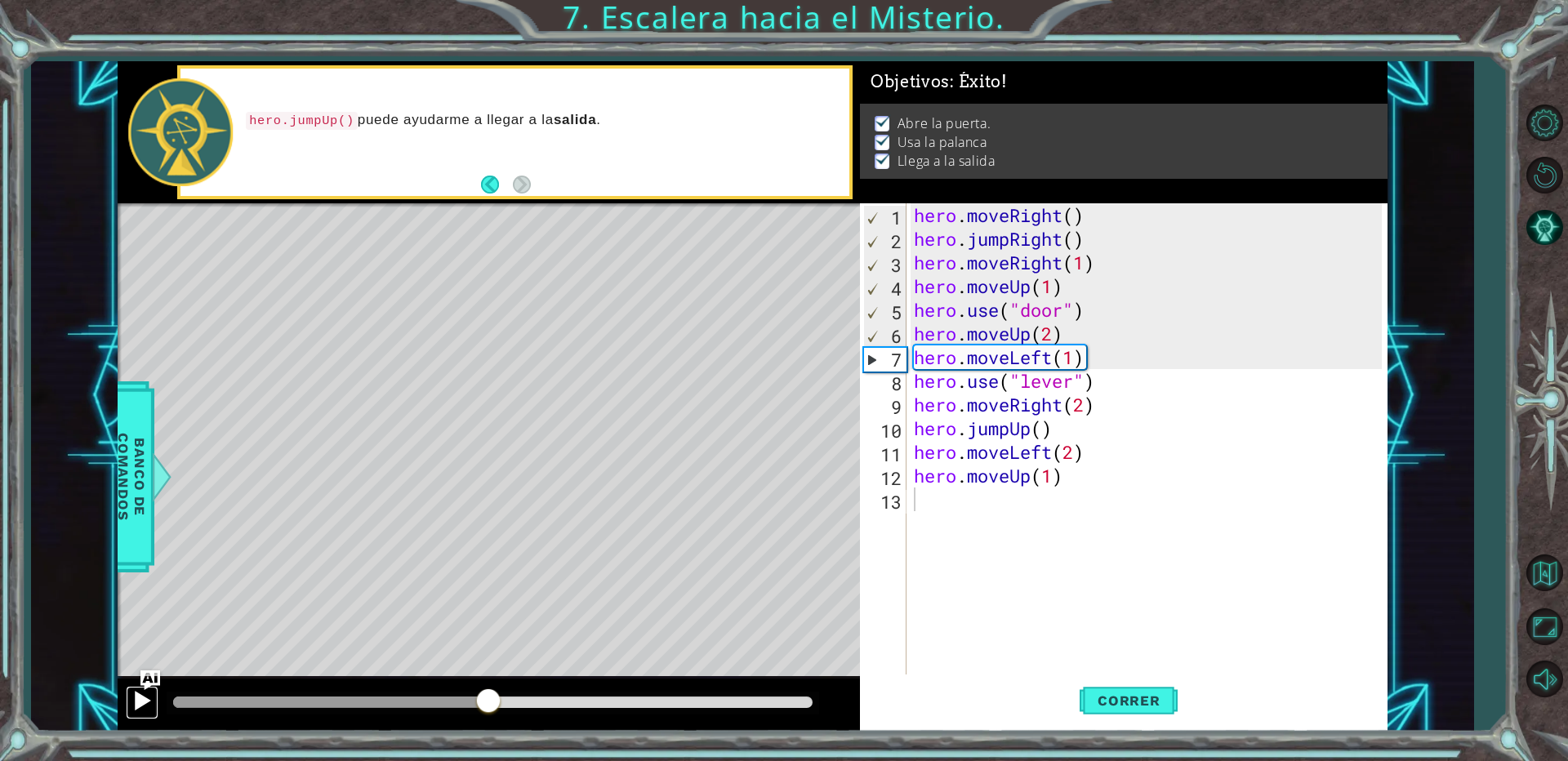
click at [144, 714] on button at bounding box center [142, 704] width 33 height 34
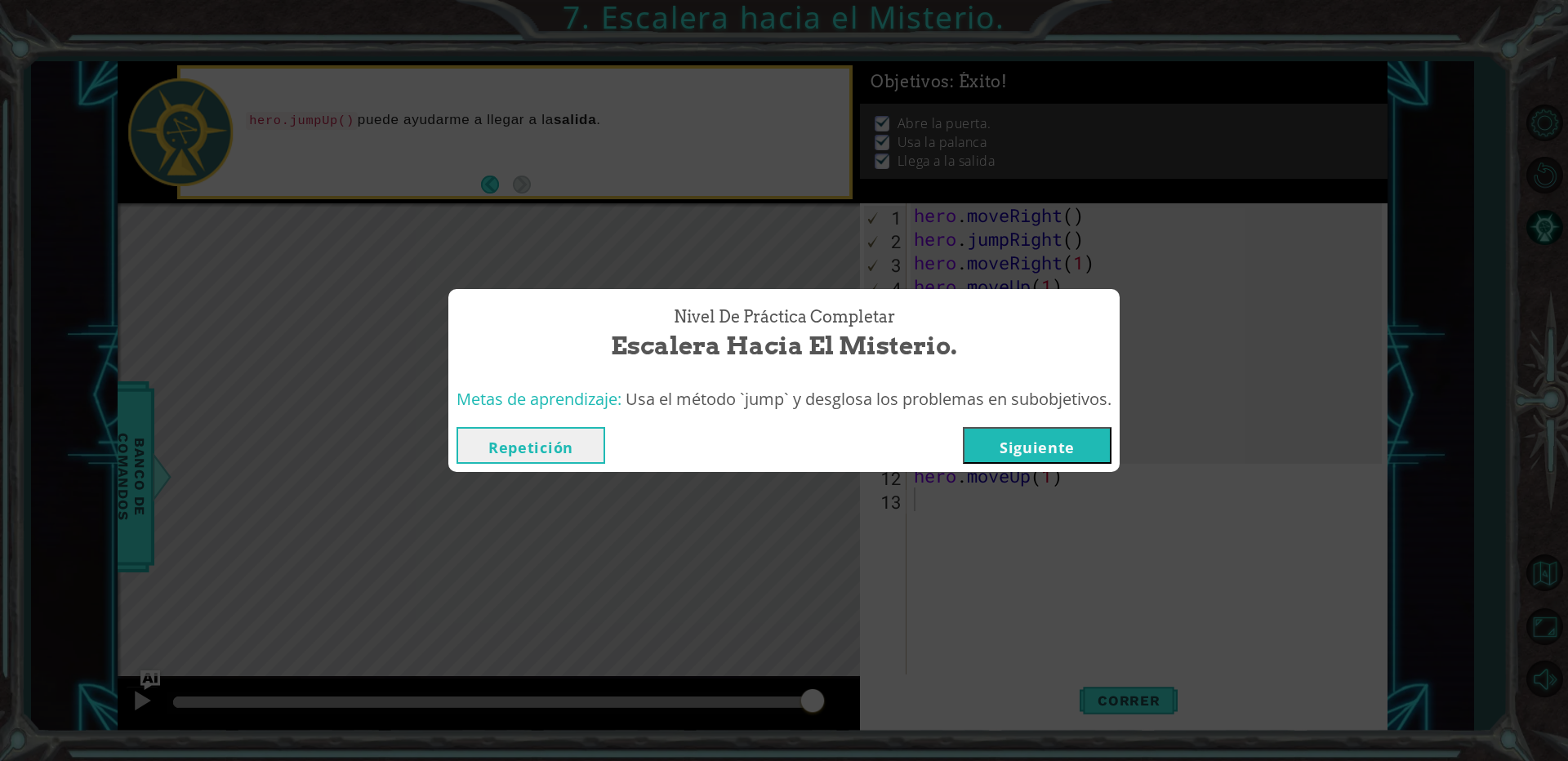
click at [1008, 452] on button "Siguiente" at bounding box center [1037, 445] width 149 height 37
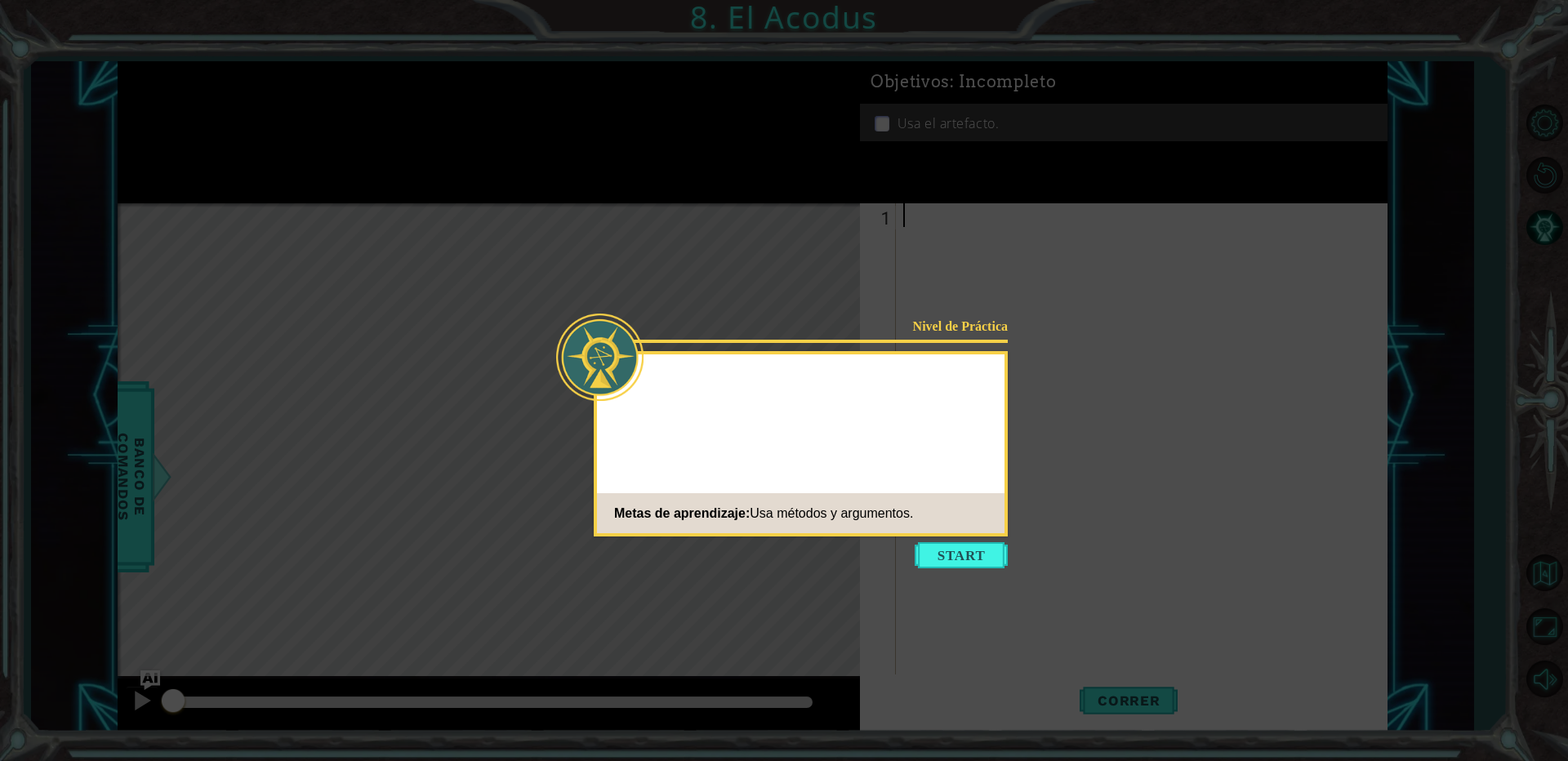
drag, startPoint x: 958, startPoint y: 547, endPoint x: 952, endPoint y: 572, distance: 25.7
click at [953, 572] on body "1 ההההההההההההההההההההההההההההההההההההההההההההההההההההההההההההההההההההההההההההה…" at bounding box center [784, 380] width 1568 height 761
click at [952, 545] on button "Start" at bounding box center [962, 556] width 93 height 26
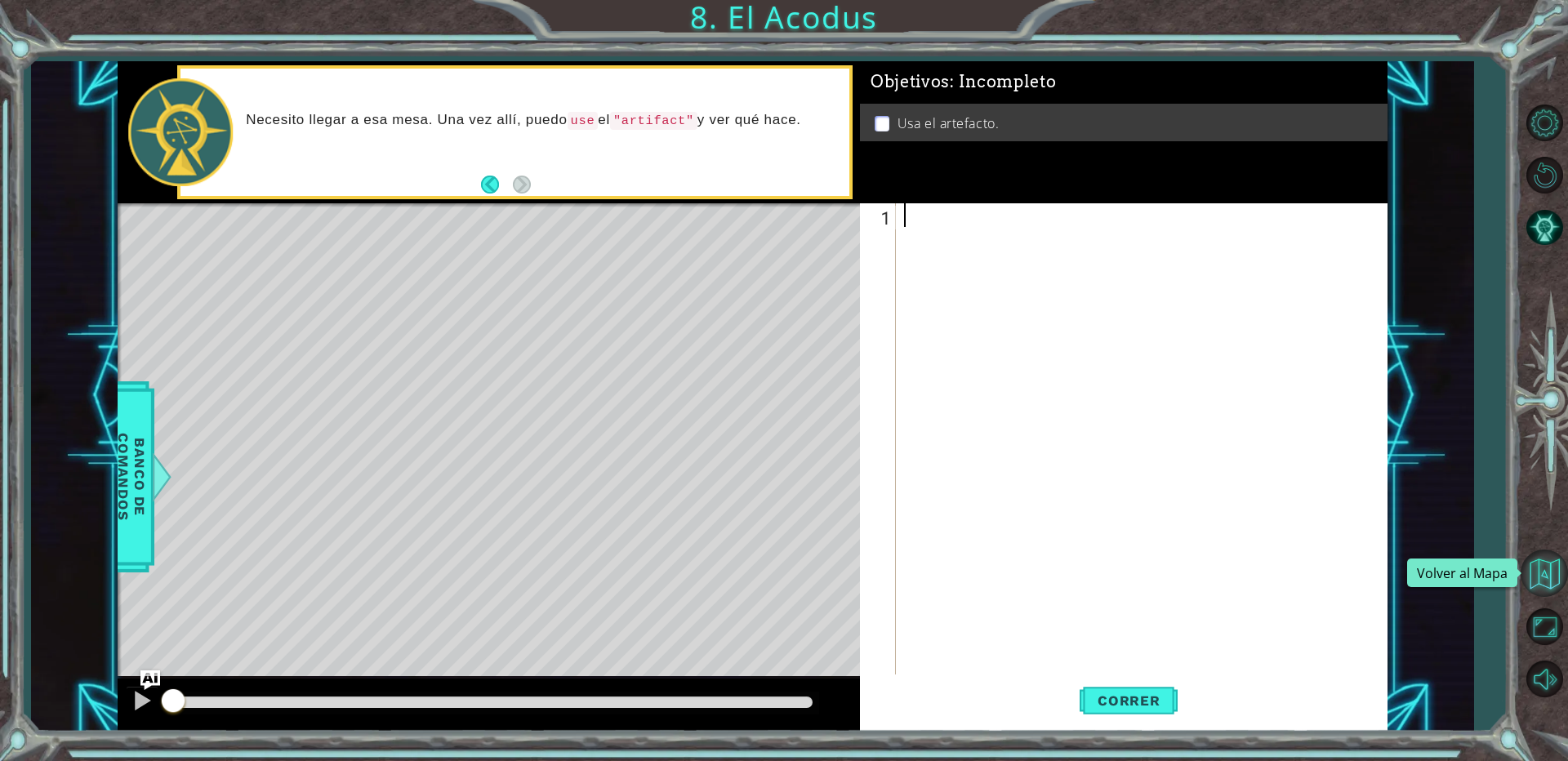
click at [1555, 575] on button "Volver al Mapa" at bounding box center [1544, 574] width 48 height 48
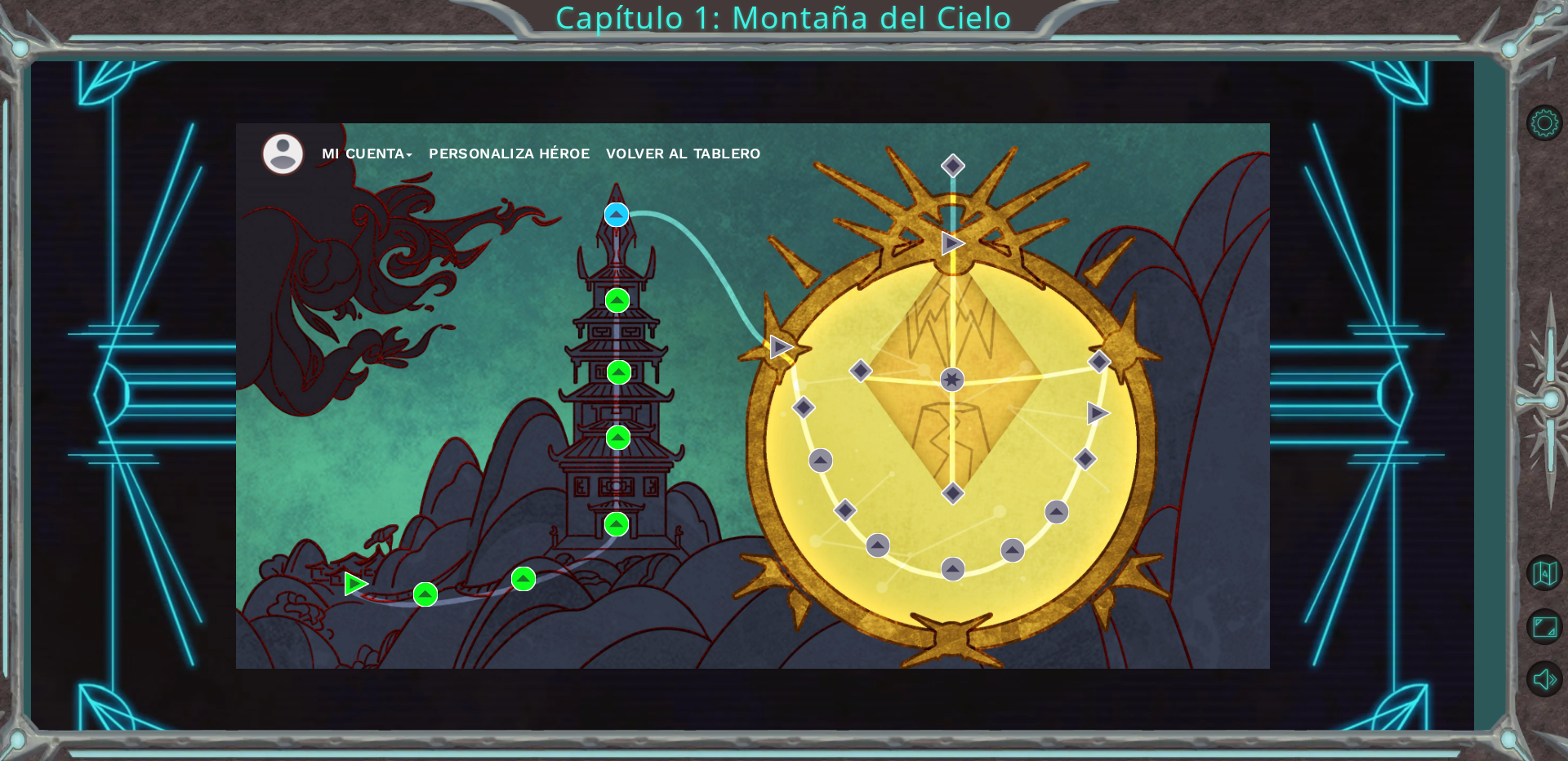
click at [365, 156] on button "Mi Cuenta" at bounding box center [367, 154] width 91 height 25
click at [367, 220] on button "Cerrar Sesión" at bounding box center [382, 213] width 100 height 18
